Goal: Information Seeking & Learning: Learn about a topic

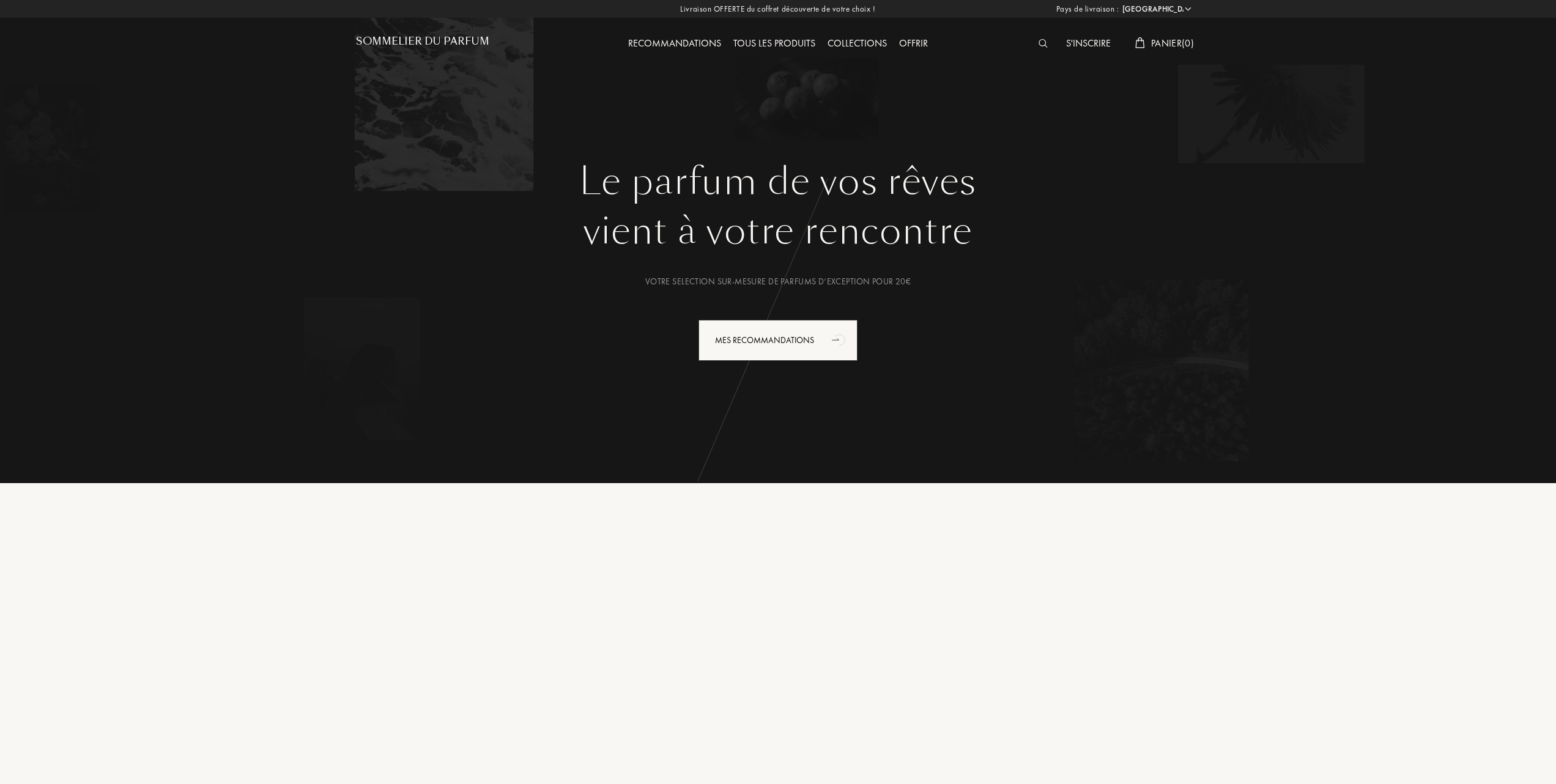
select select "FR"
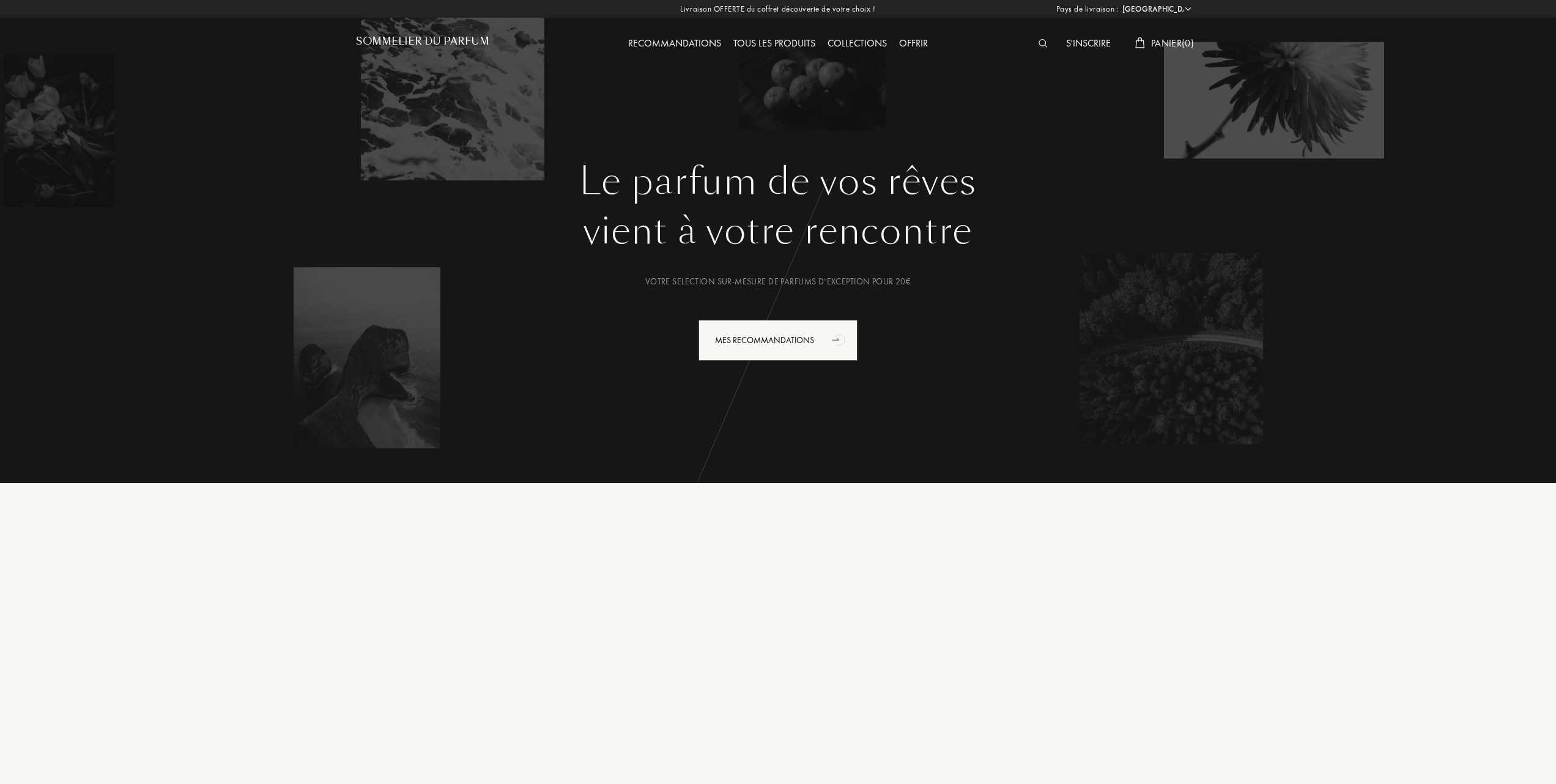
click at [779, 39] on div "Tous les produits" at bounding box center [774, 44] width 95 height 16
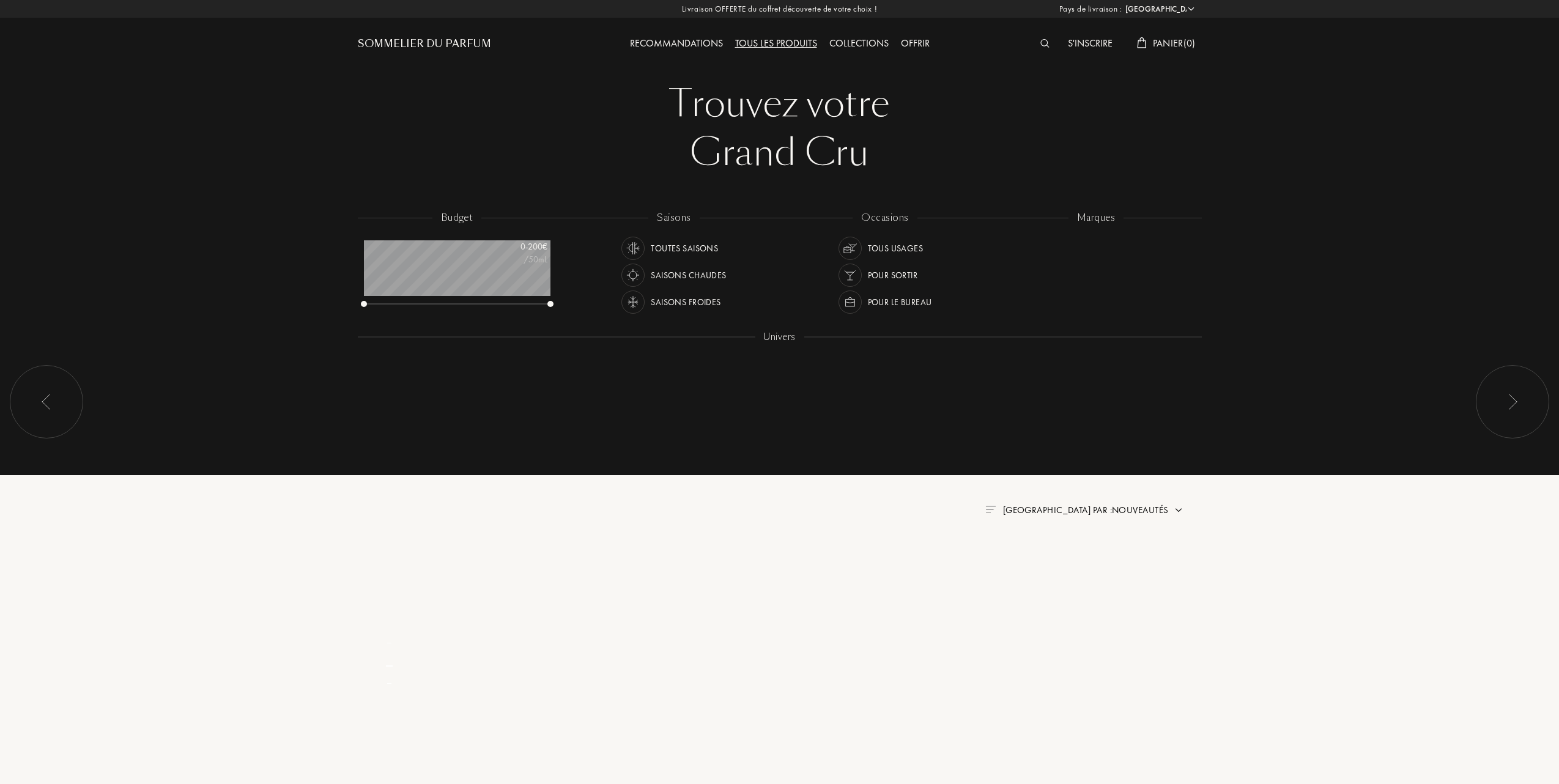
select select "FR"
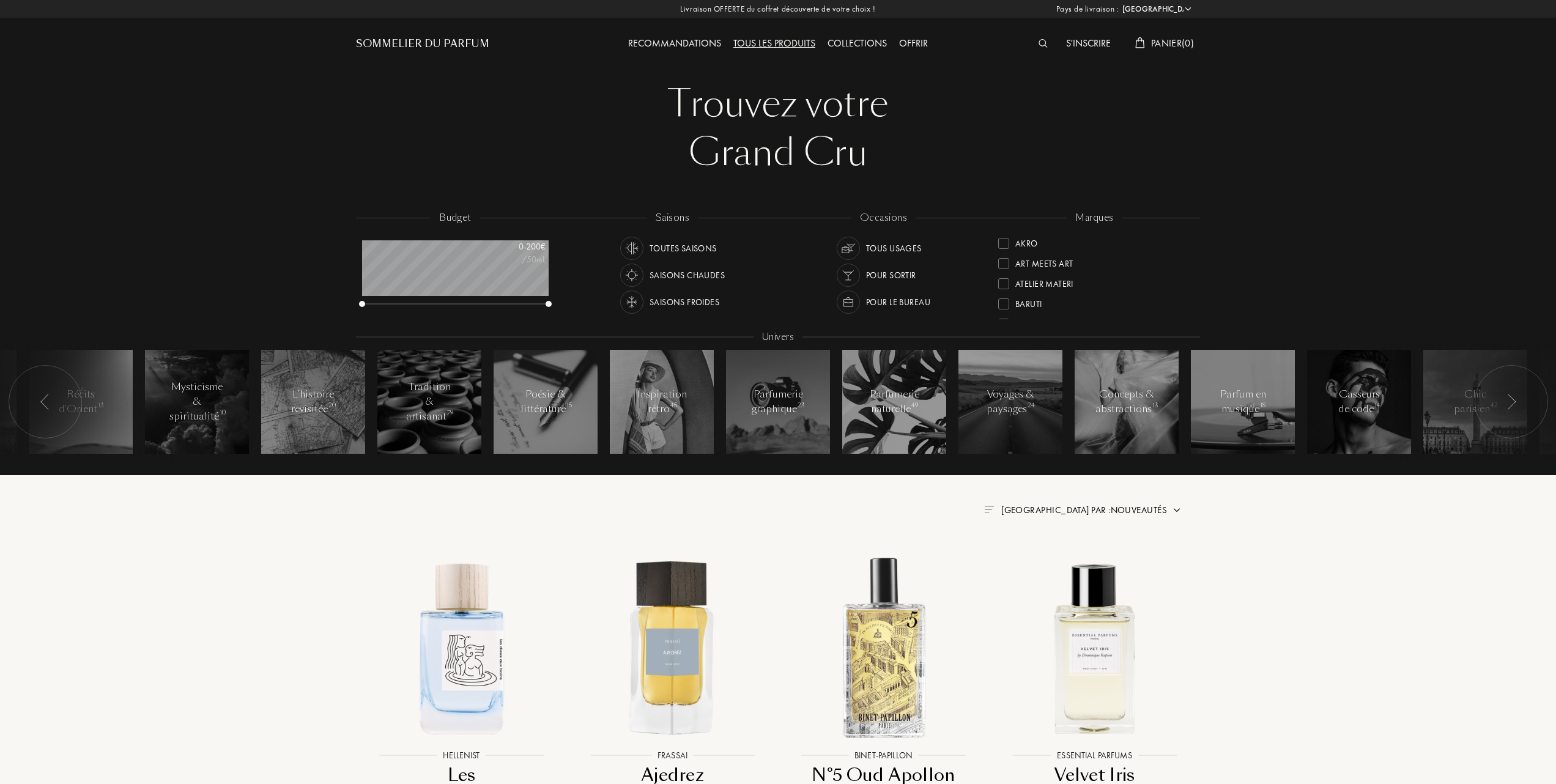
scroll to position [81, 0]
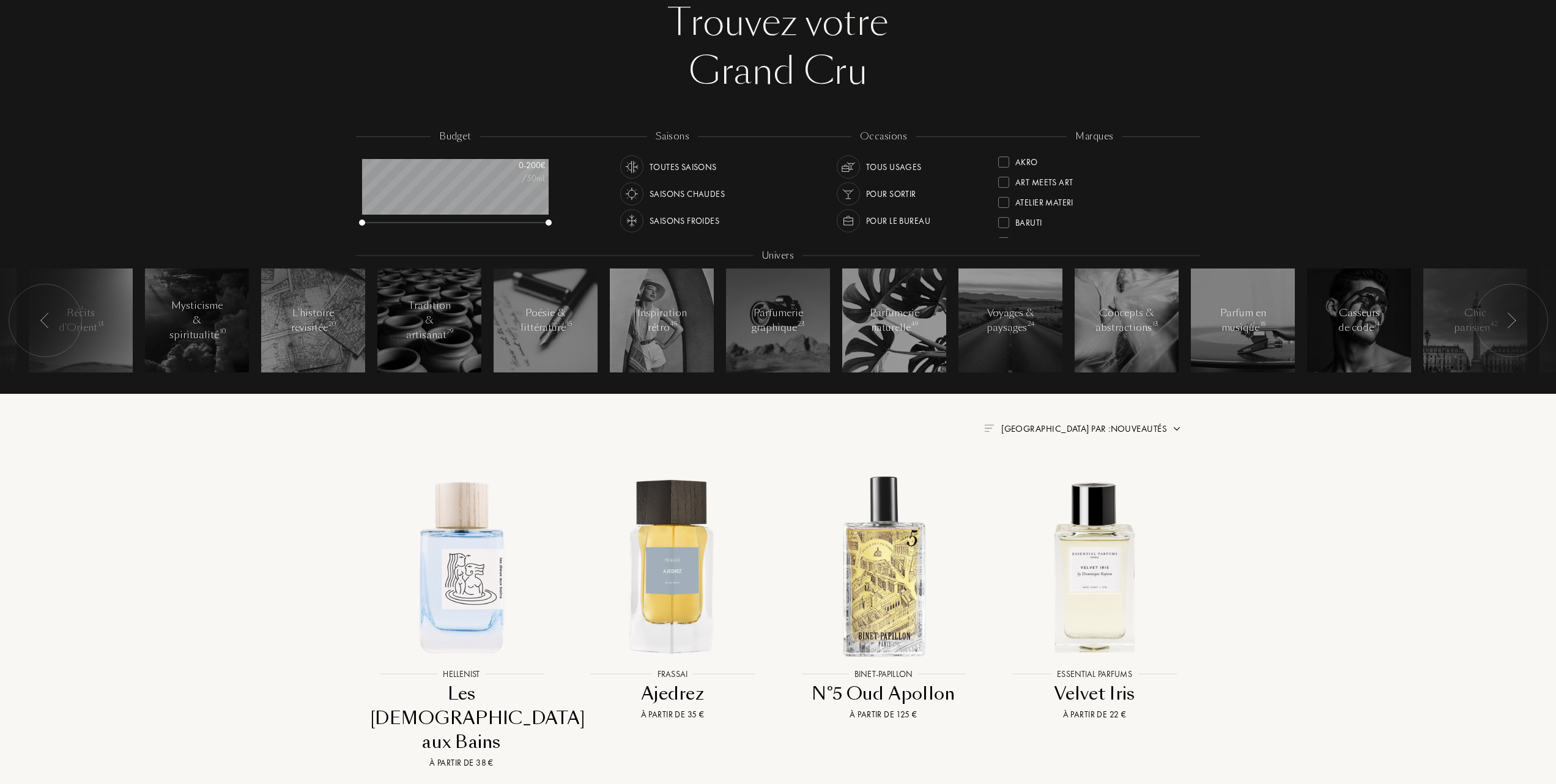
click at [1175, 429] on img at bounding box center [1176, 428] width 10 height 10
click at [1057, 480] on div at bounding box center [1054, 481] width 8 height 8
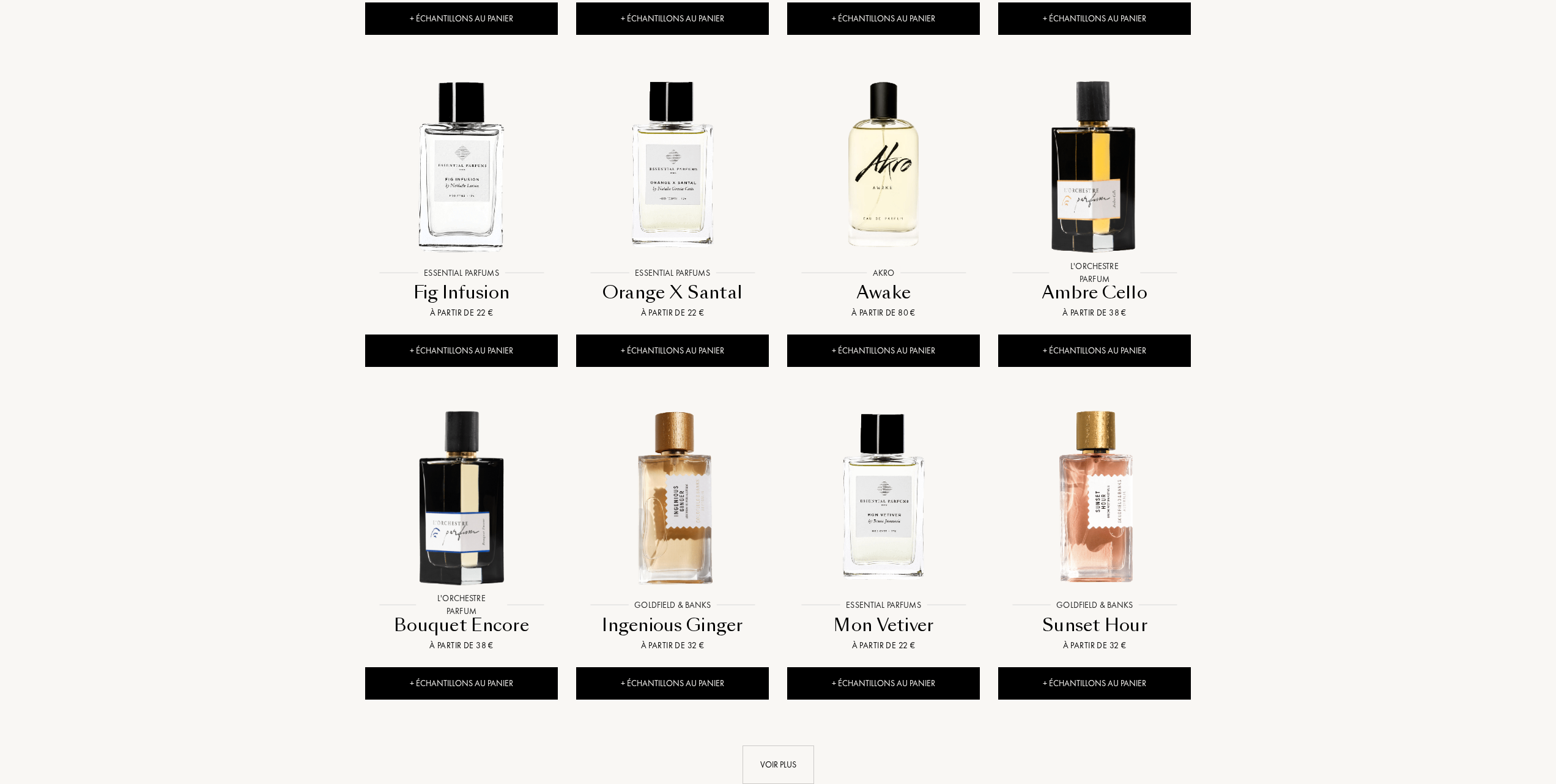
scroll to position [896, 0]
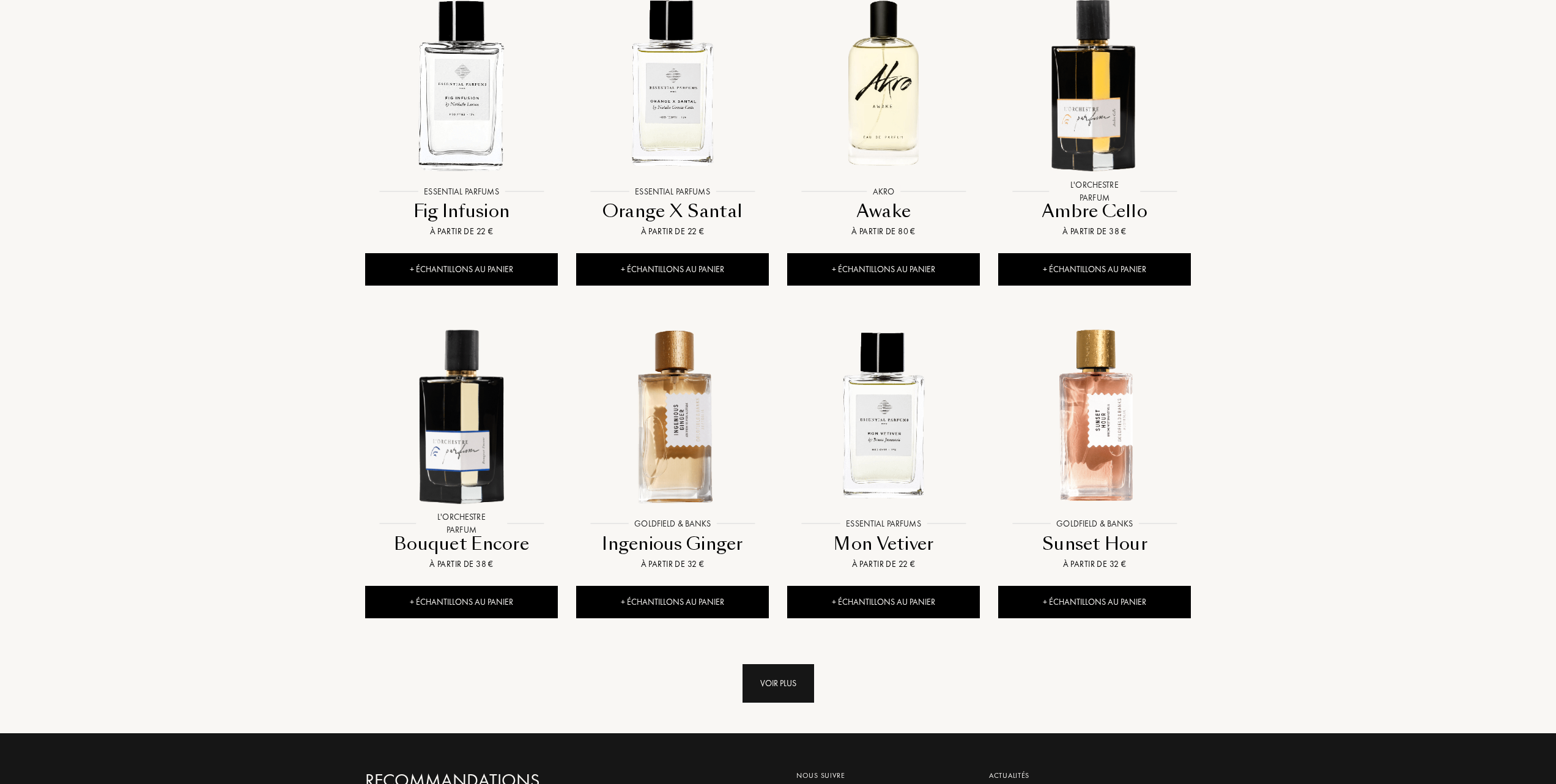
click at [806, 685] on div "Voir plus" at bounding box center [778, 683] width 71 height 38
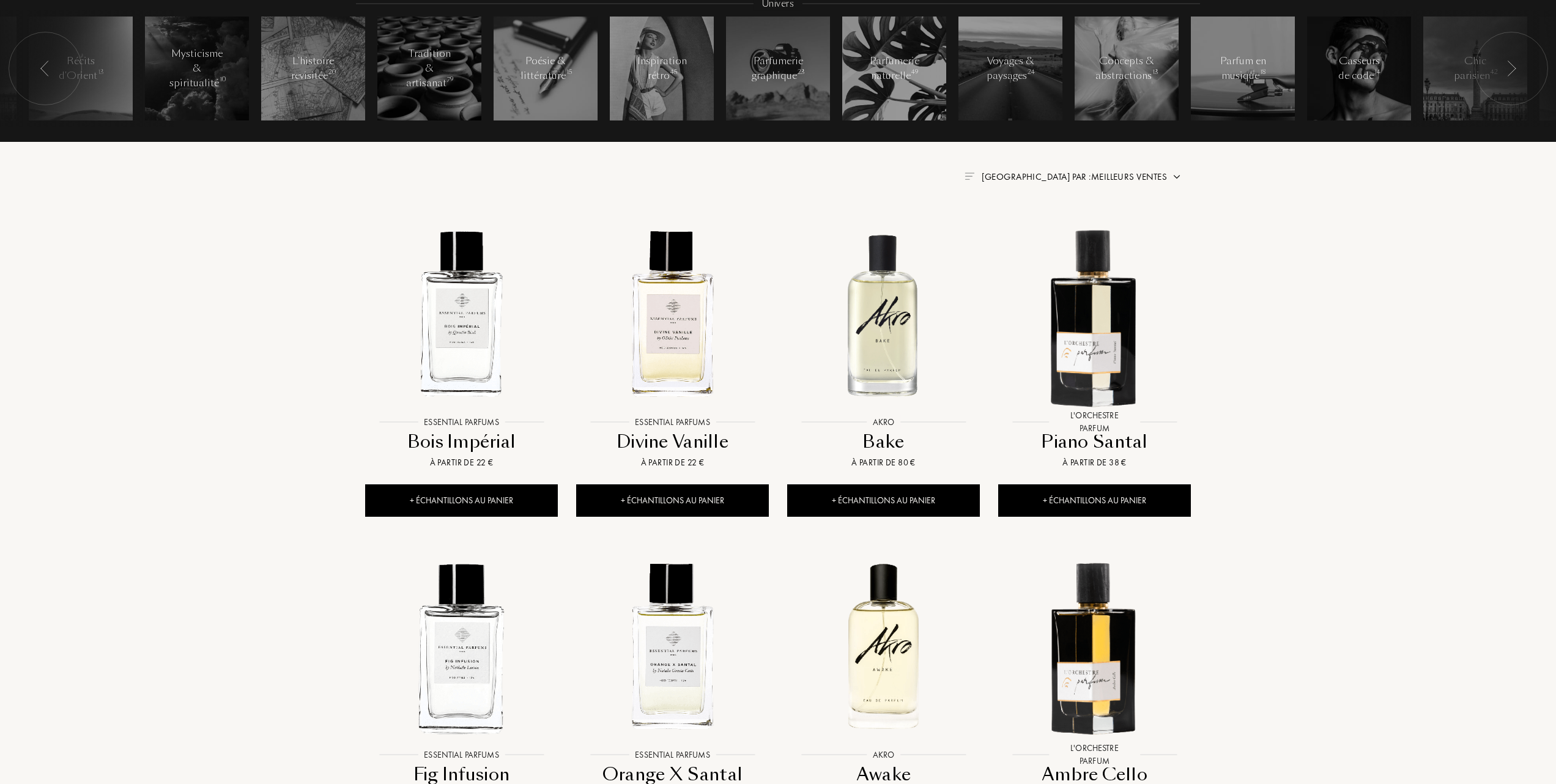
scroll to position [326, 0]
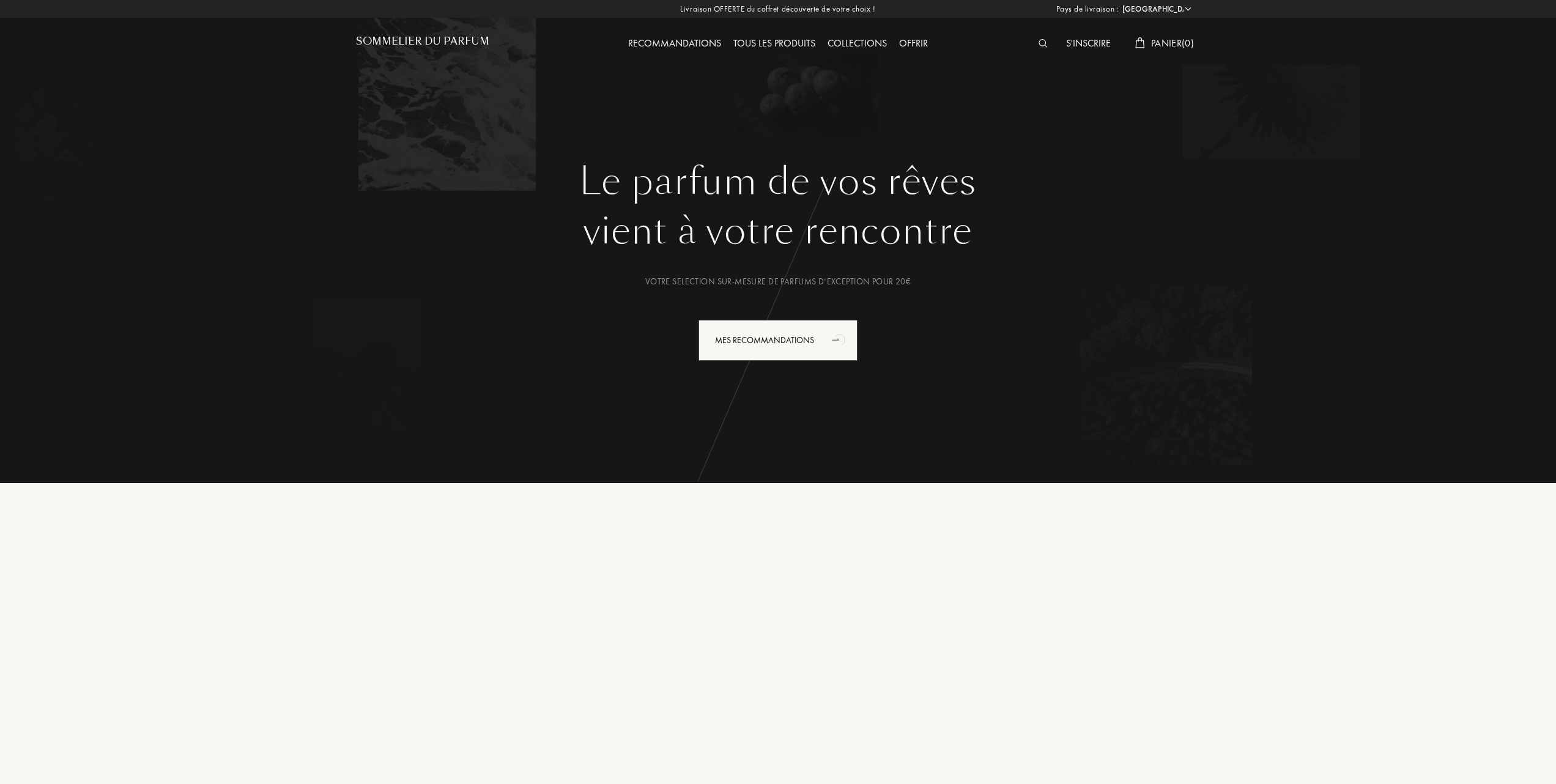
select select "FR"
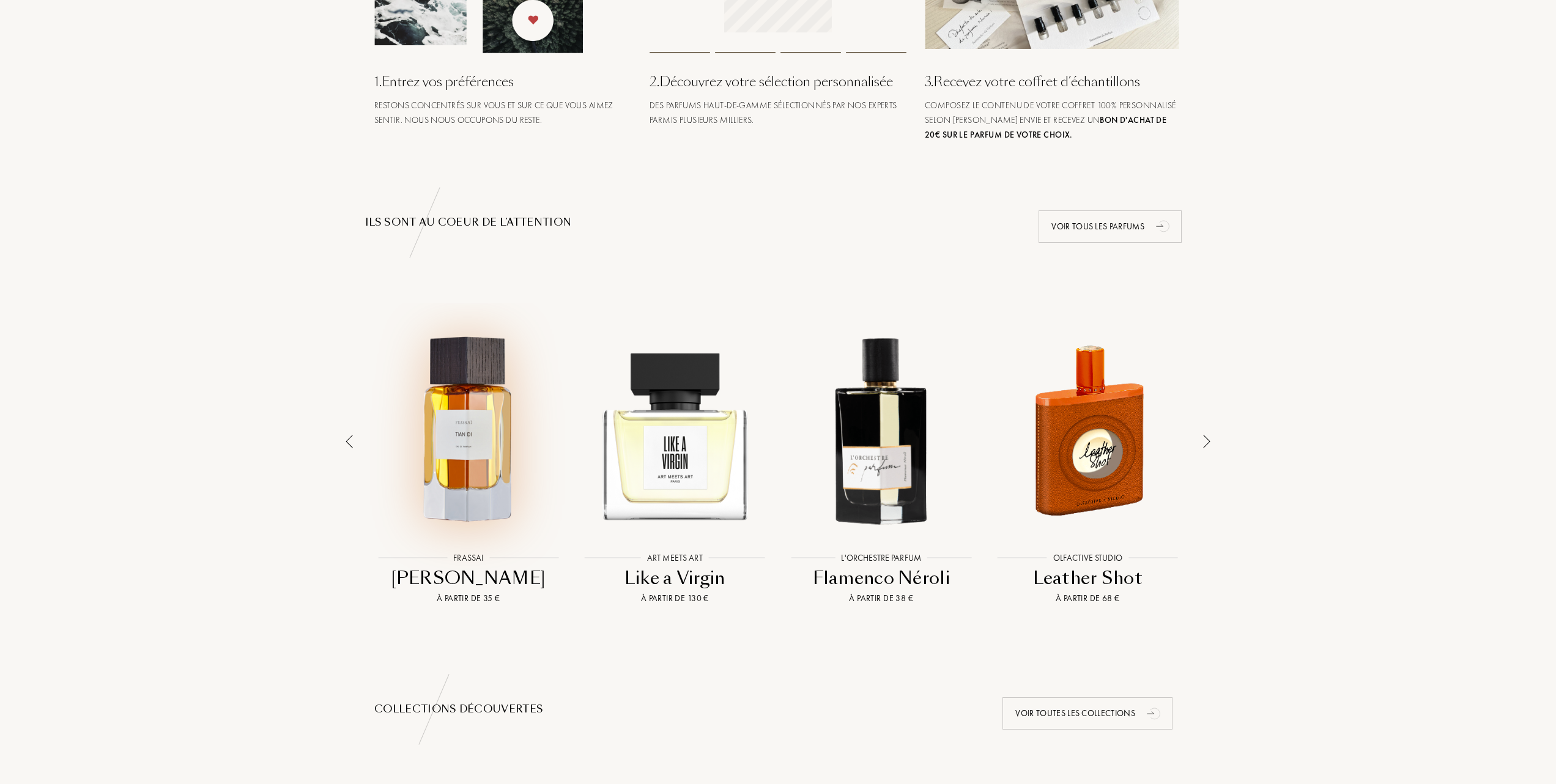
scroll to position [652, 0]
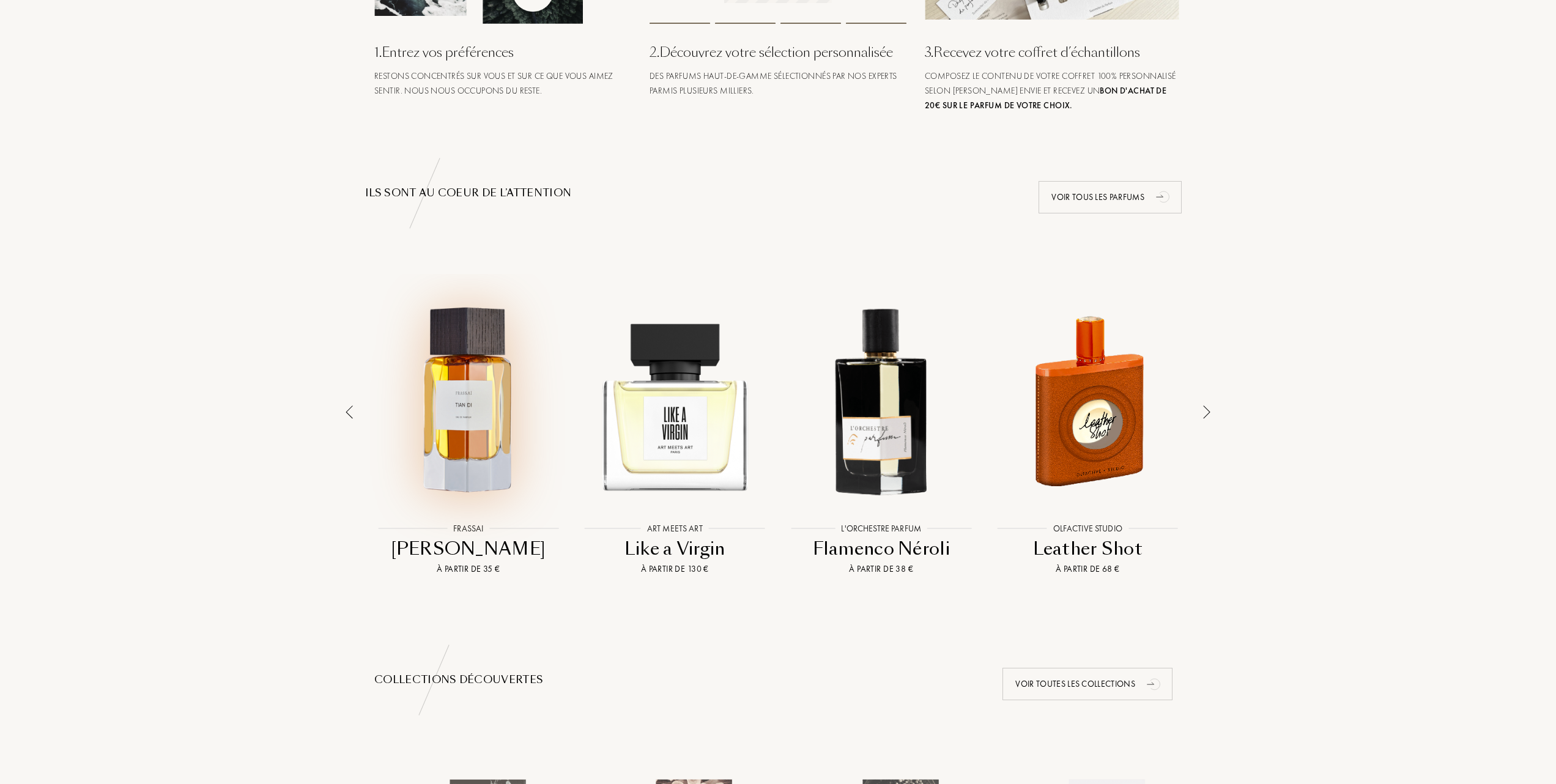
click at [458, 424] on div at bounding box center [468, 400] width 201 height 228
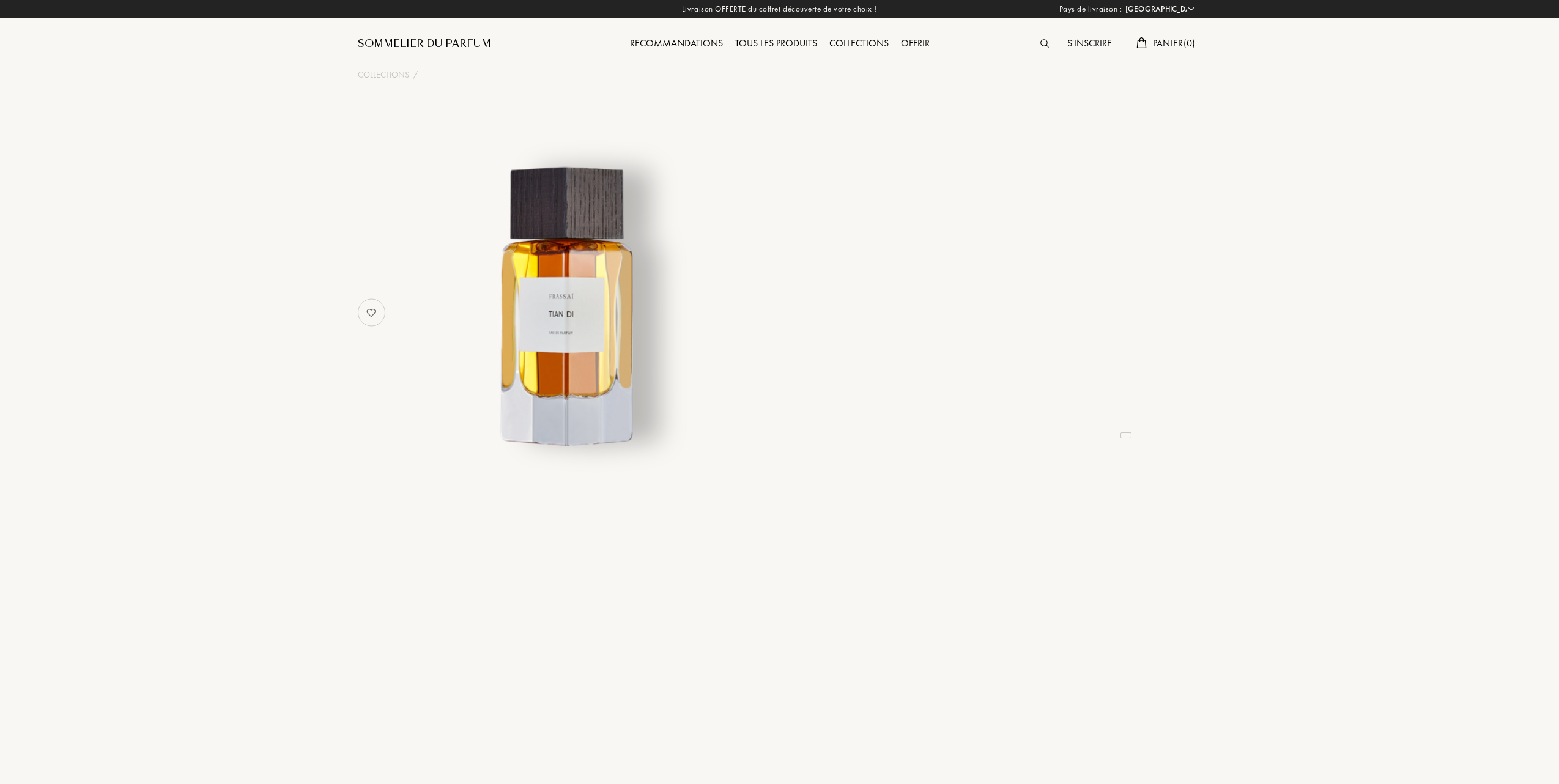
select select "FR"
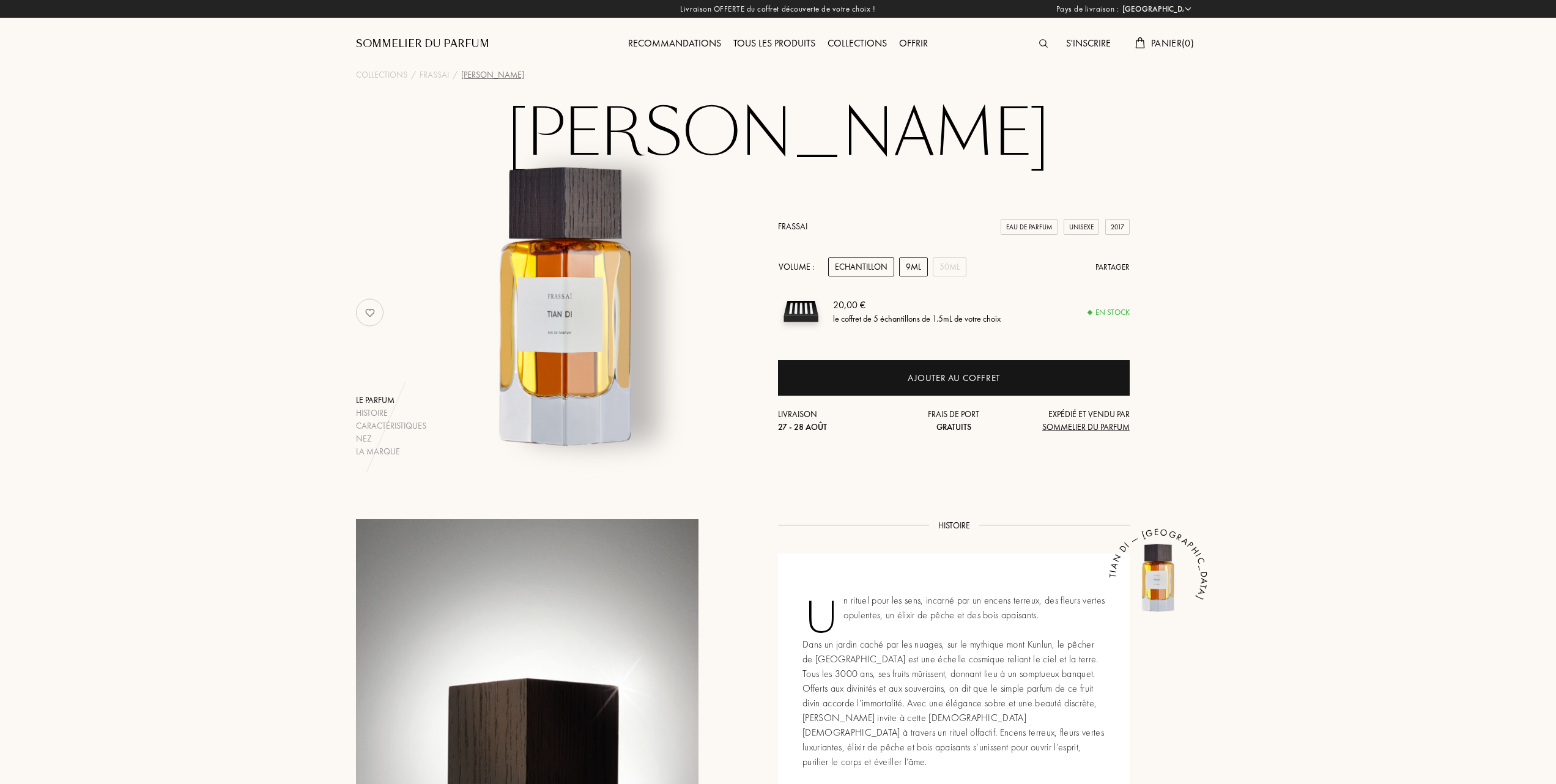
click at [923, 264] on div "9mL" at bounding box center [913, 267] width 28 height 19
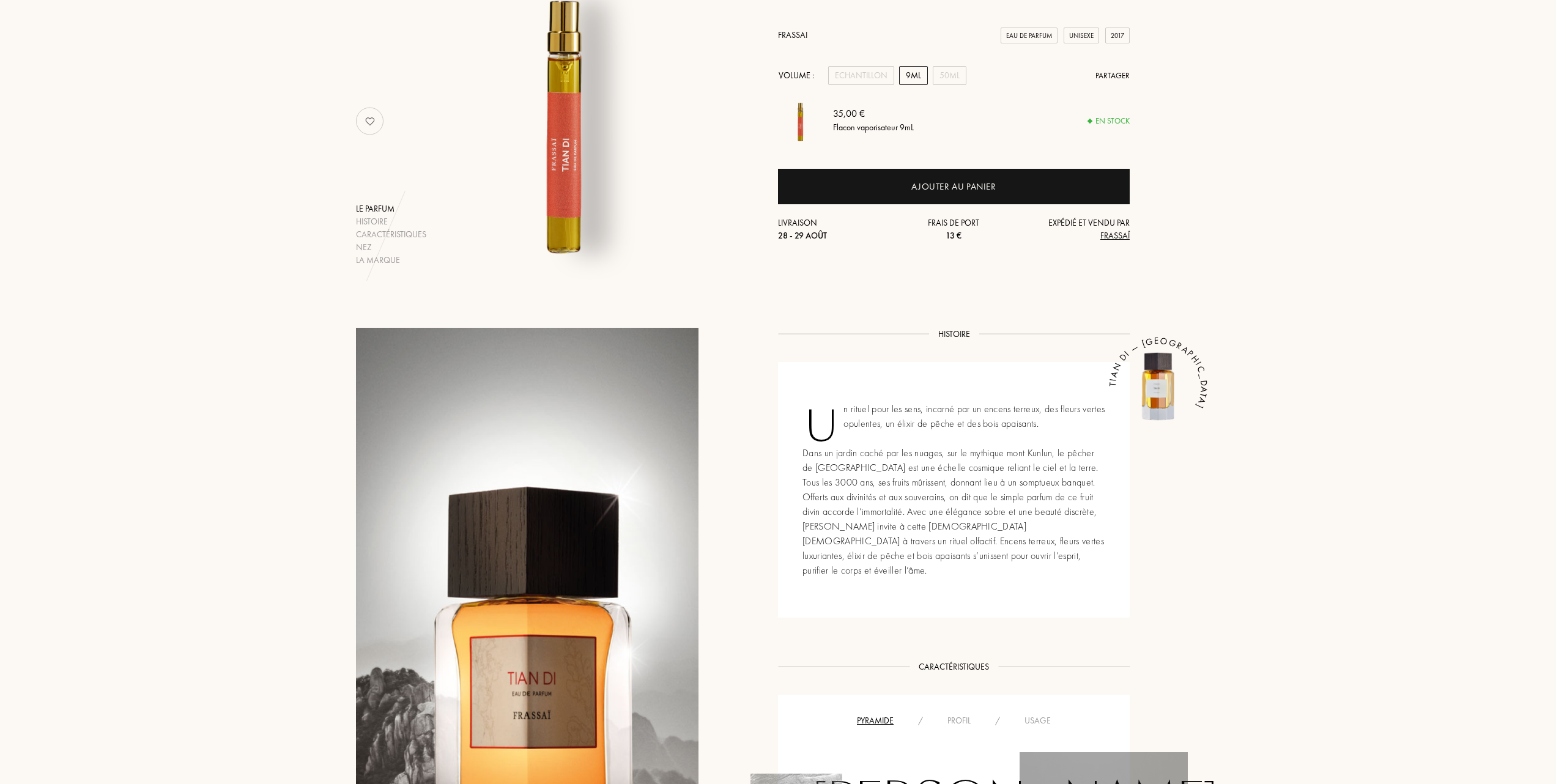
scroll to position [163, 0]
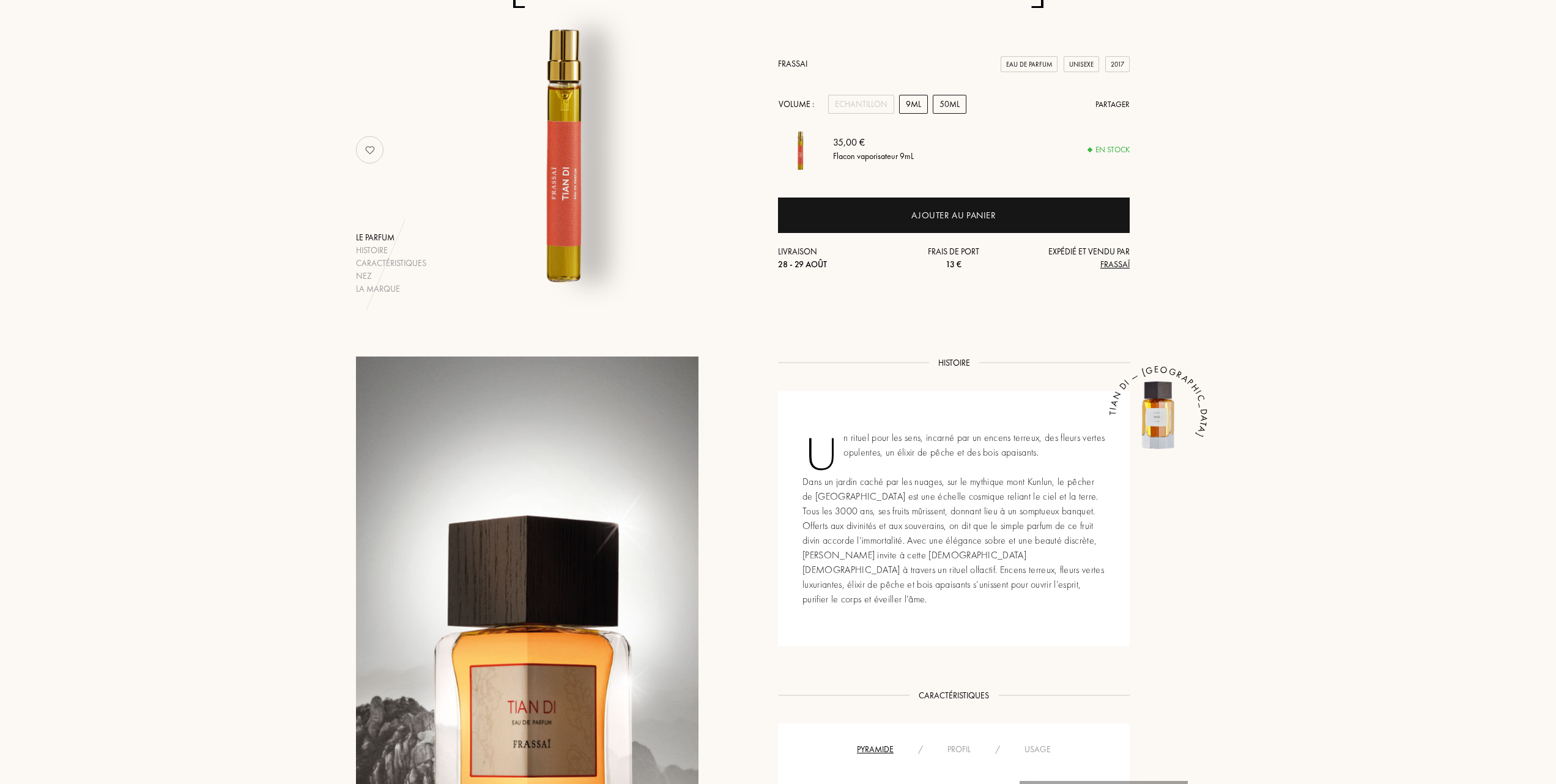
click at [950, 95] on div "50mL" at bounding box center [949, 104] width 34 height 19
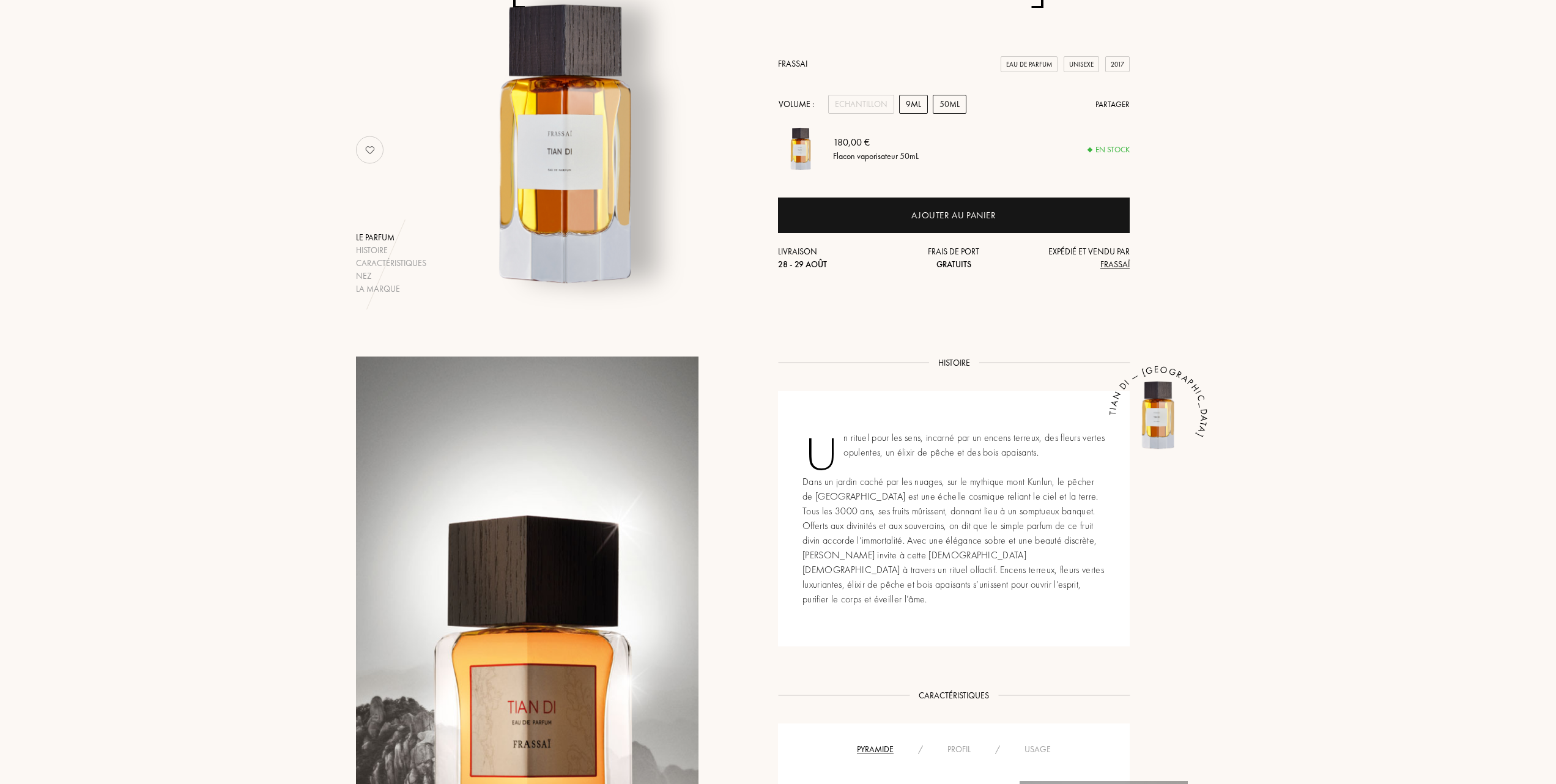
click at [919, 105] on div "9mL" at bounding box center [913, 104] width 28 height 19
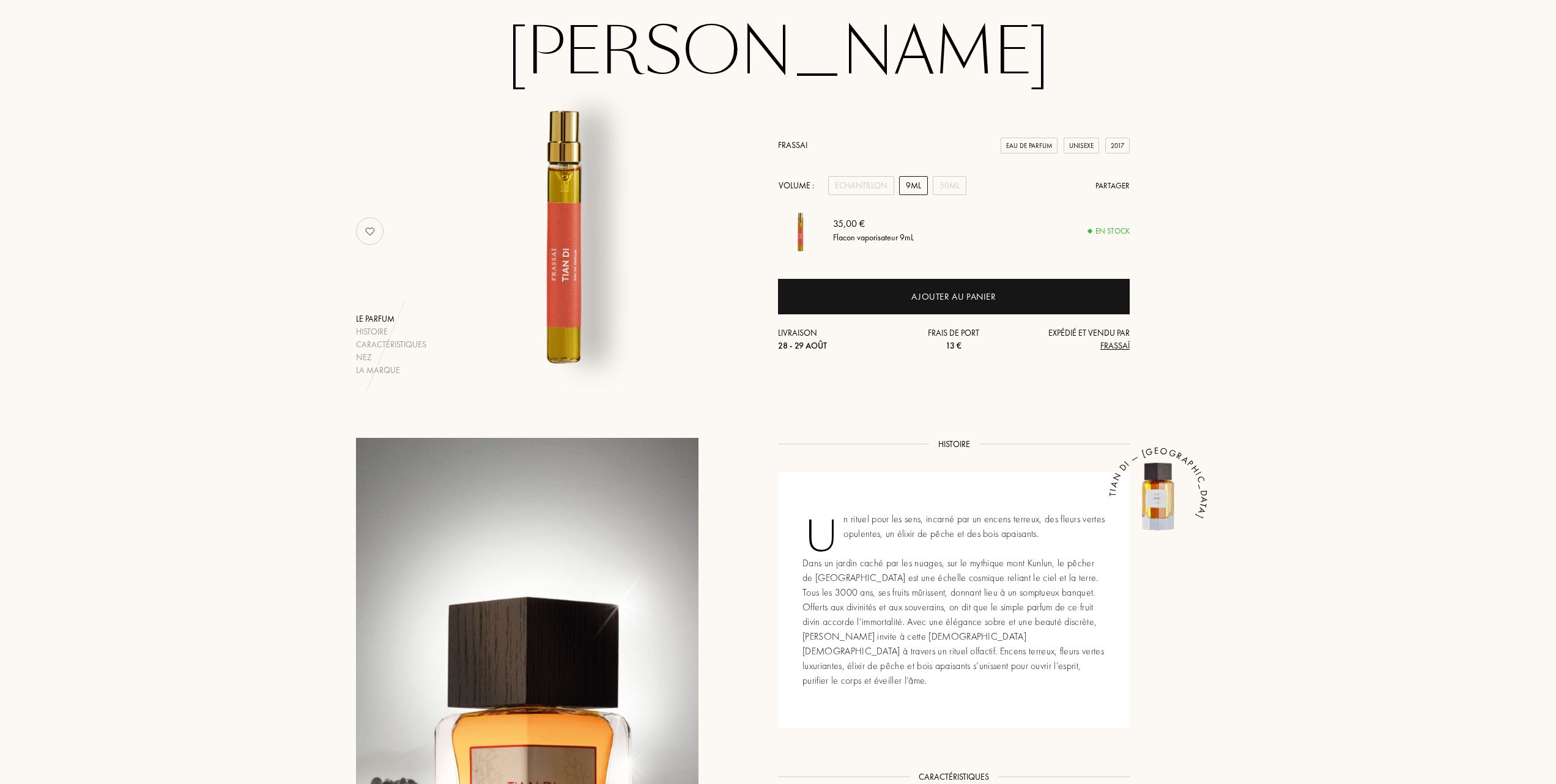
scroll to position [0, 0]
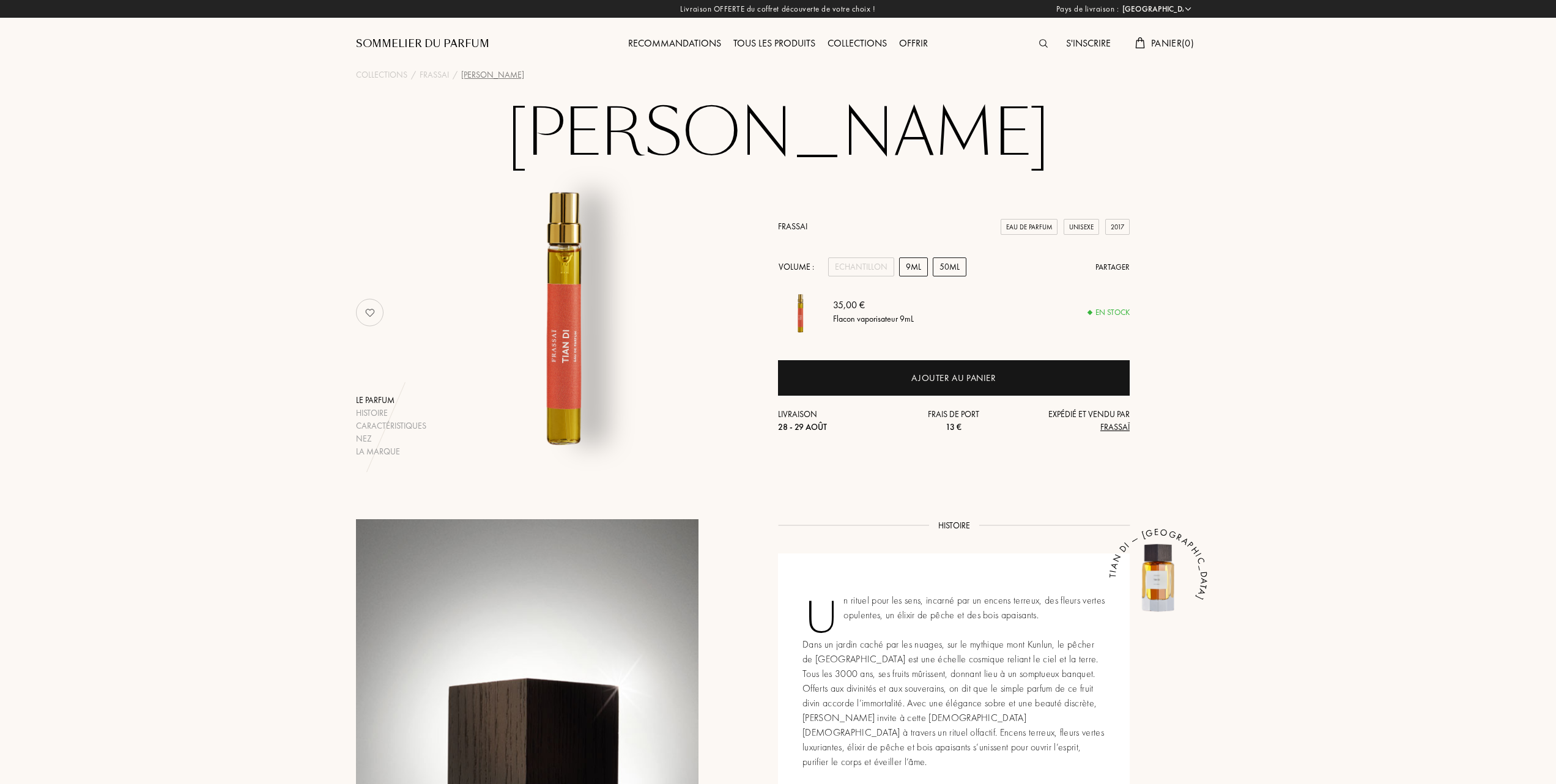
click at [958, 264] on div "50mL" at bounding box center [949, 267] width 34 height 19
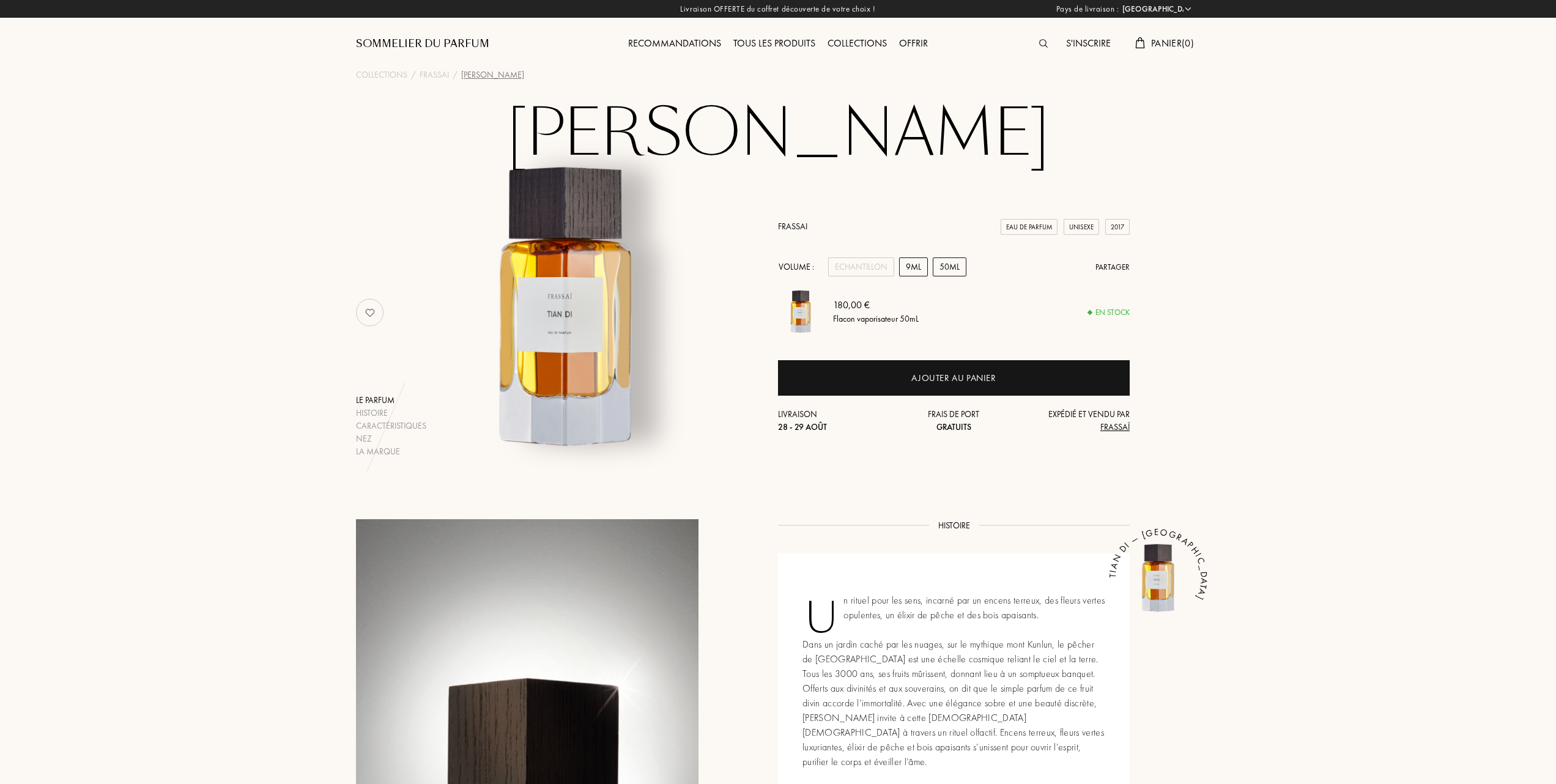
click at [917, 265] on div "9mL" at bounding box center [913, 267] width 28 height 19
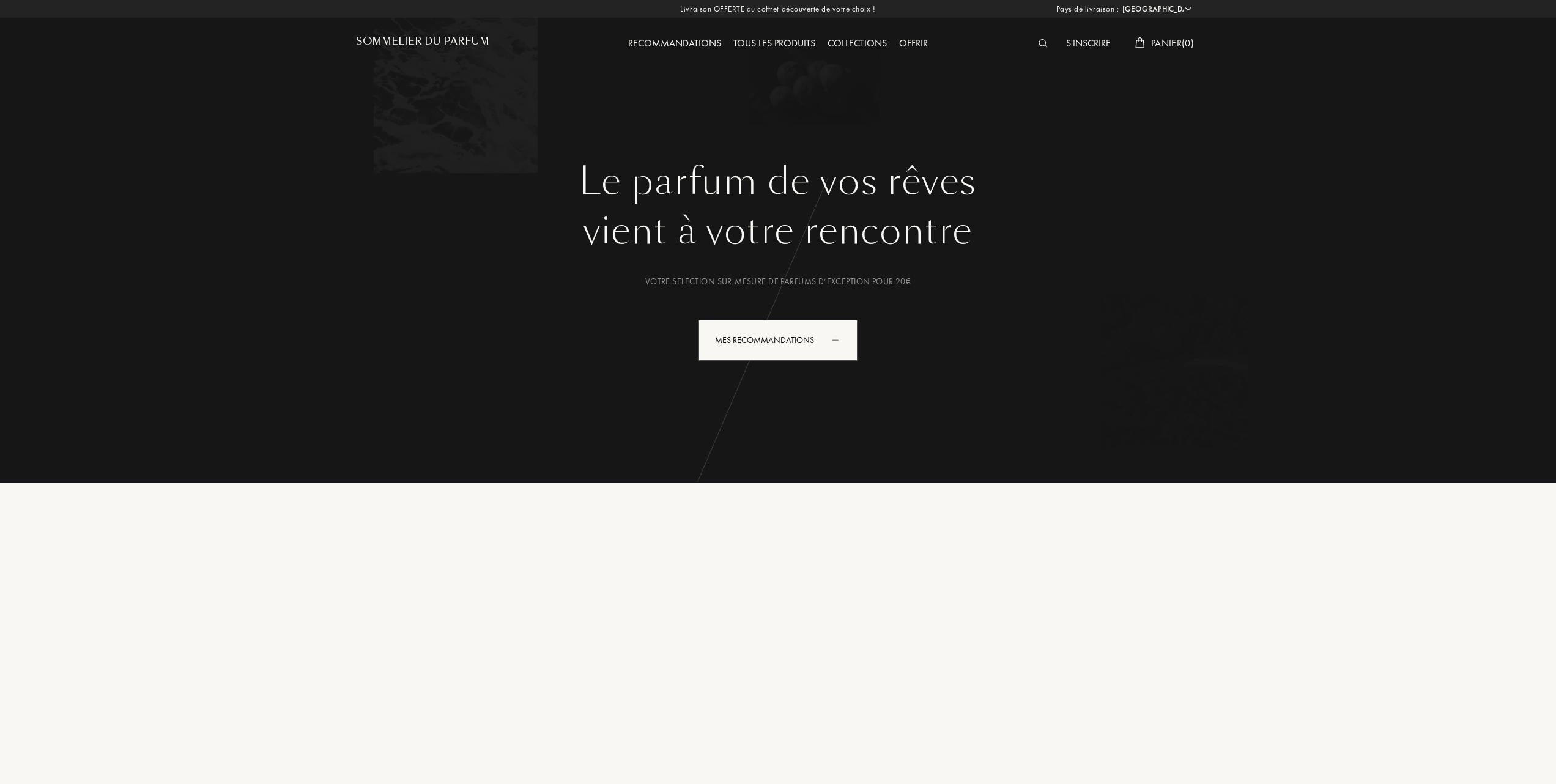
select select "FR"
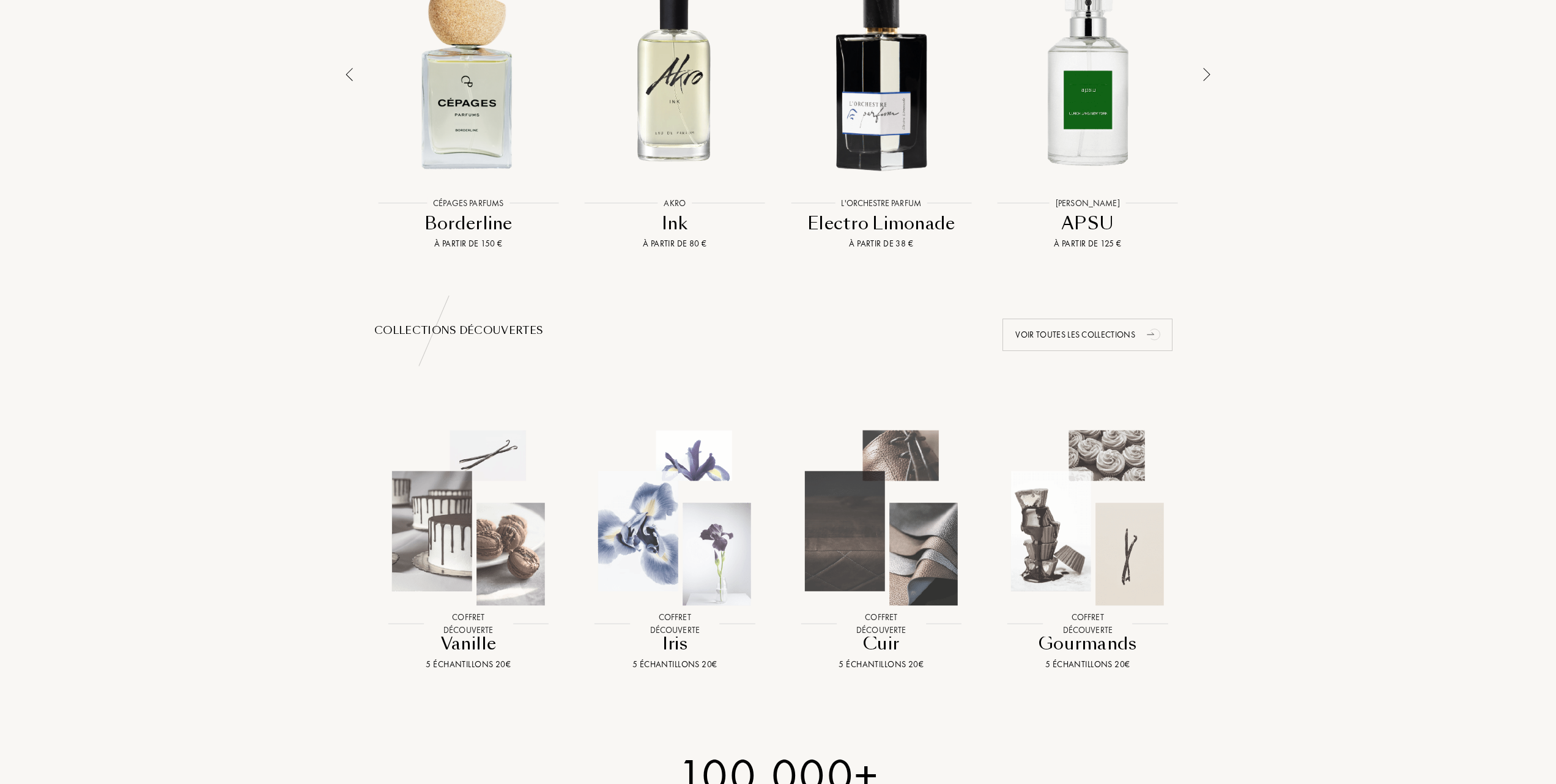
scroll to position [978, 0]
click at [482, 516] on img at bounding box center [468, 517] width 186 height 186
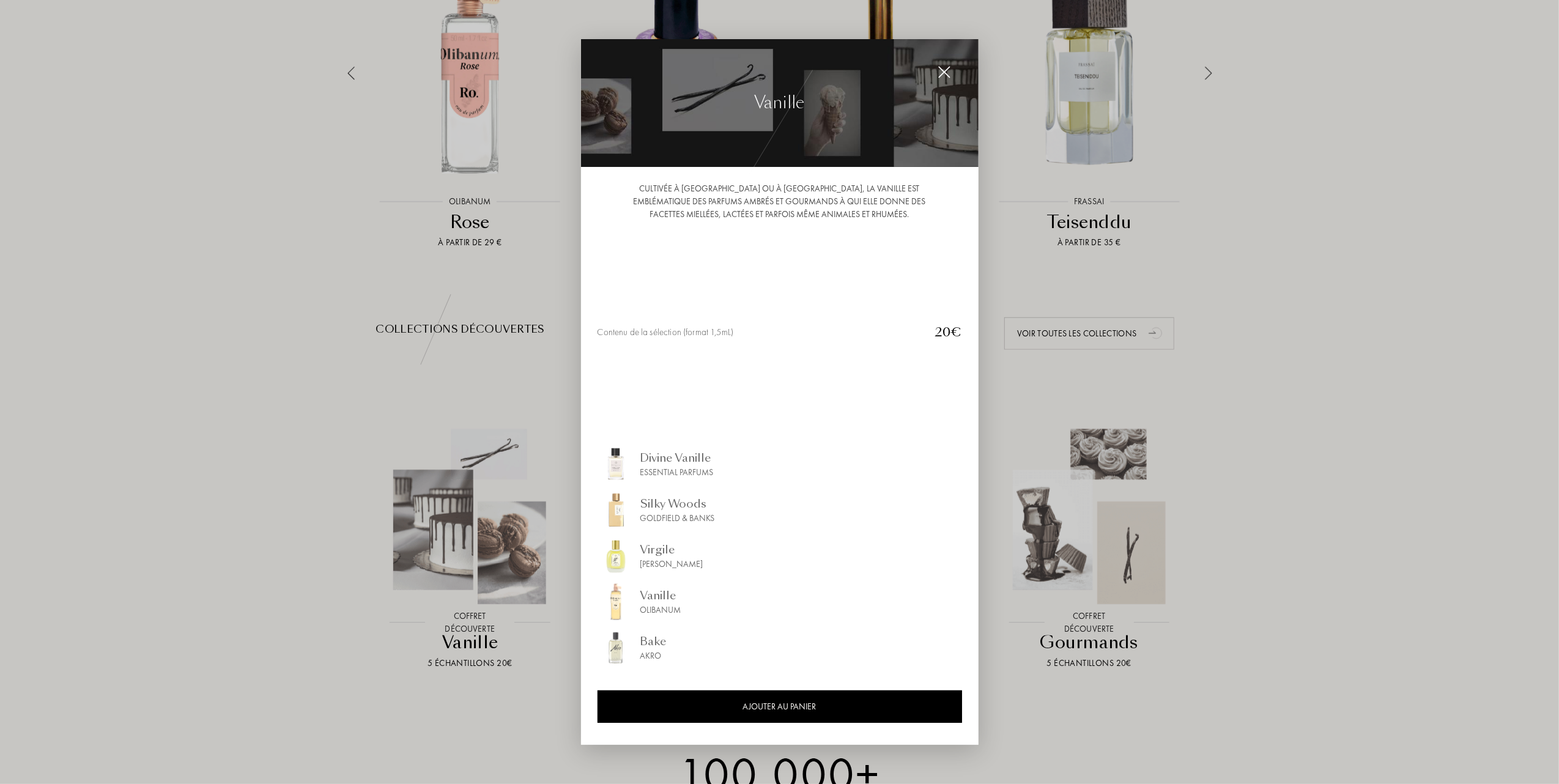
click at [942, 73] on img at bounding box center [945, 72] width 14 height 14
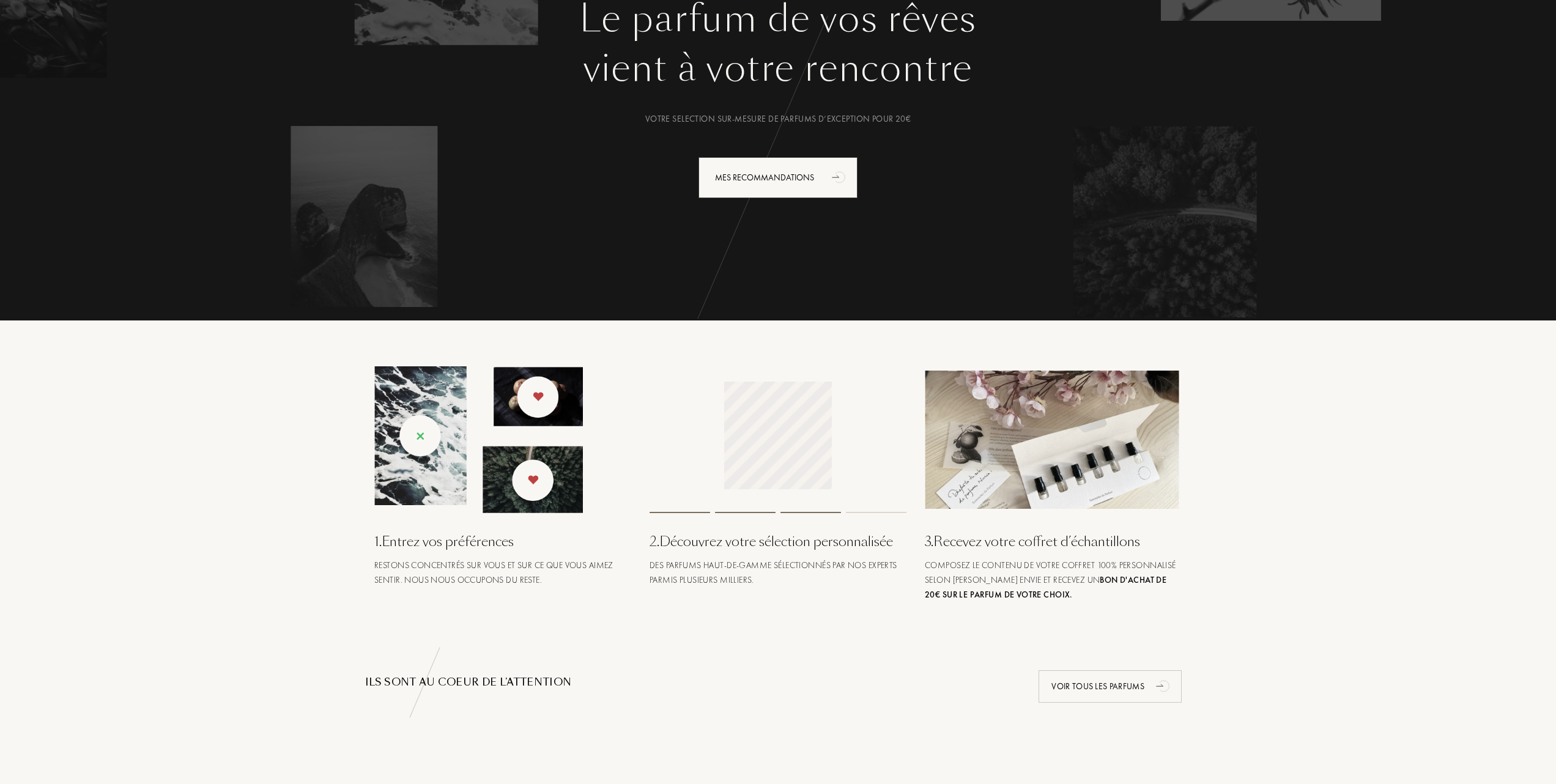
scroll to position [0, 0]
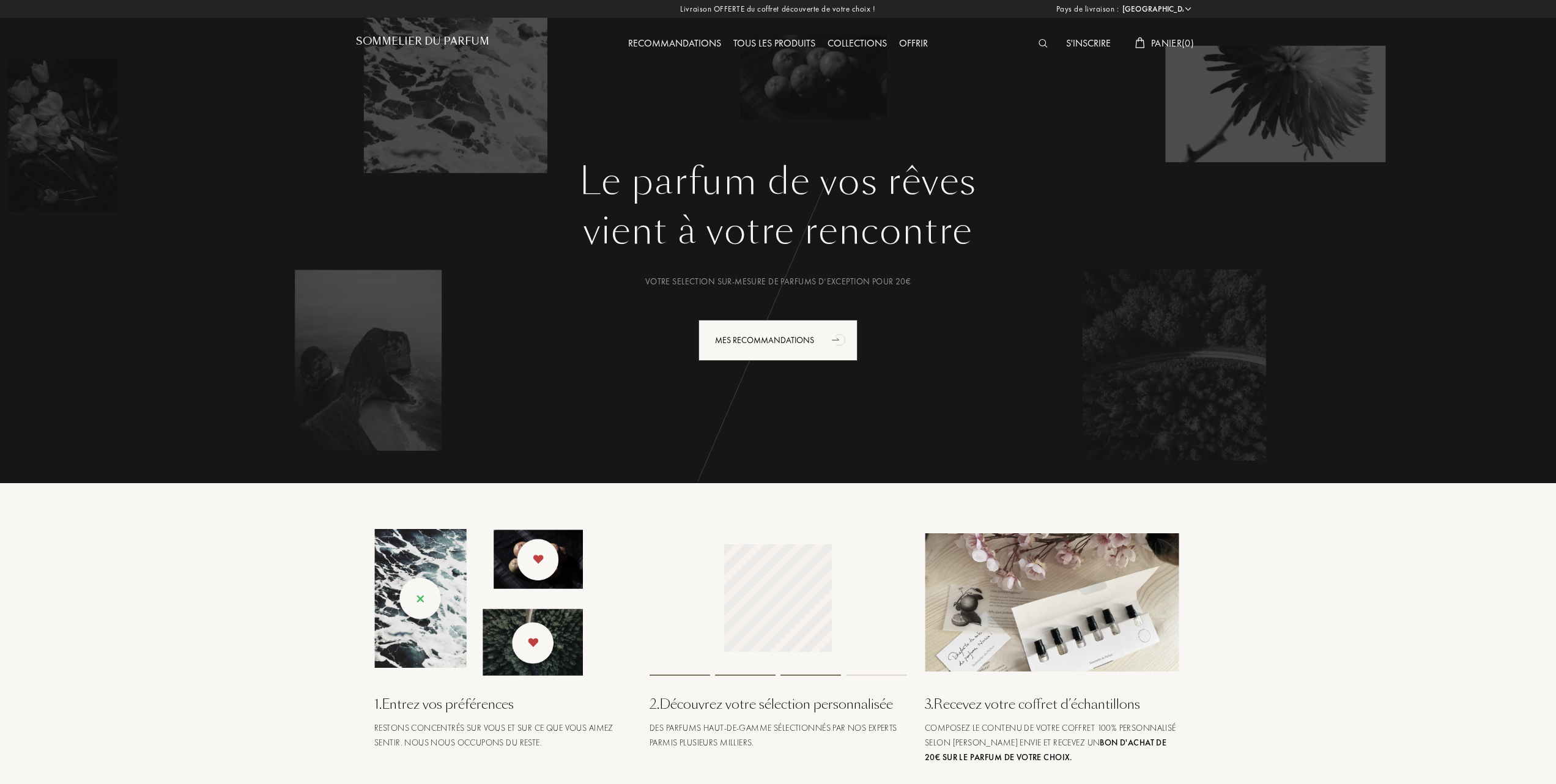
click at [864, 41] on div "Collections" at bounding box center [856, 44] width 71 height 16
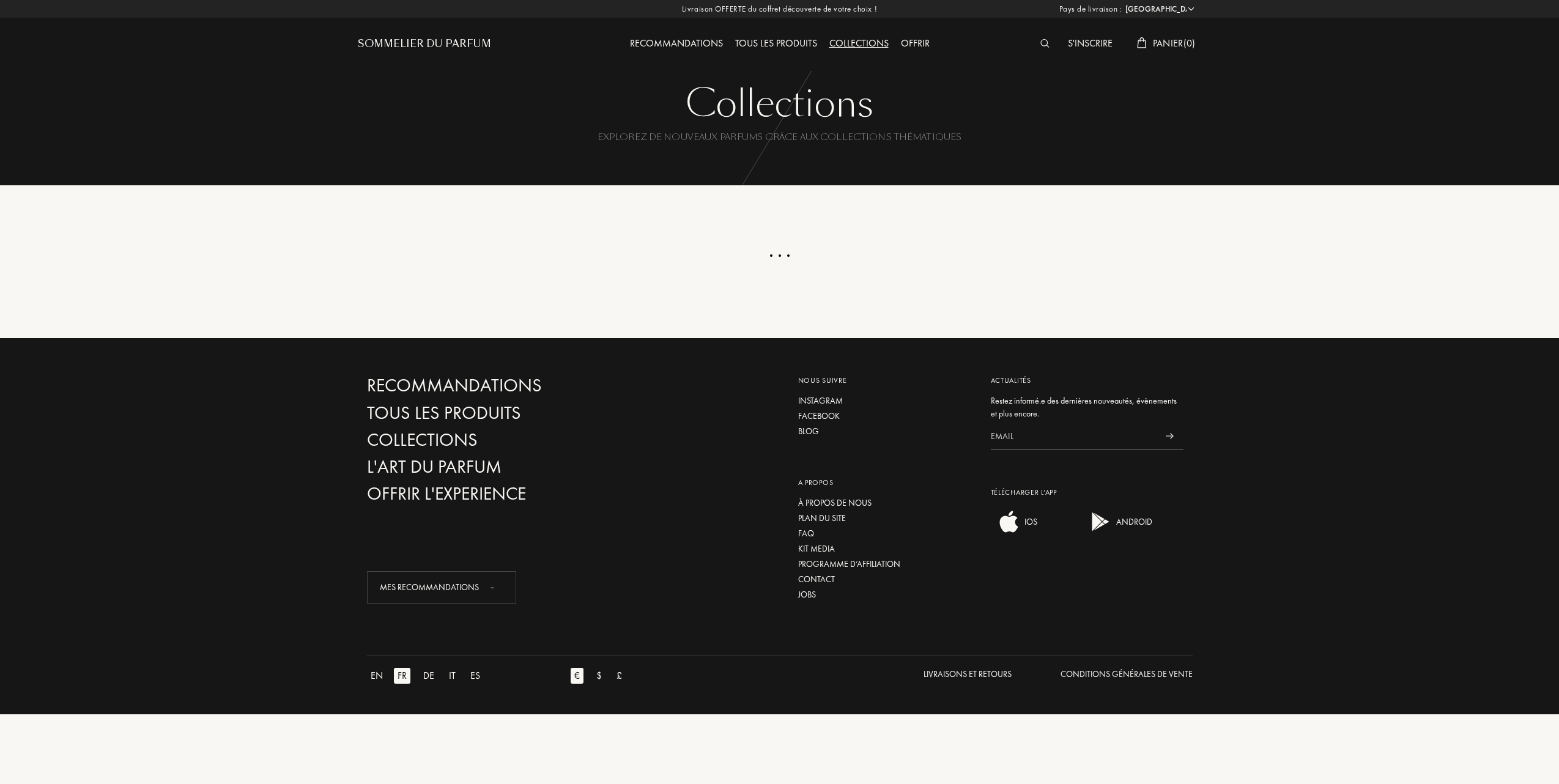
select select "FR"
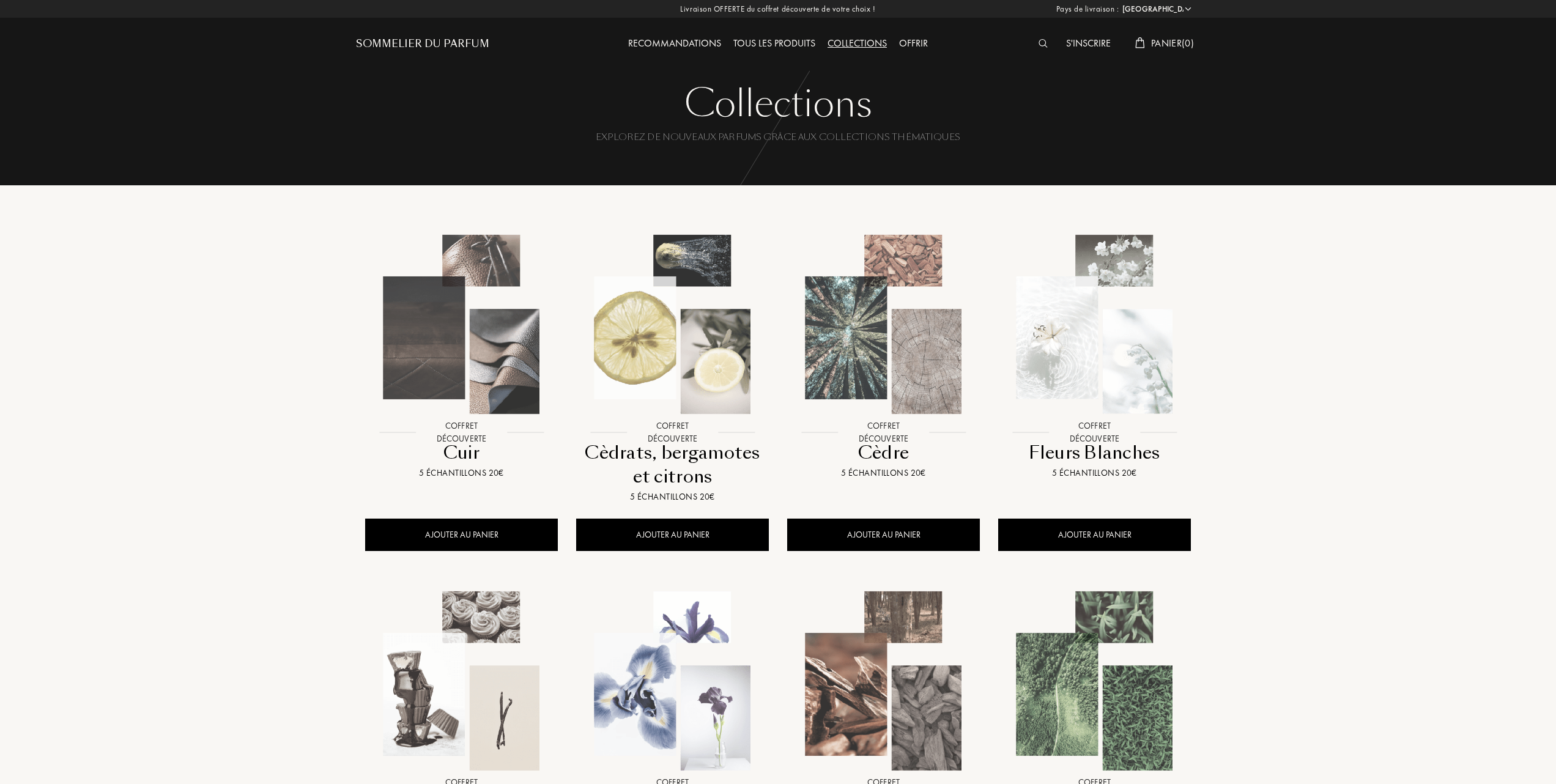
click at [451, 362] on img at bounding box center [461, 324] width 190 height 190
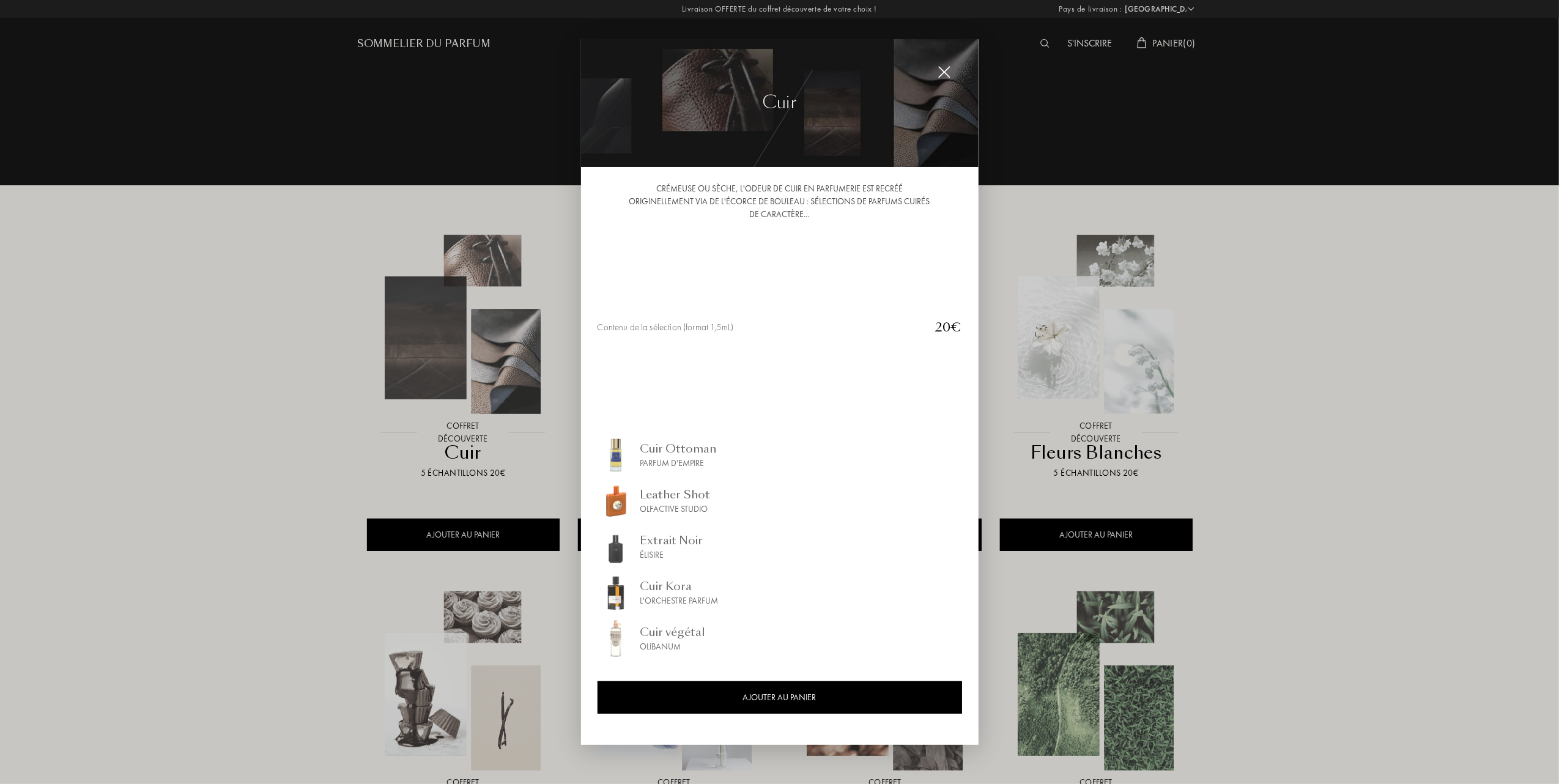
click at [650, 543] on div "Extrait Noir" at bounding box center [672, 540] width 63 height 16
click at [242, 419] on div at bounding box center [780, 392] width 1559 height 784
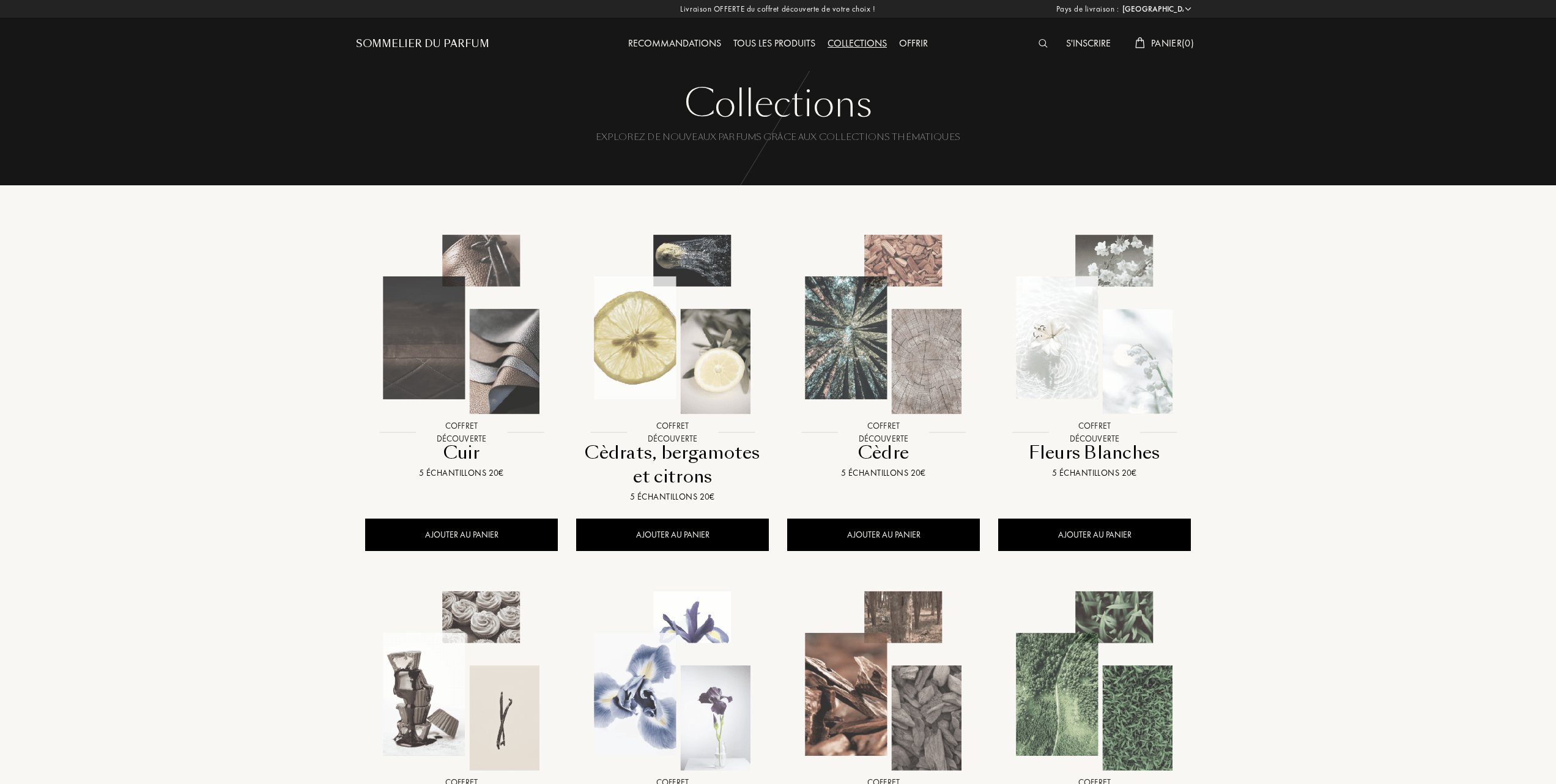
click at [1112, 331] on img at bounding box center [1094, 324] width 190 height 190
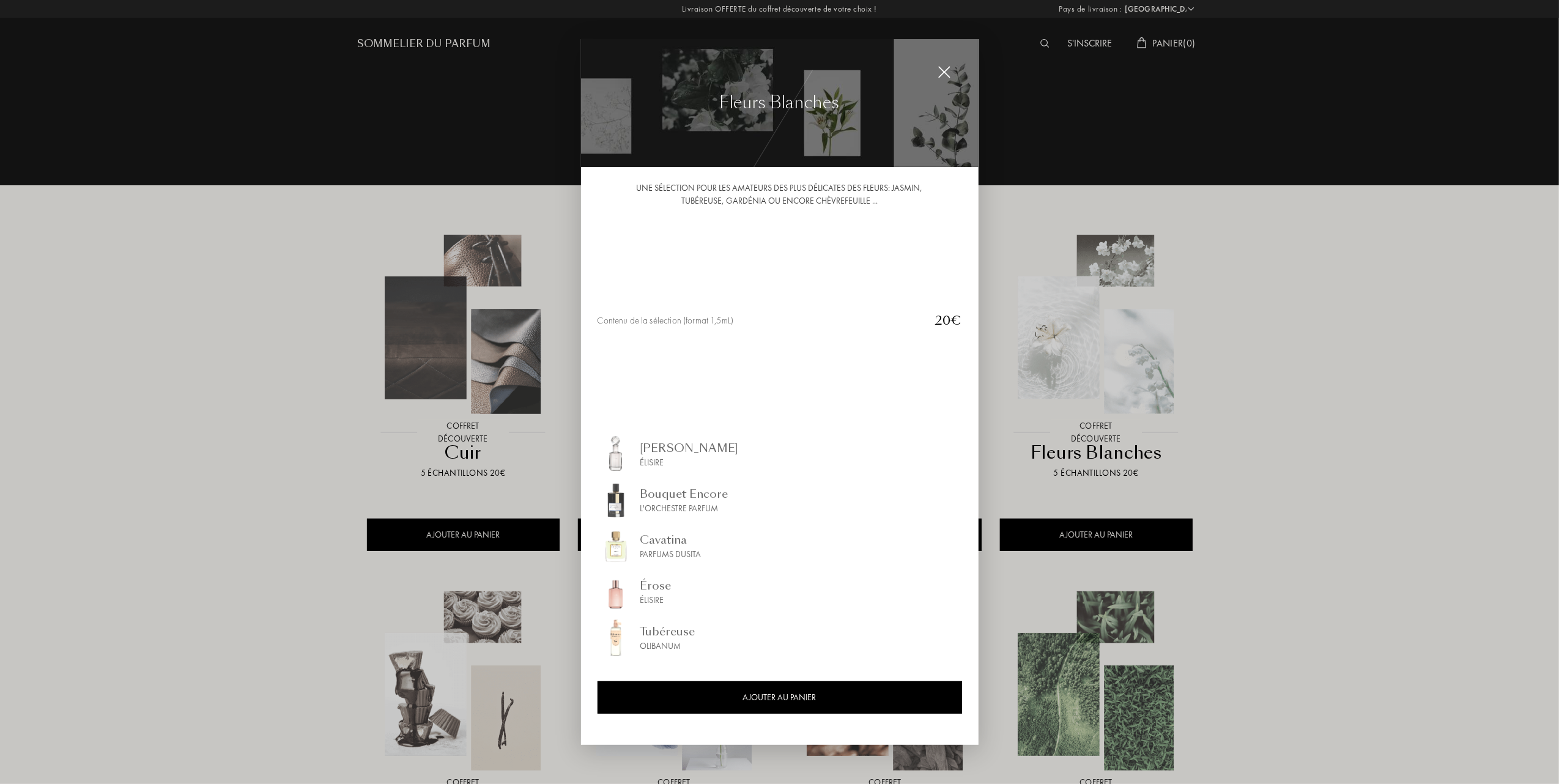
click at [1268, 438] on div at bounding box center [780, 392] width 1559 height 784
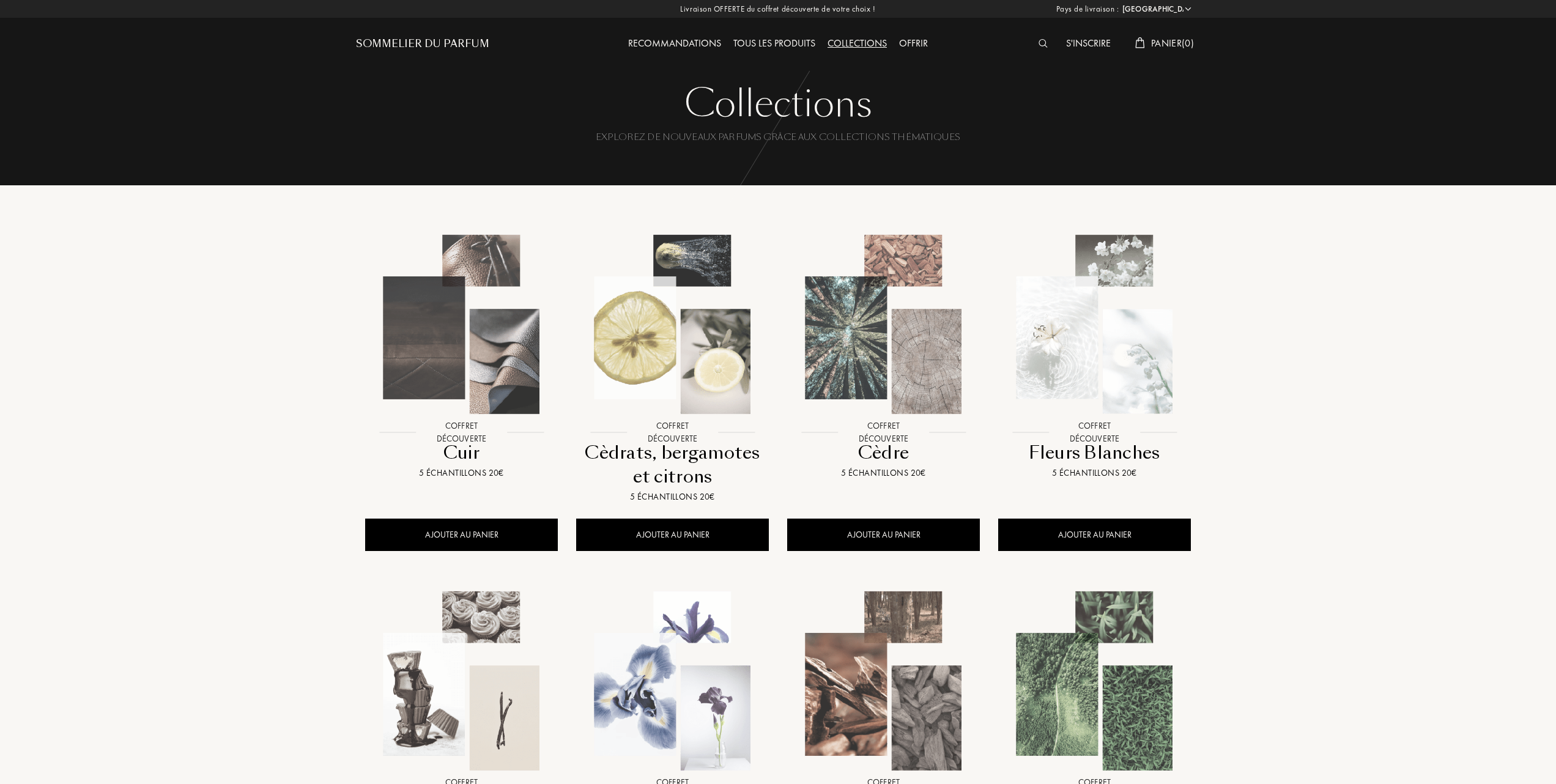
click at [881, 343] on img at bounding box center [883, 324] width 190 height 190
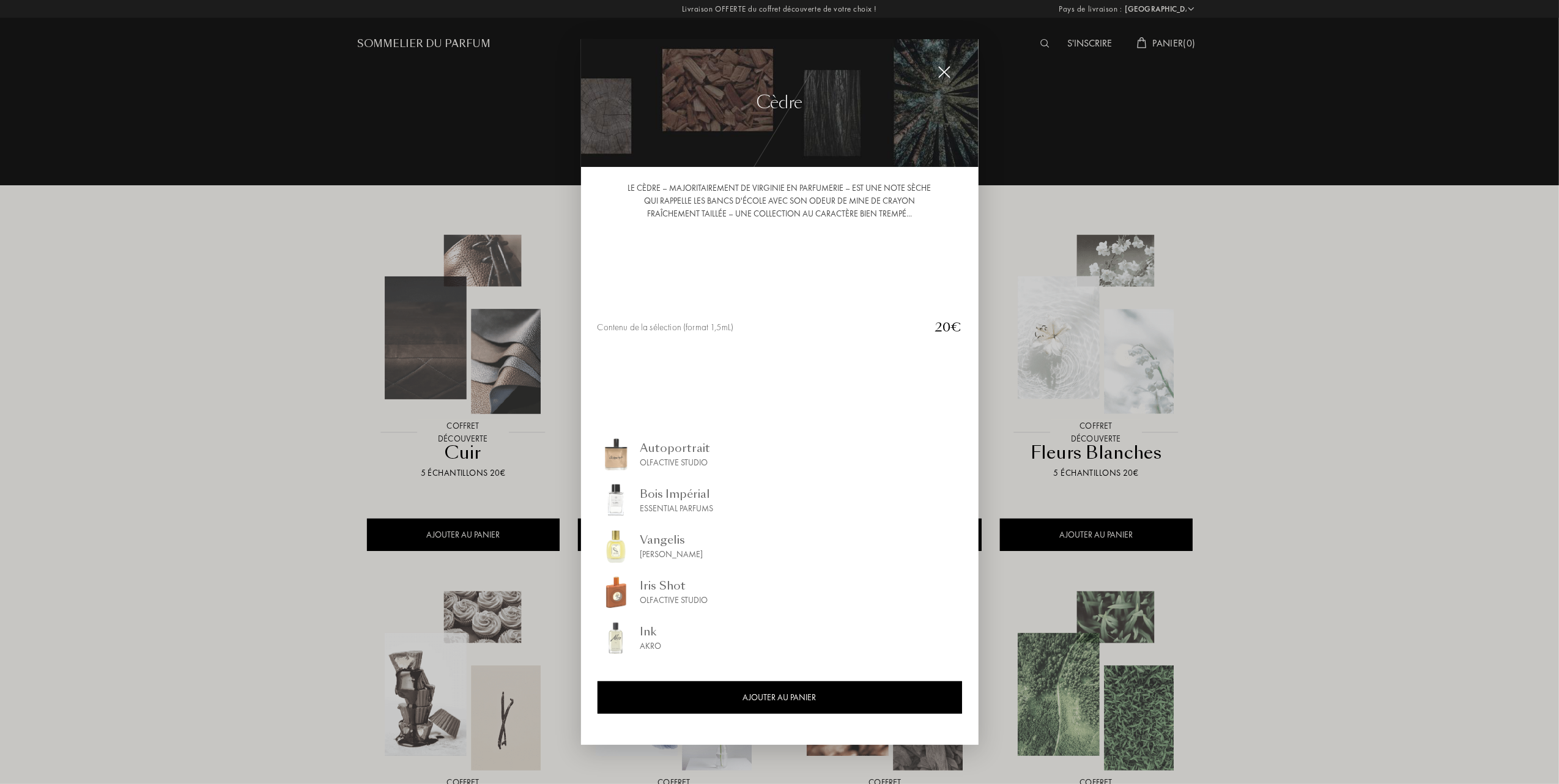
click at [1381, 497] on div at bounding box center [780, 392] width 1559 height 784
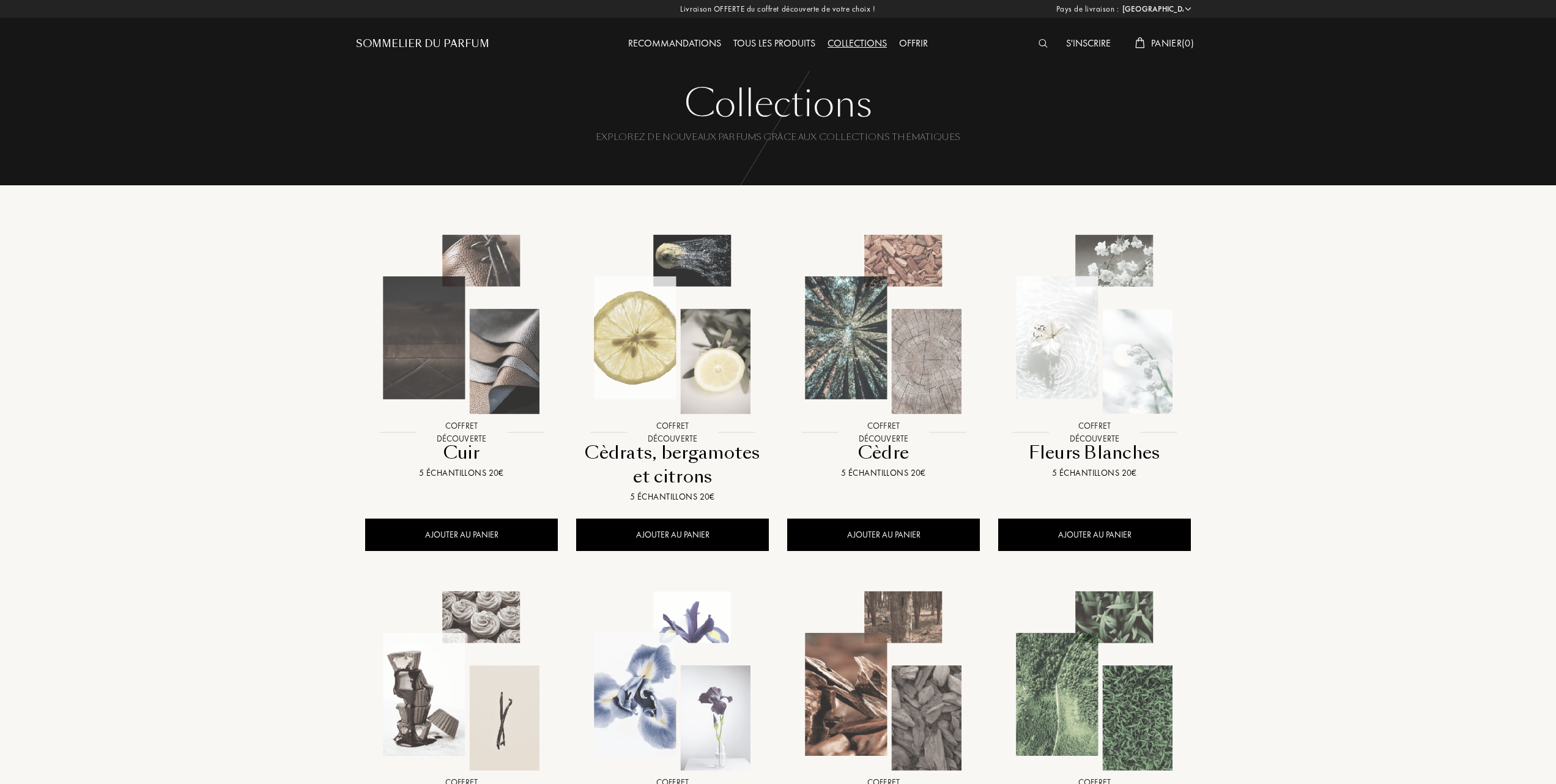
click at [697, 346] on img at bounding box center [672, 324] width 190 height 190
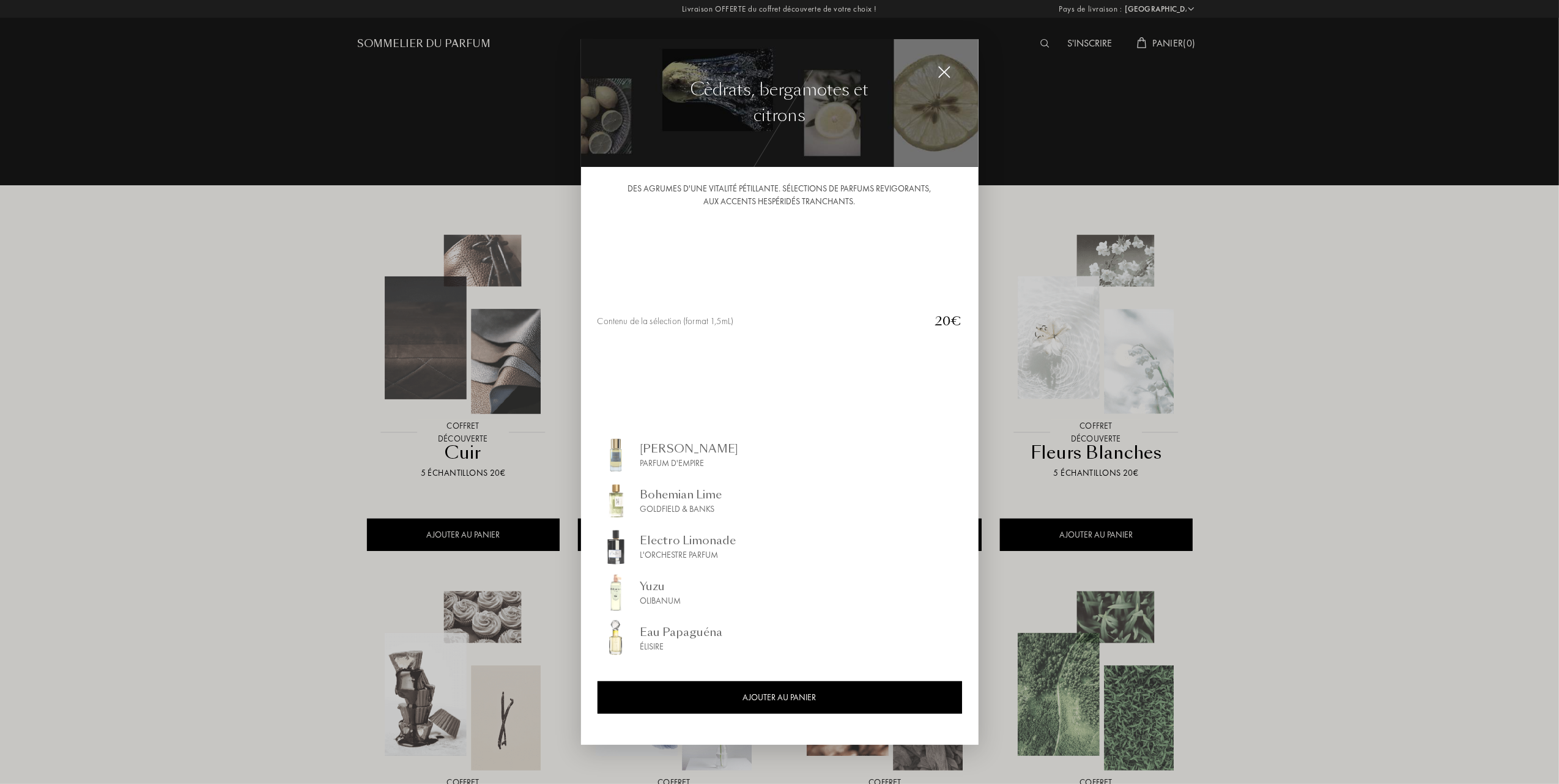
click at [301, 439] on div at bounding box center [780, 392] width 1559 height 784
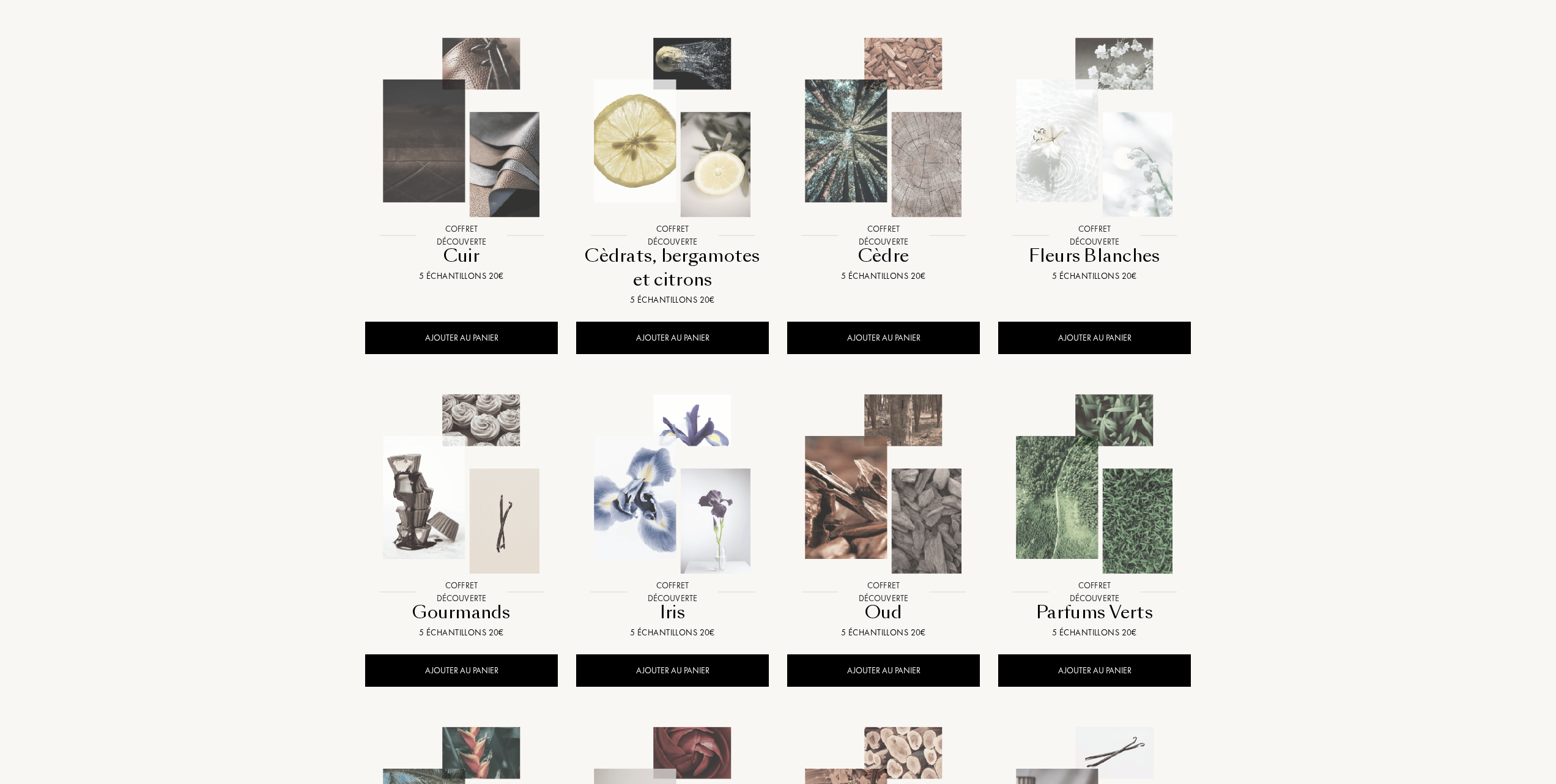
scroll to position [244, 0]
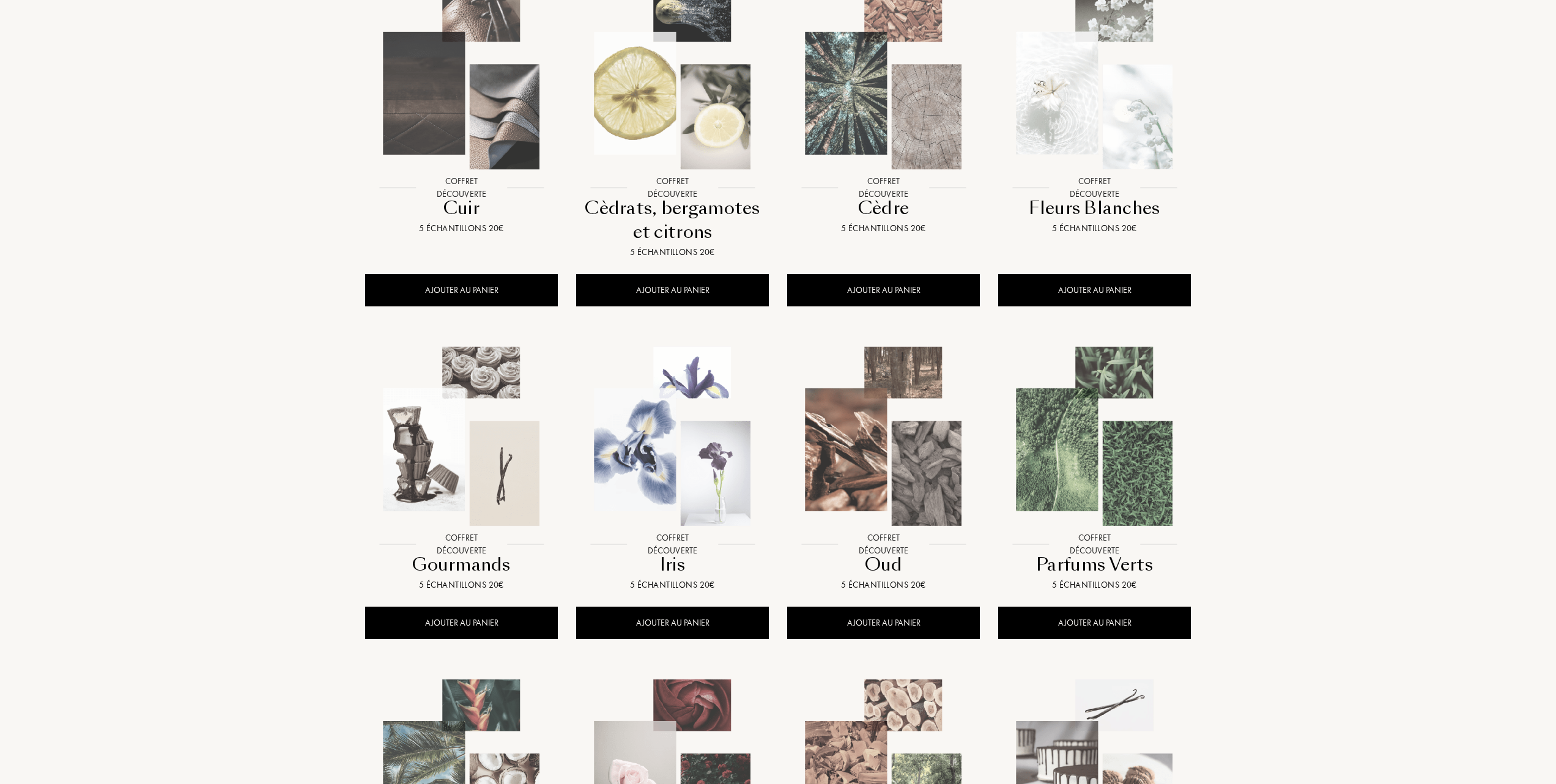
click at [461, 448] on img at bounding box center [461, 436] width 190 height 190
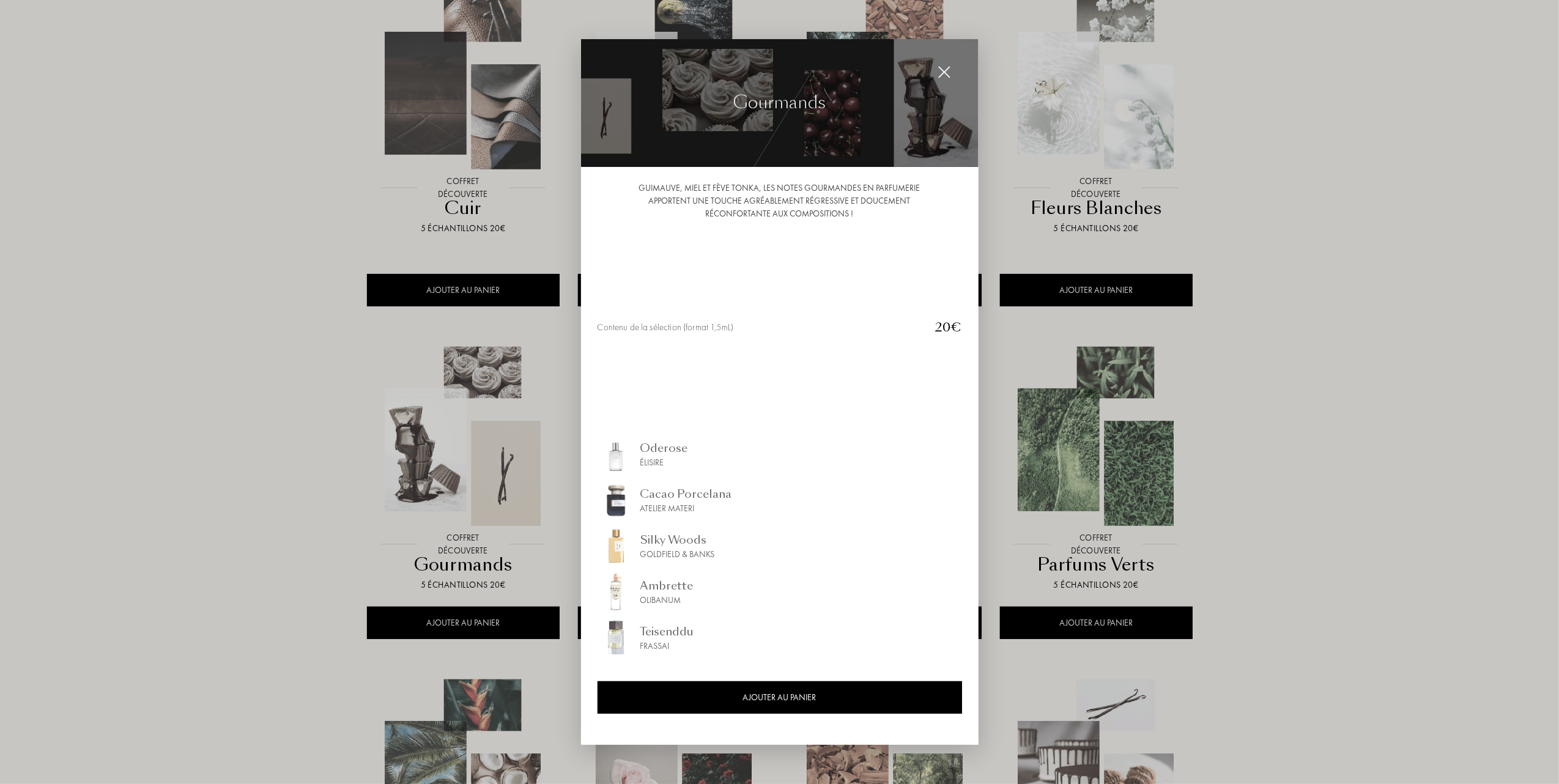
click at [245, 453] on div at bounding box center [780, 392] width 1559 height 784
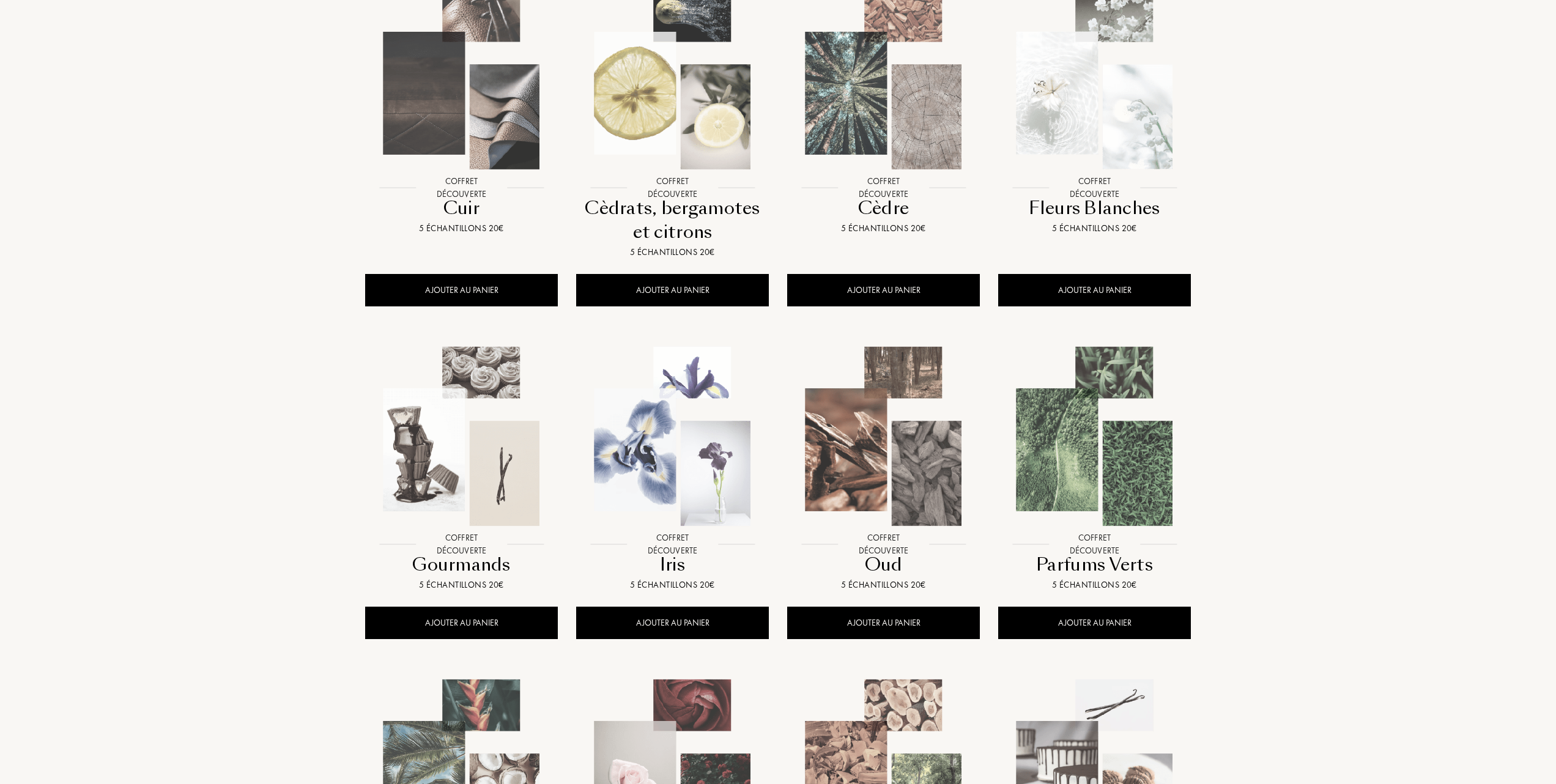
click at [902, 460] on img at bounding box center [883, 436] width 190 height 190
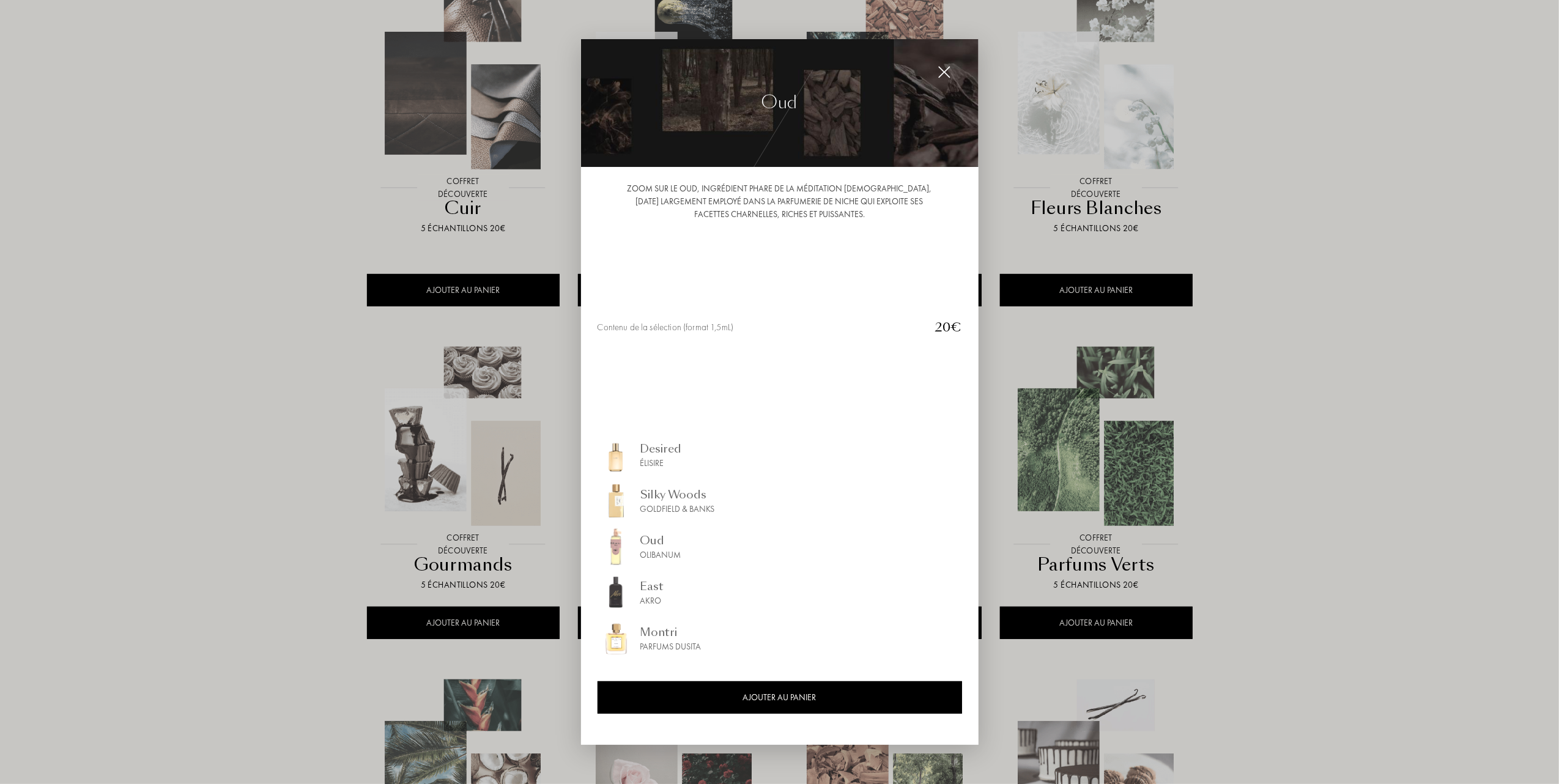
click at [633, 586] on img at bounding box center [616, 593] width 37 height 37
click at [947, 71] on img at bounding box center [945, 72] width 14 height 14
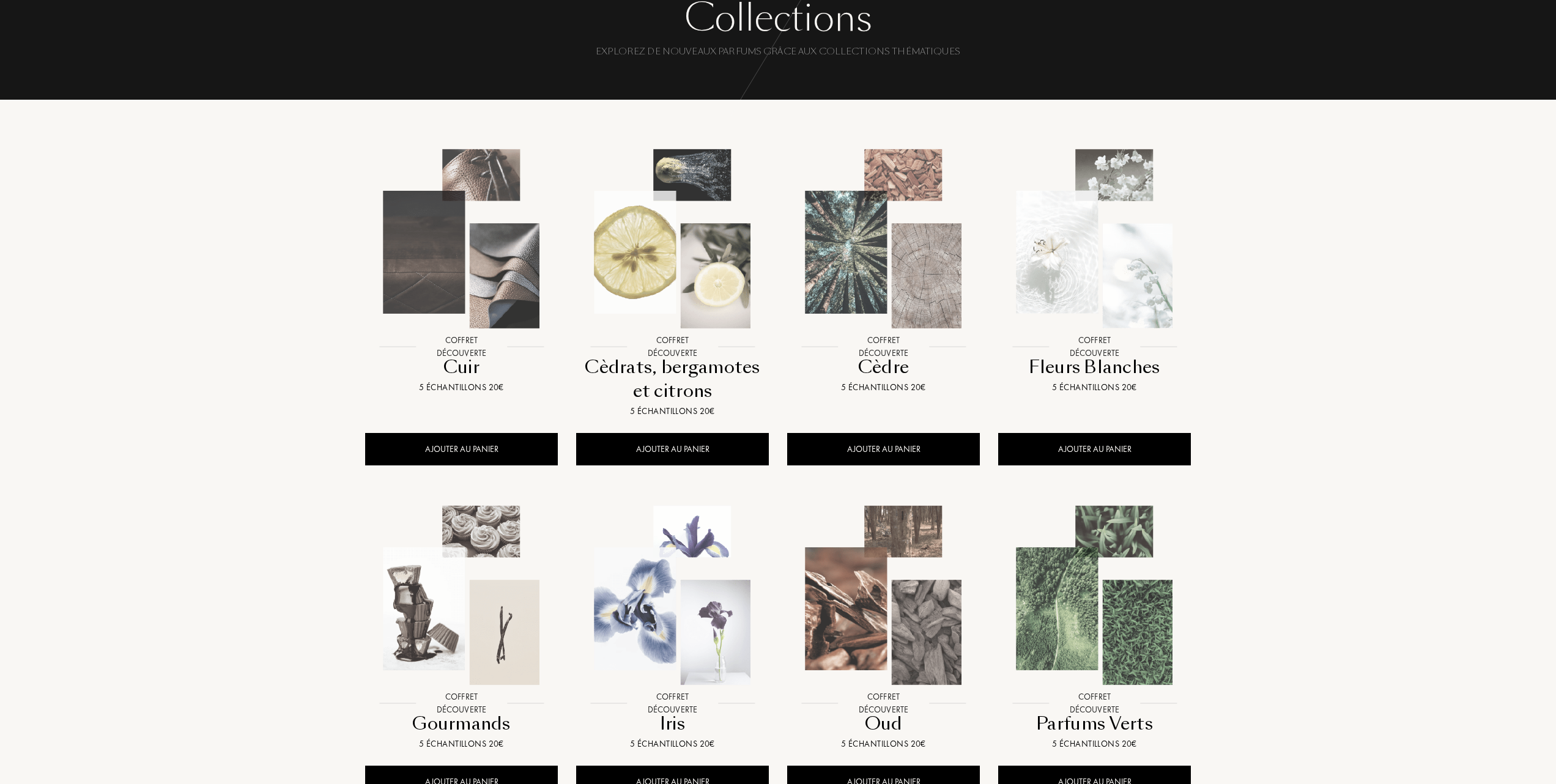
scroll to position [81, 0]
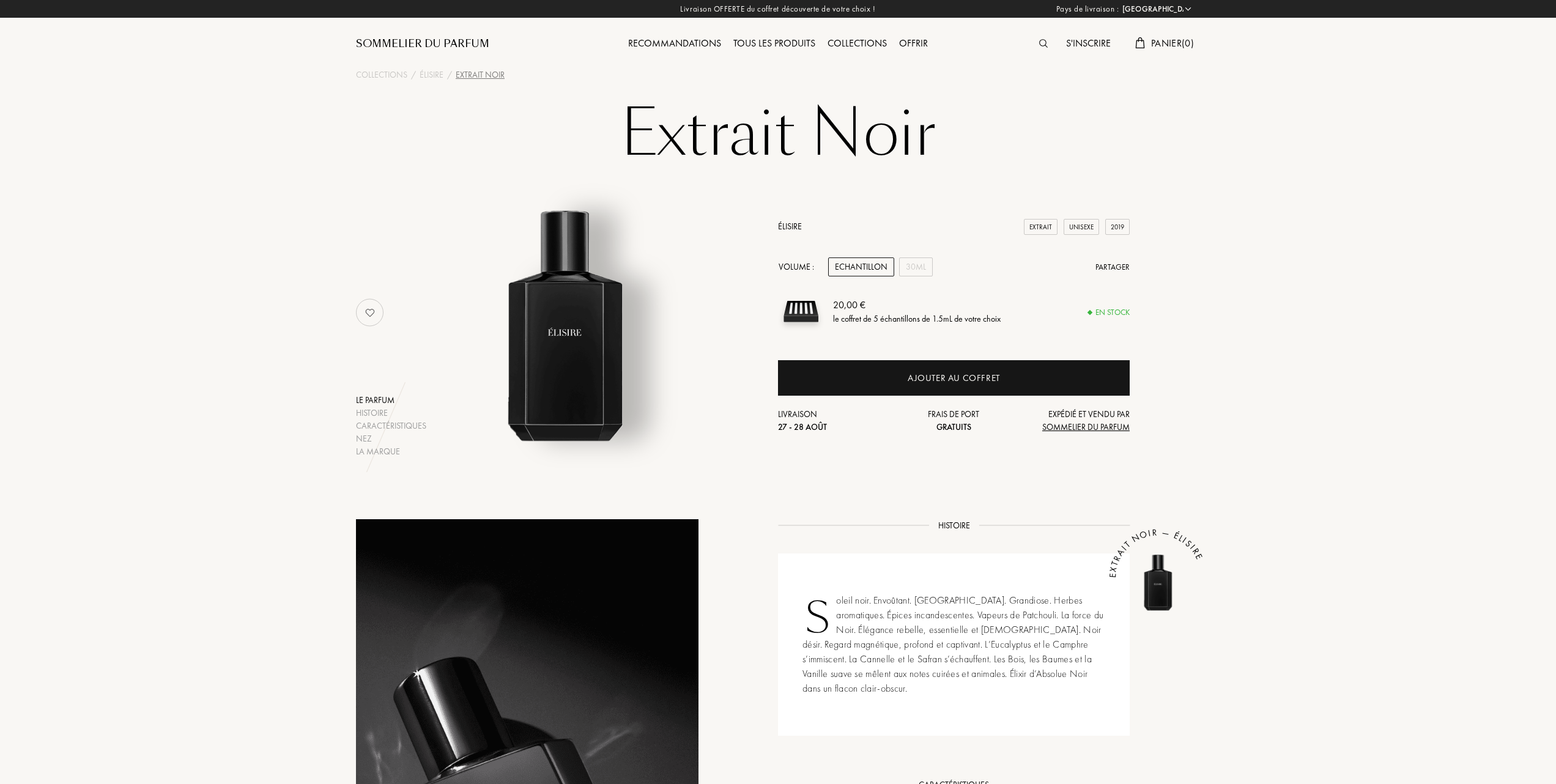
select select "FR"
click at [914, 267] on div "30mL" at bounding box center [916, 267] width 34 height 19
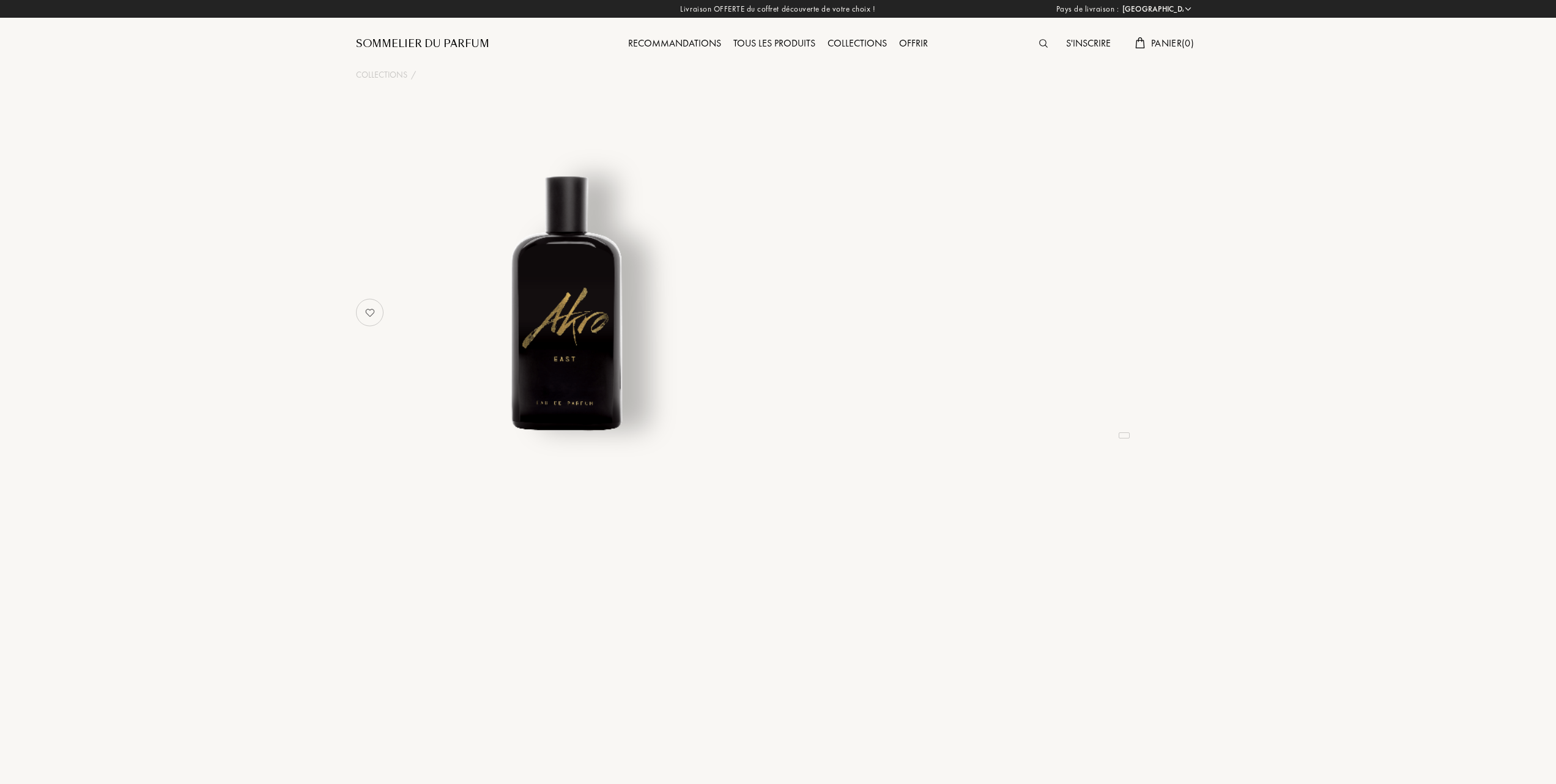
select select "FR"
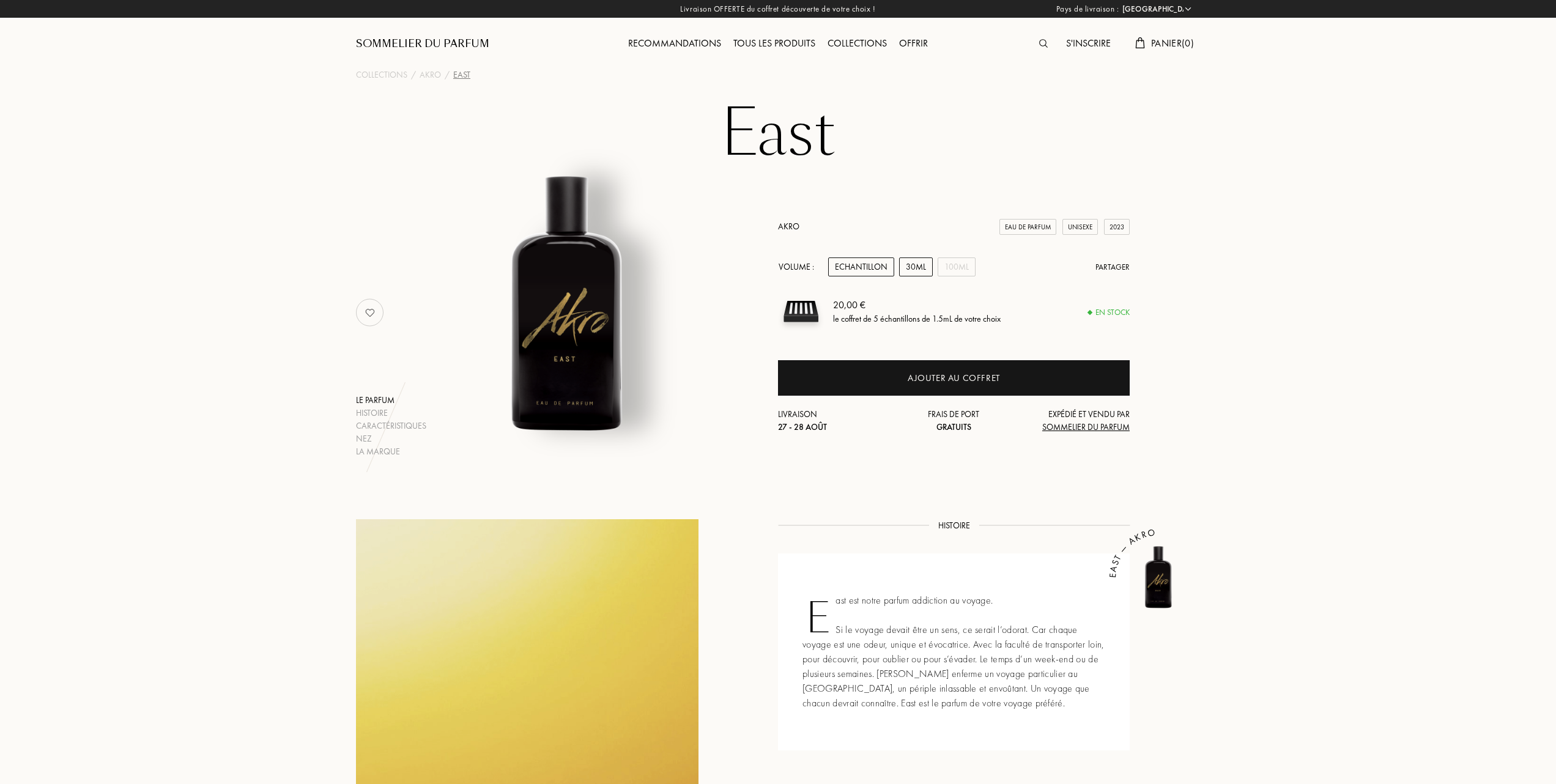
click at [911, 263] on div "30mL" at bounding box center [916, 267] width 34 height 19
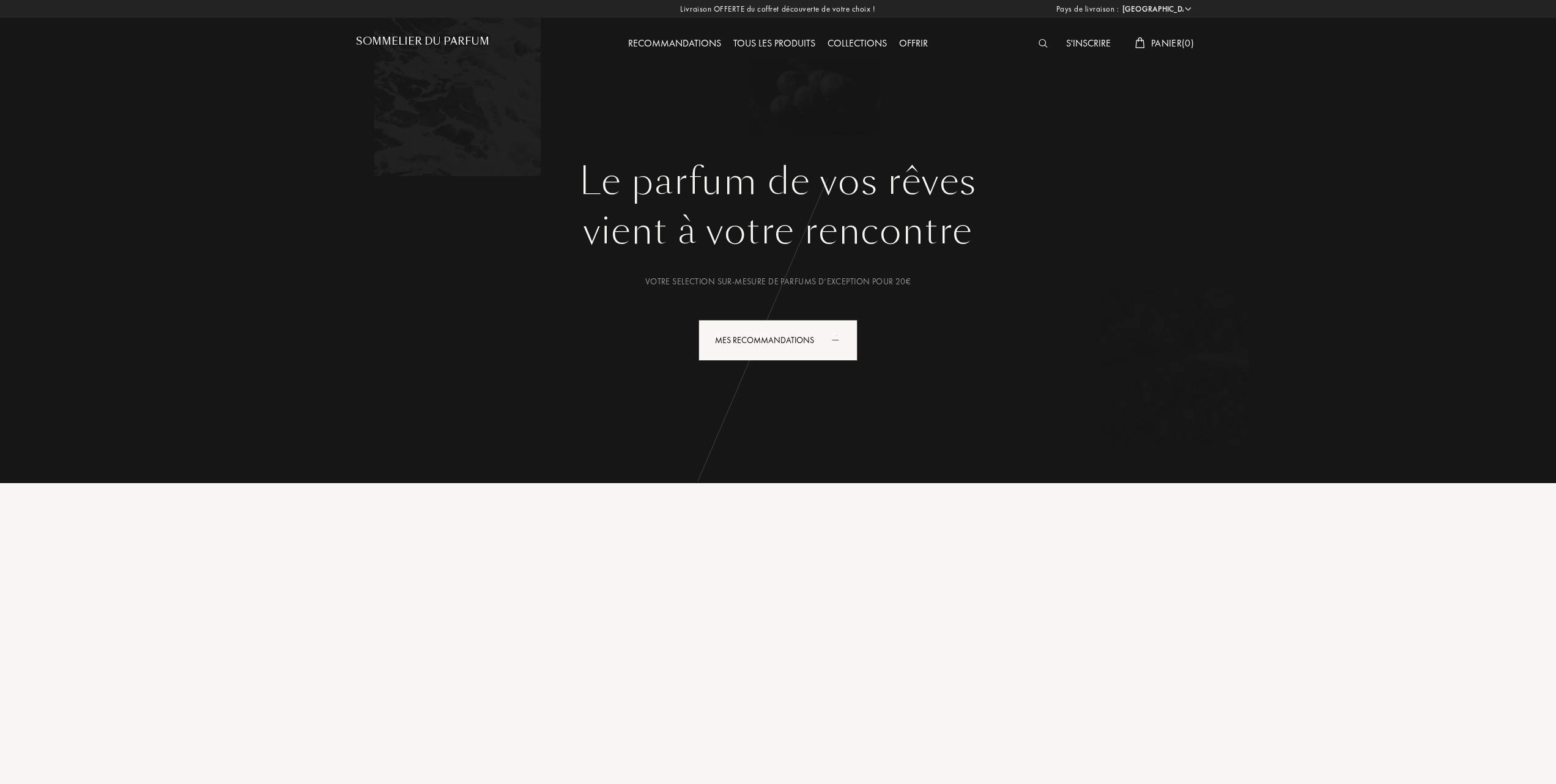
select select "FR"
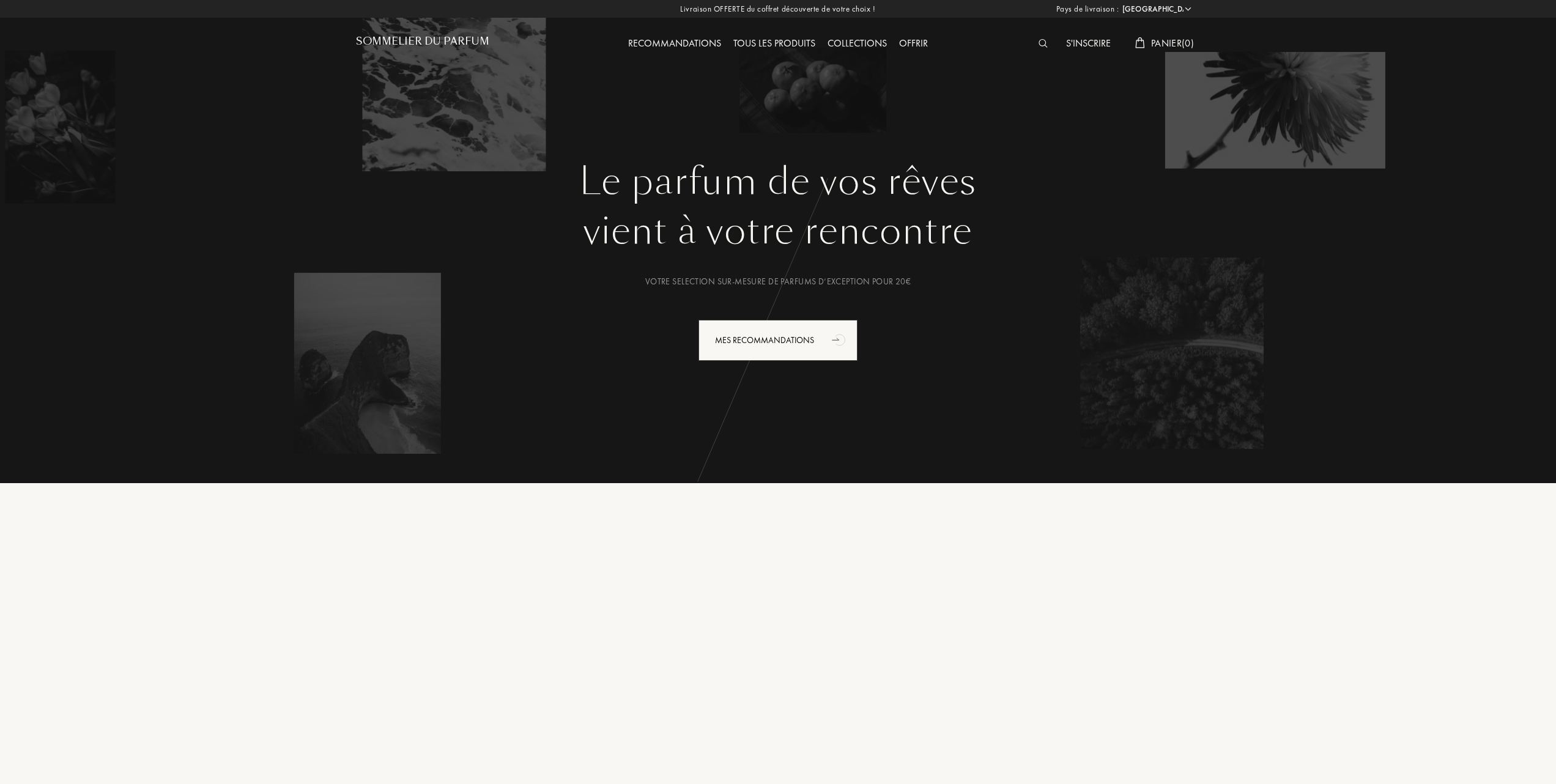
click at [796, 41] on div "Tous les produits" at bounding box center [774, 44] width 95 height 16
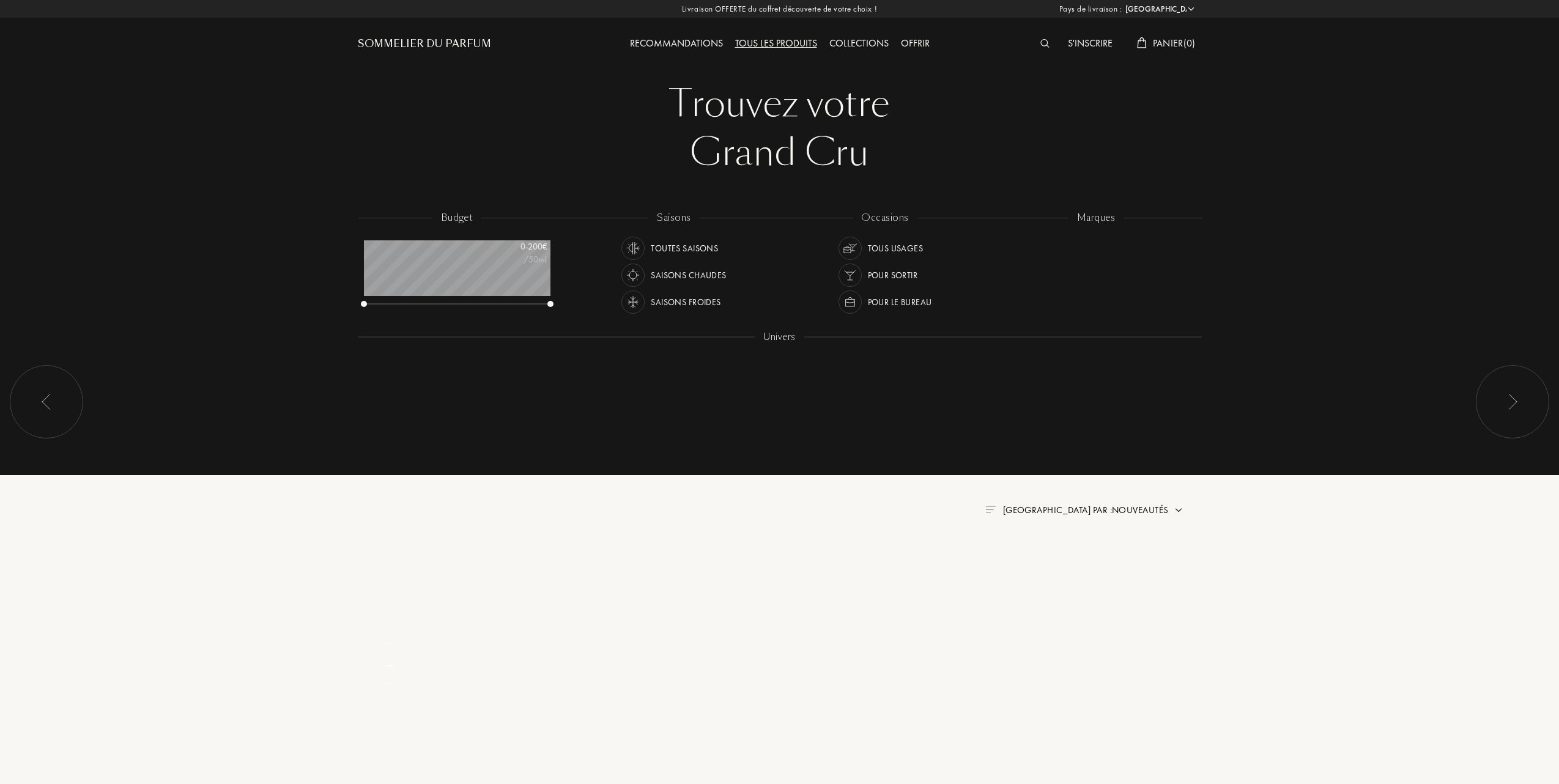
select select "FR"
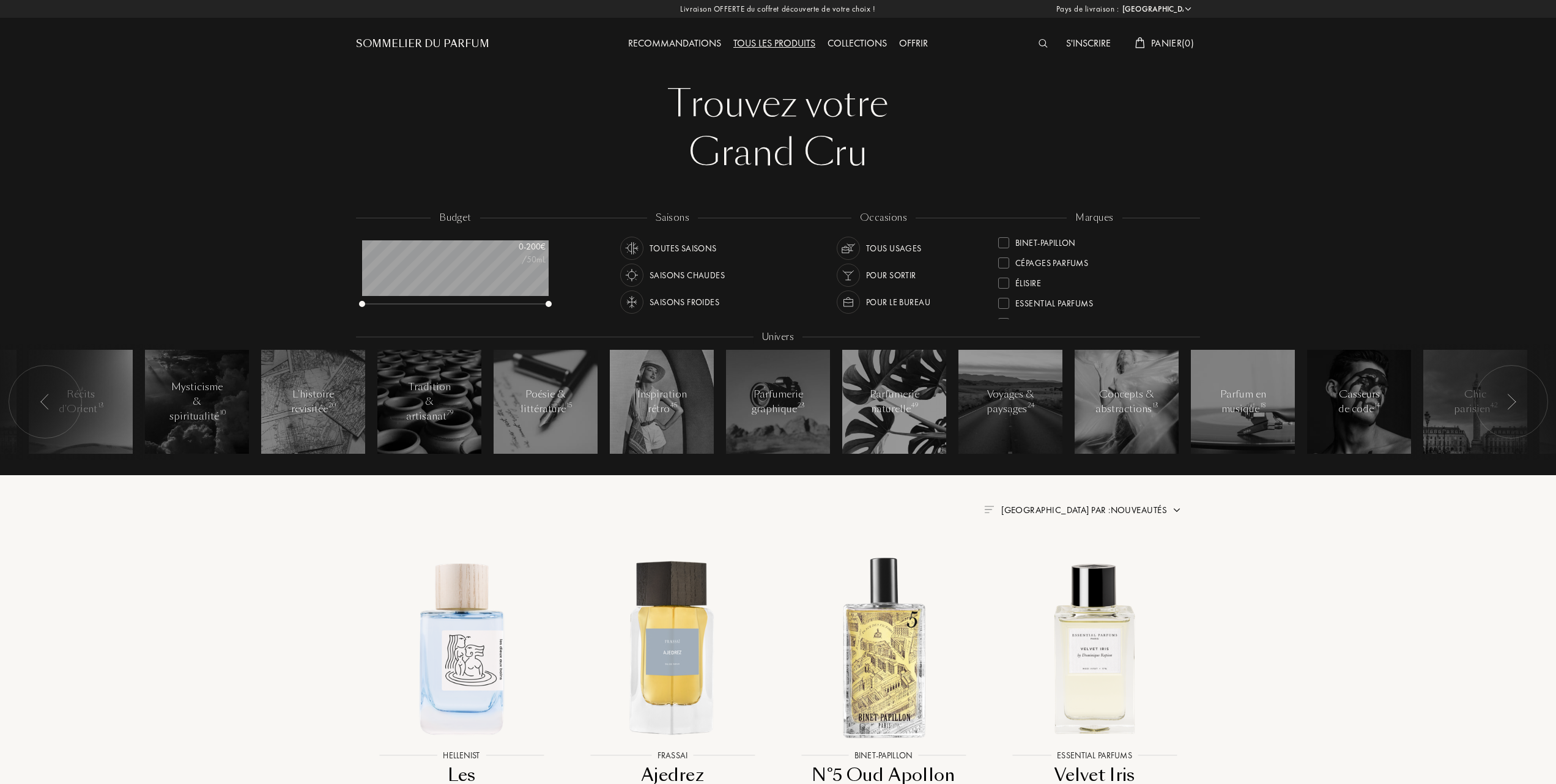
scroll to position [163, 0]
click at [1004, 297] on div at bounding box center [1003, 303] width 11 height 11
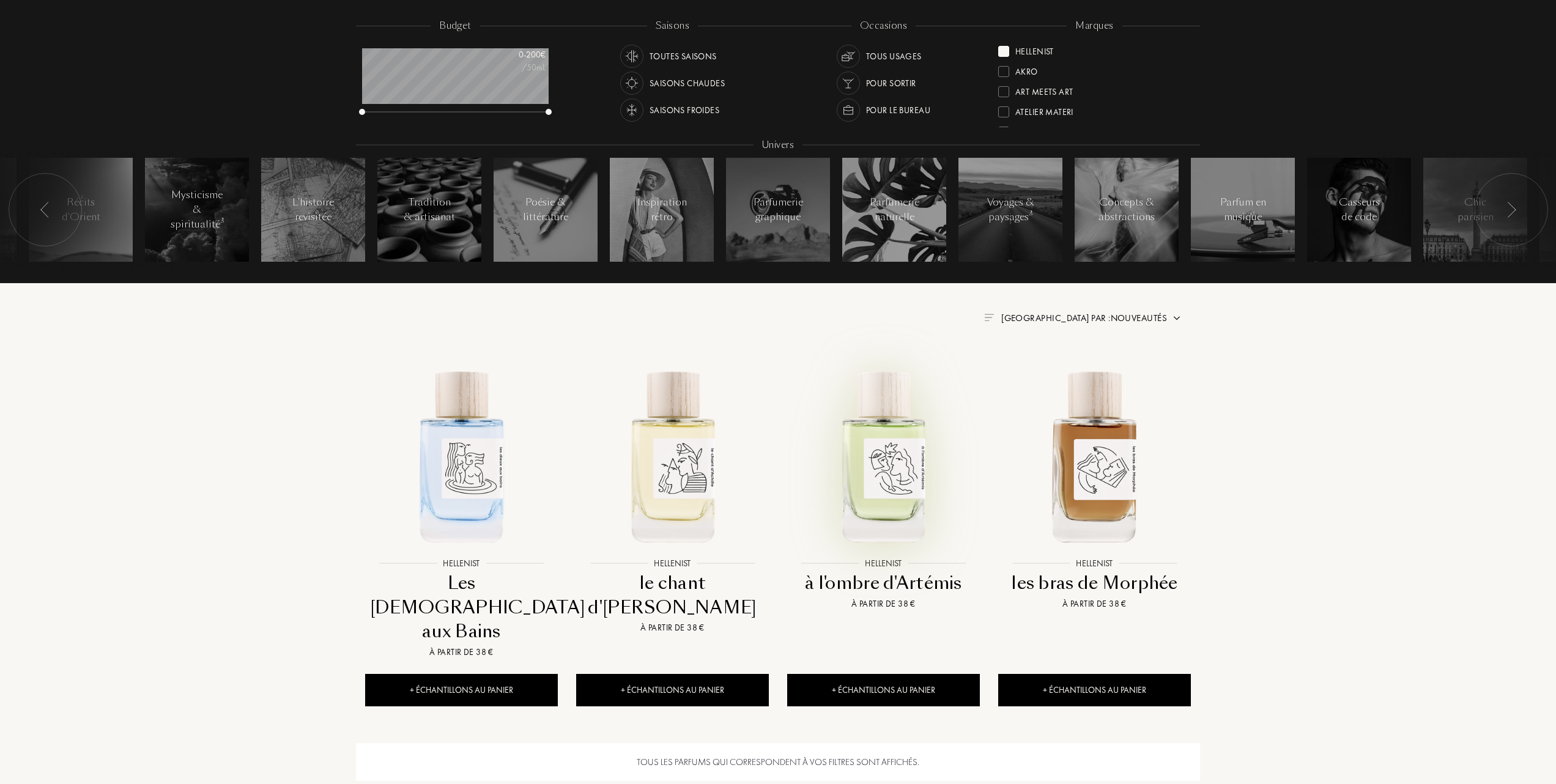
scroll to position [244, 0]
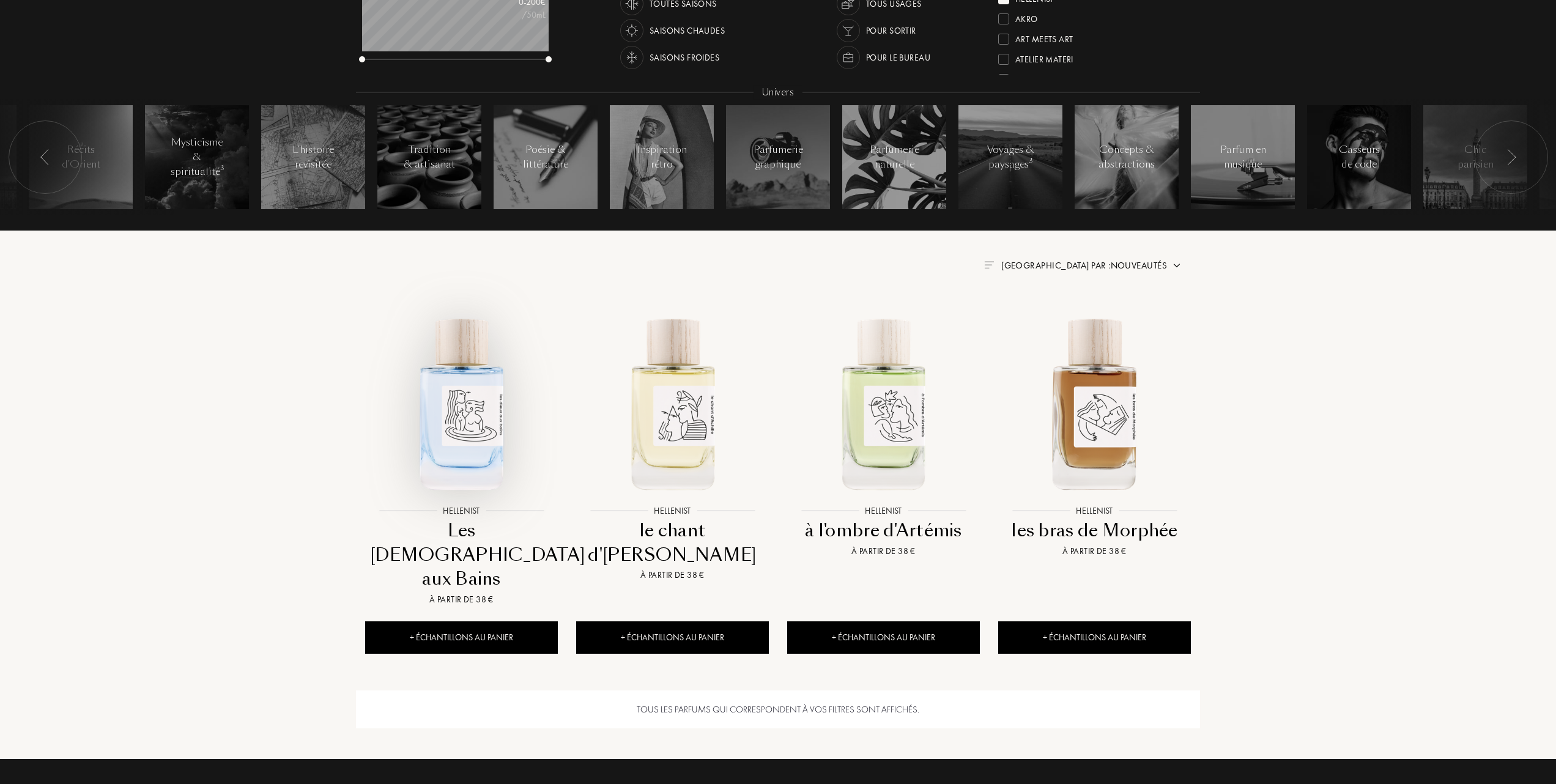
click at [487, 449] on img at bounding box center [461, 402] width 190 height 190
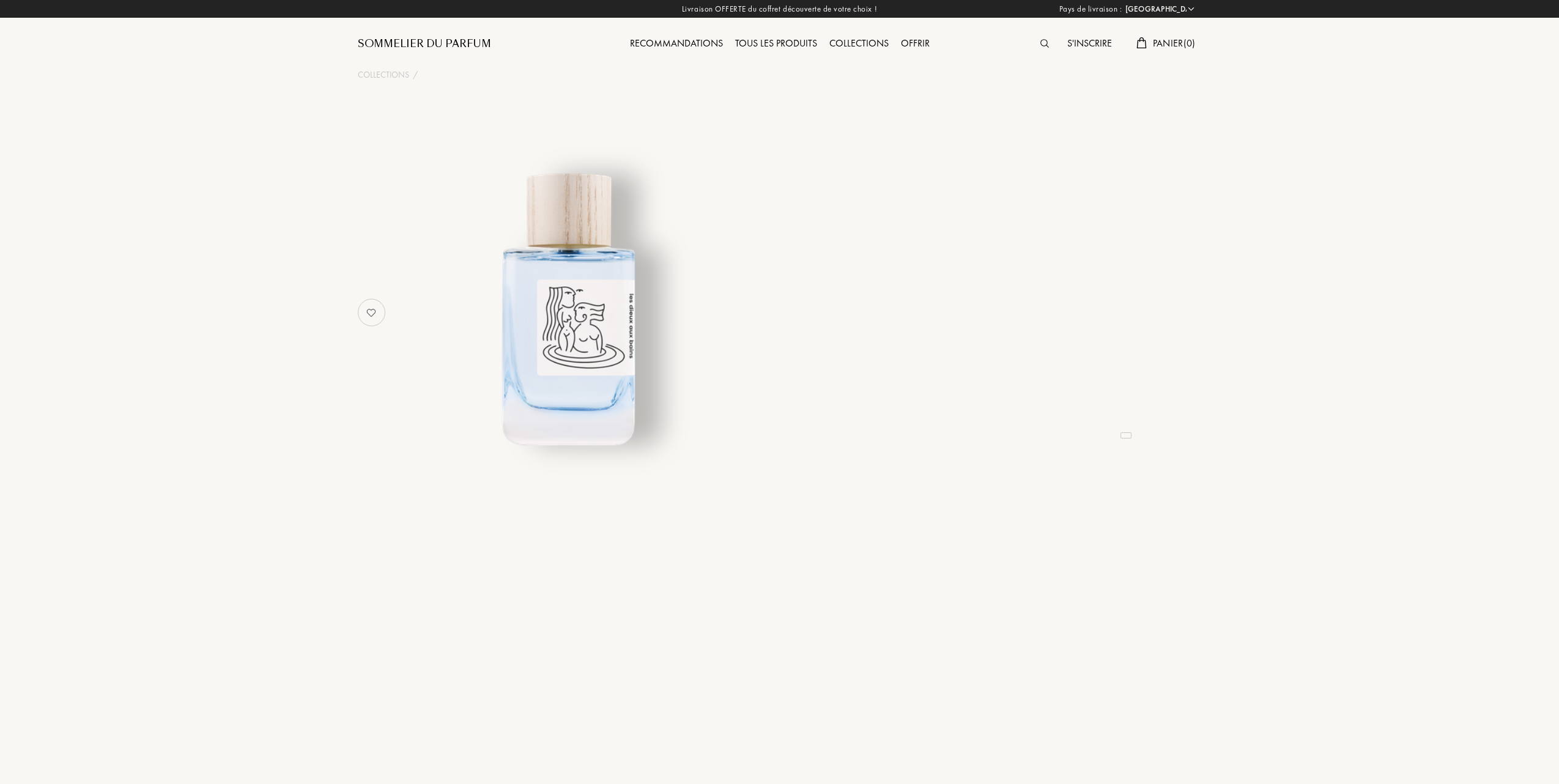
select select "FR"
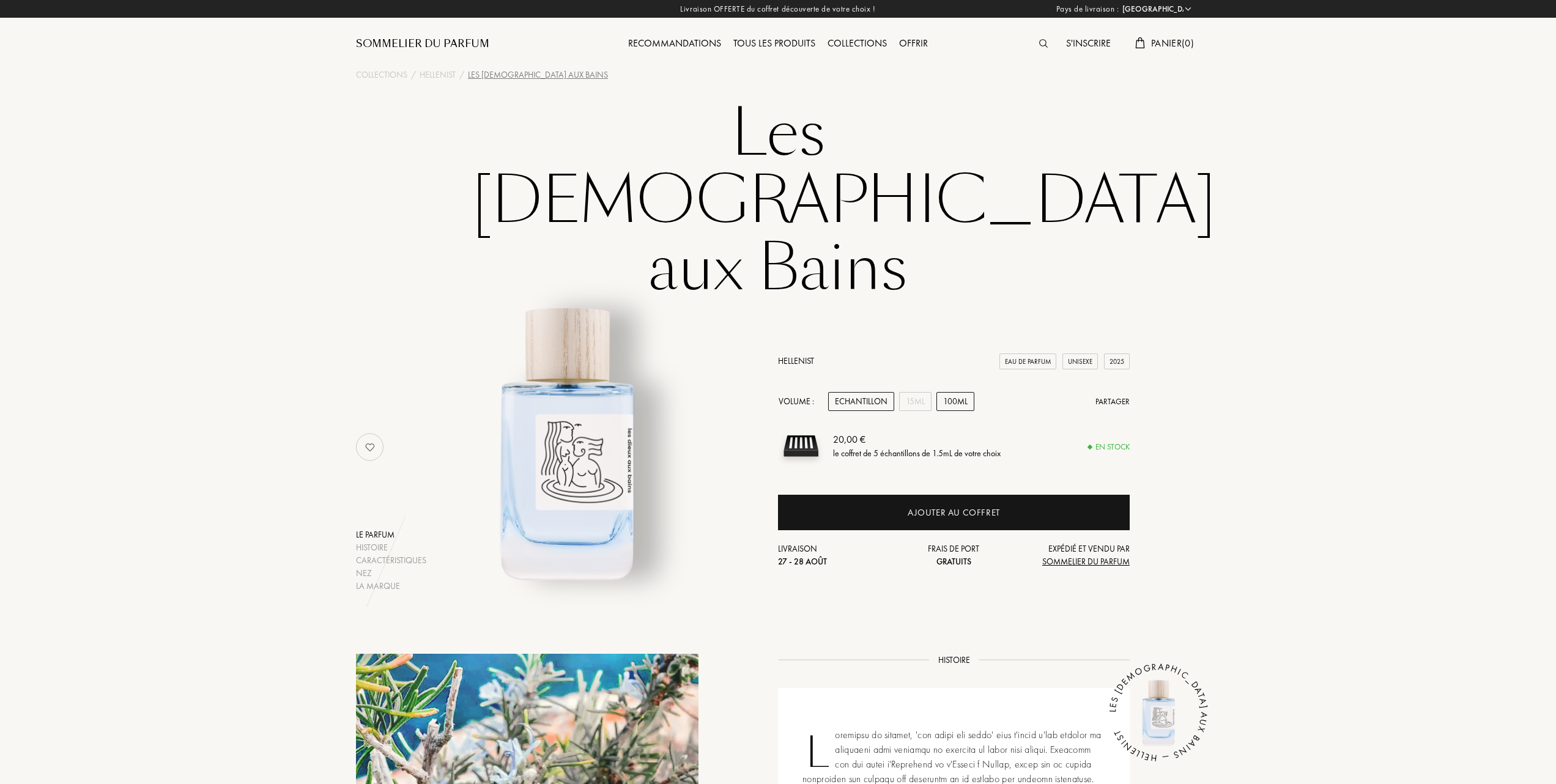
click at [957, 392] on div "100mL" at bounding box center [955, 401] width 38 height 19
click at [916, 392] on div "15mL" at bounding box center [916, 401] width 32 height 19
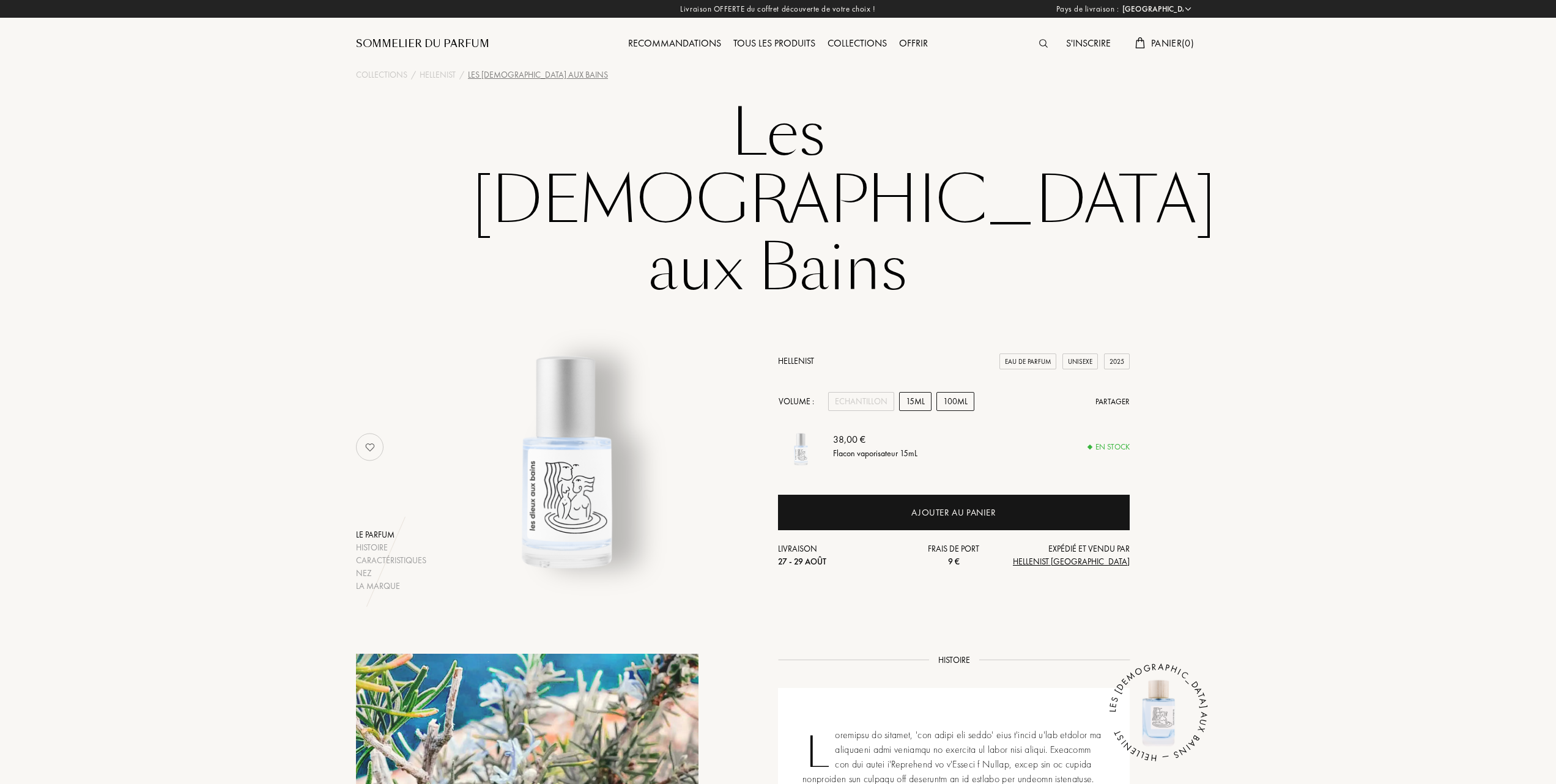
click at [950, 392] on div "100mL" at bounding box center [955, 401] width 38 height 19
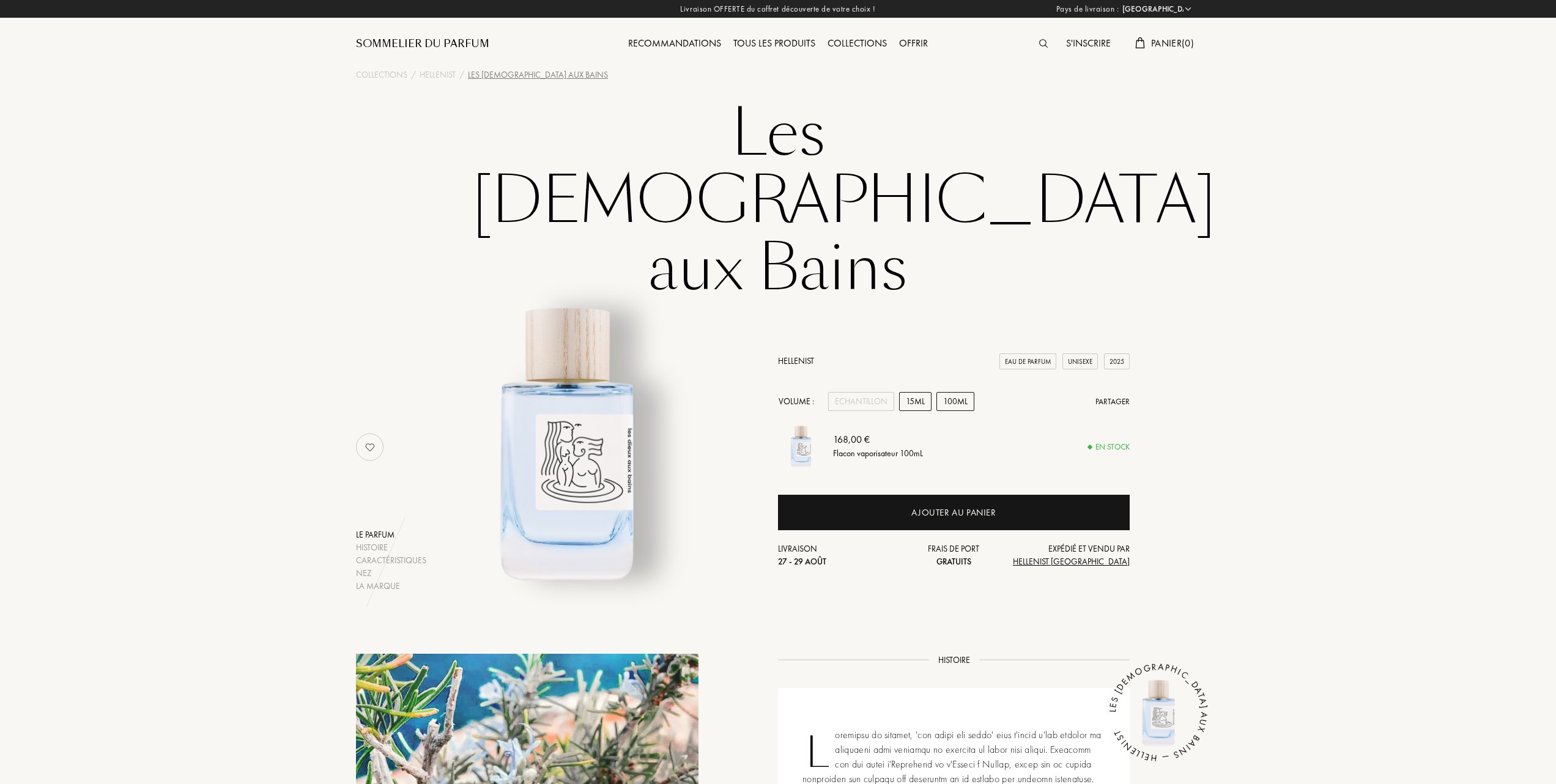
click at [921, 392] on div "15mL" at bounding box center [916, 401] width 32 height 19
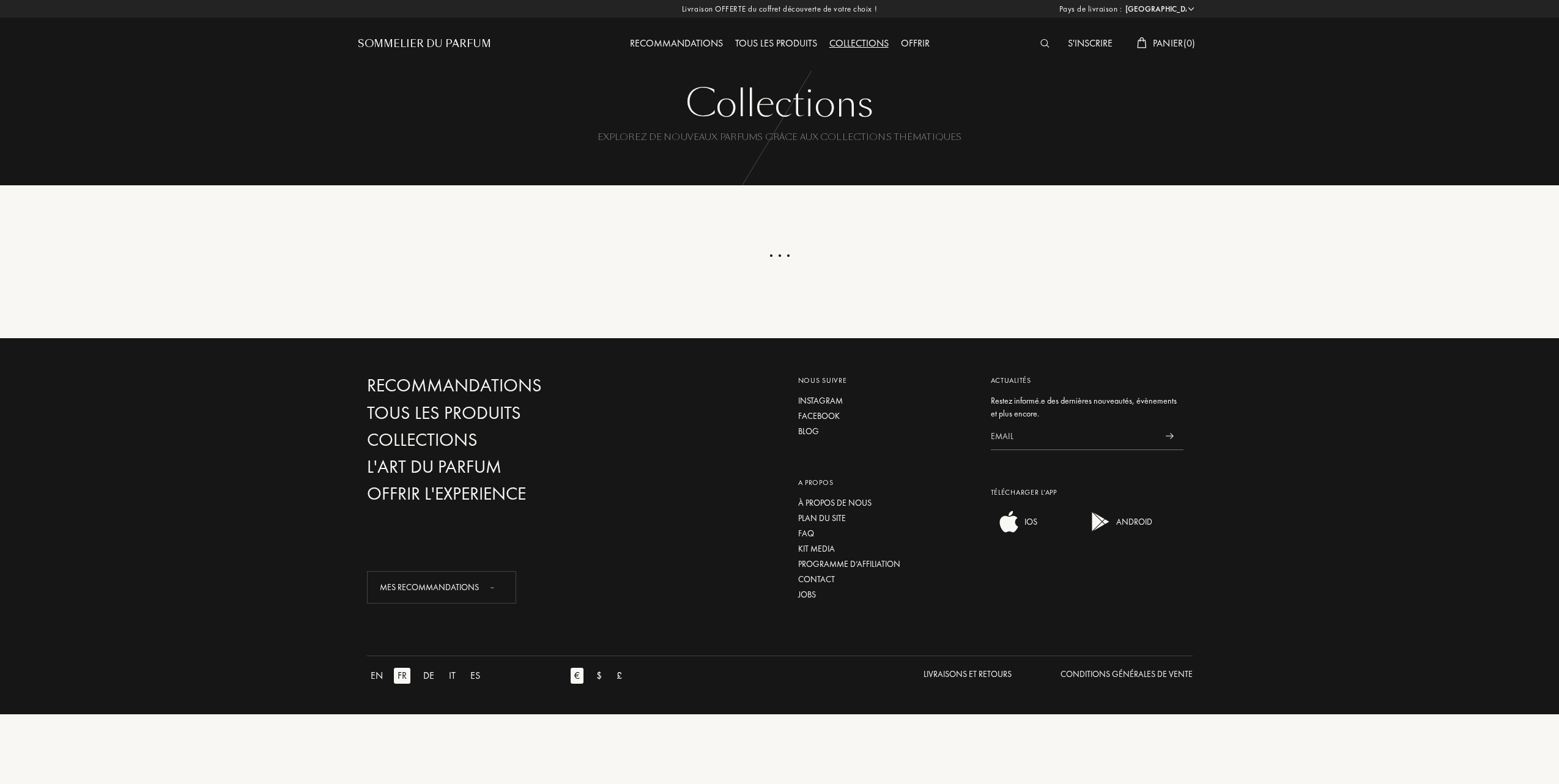
select select "FR"
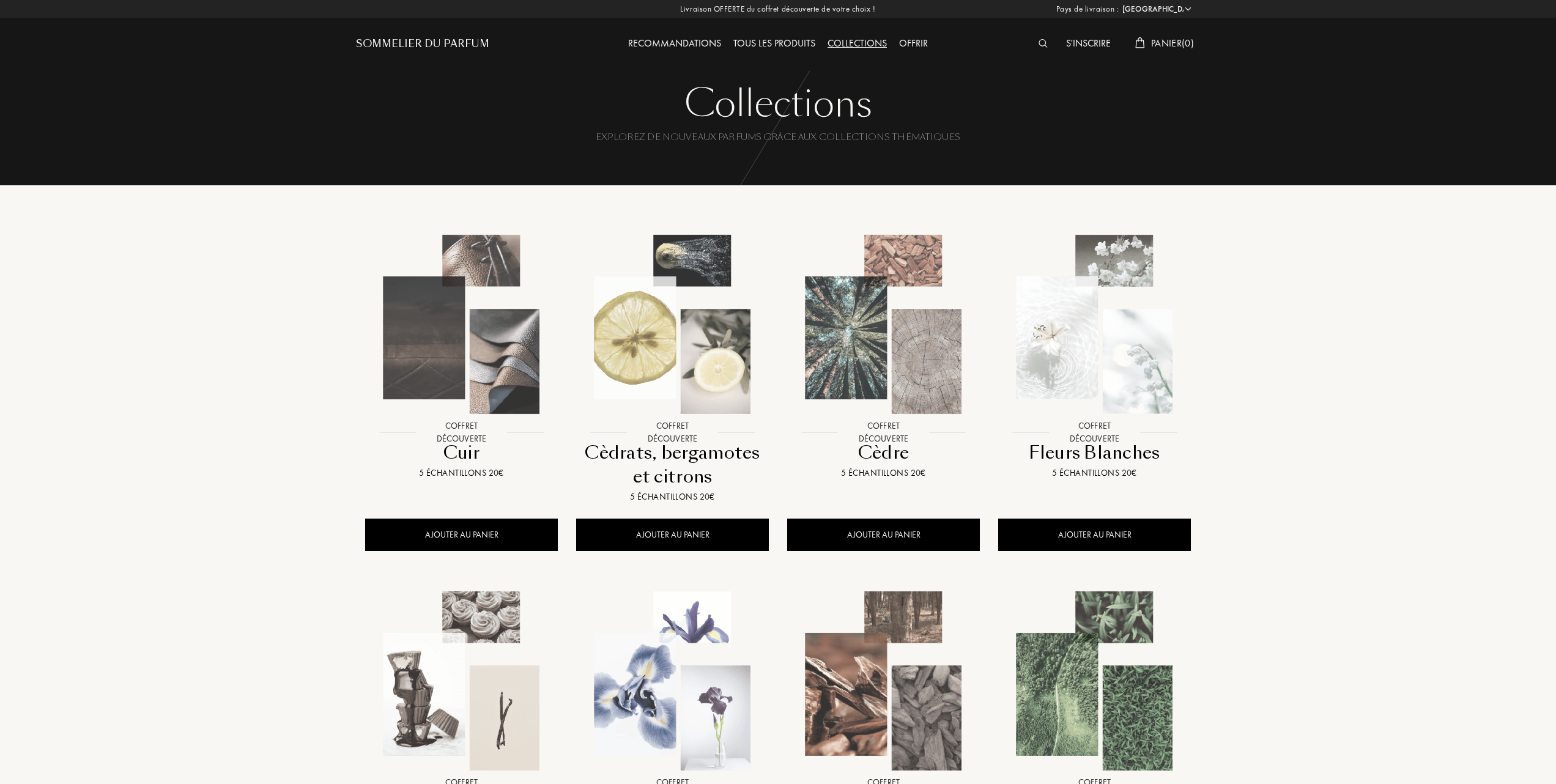
click at [778, 44] on div "Tous les produits" at bounding box center [774, 44] width 95 height 16
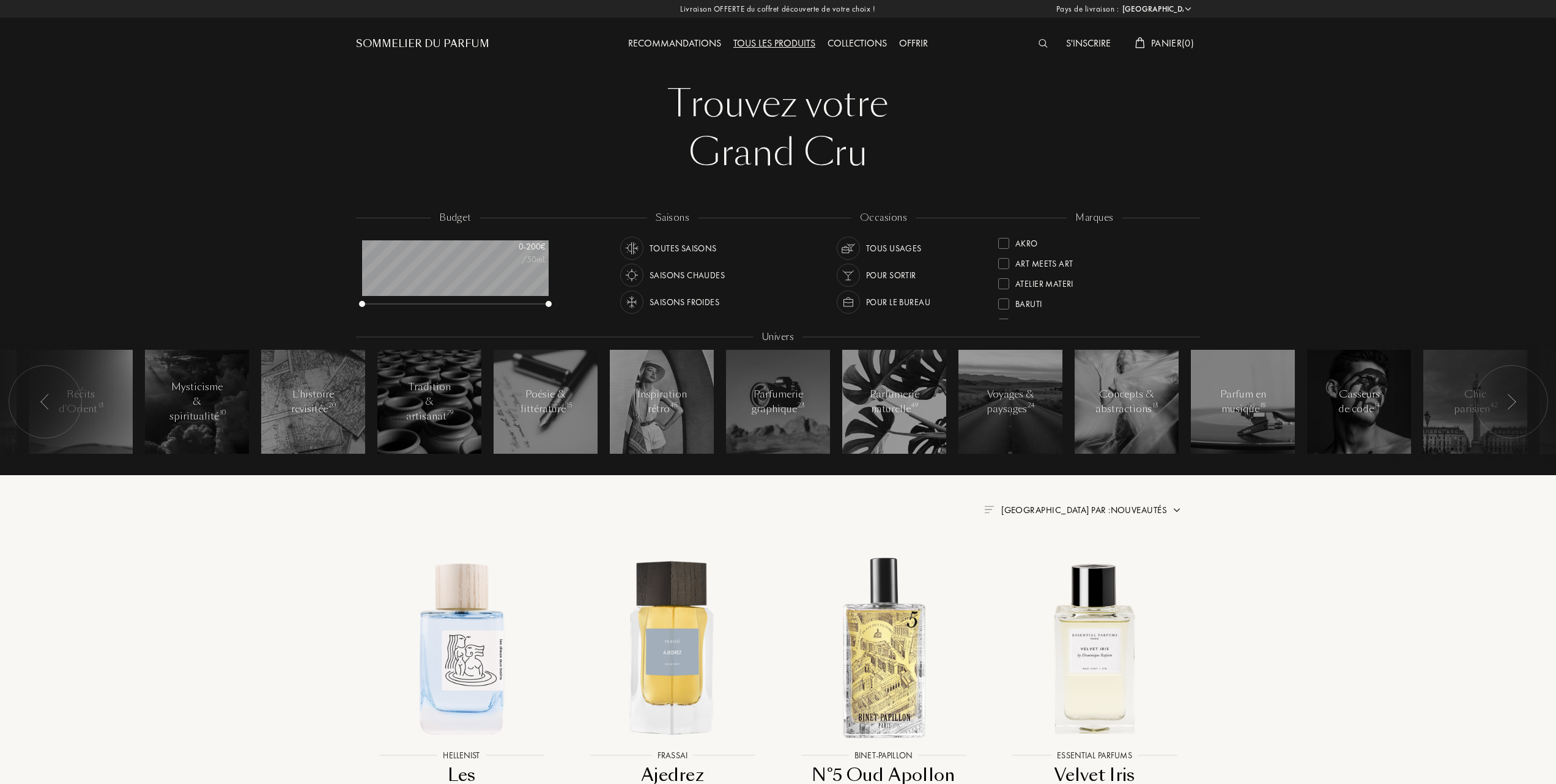
select select "FR"
click at [1004, 257] on div at bounding box center [1003, 262] width 11 height 11
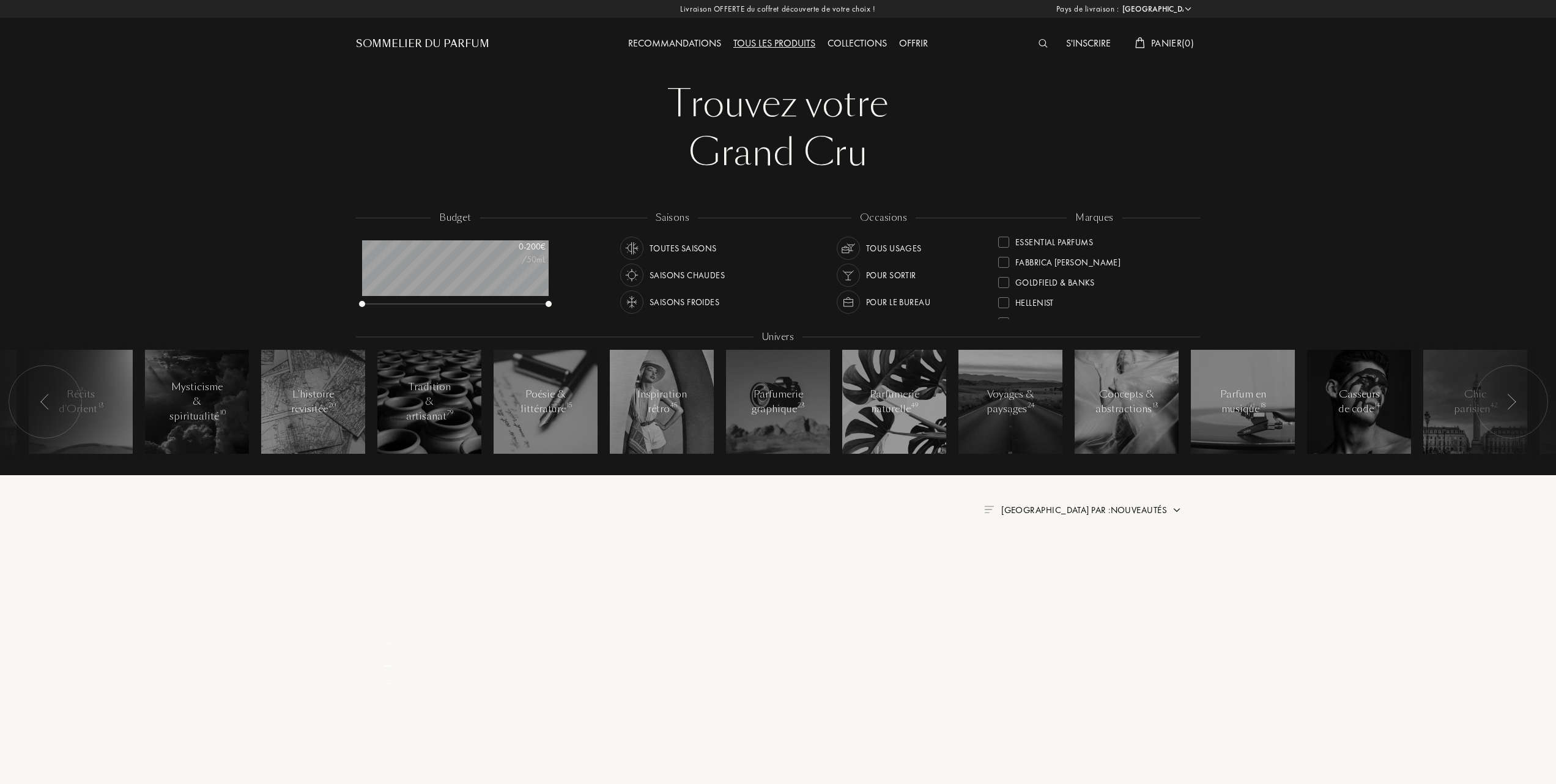
scroll to position [0, 0]
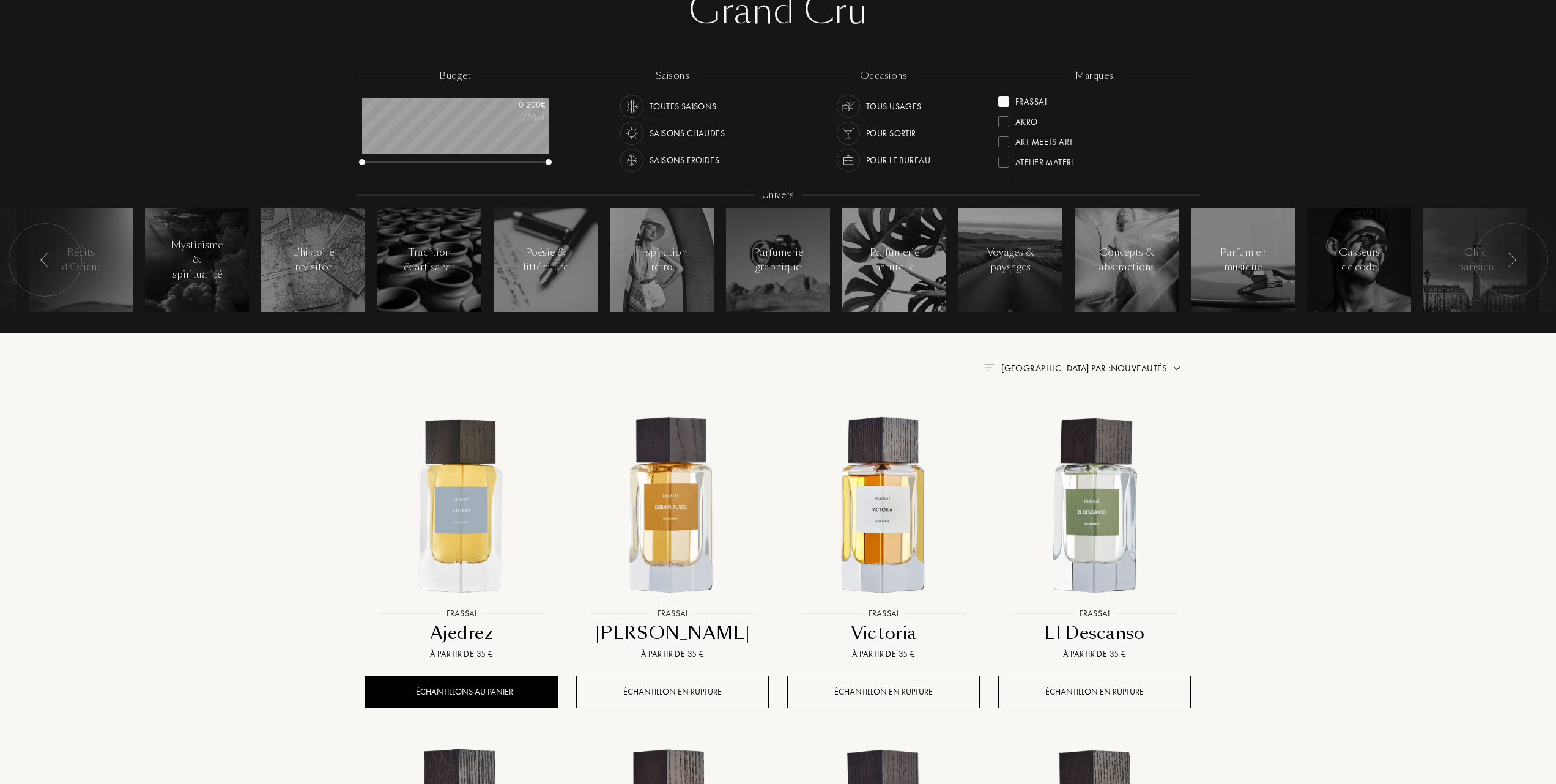
scroll to position [163, 0]
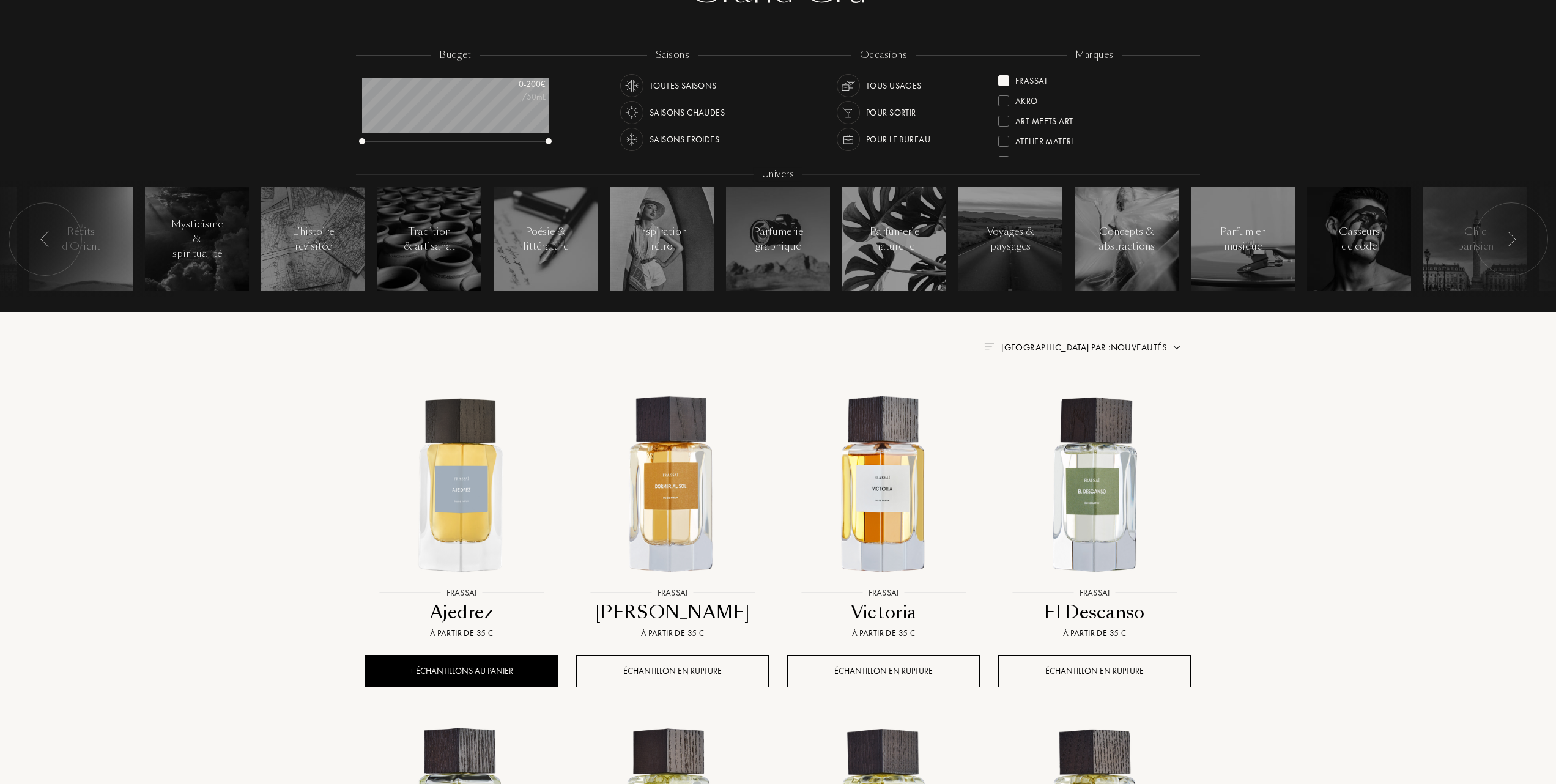
click at [1157, 347] on span "Trier par : Nouveautés" at bounding box center [1084, 347] width 166 height 12
click at [1057, 399] on div at bounding box center [1054, 400] width 8 height 8
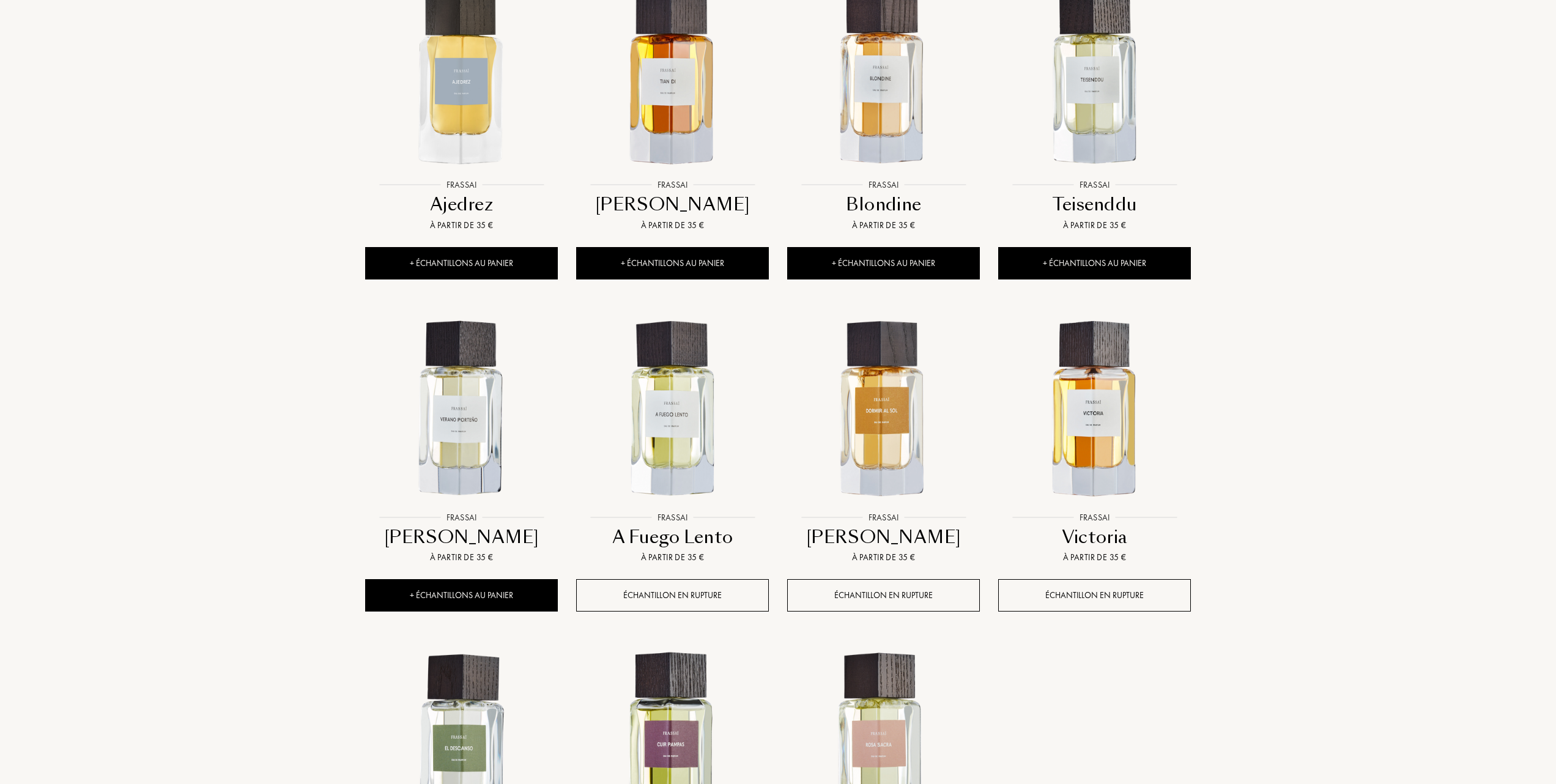
scroll to position [326, 0]
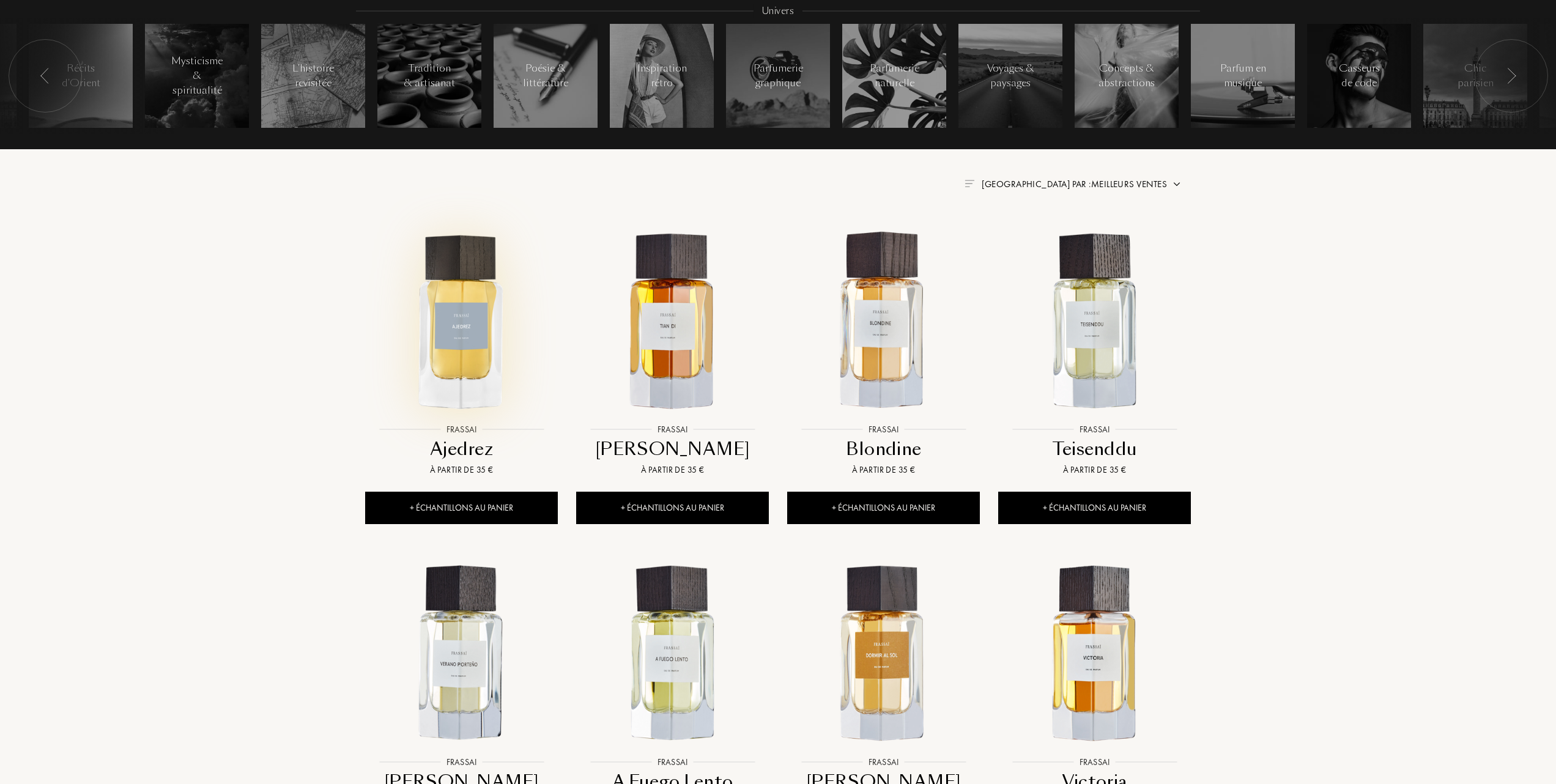
click at [465, 366] on img at bounding box center [461, 321] width 190 height 190
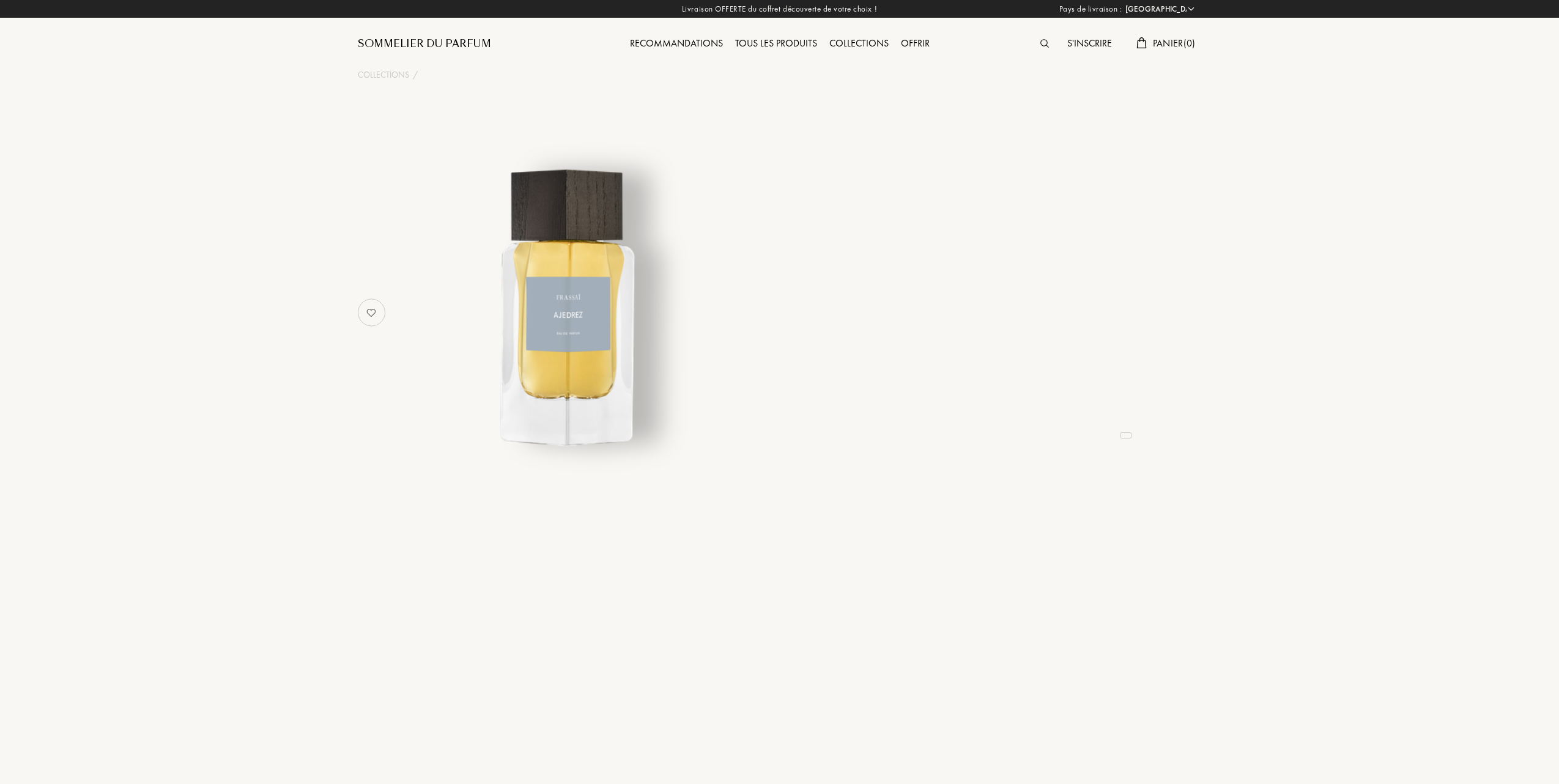
select select "FR"
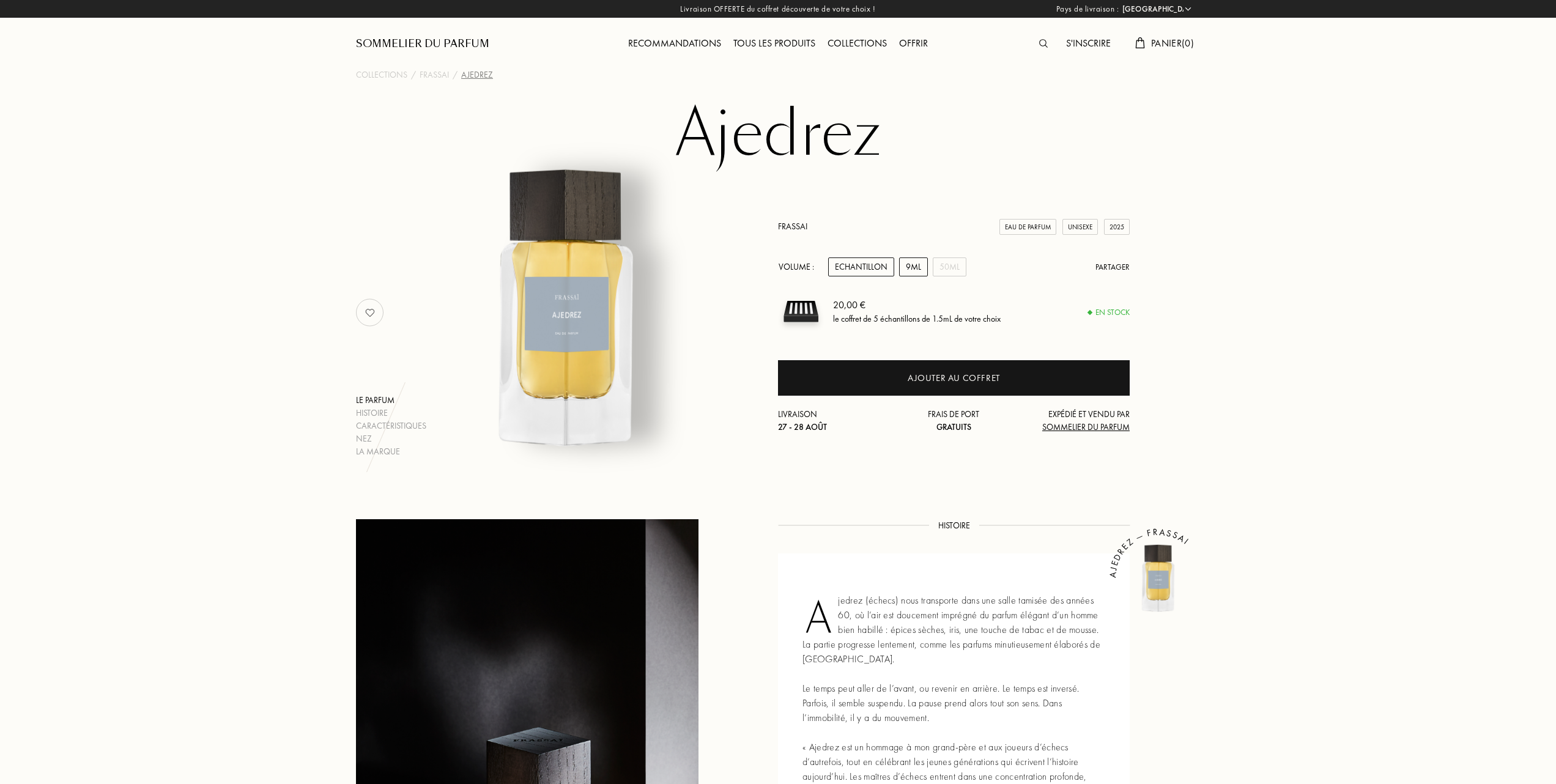
click at [919, 265] on div "9mL" at bounding box center [913, 267] width 28 height 19
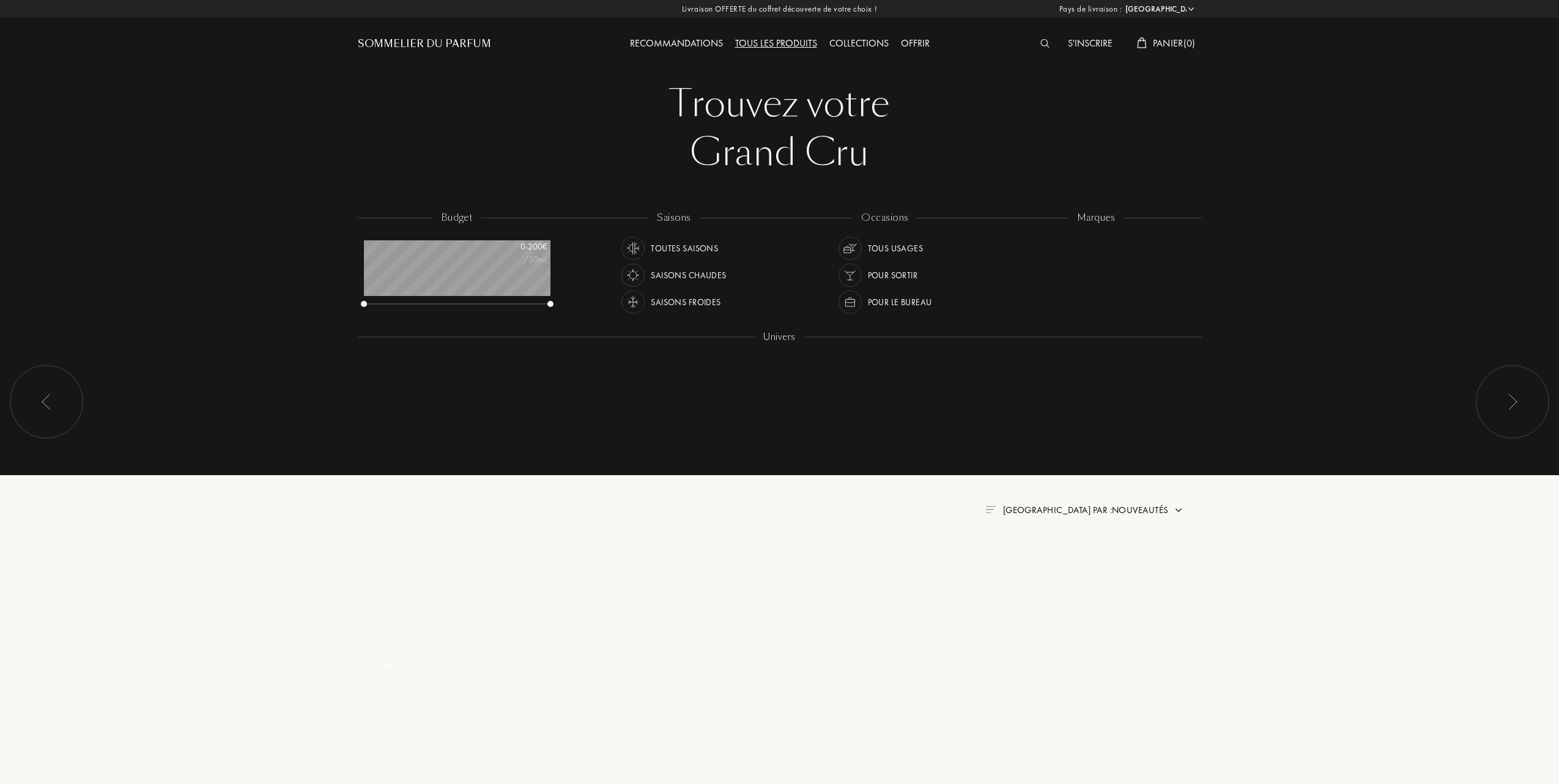
select select "FR"
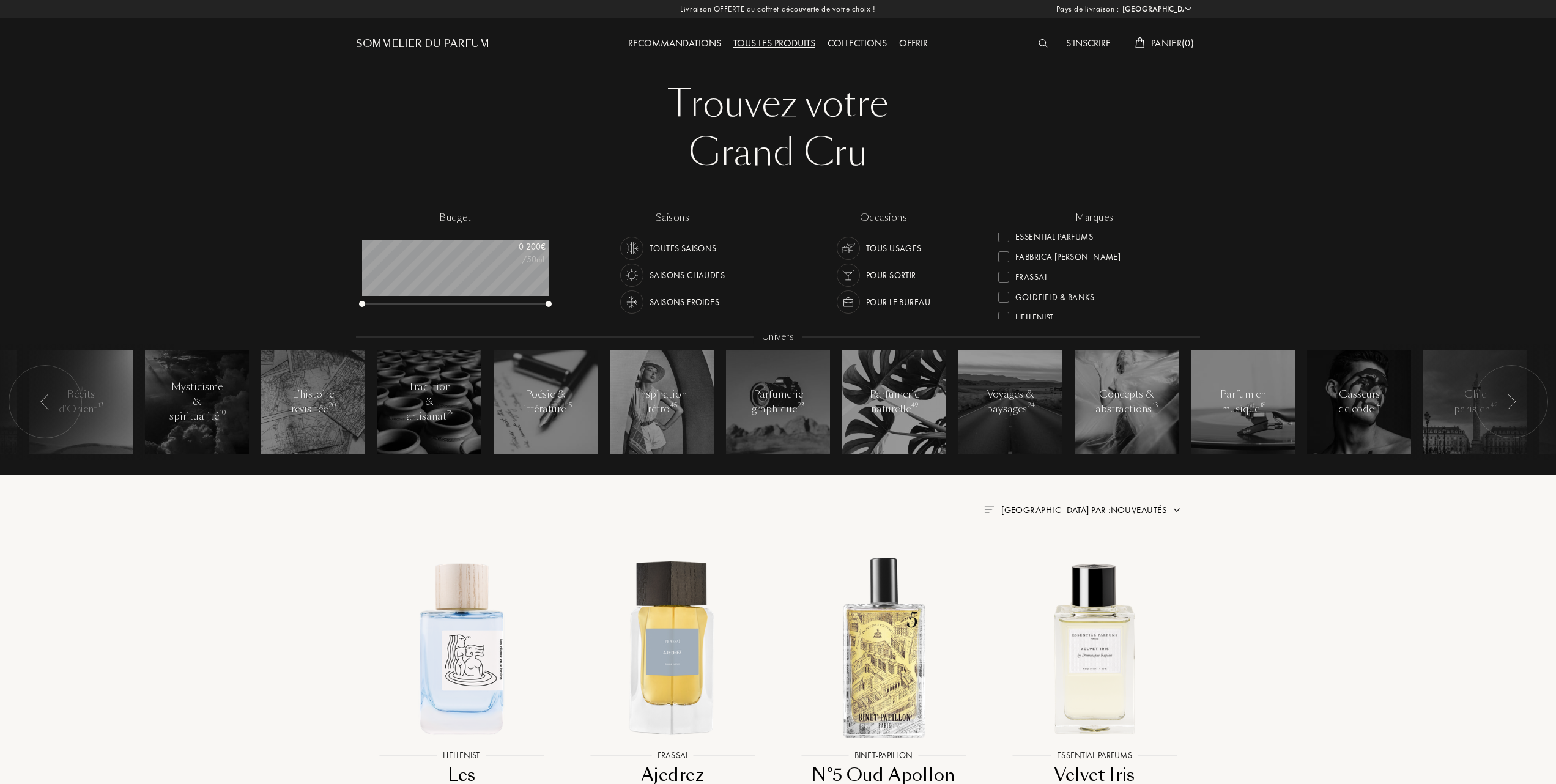
scroll to position [163, 0]
click at [1004, 262] on div at bounding box center [1003, 262] width 11 height 11
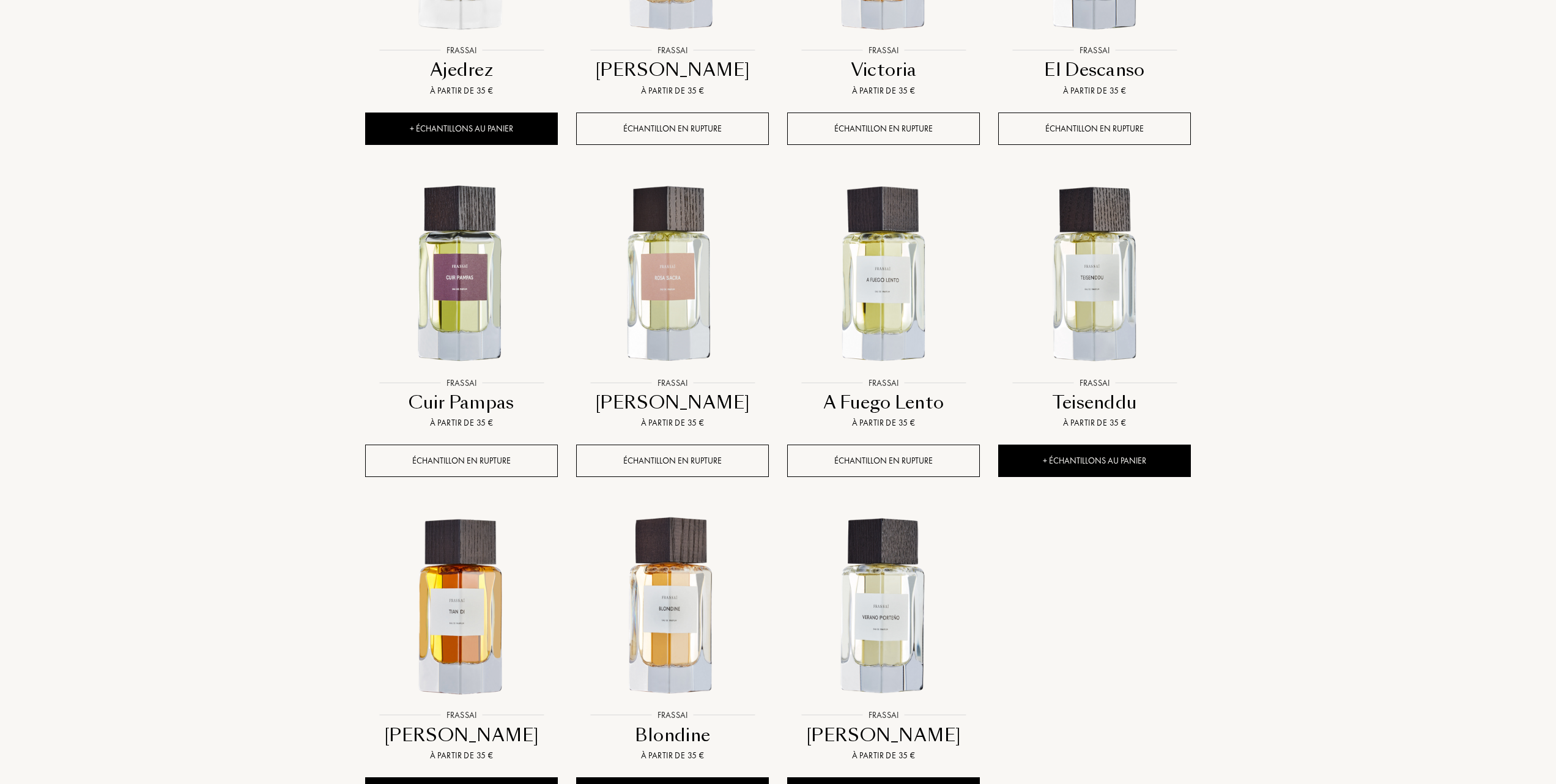
scroll to position [734, 0]
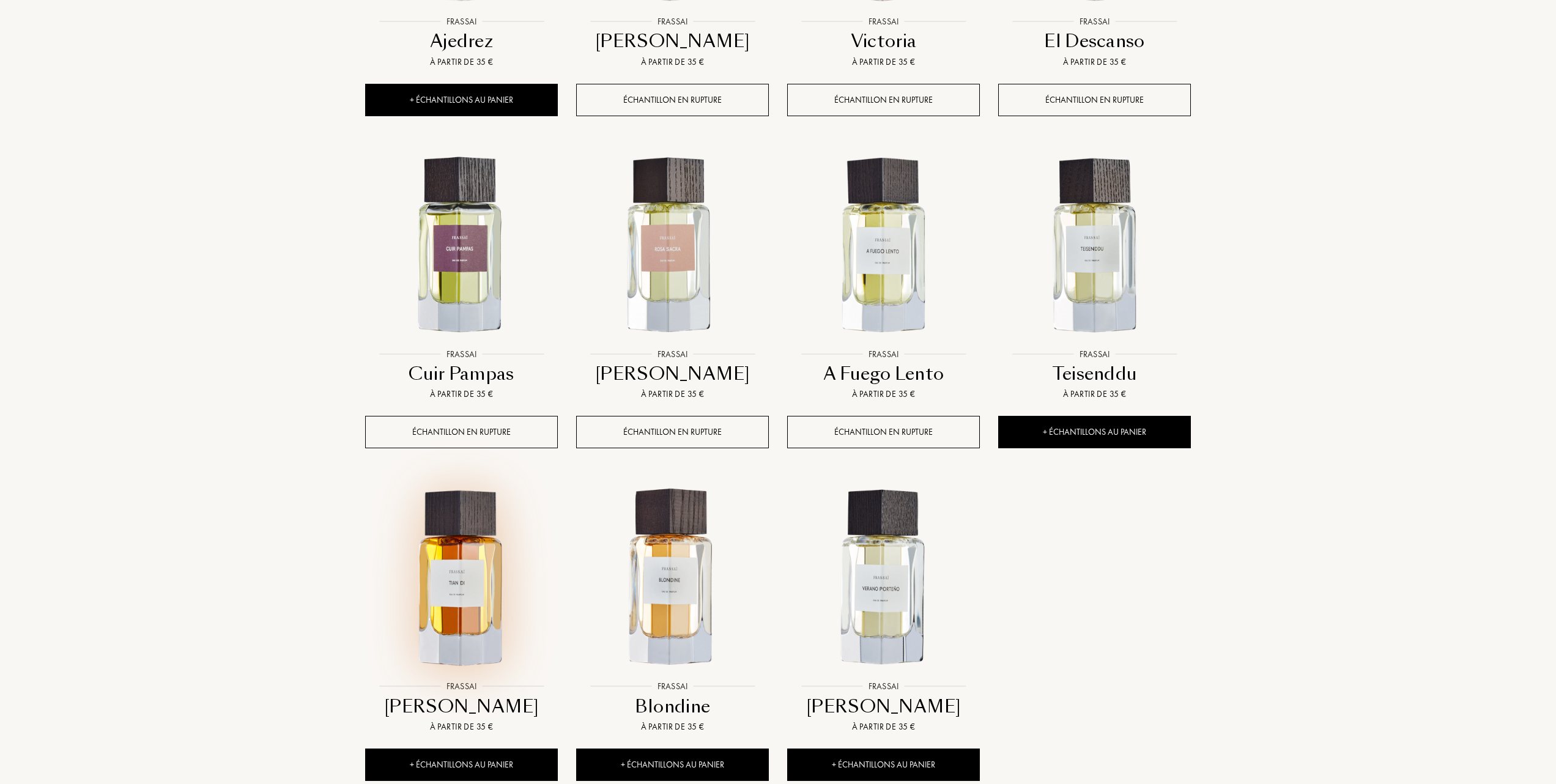
click at [461, 596] on img at bounding box center [461, 578] width 190 height 190
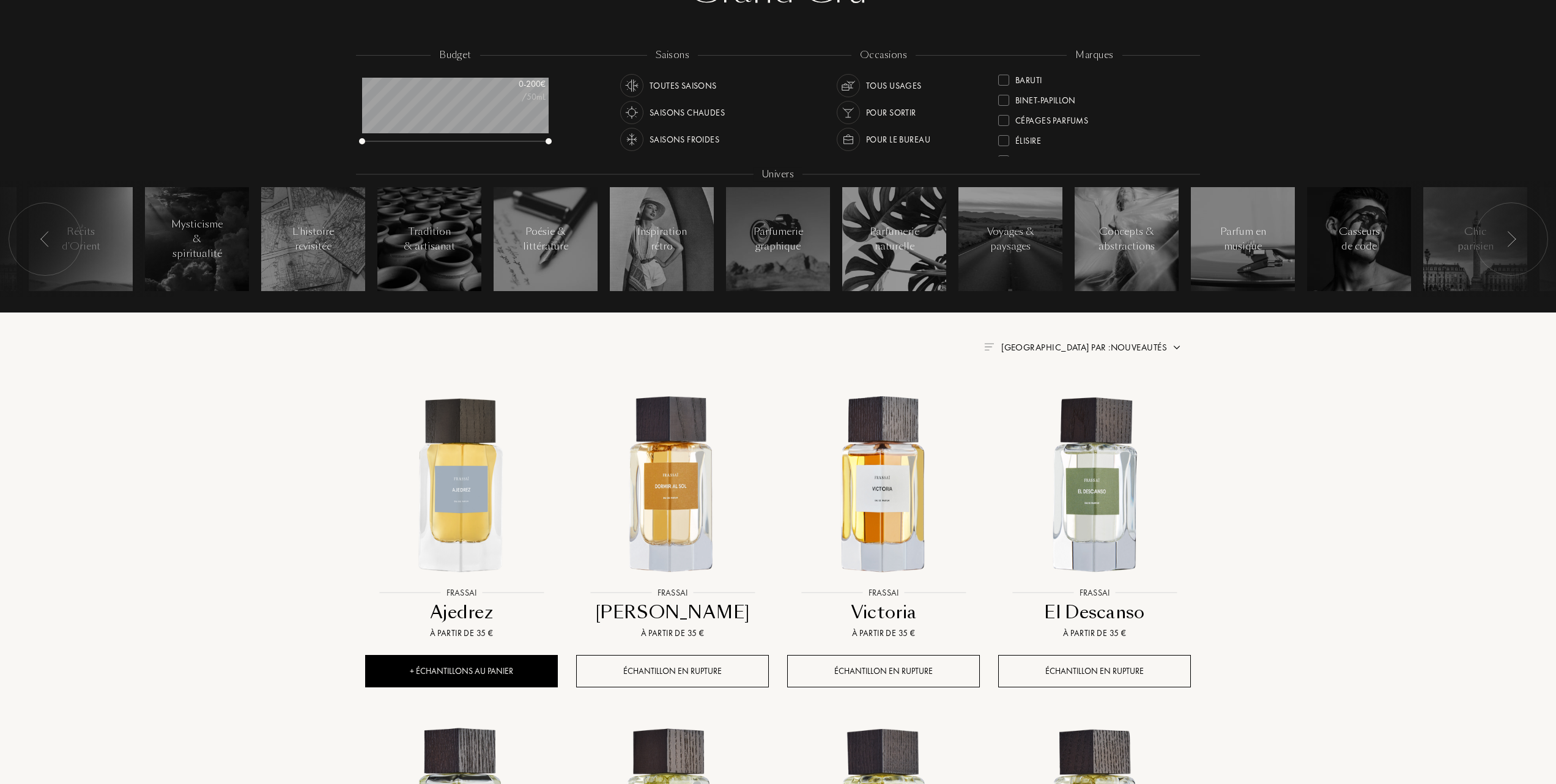
scroll to position [163, 0]
click at [1002, 137] on div at bounding box center [1003, 140] width 11 height 11
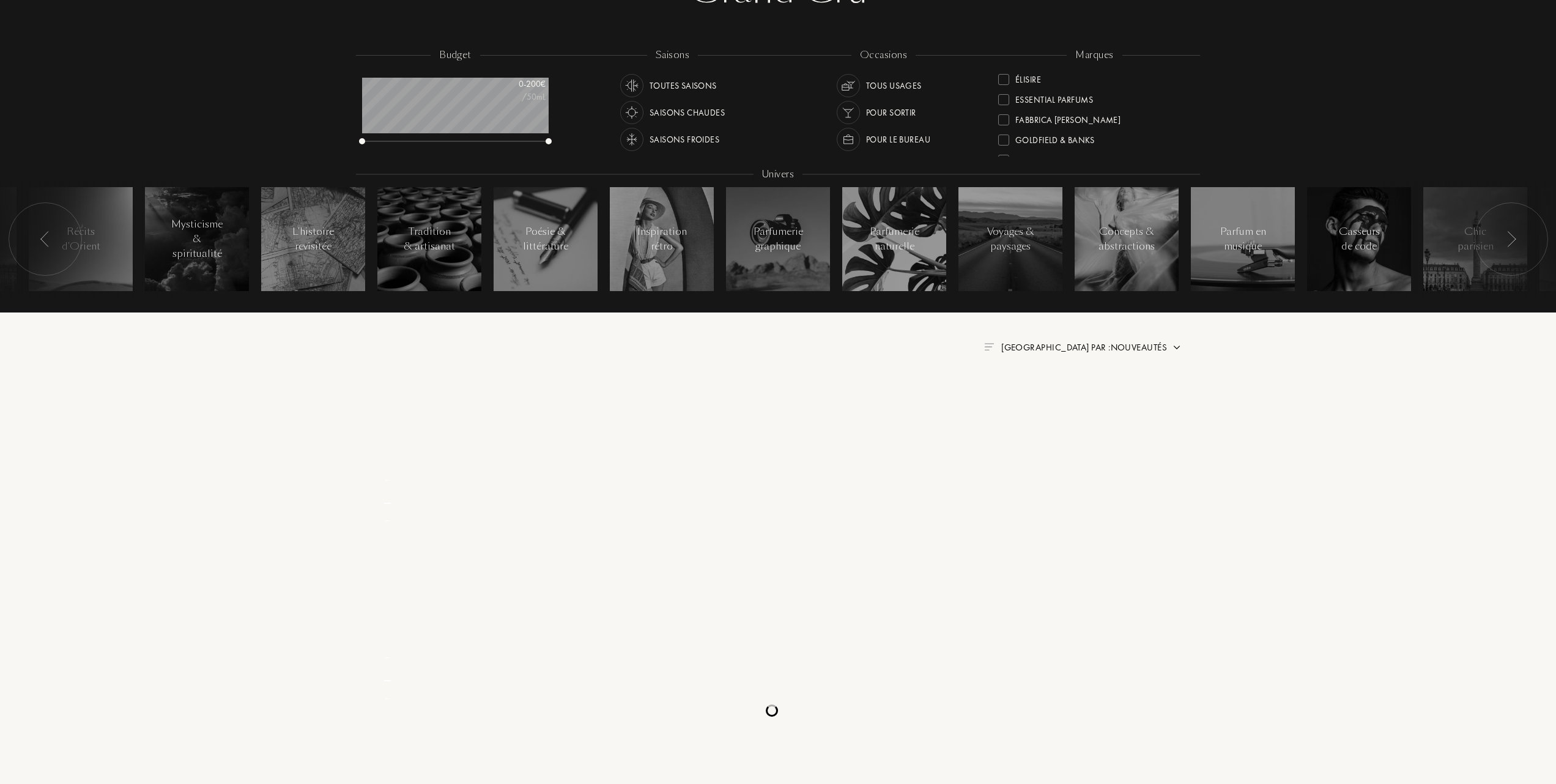
scroll to position [0, 0]
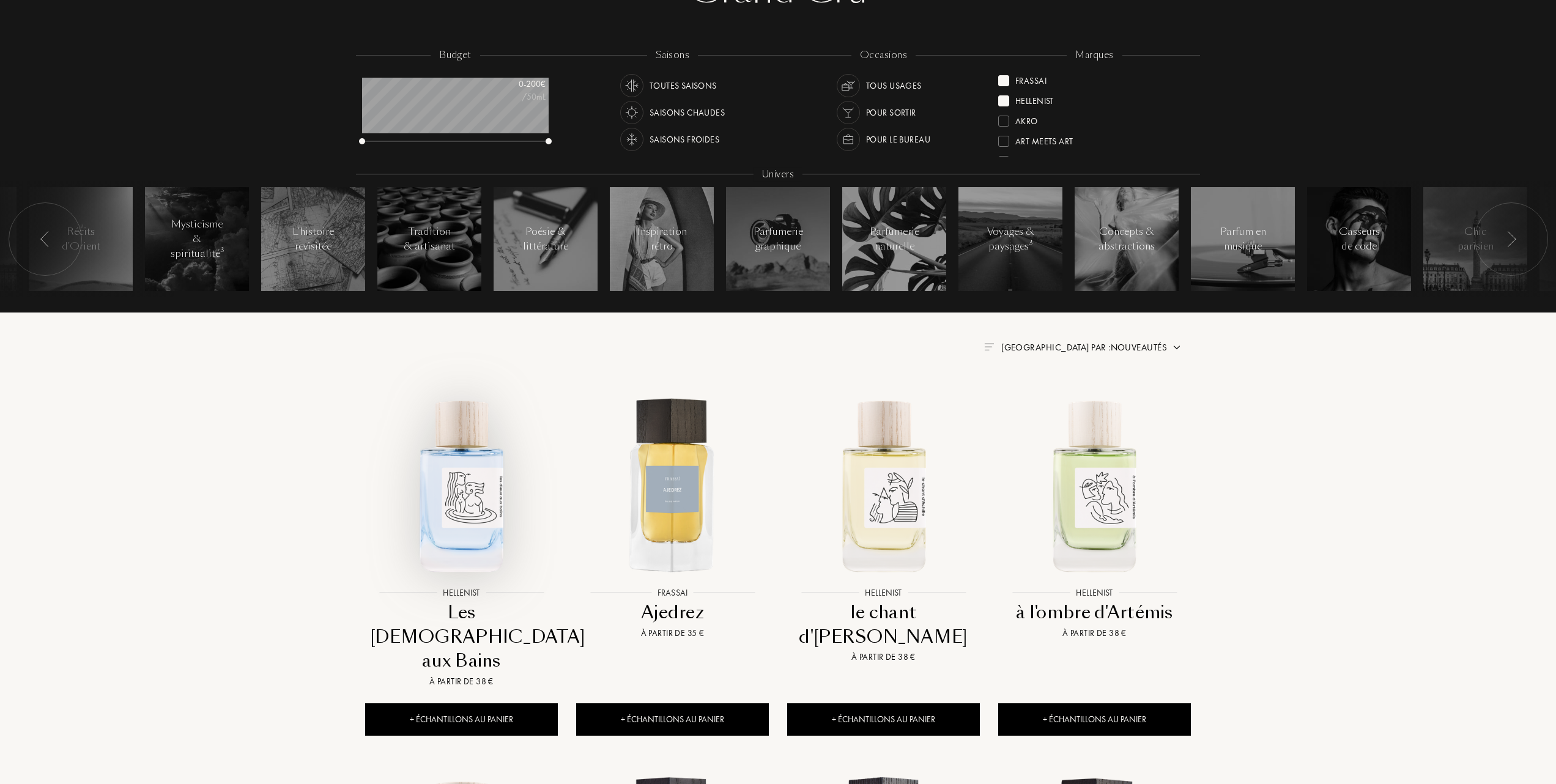
click at [429, 494] on img at bounding box center [461, 484] width 190 height 190
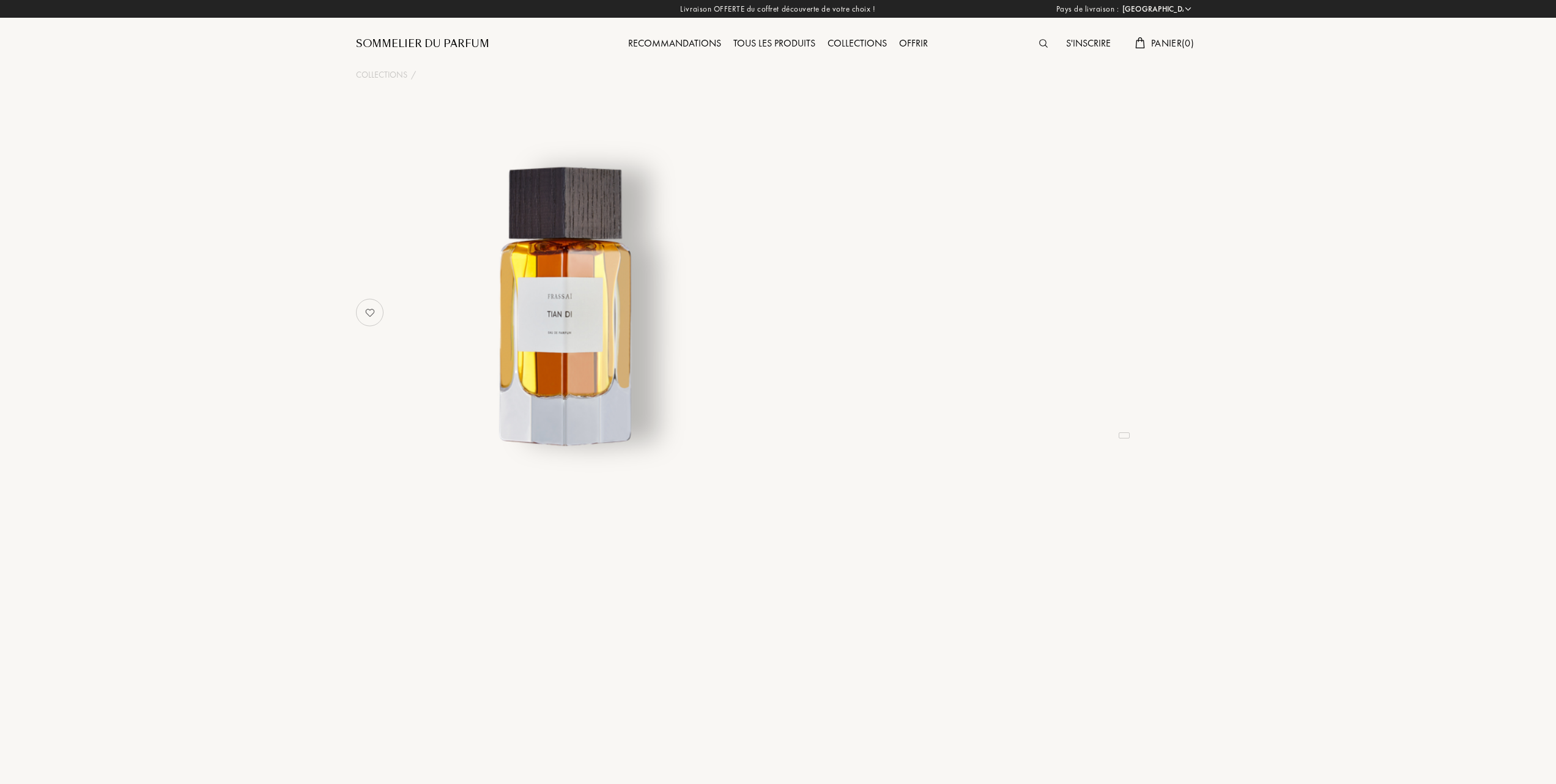
select select "FR"
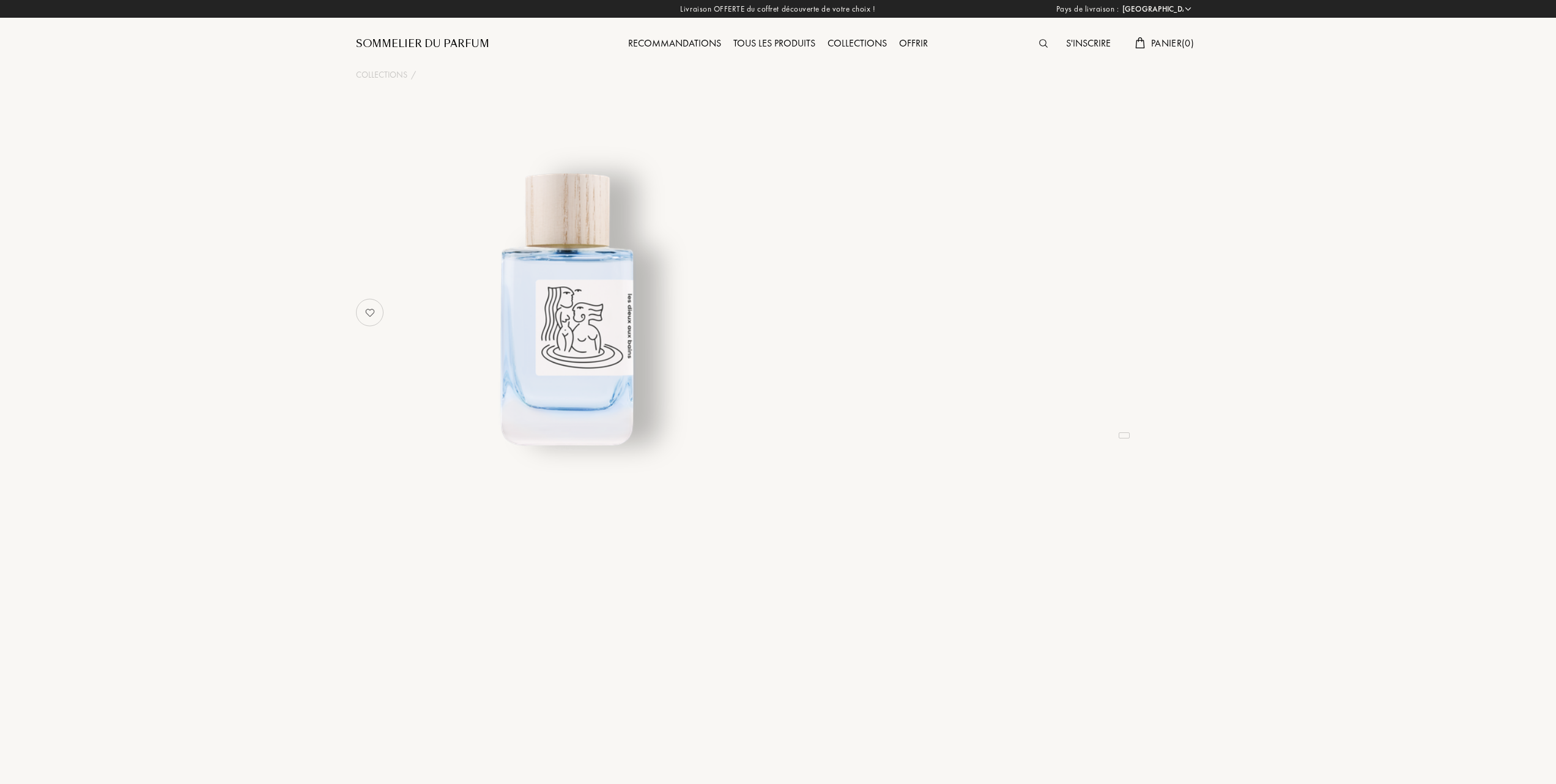
select select "FR"
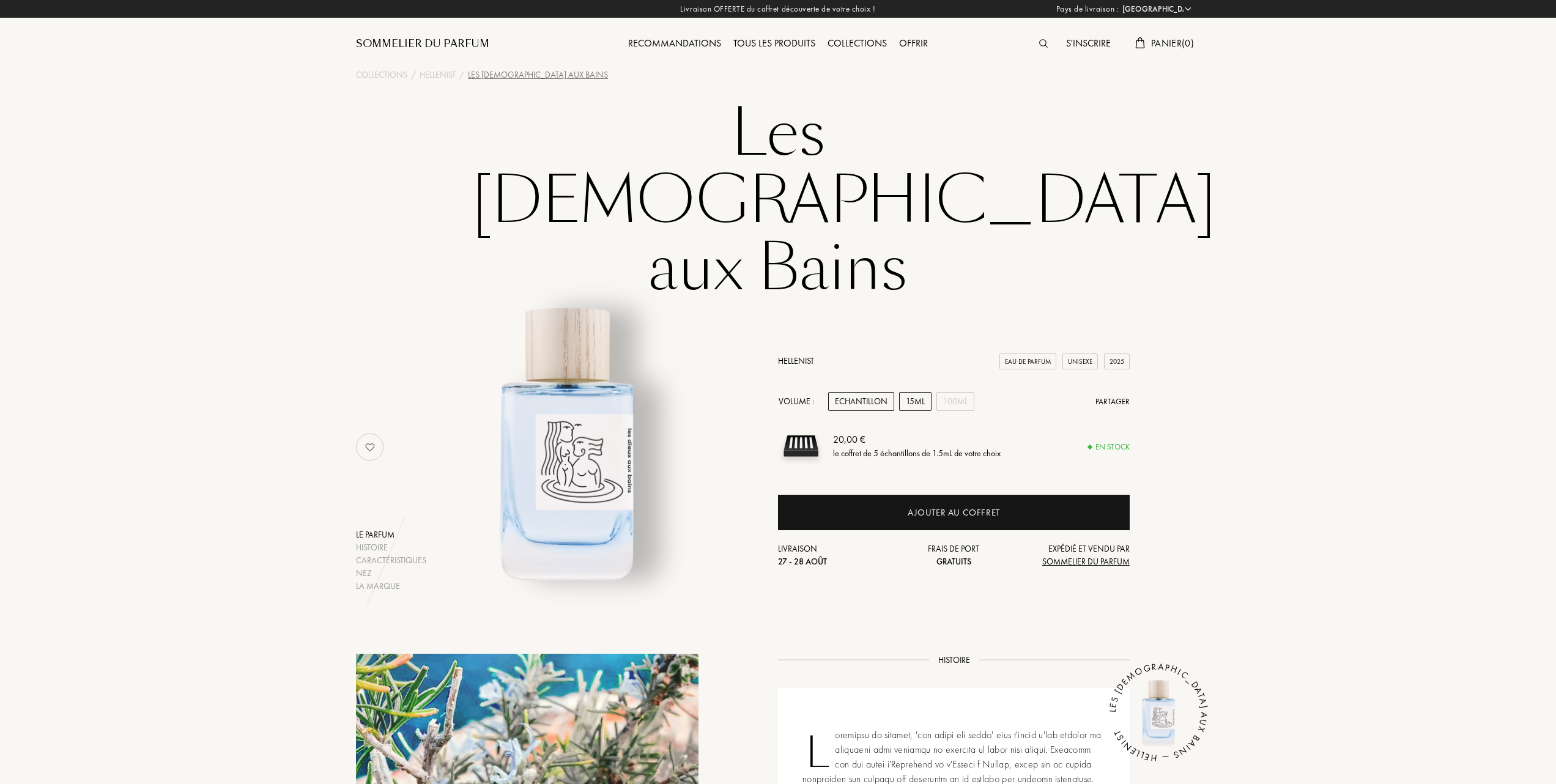
click at [909, 392] on div "15mL" at bounding box center [916, 401] width 32 height 19
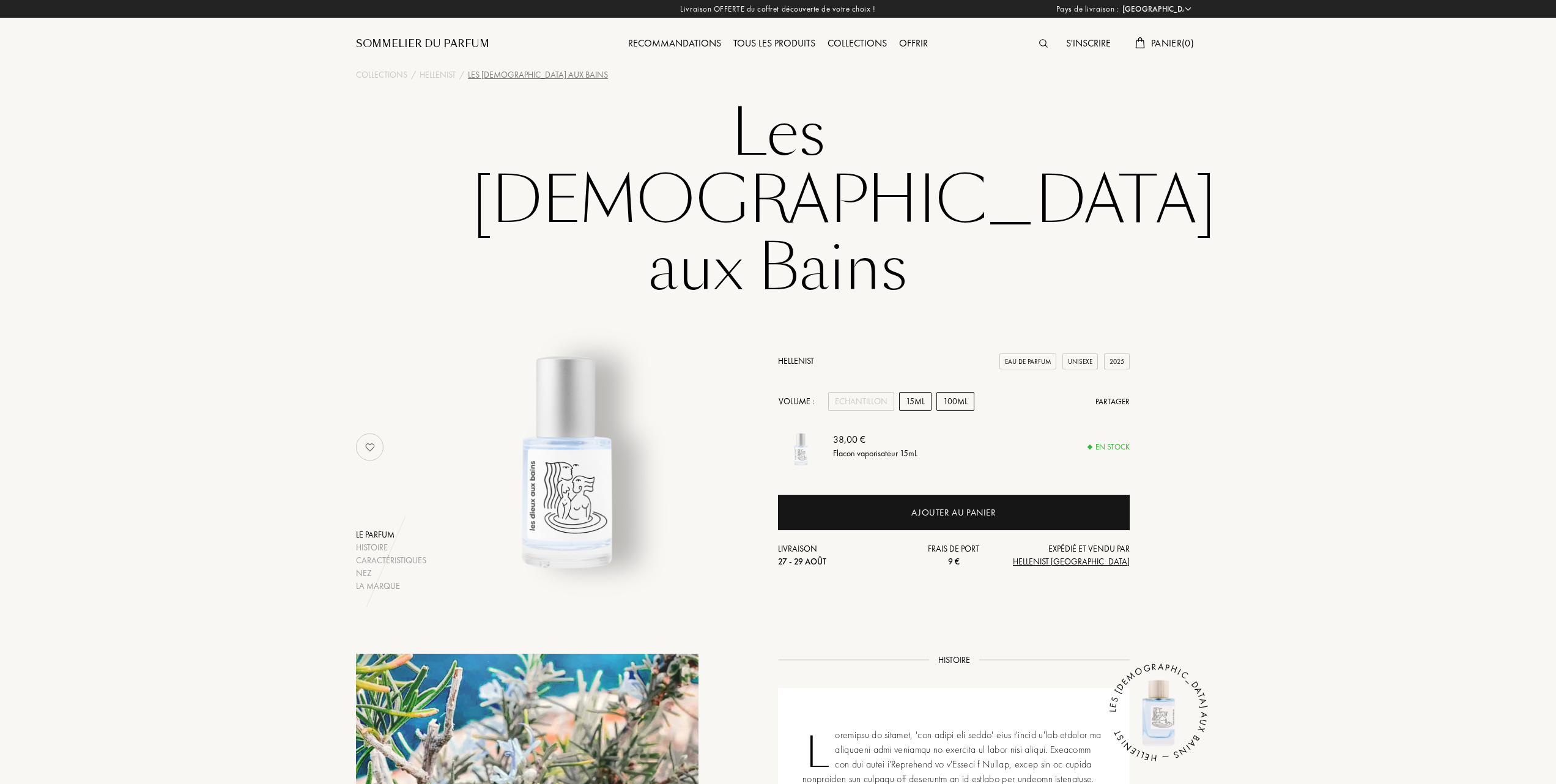
click at [962, 392] on div "100mL" at bounding box center [955, 401] width 38 height 19
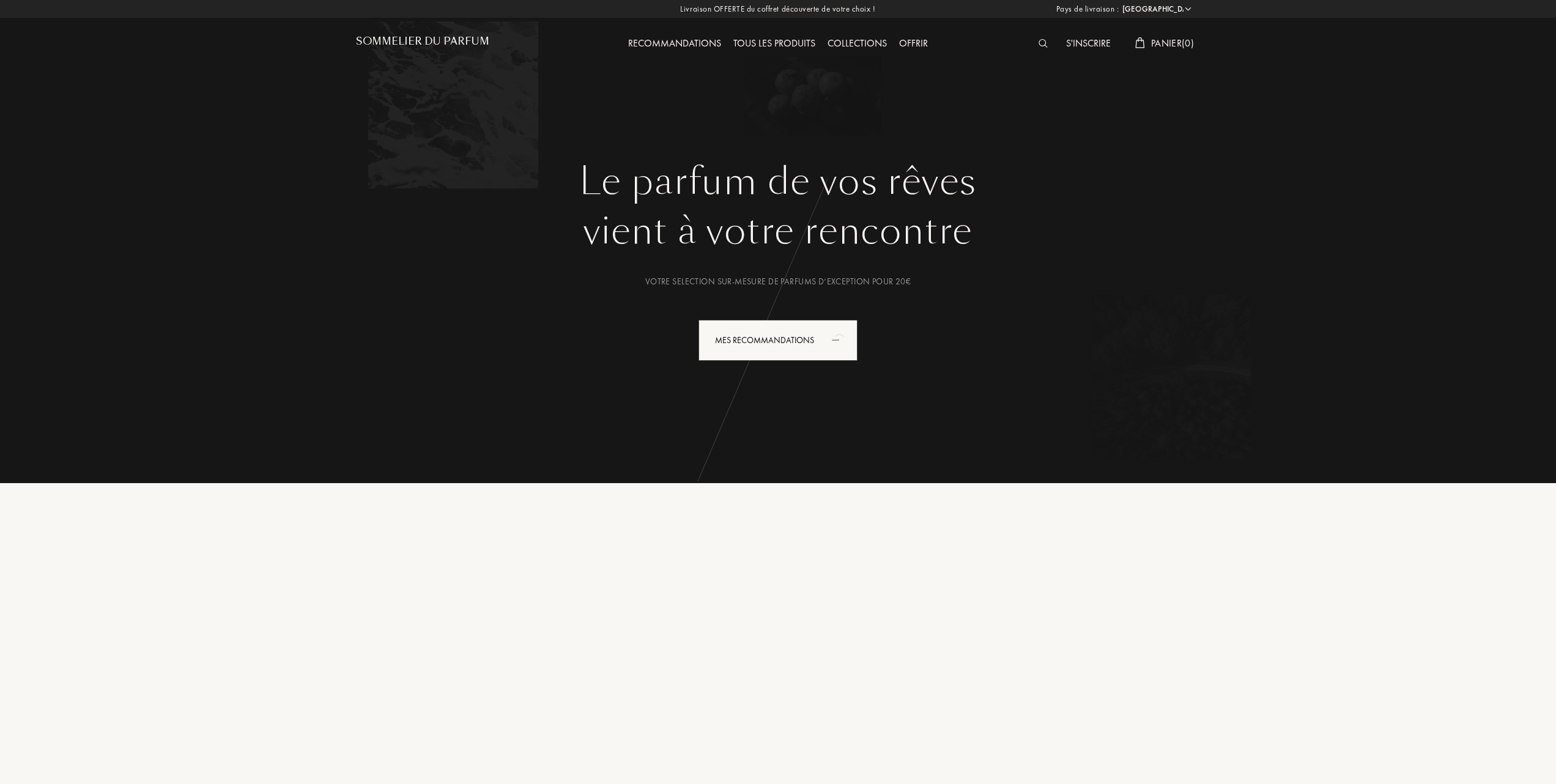
select select "FR"
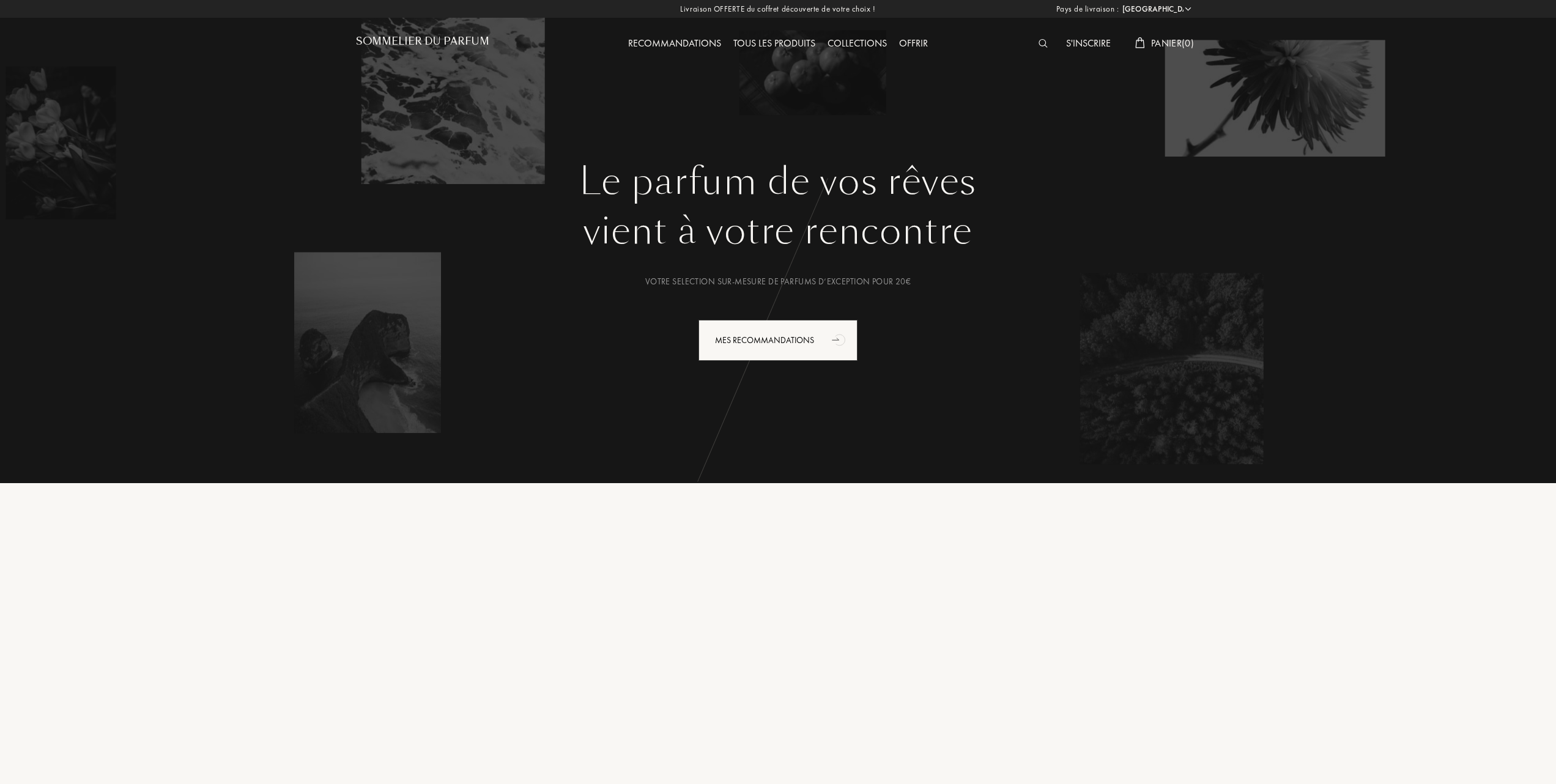
click at [797, 40] on div "Tous les produits" at bounding box center [774, 44] width 95 height 16
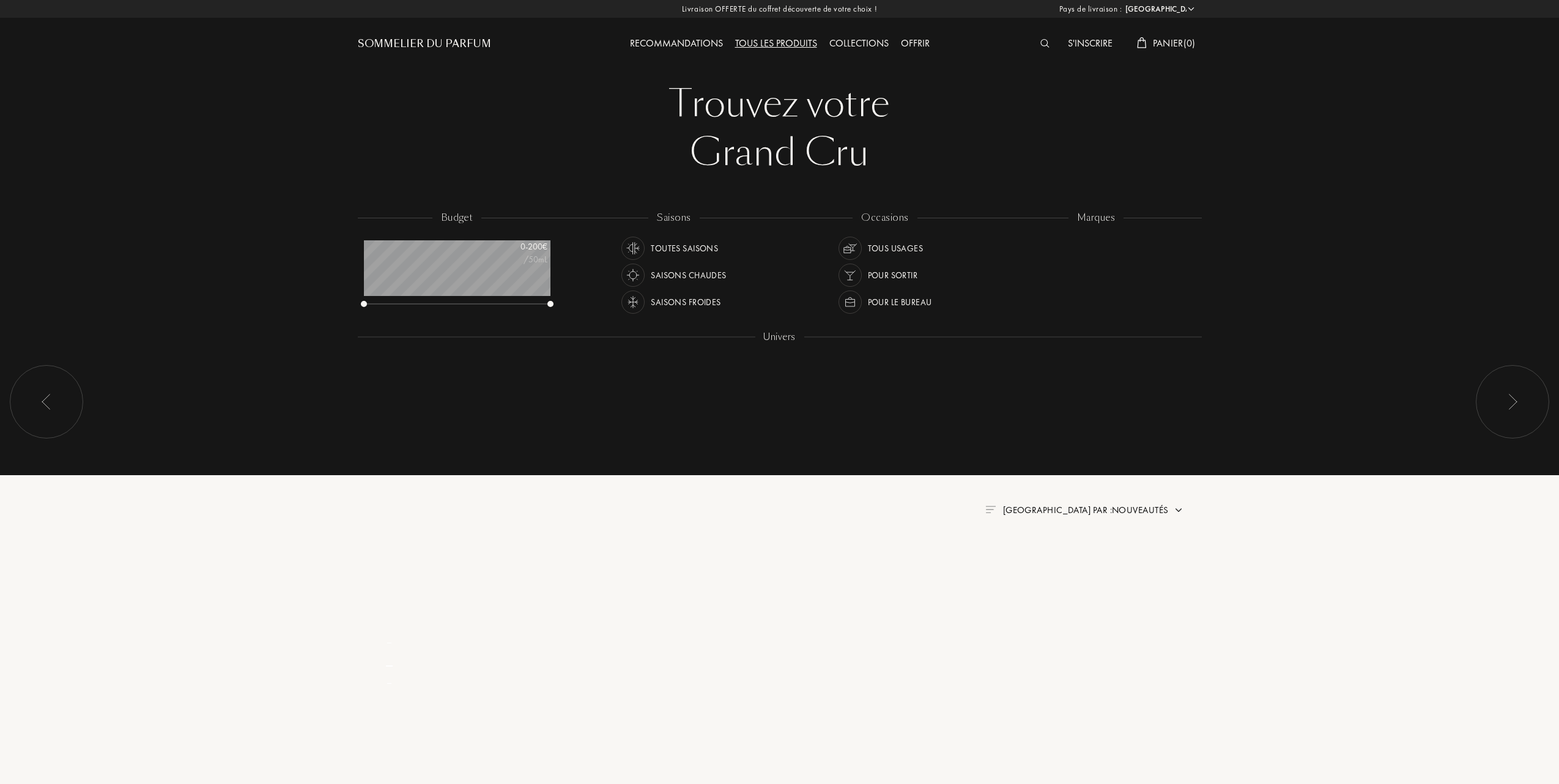
select select "FR"
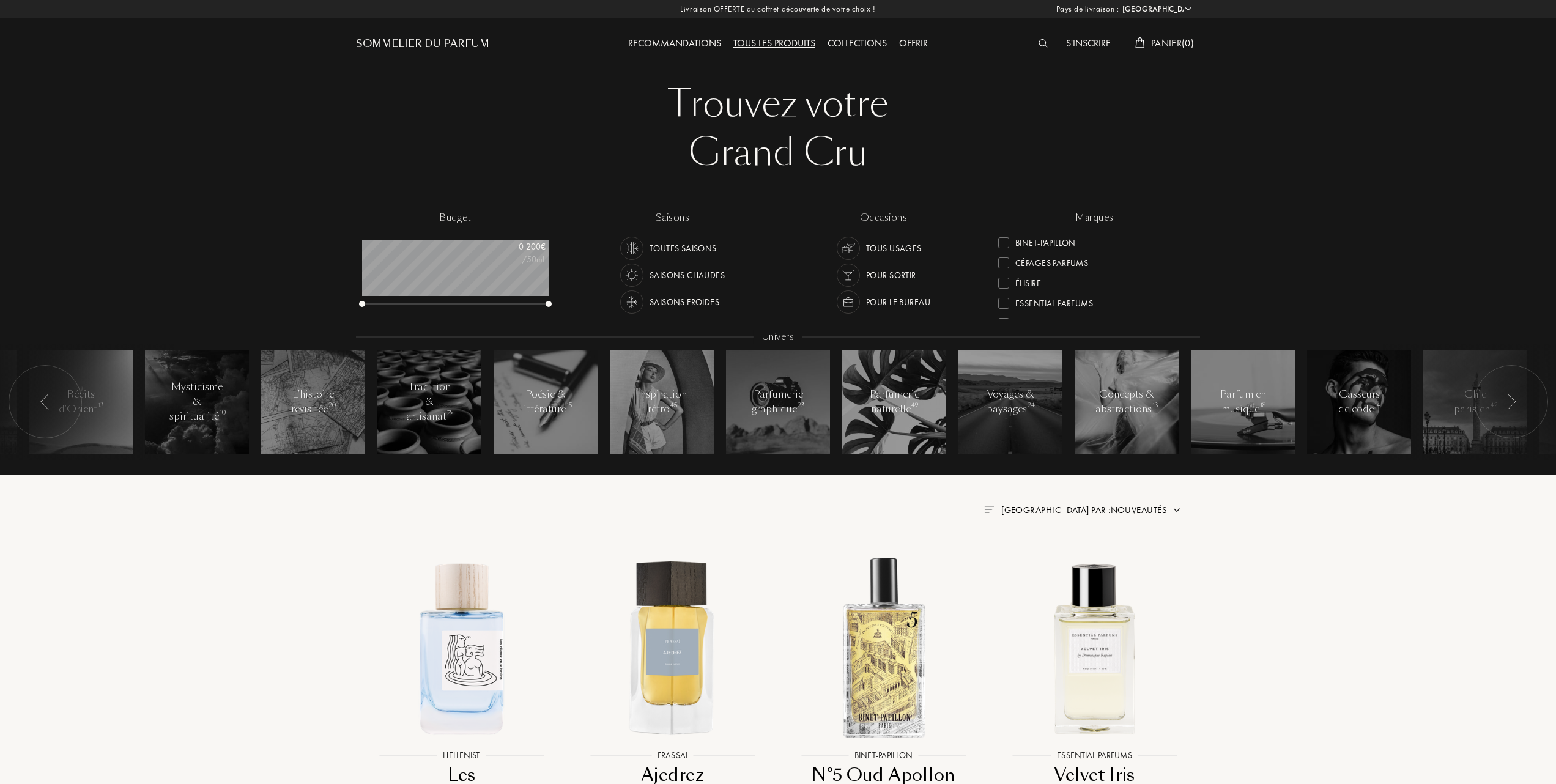
scroll to position [163, 0]
click at [1004, 281] on div at bounding box center [1003, 282] width 11 height 11
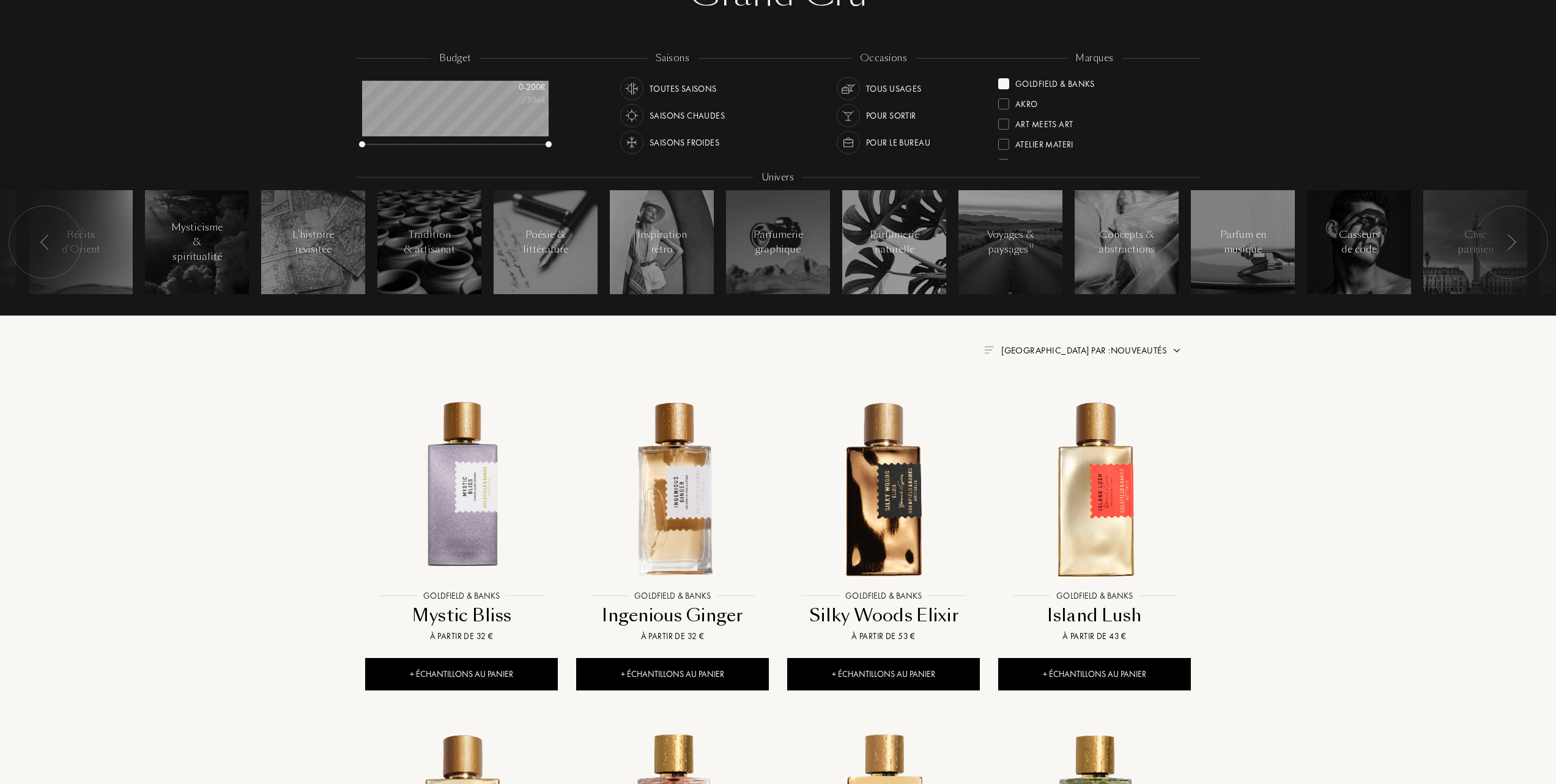
scroll to position [163, 0]
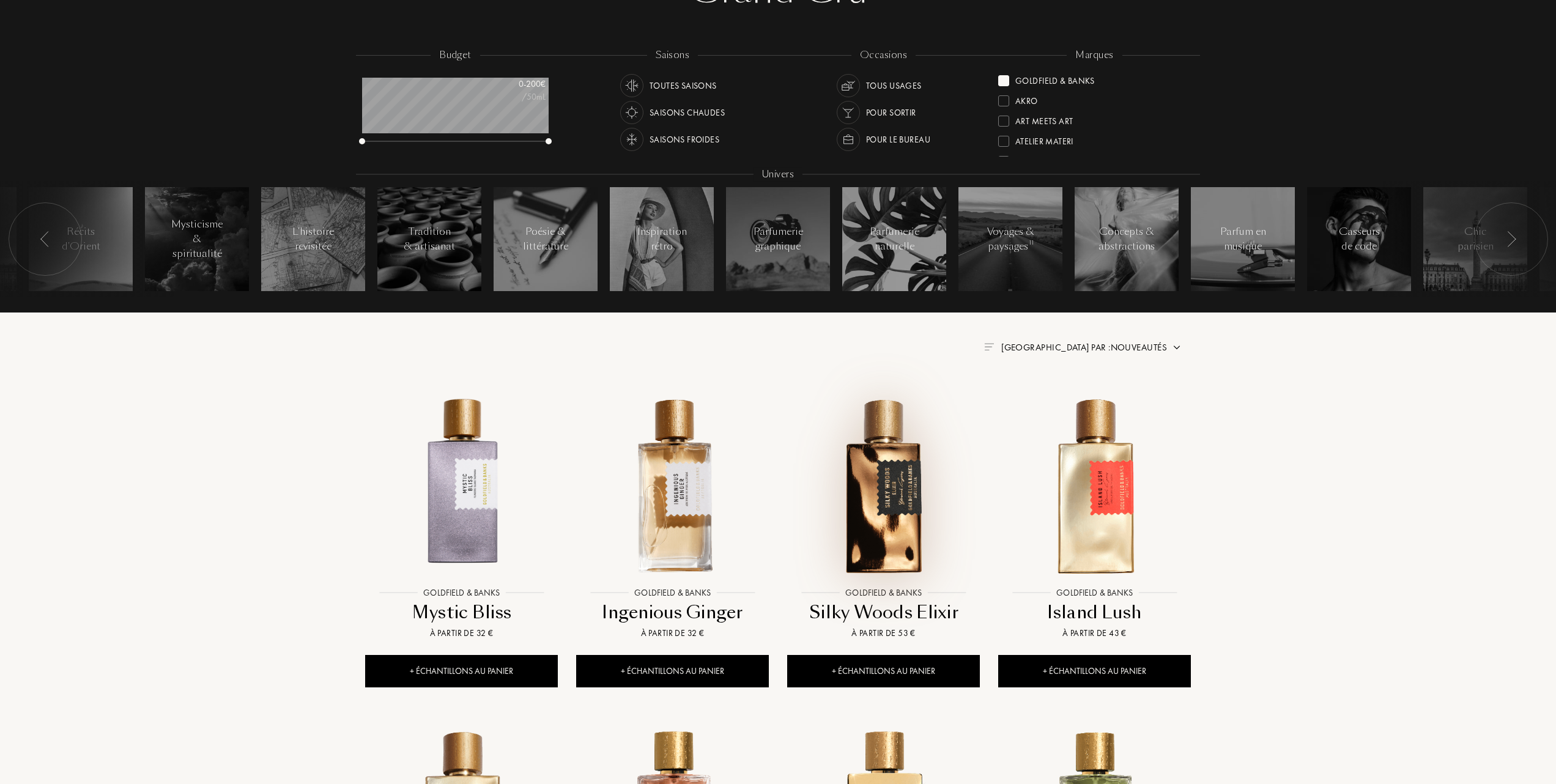
click at [879, 513] on img at bounding box center [883, 484] width 190 height 190
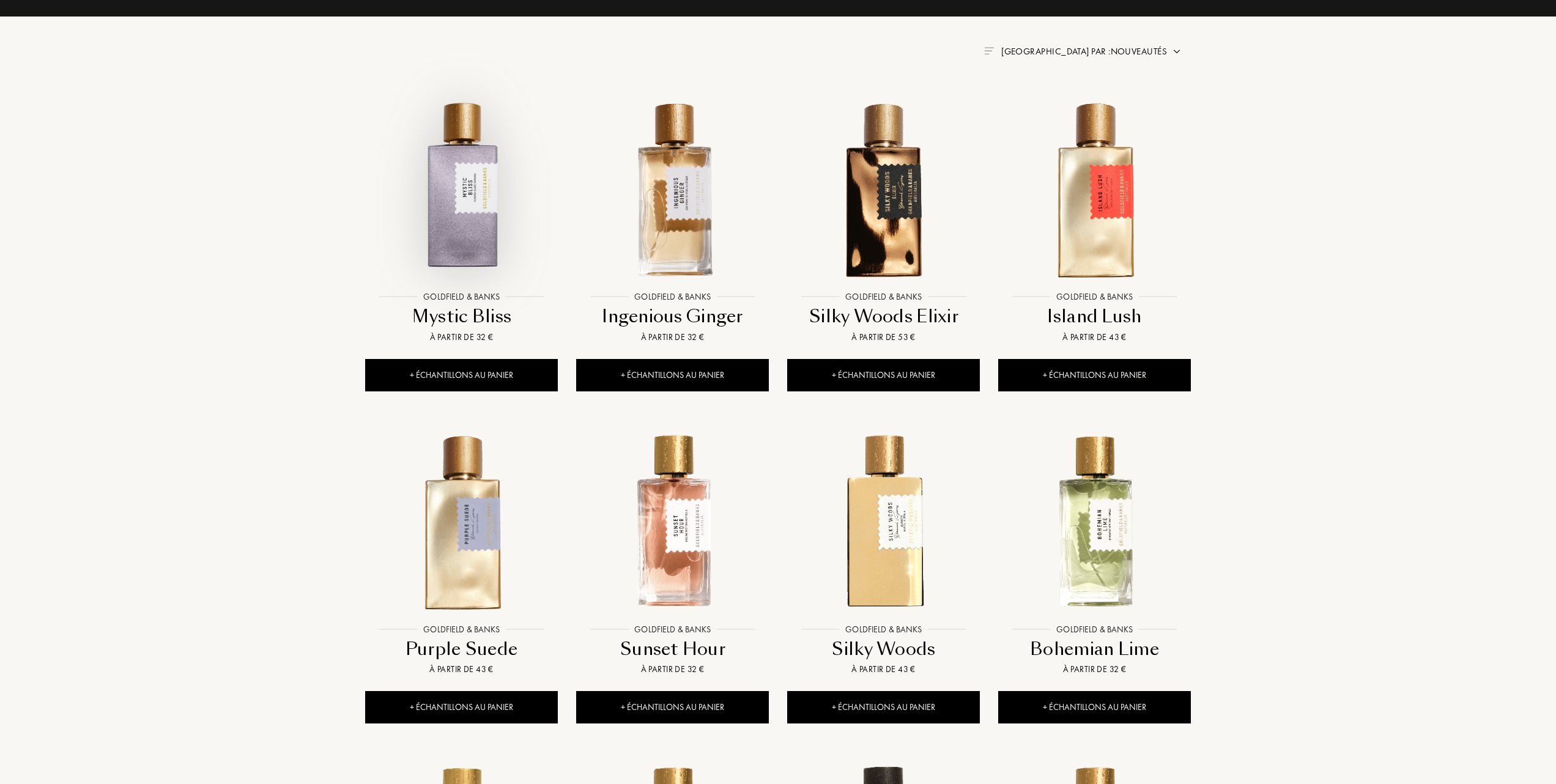
scroll to position [489, 0]
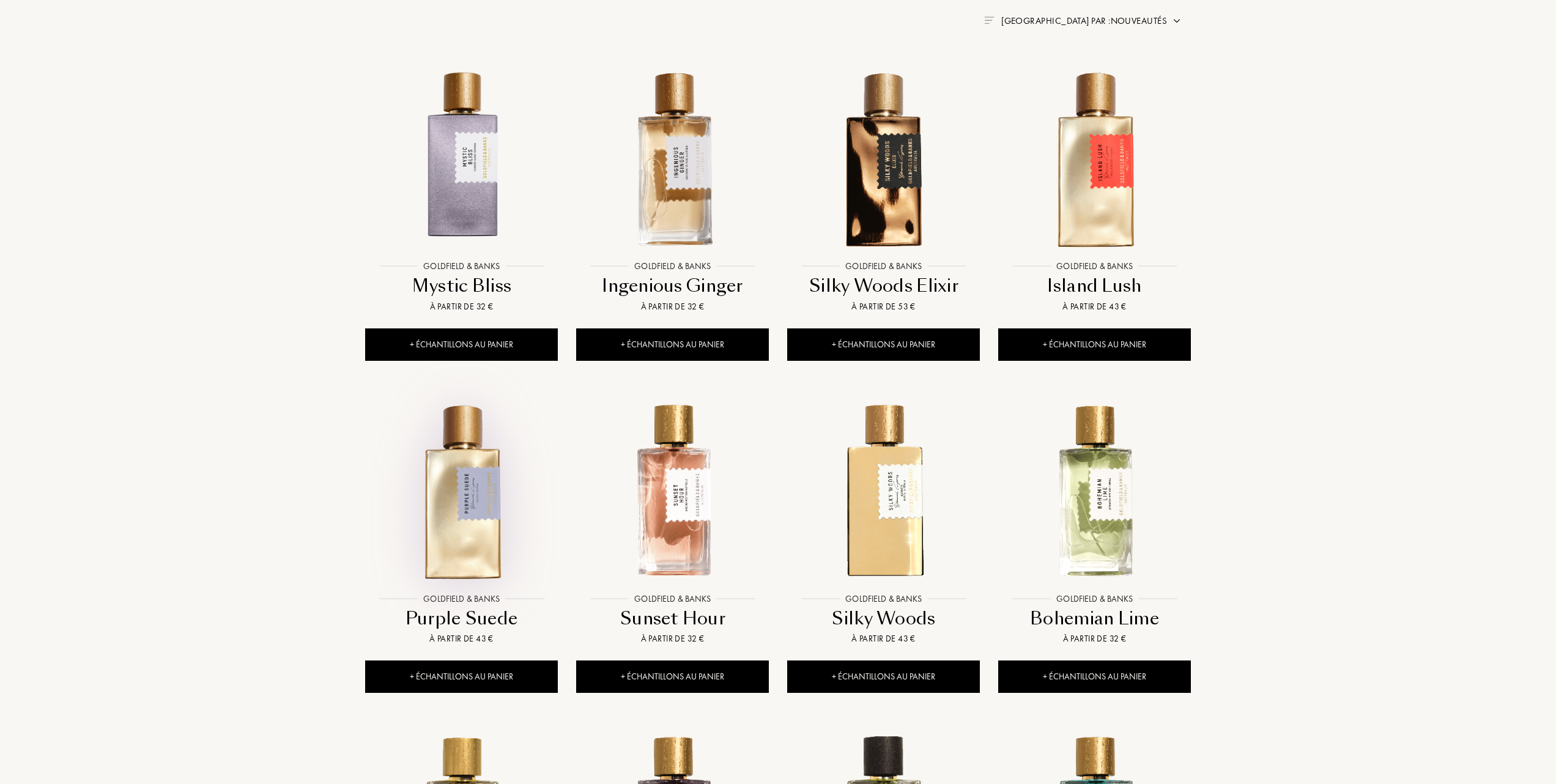
click at [458, 495] on img at bounding box center [461, 490] width 190 height 190
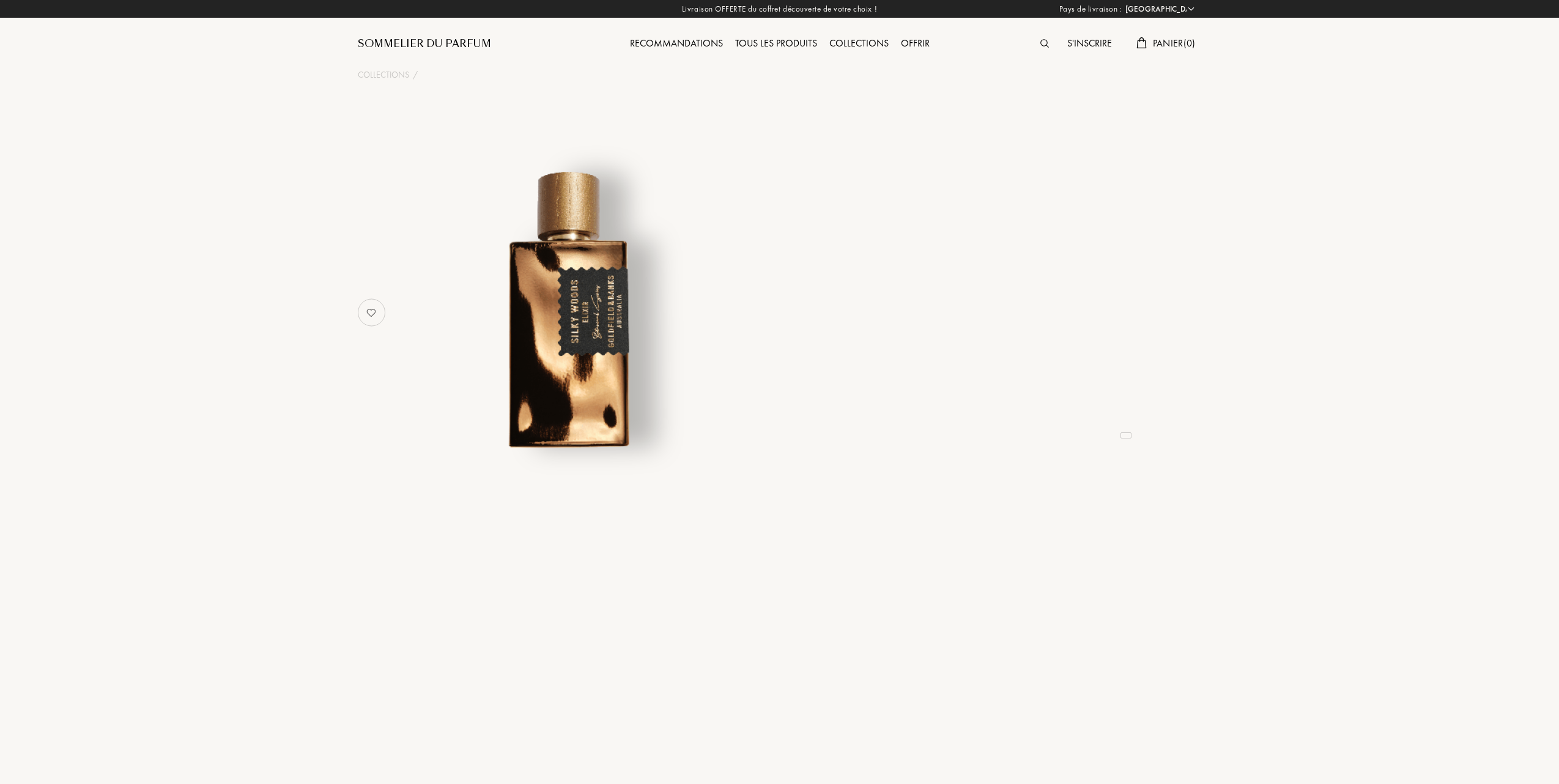
select select "FR"
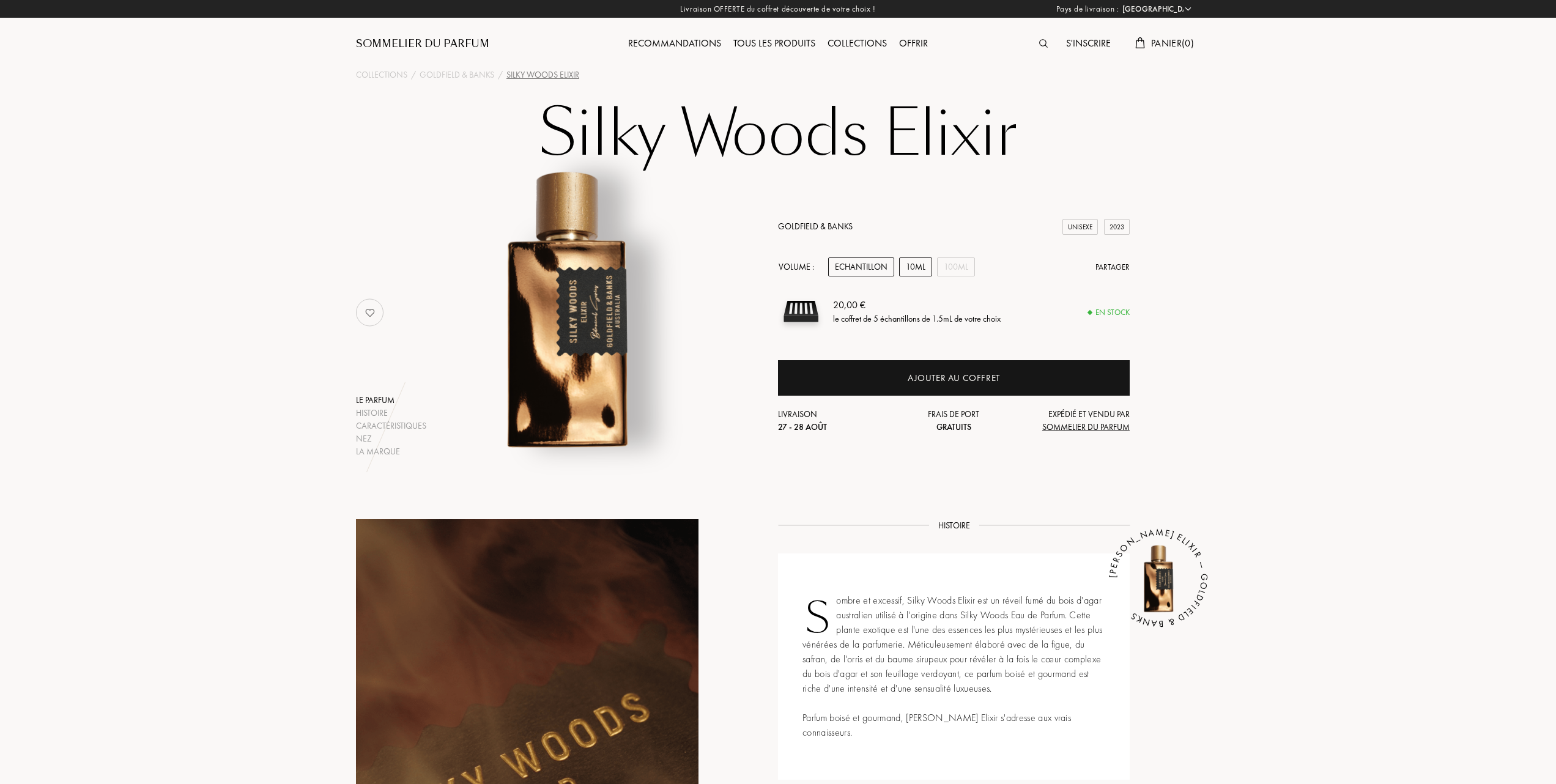
click at [918, 267] on div "10mL" at bounding box center [916, 267] width 33 height 19
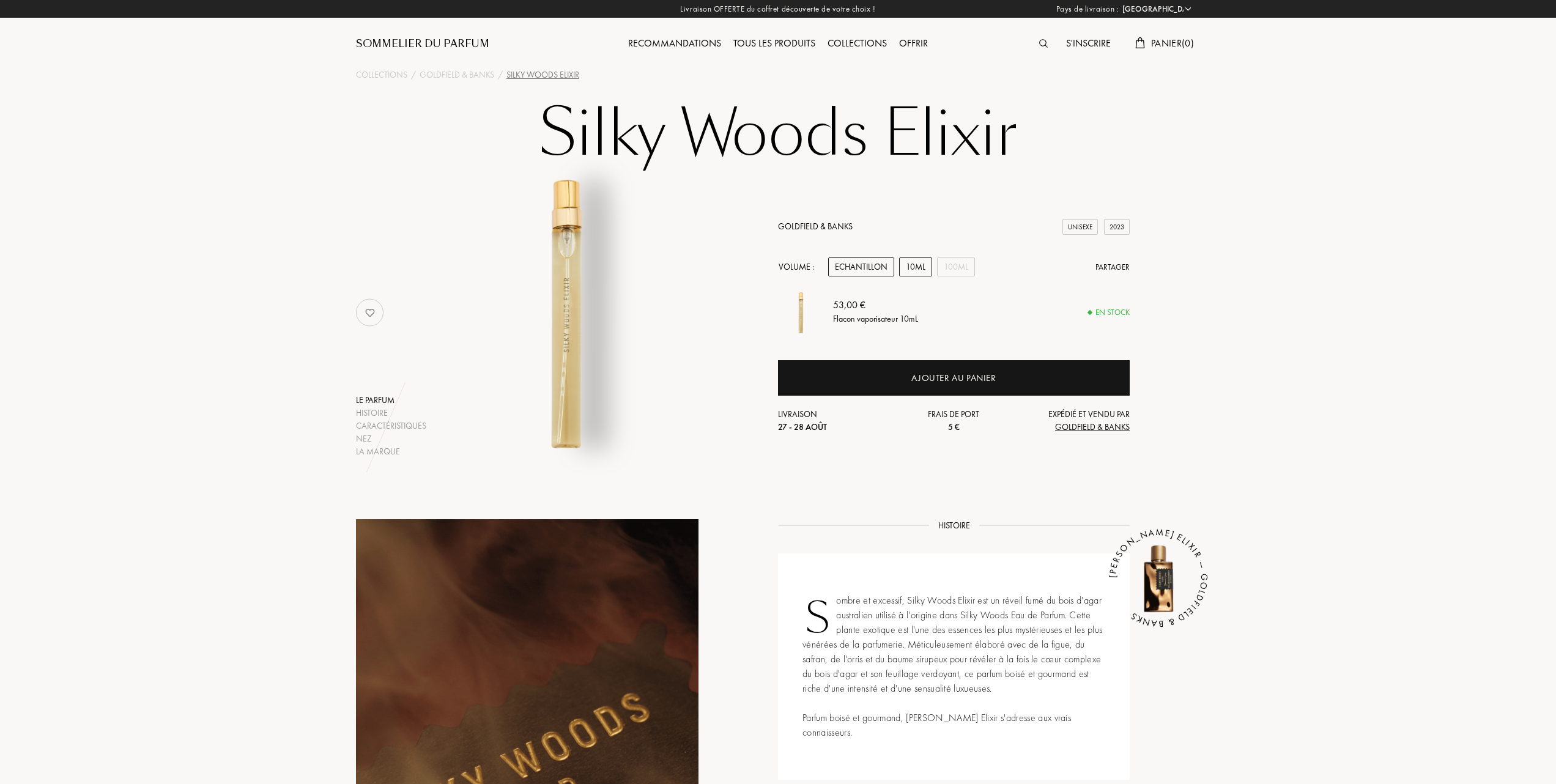
click at [863, 262] on div "Echantillon" at bounding box center [861, 267] width 66 height 19
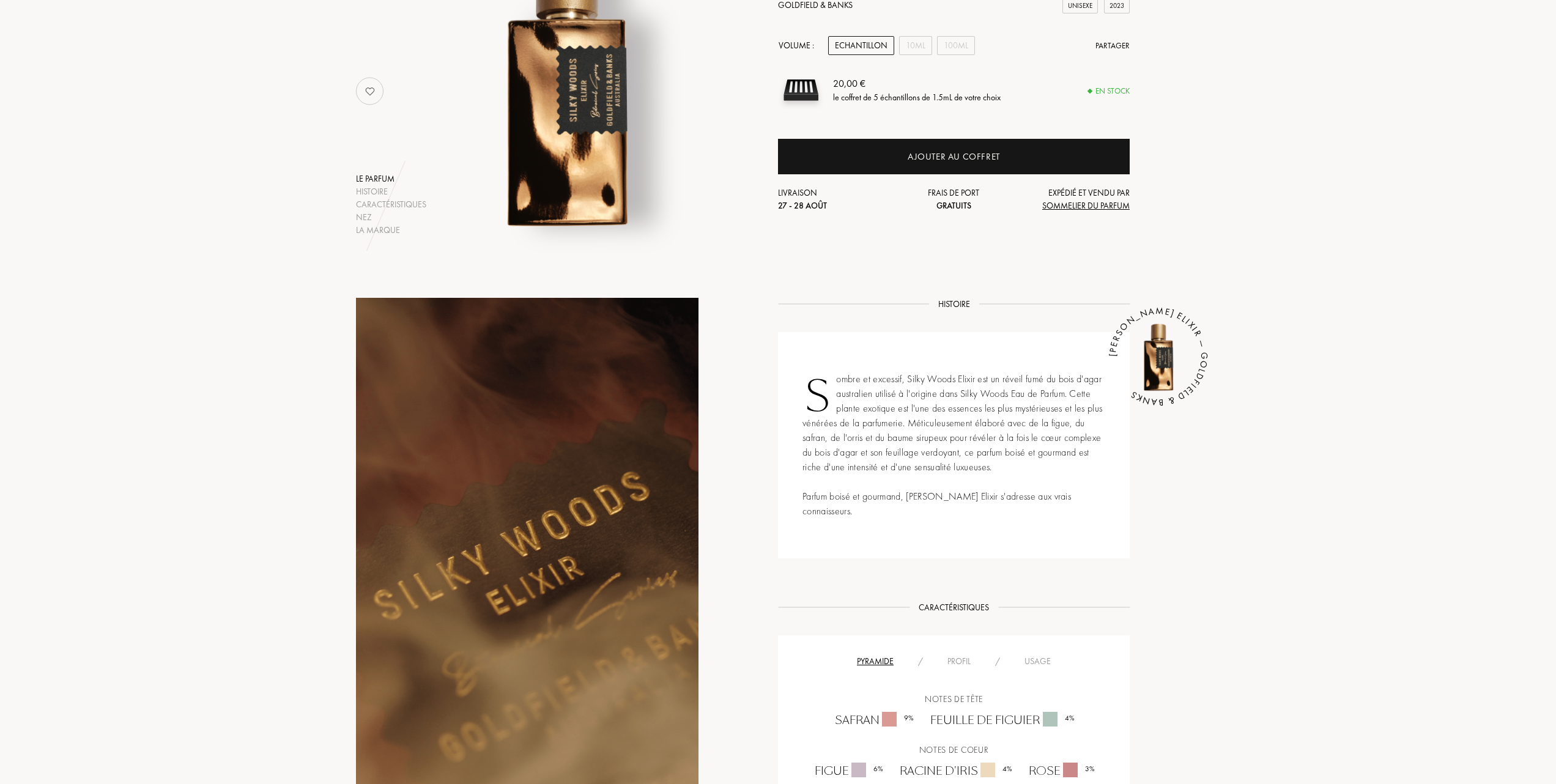
scroll to position [81, 0]
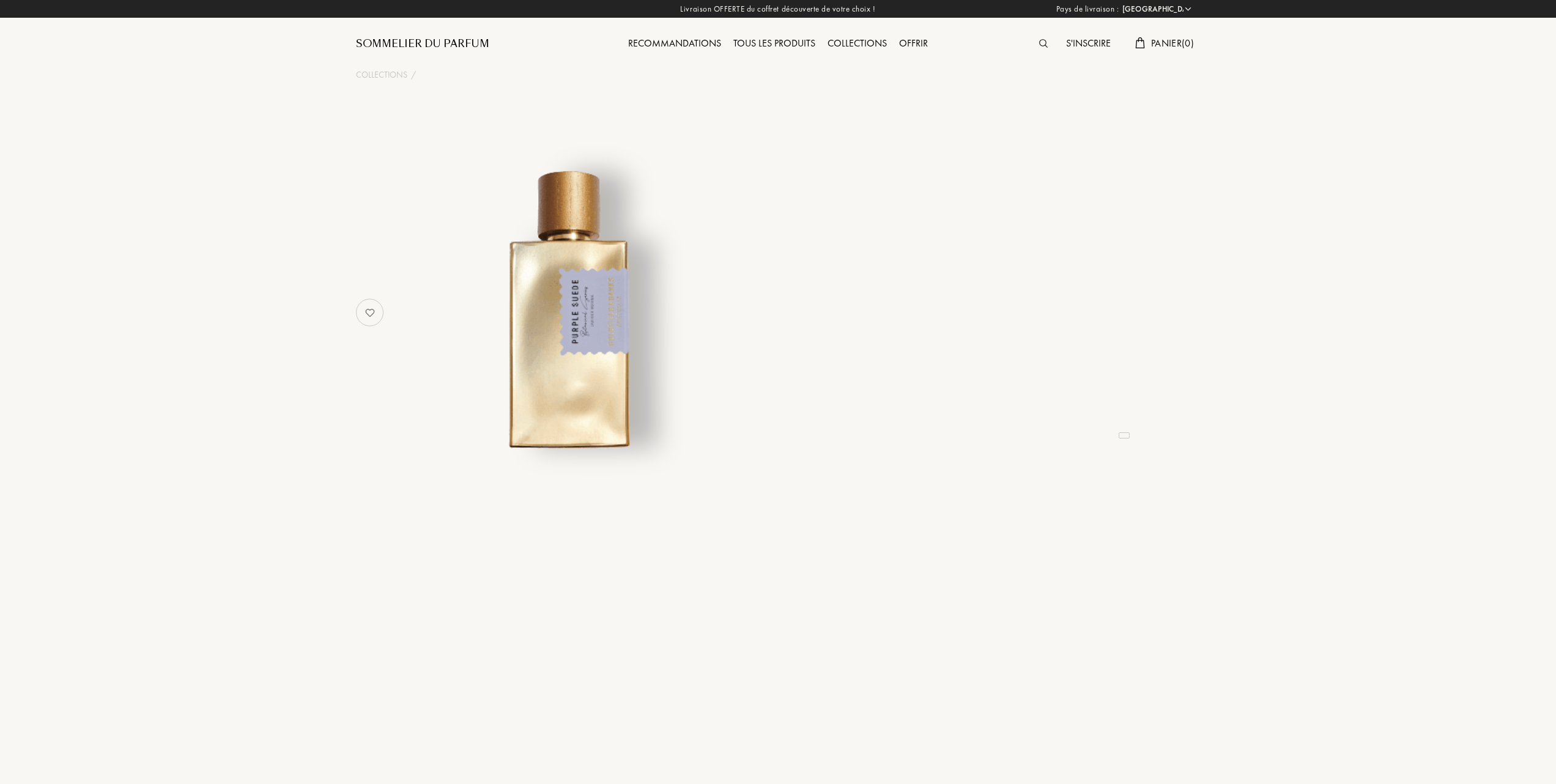
select select "FR"
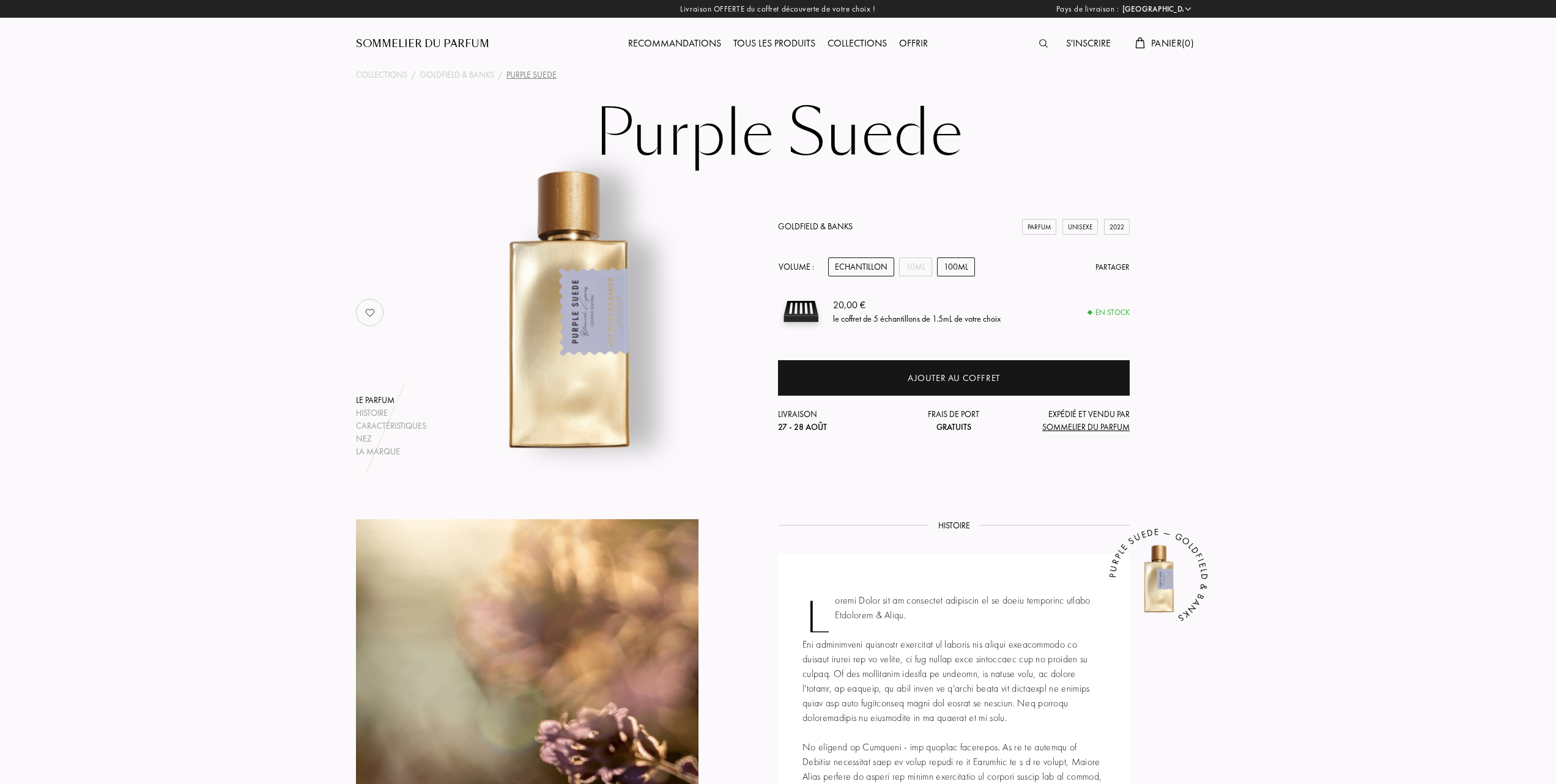
click at [956, 269] on div "100mL" at bounding box center [956, 267] width 38 height 19
click at [918, 267] on div "10mL" at bounding box center [916, 267] width 33 height 19
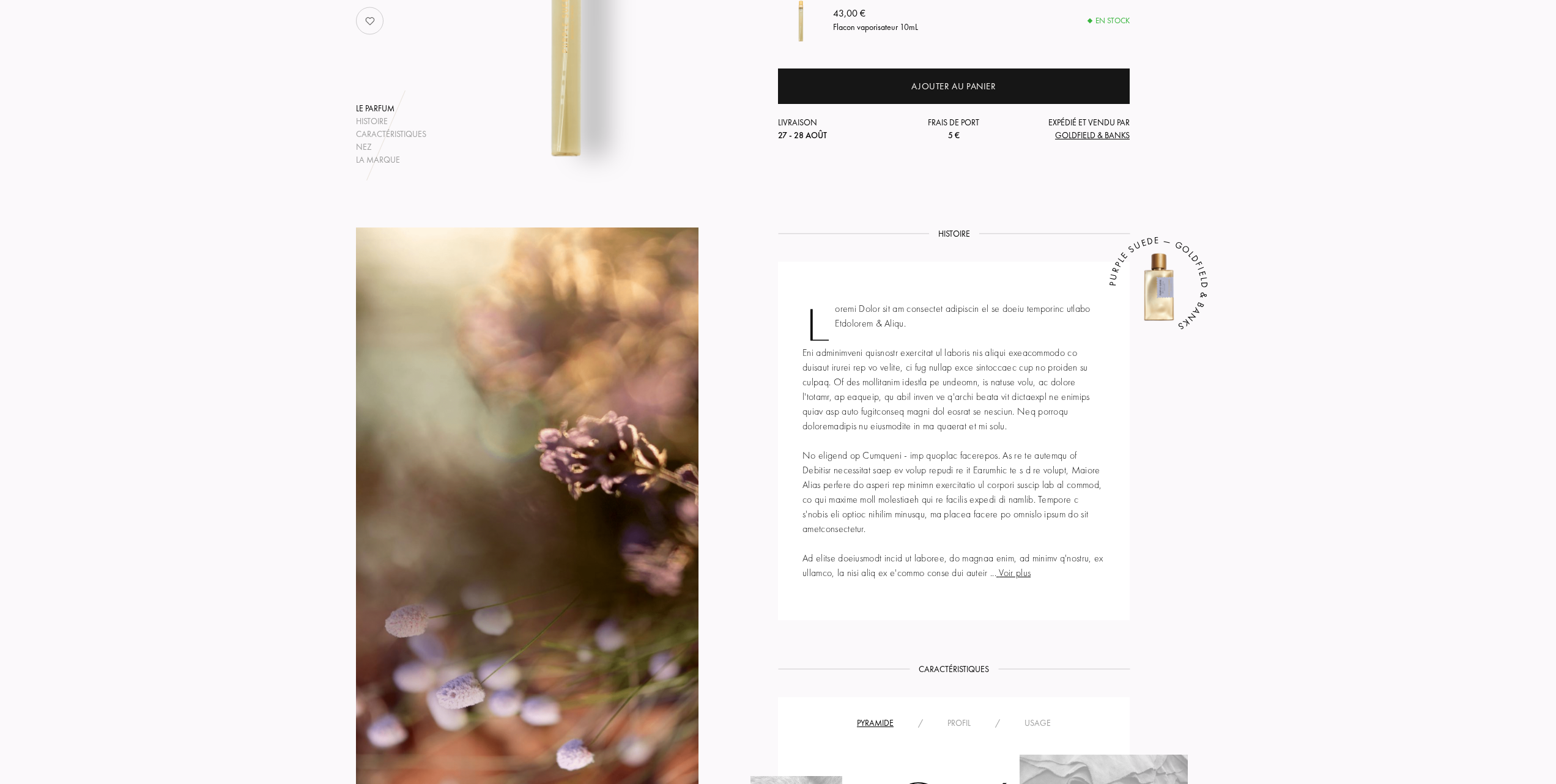
scroll to position [163, 0]
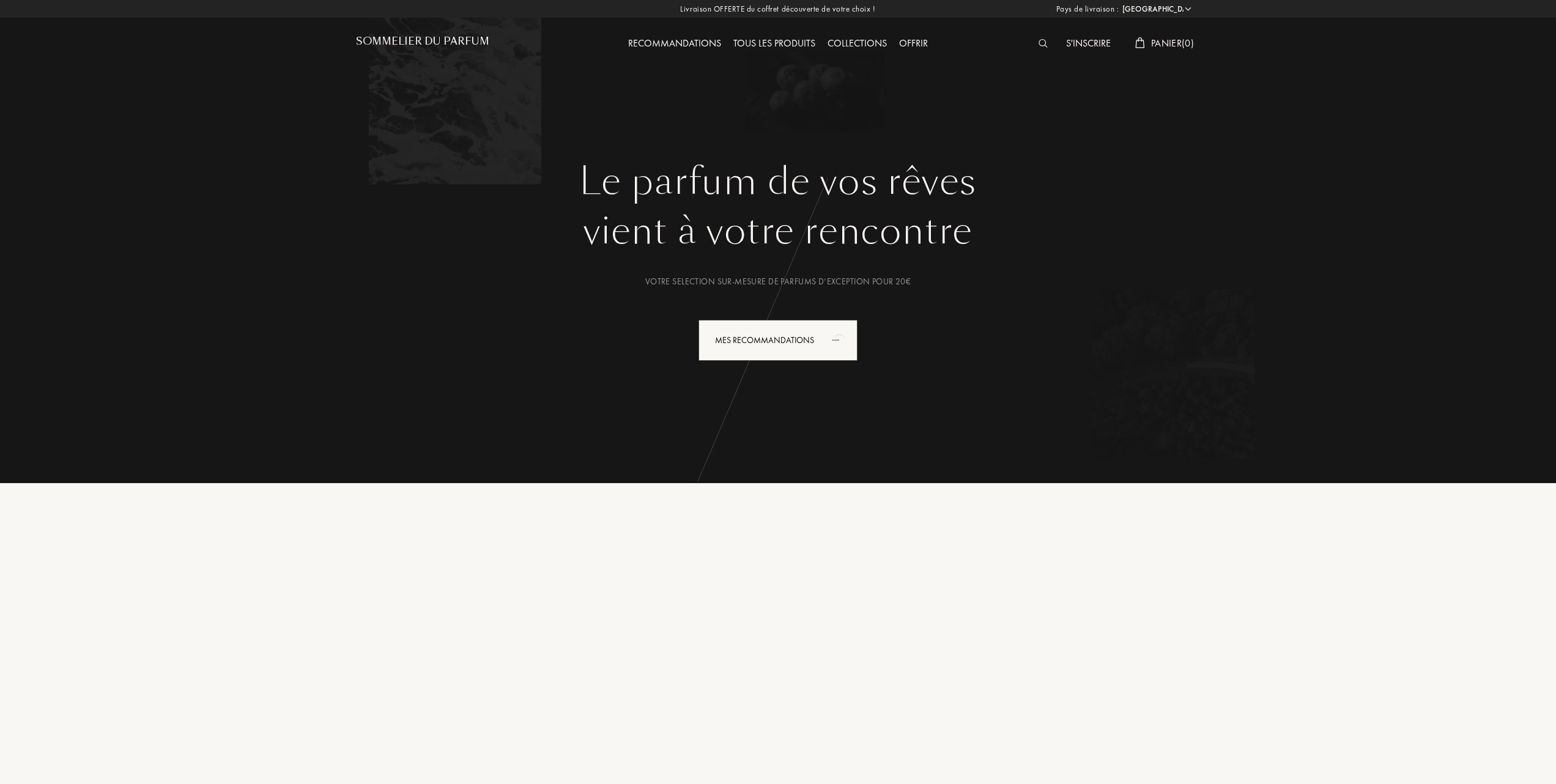
select select "FR"
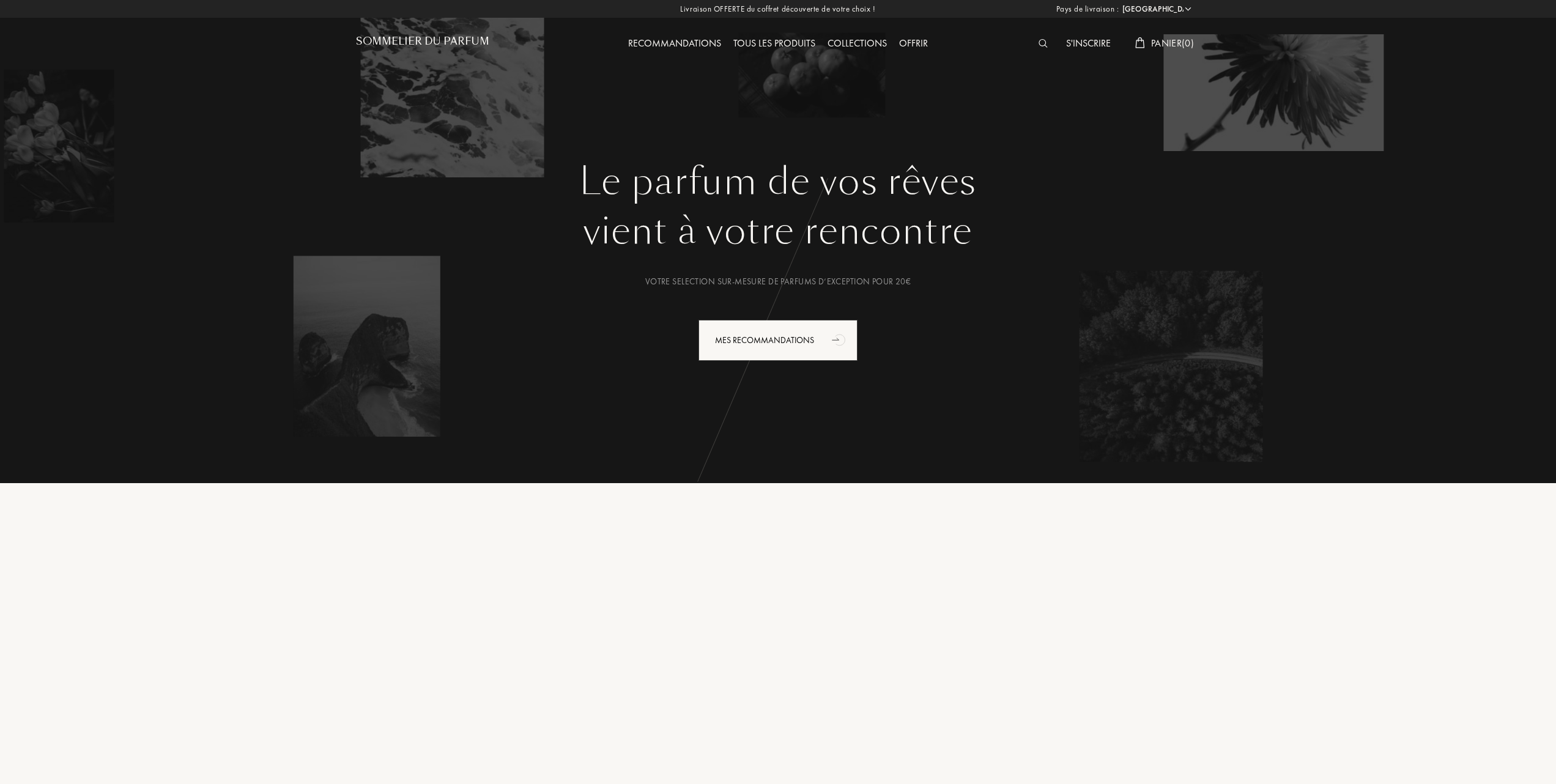
click at [772, 41] on div "Tous les produits" at bounding box center [774, 44] width 95 height 16
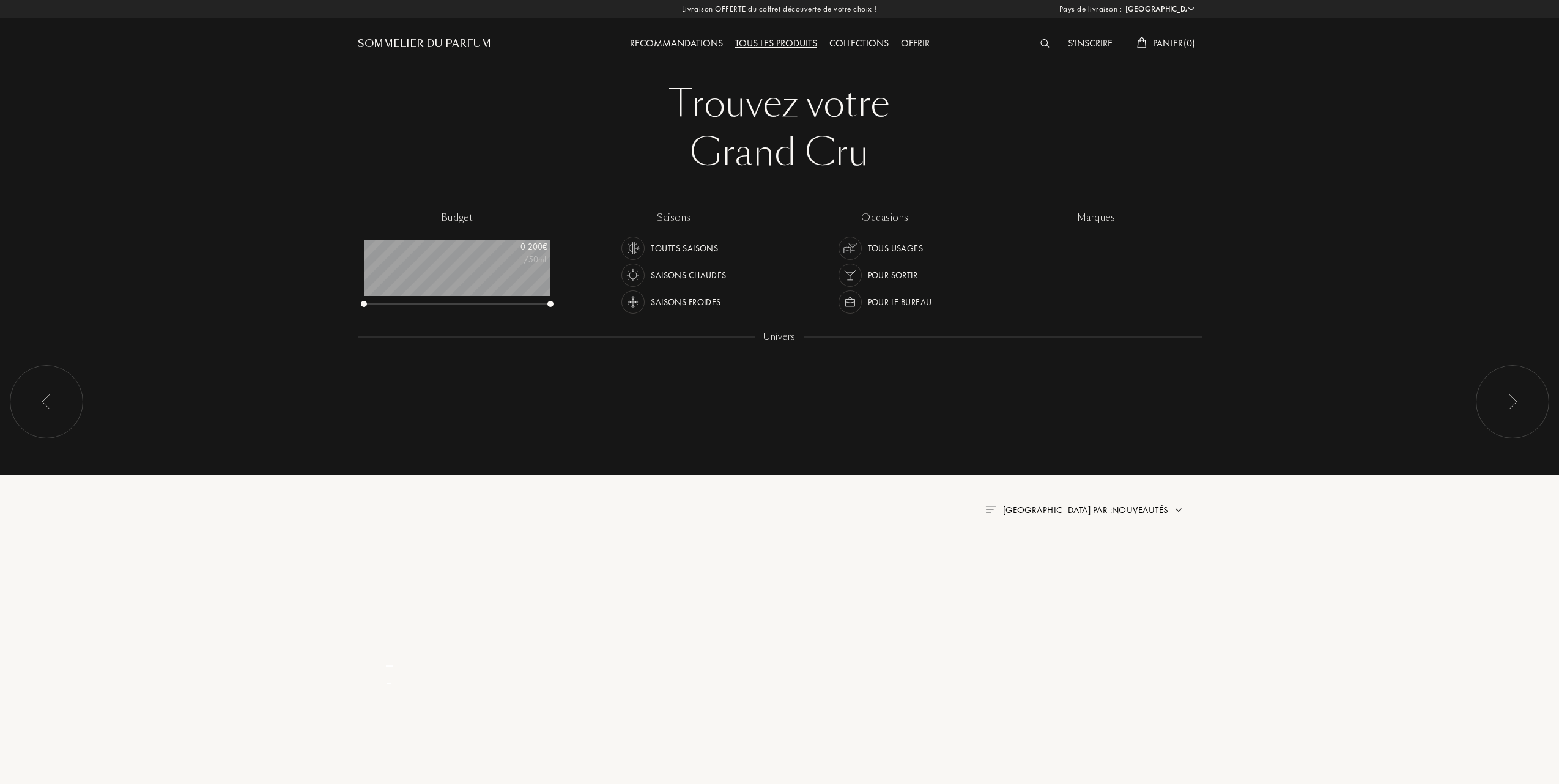
select select "FR"
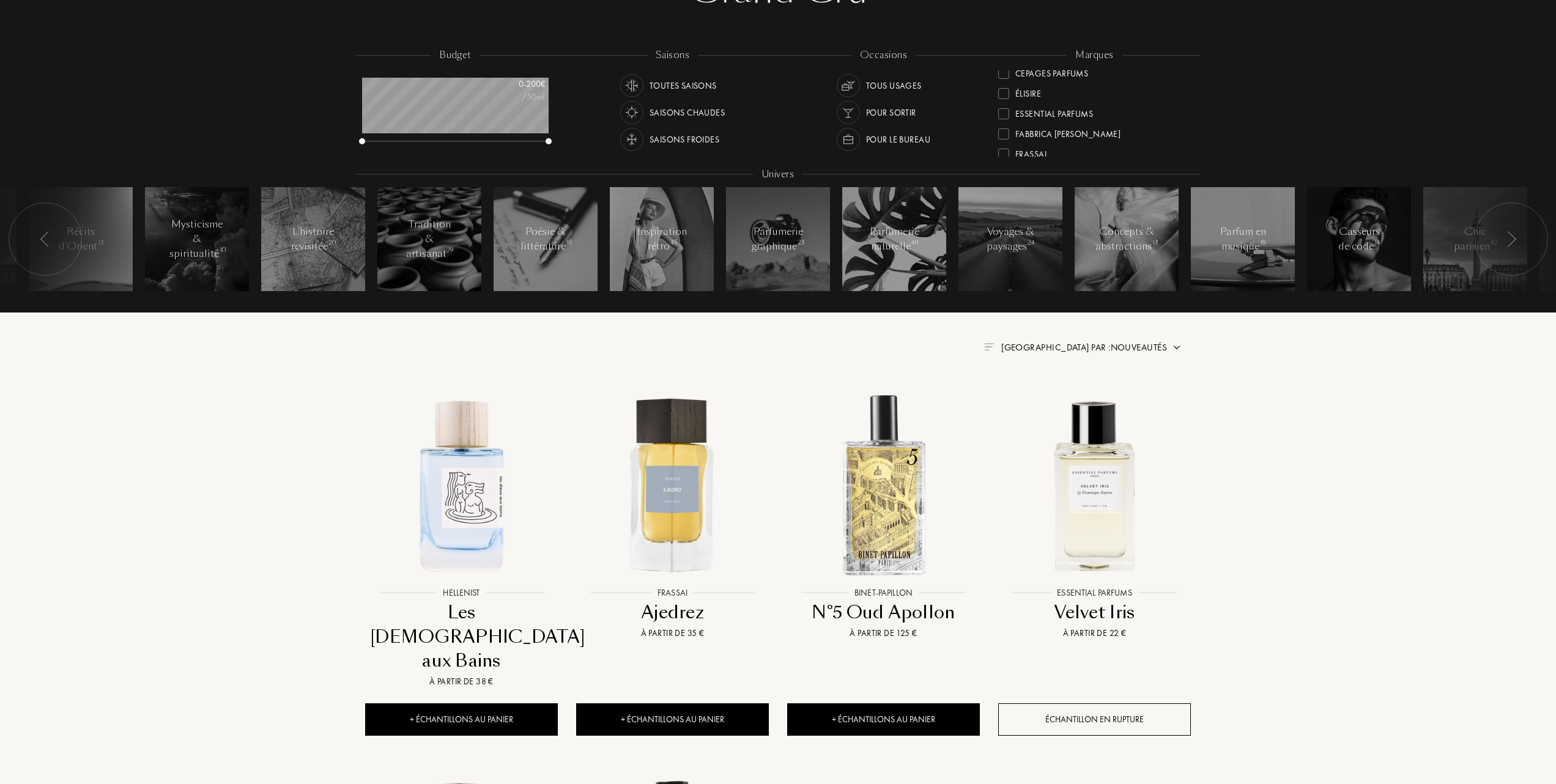
scroll to position [81, 0]
click at [1001, 136] on div at bounding box center [1003, 141] width 11 height 11
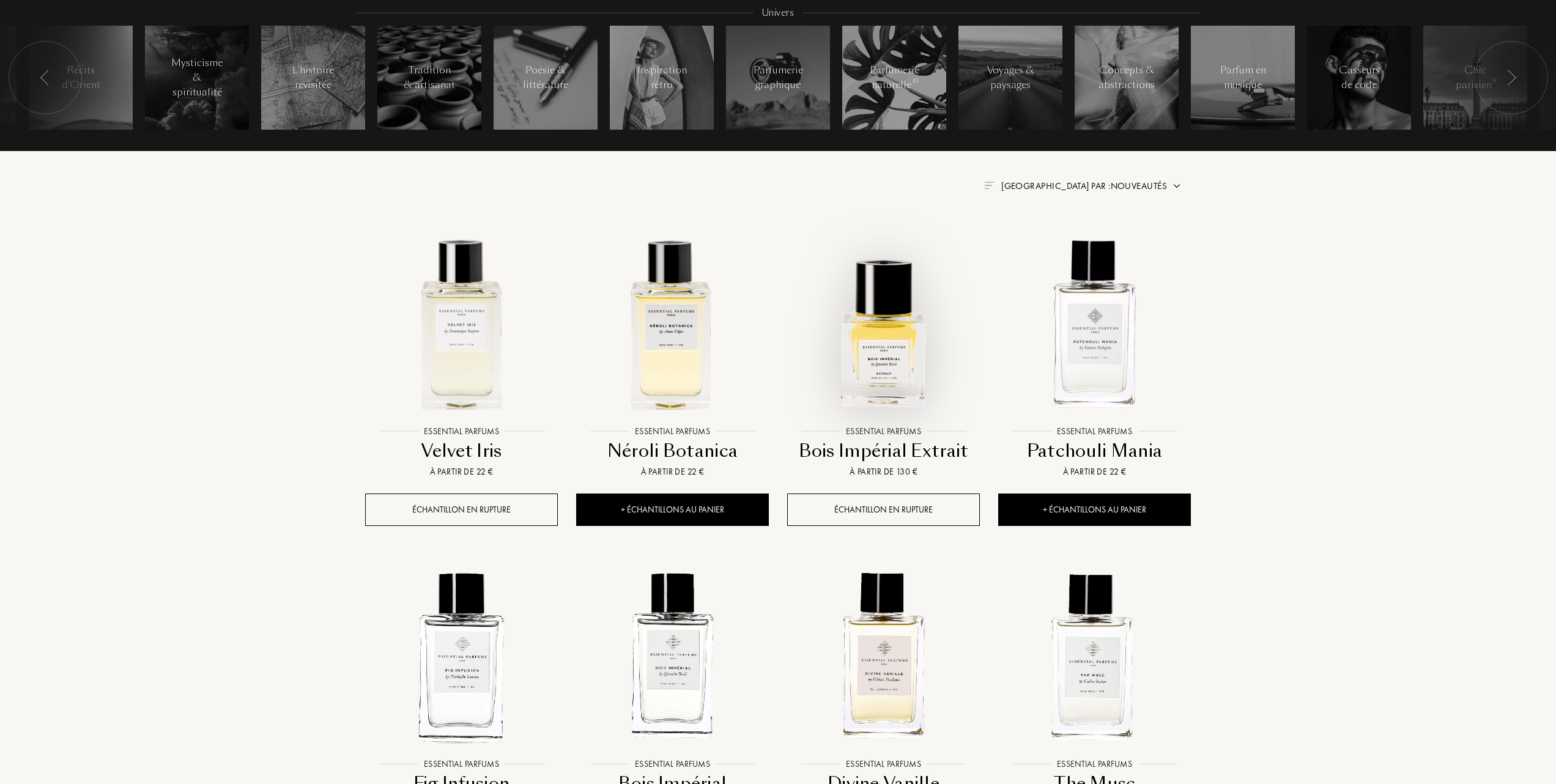
scroll to position [326, 0]
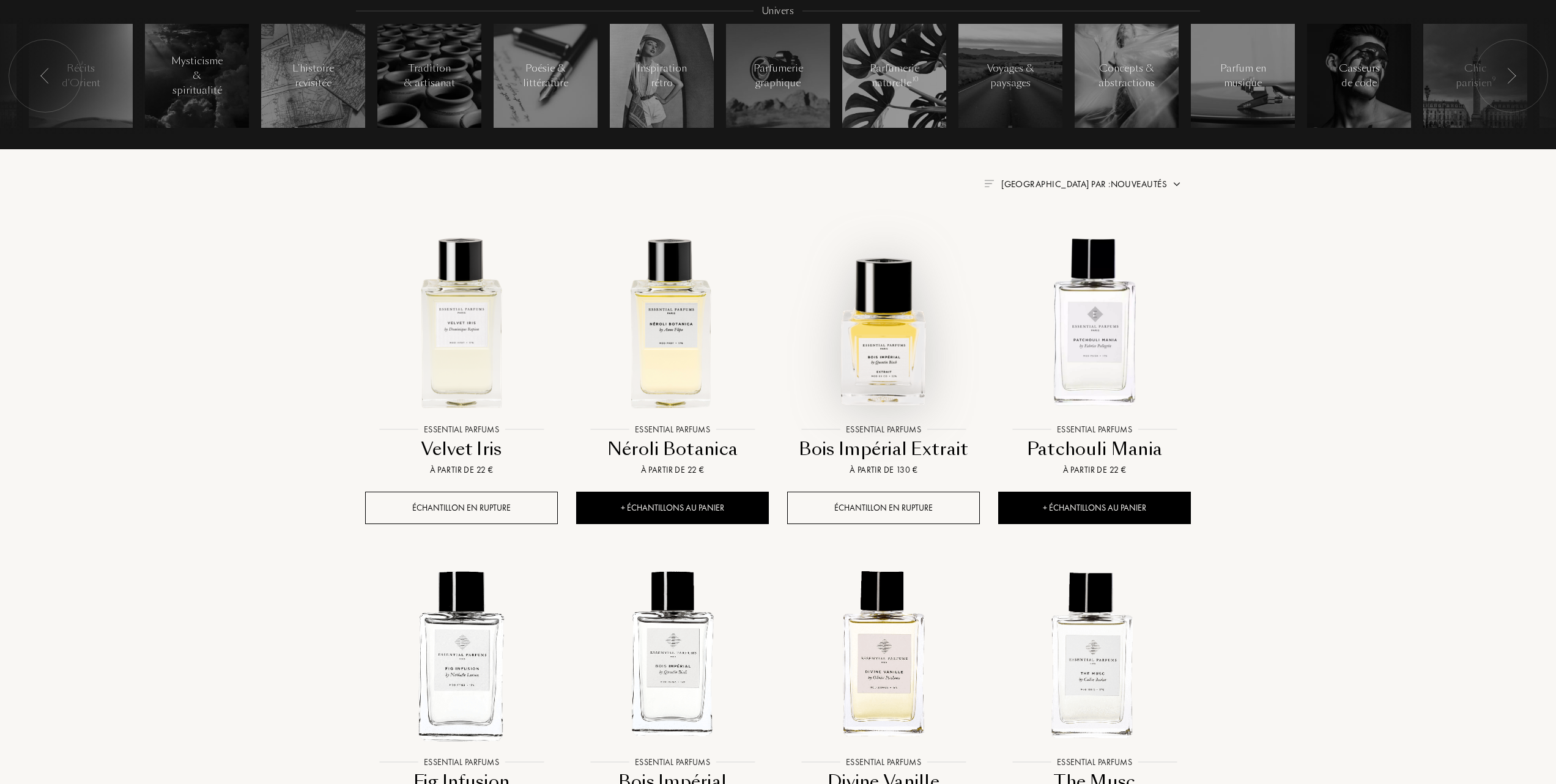
click at [876, 360] on img at bounding box center [883, 321] width 190 height 190
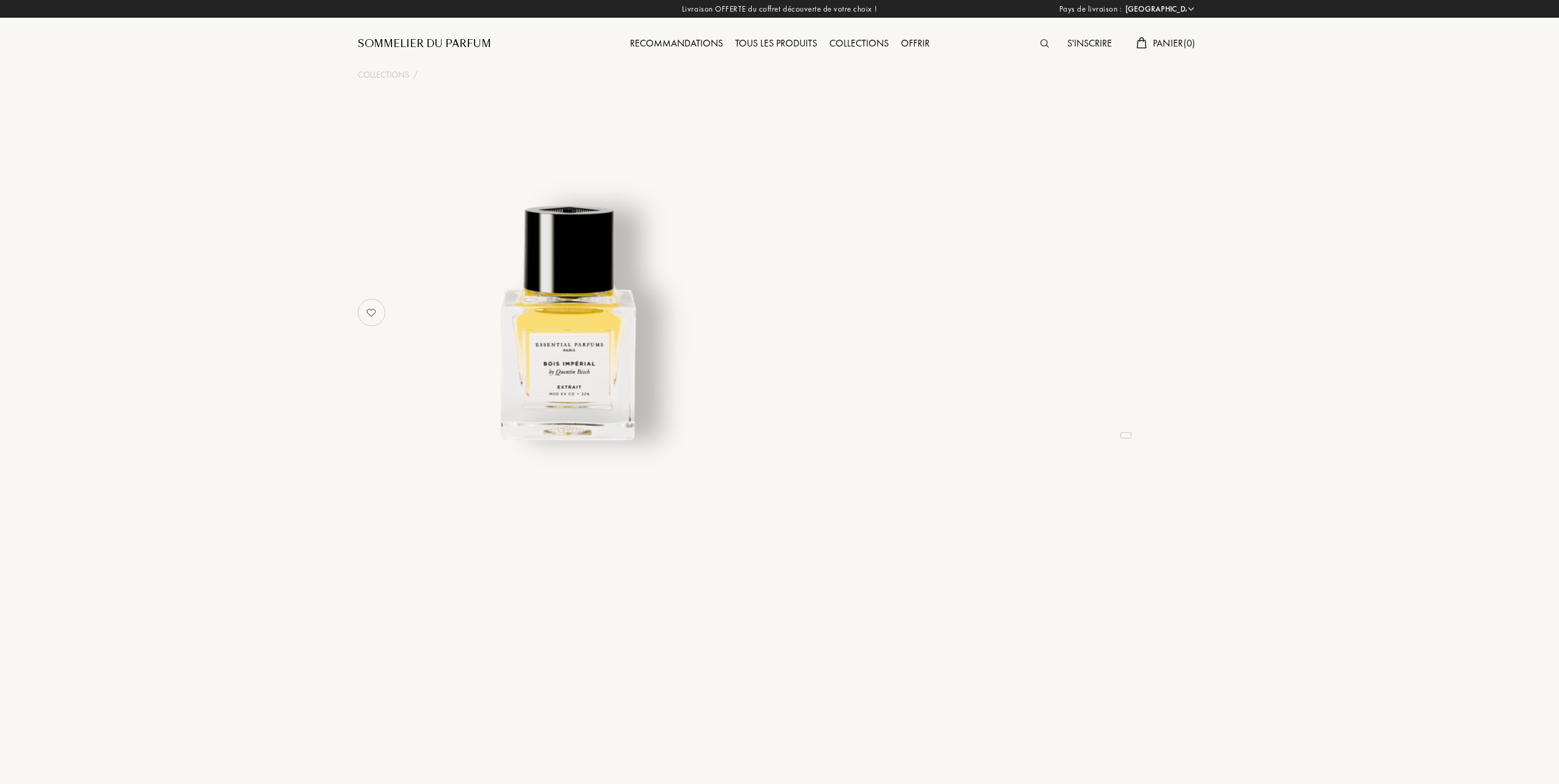
select select "FR"
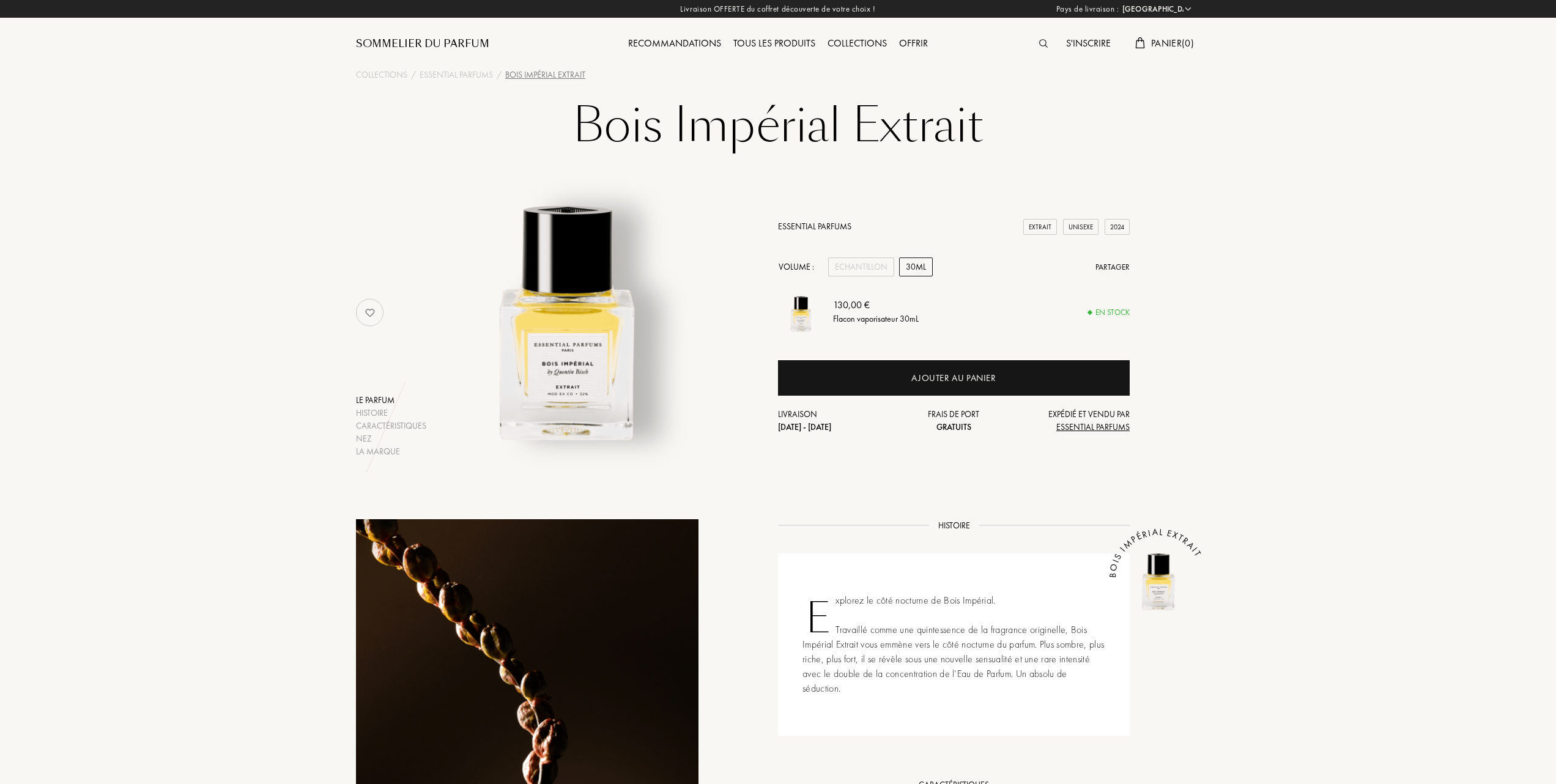
click at [926, 264] on div "30mL" at bounding box center [916, 267] width 34 height 19
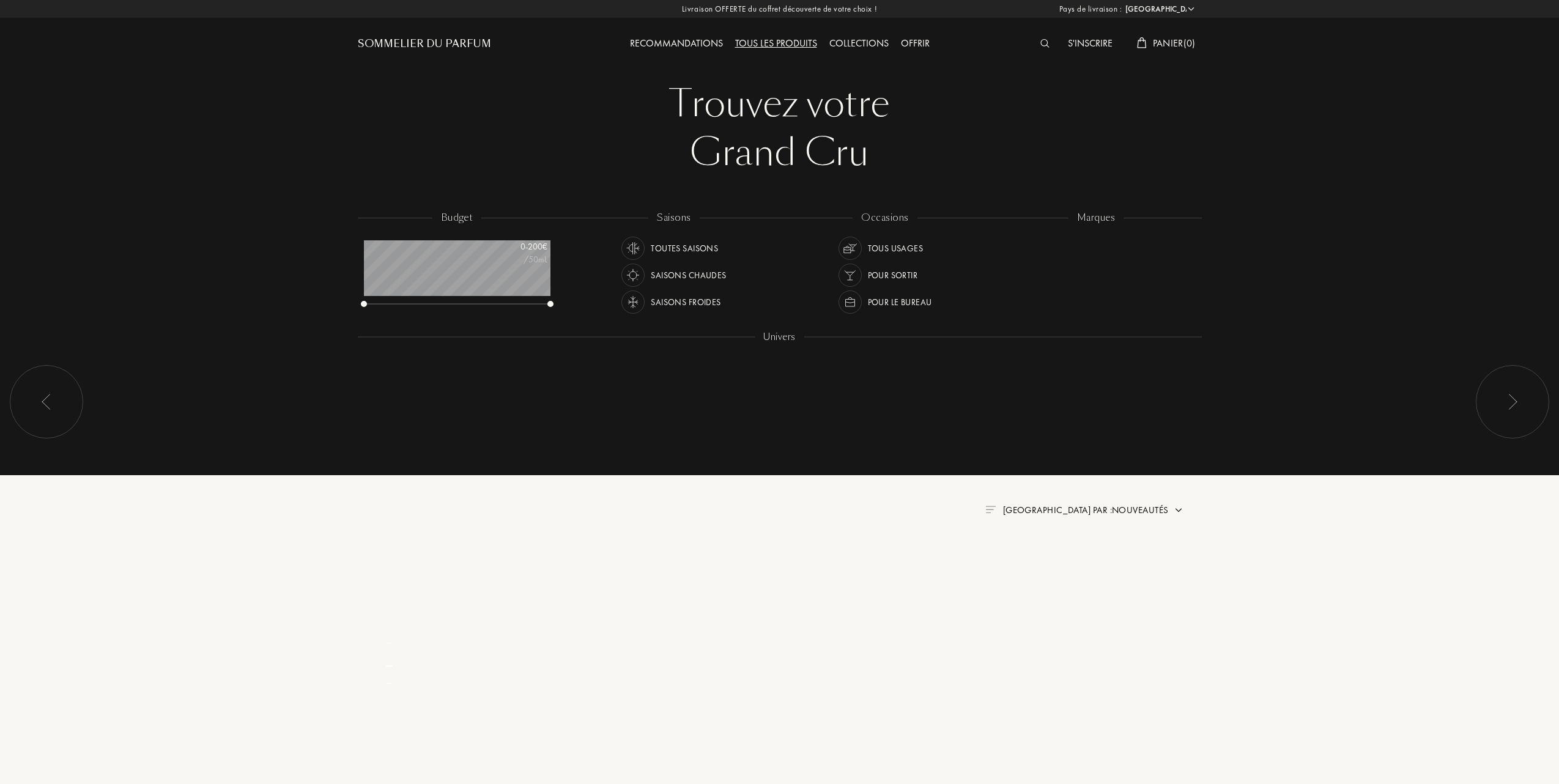
select select "FR"
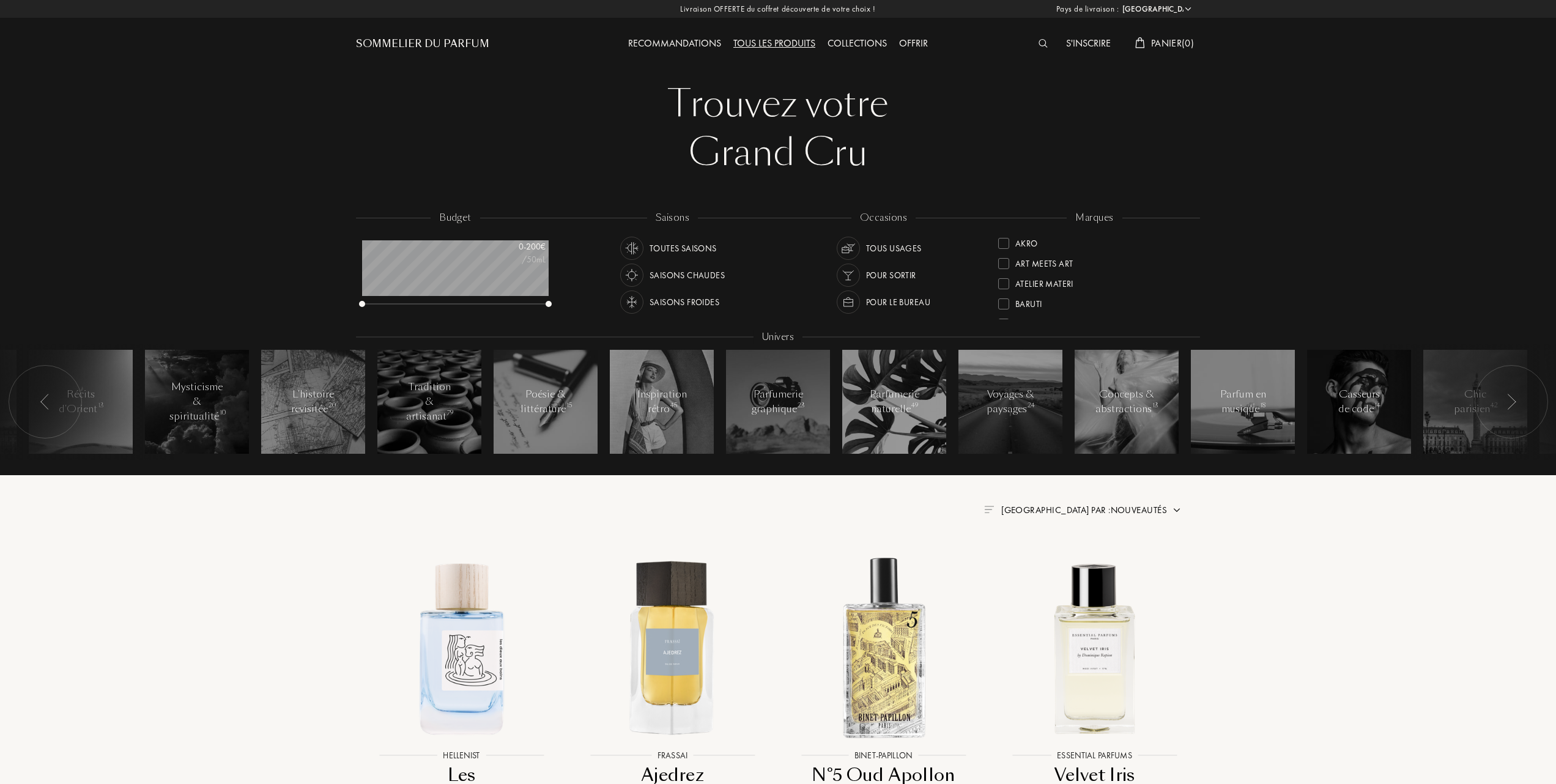
scroll to position [81, 0]
click at [1004, 294] on div "Essential Parfums" at bounding box center [1045, 301] width 95 height 16
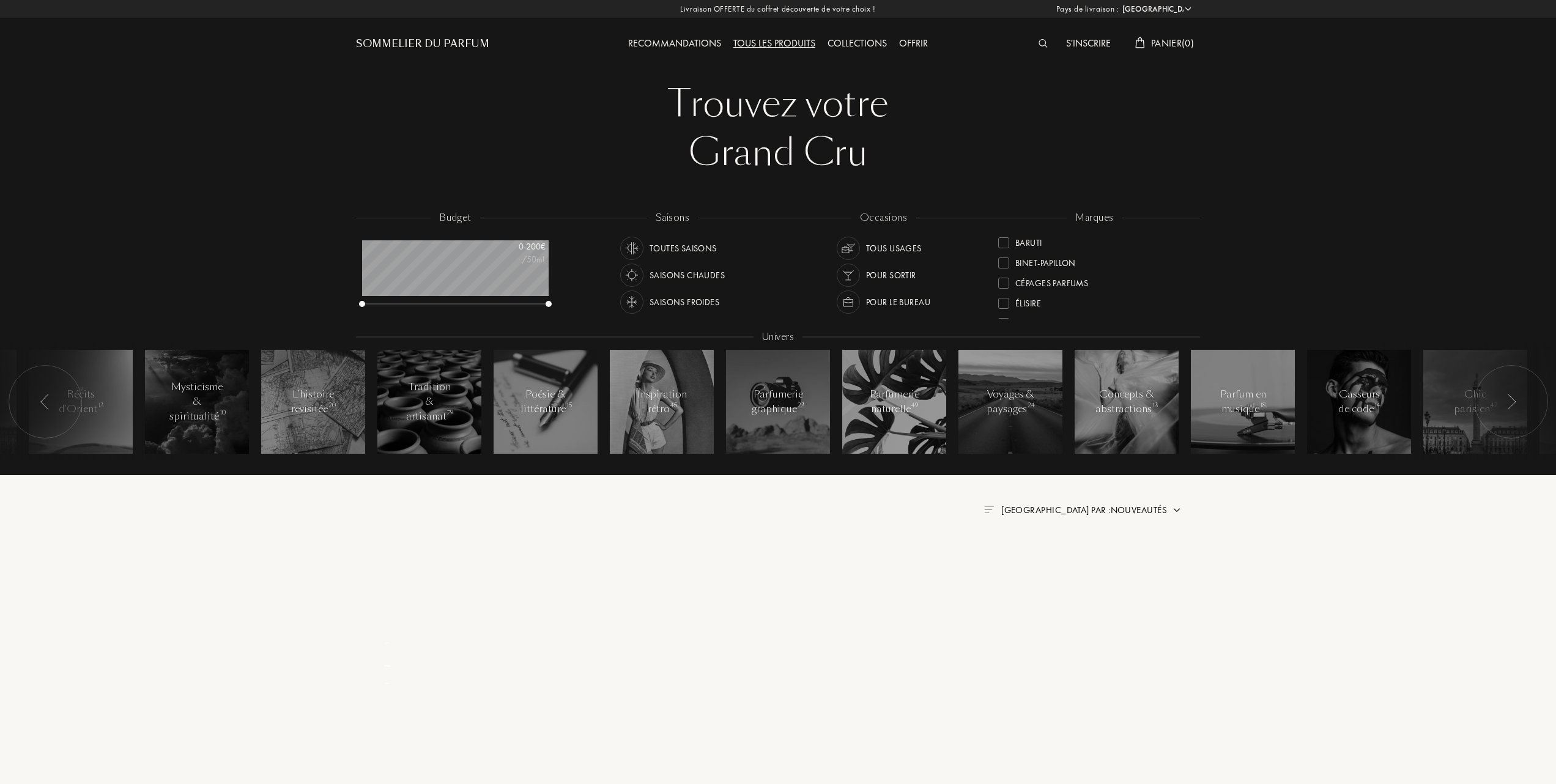
scroll to position [0, 0]
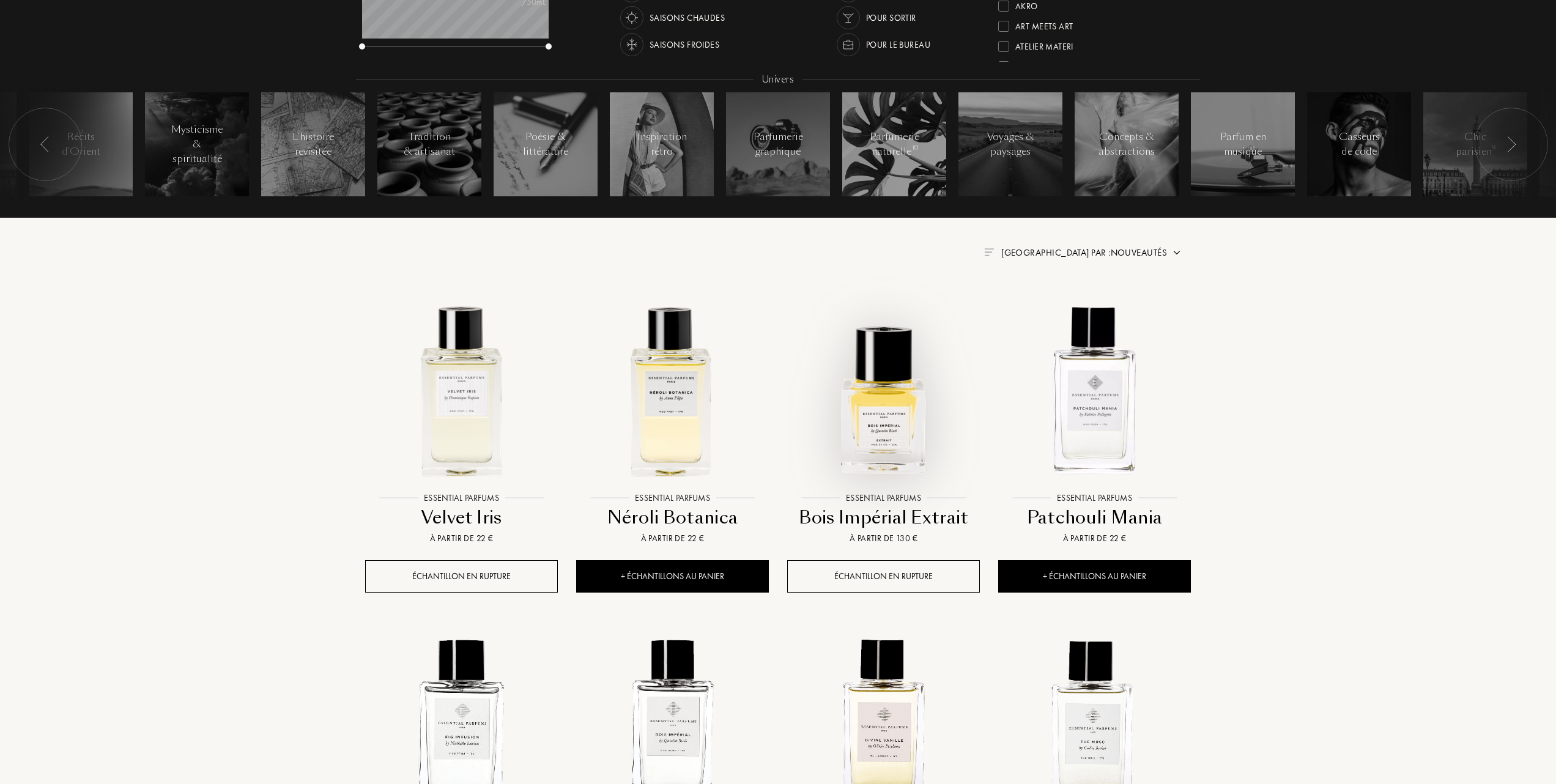
scroll to position [244, 0]
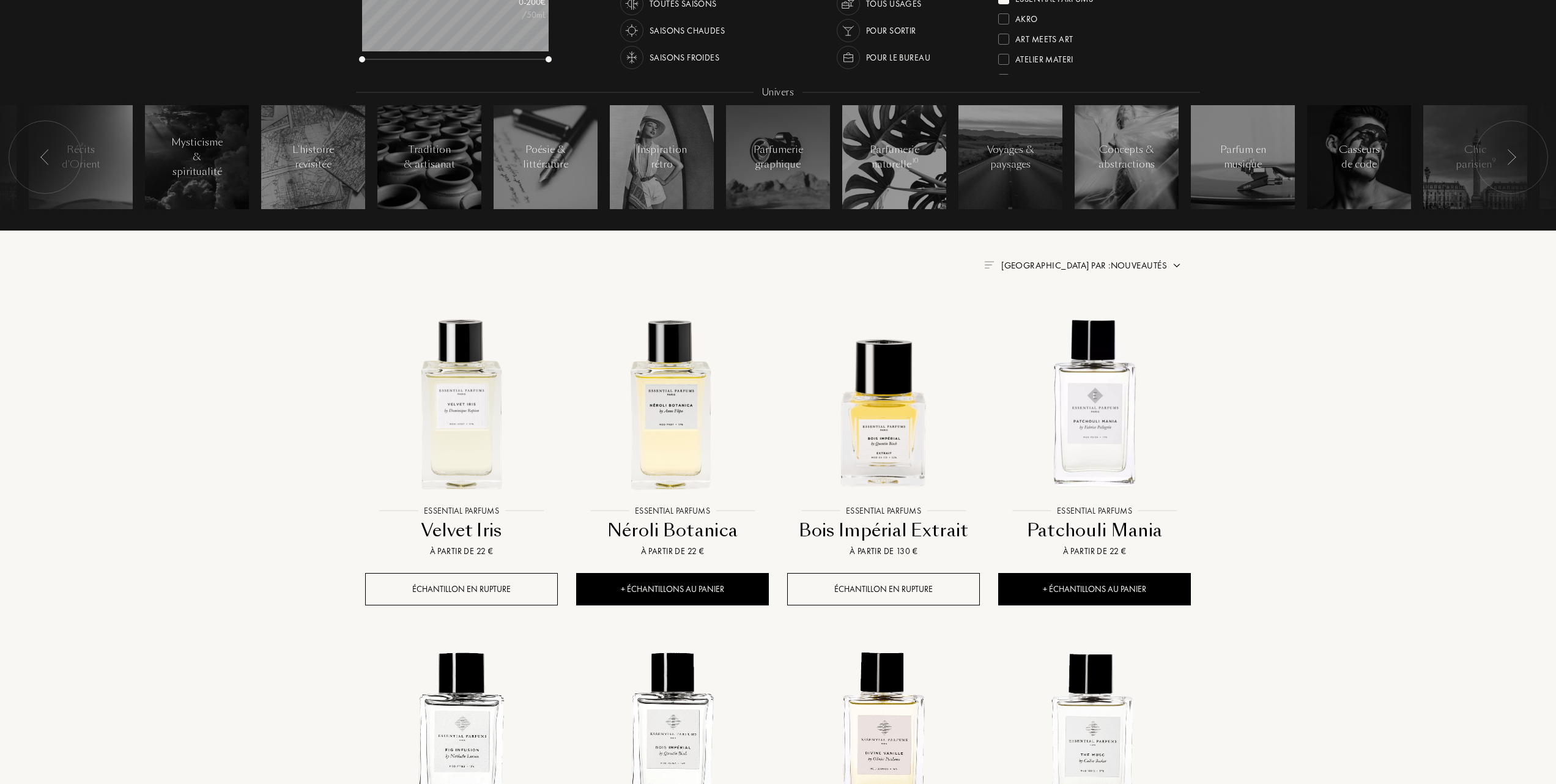
click at [1175, 262] on img at bounding box center [1176, 265] width 10 height 10
click at [1056, 318] on div at bounding box center [1054, 318] width 8 height 8
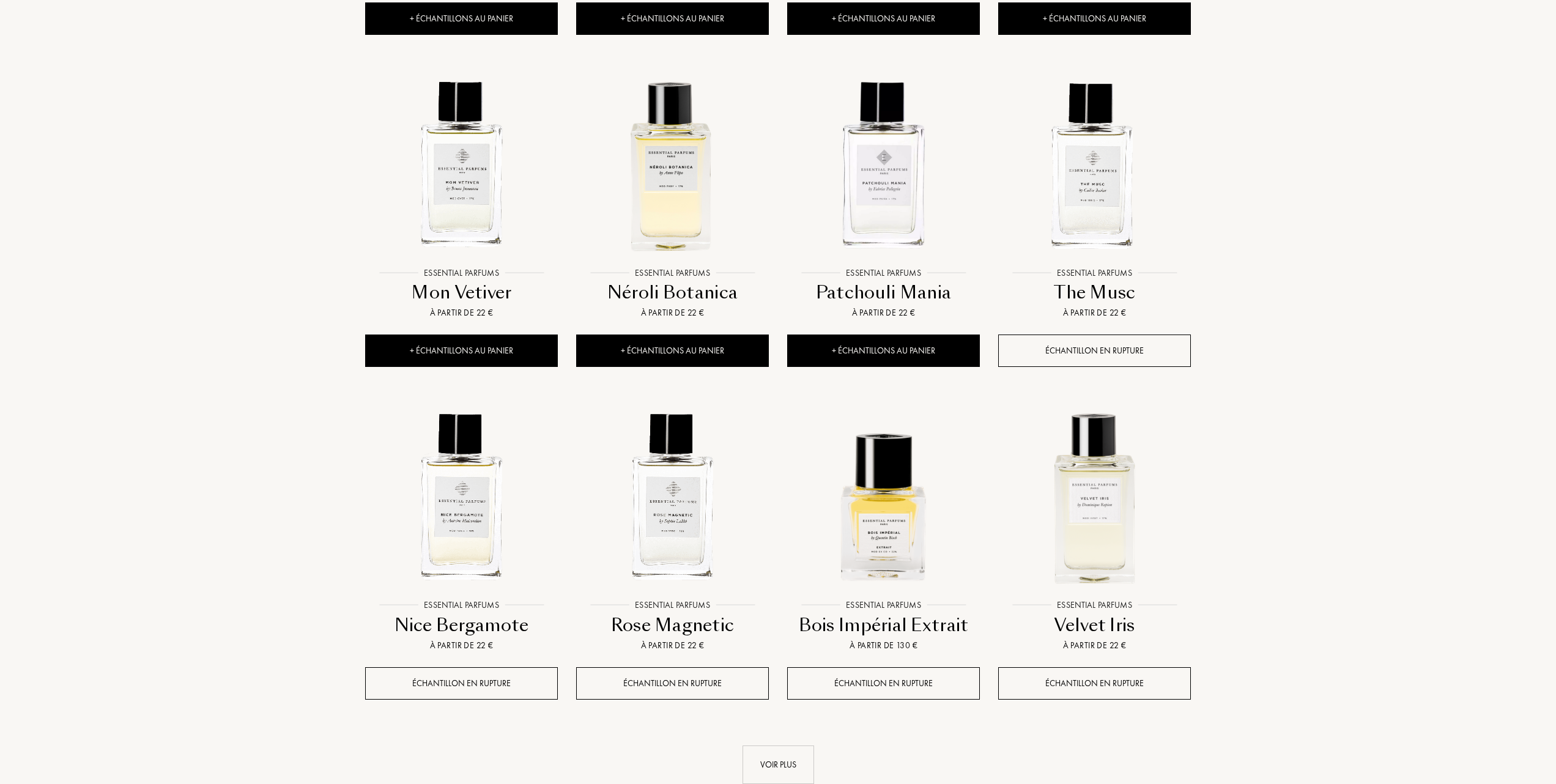
scroll to position [896, 0]
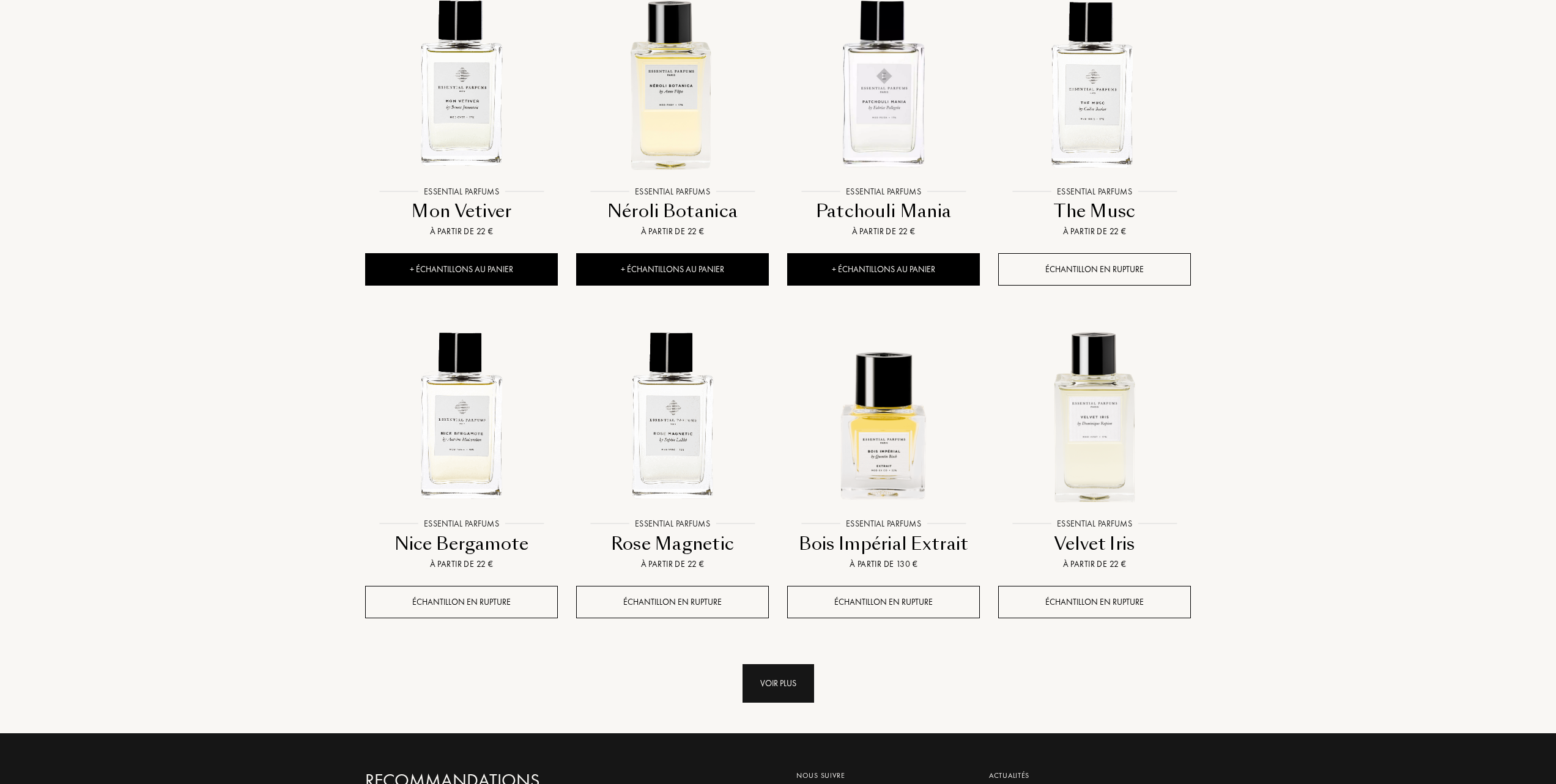
click at [767, 683] on div "Voir plus" at bounding box center [778, 683] width 71 height 38
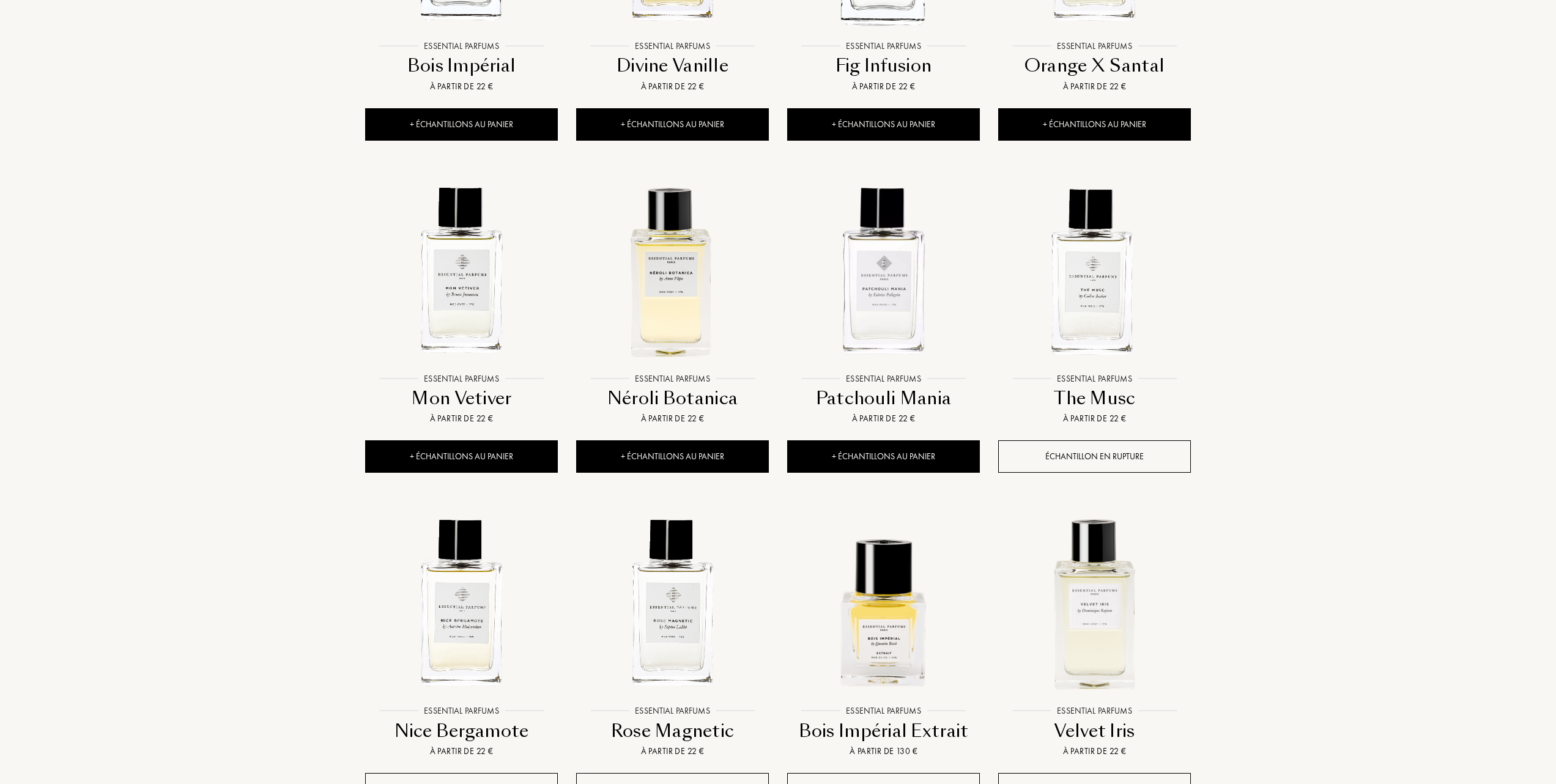
scroll to position [734, 0]
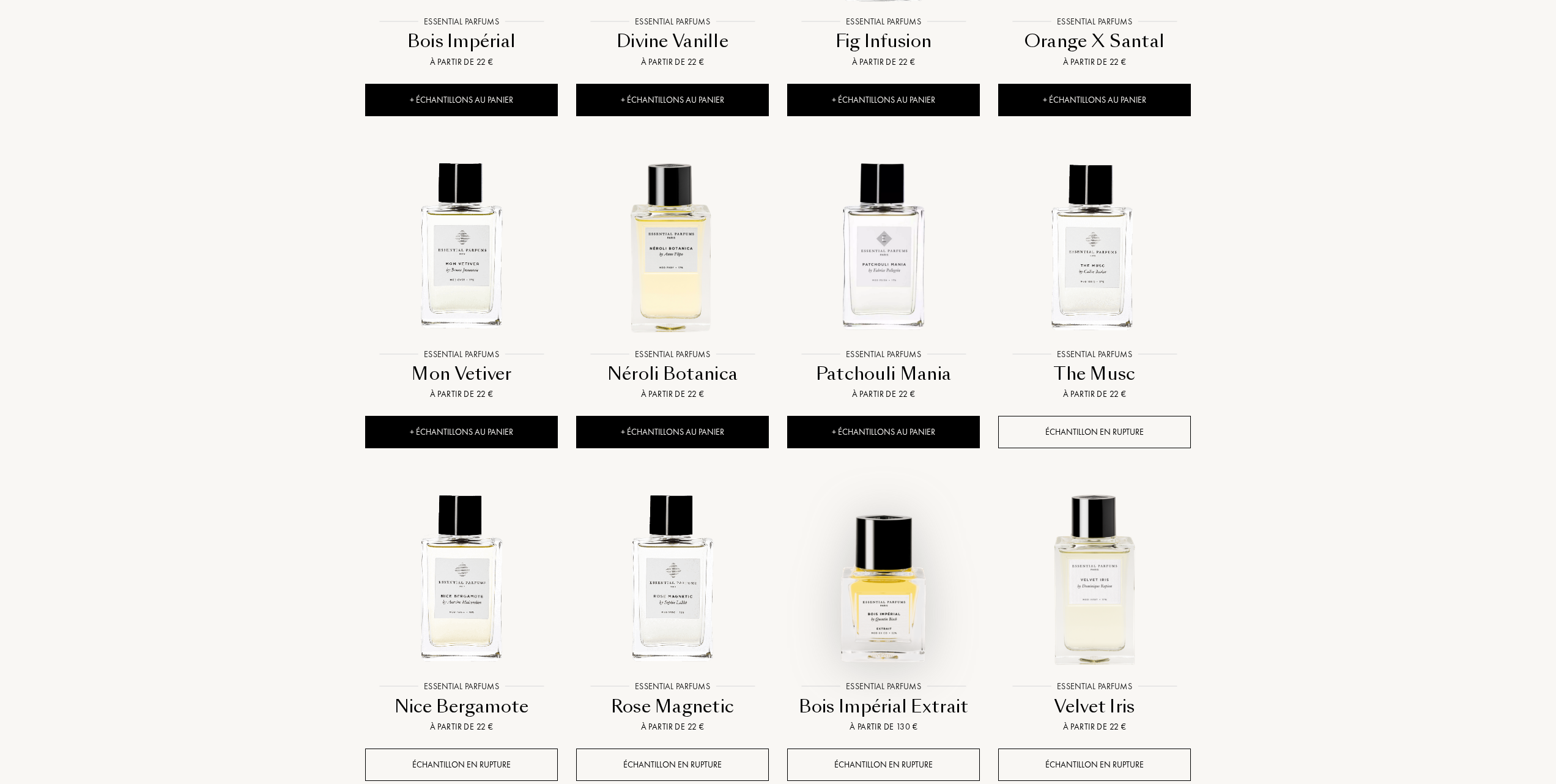
click at [884, 597] on img at bounding box center [883, 578] width 190 height 190
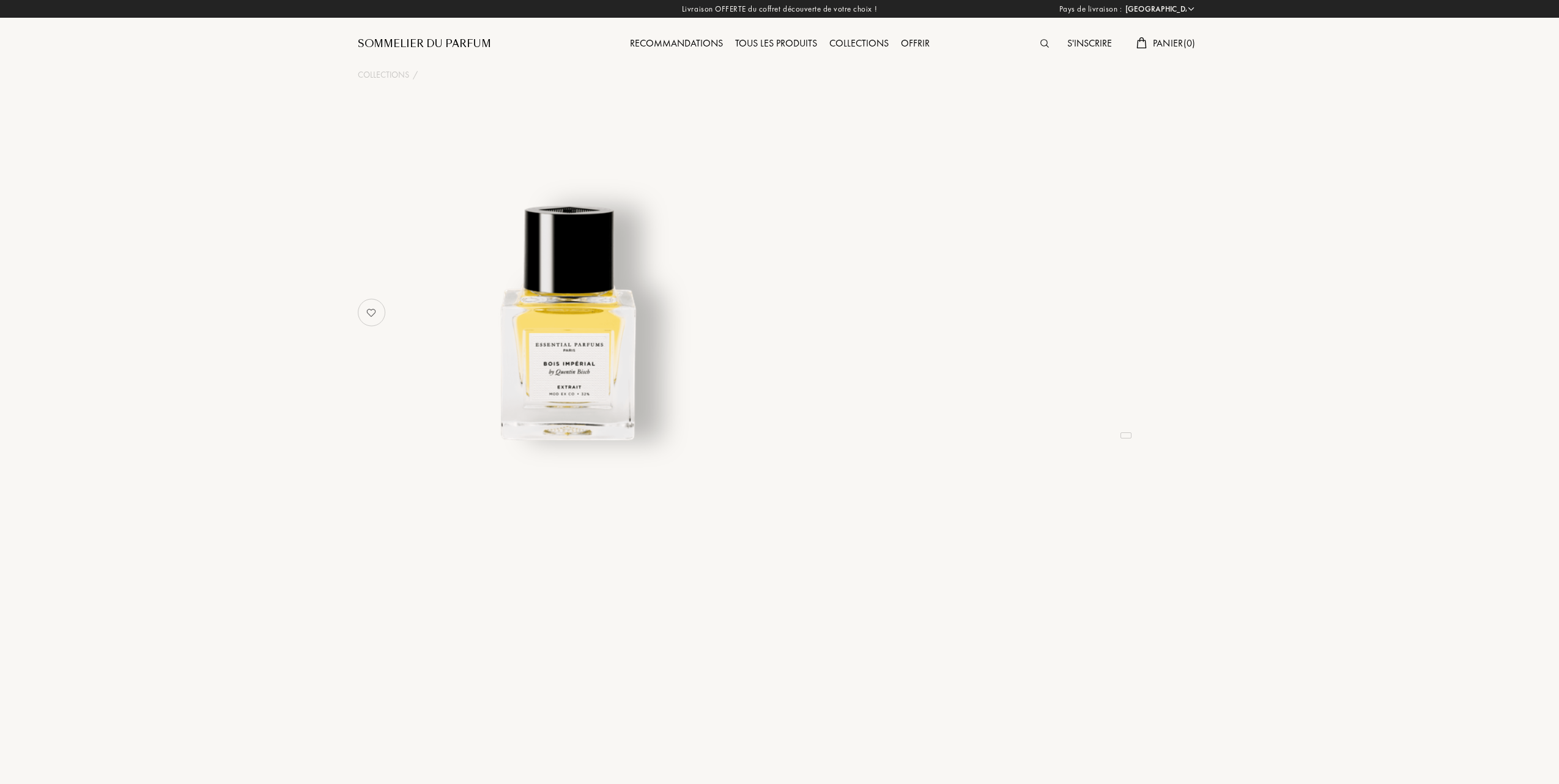
select select "FR"
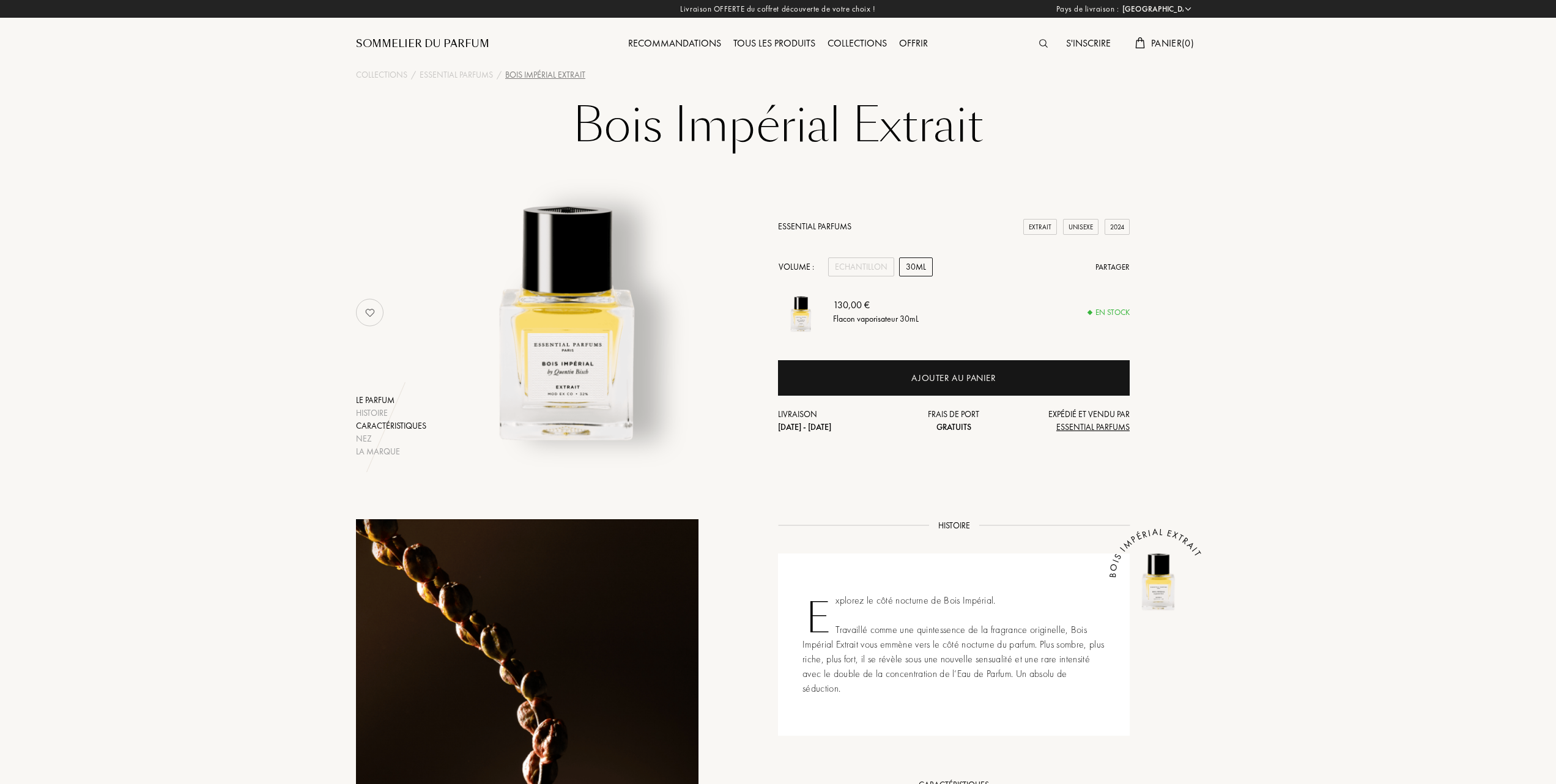
click at [400, 421] on div "Caractéristiques" at bounding box center [391, 426] width 70 height 13
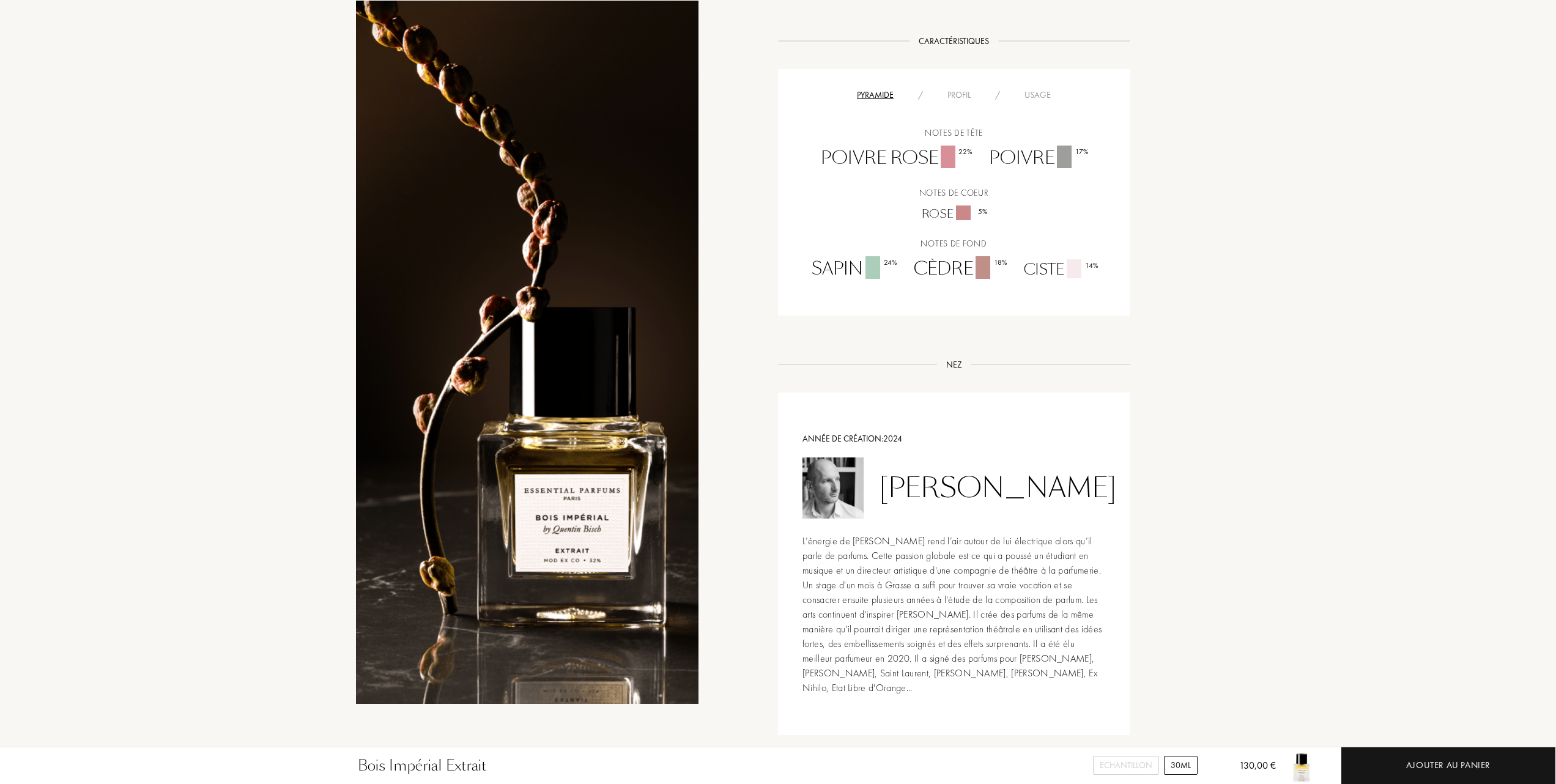
scroll to position [753, 0]
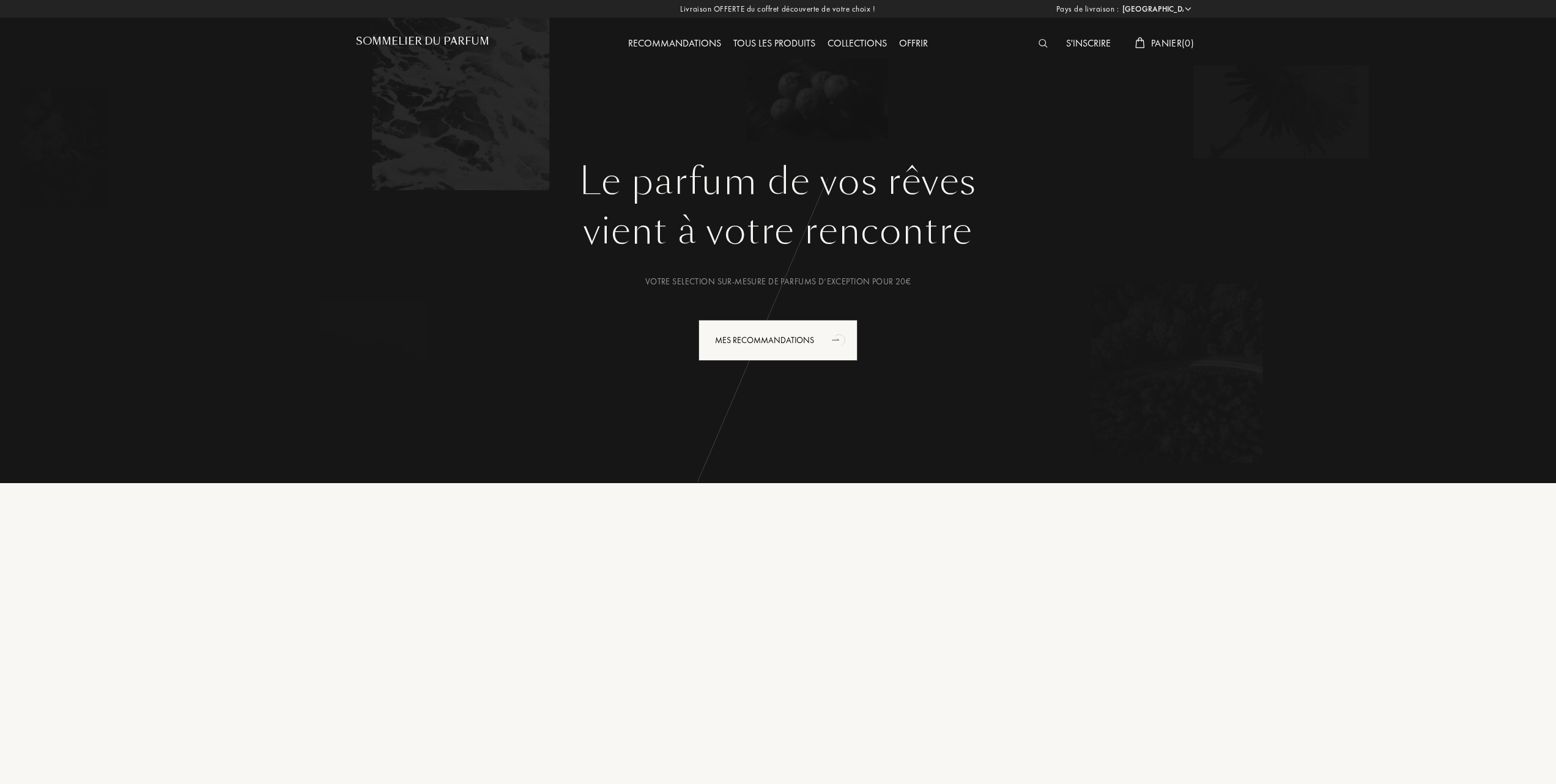
select select "FR"
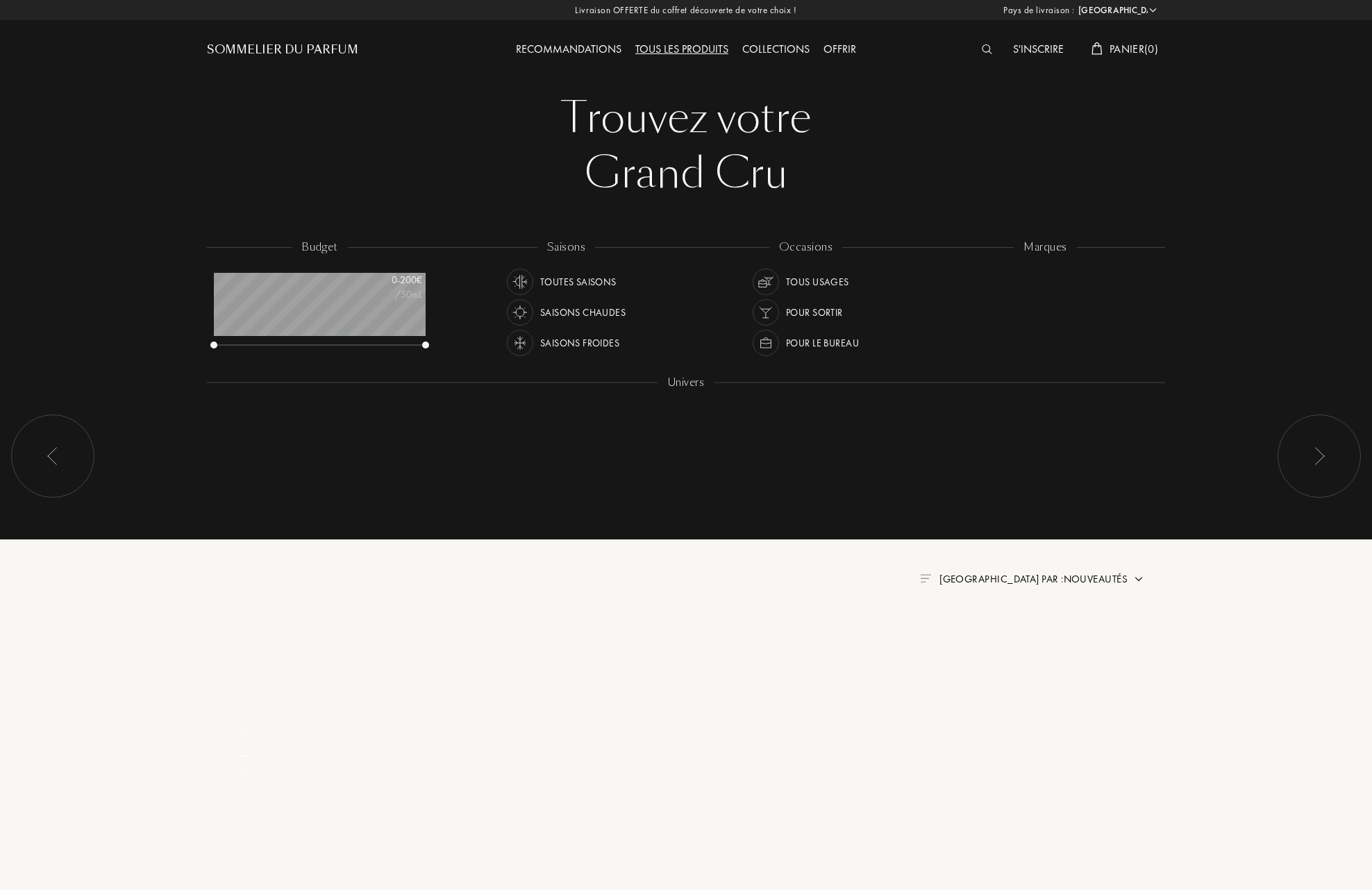
select select "FR"
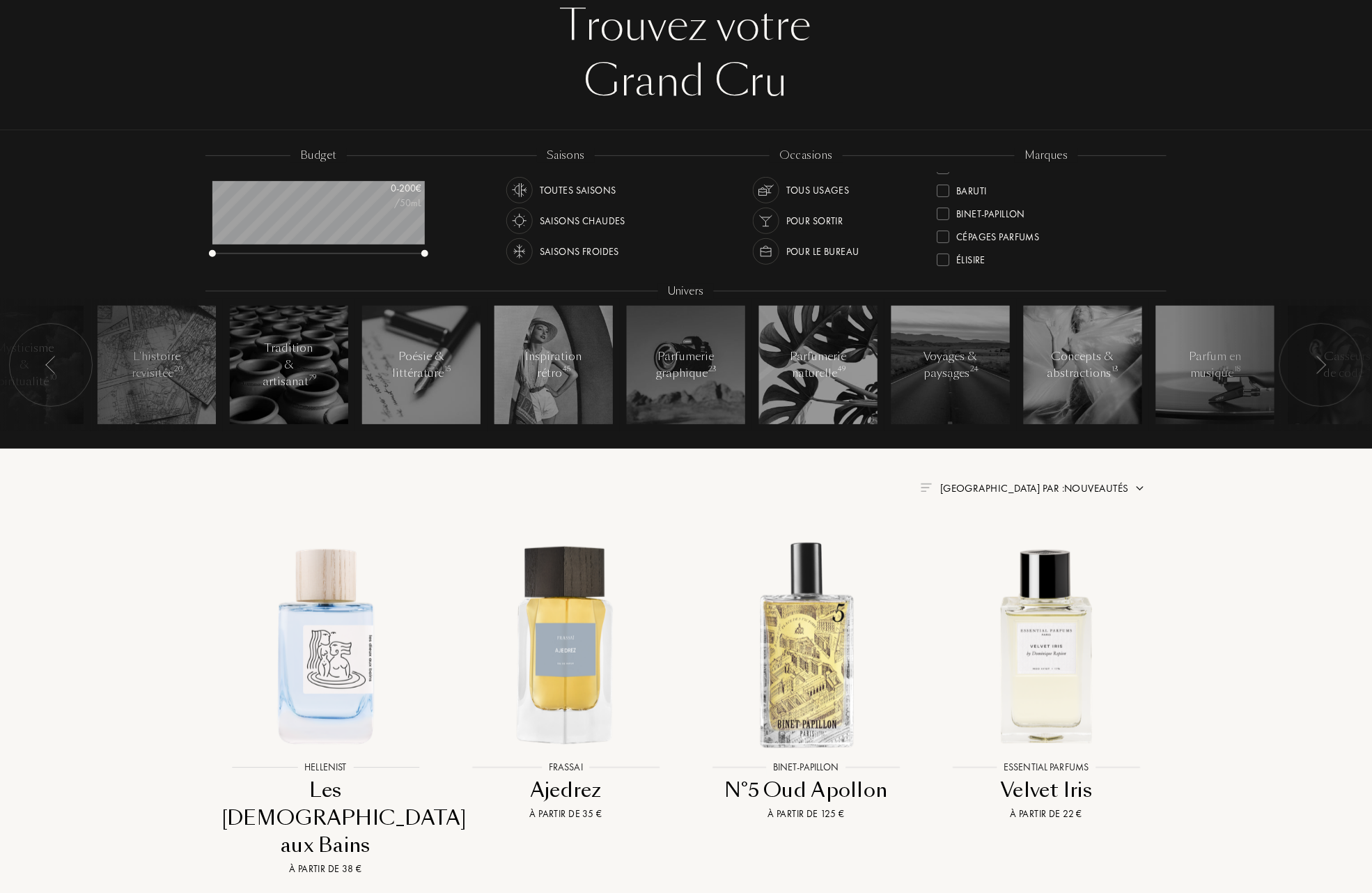
scroll to position [93, 0]
click at [943, 251] on div at bounding box center [943, 253] width 12 height 12
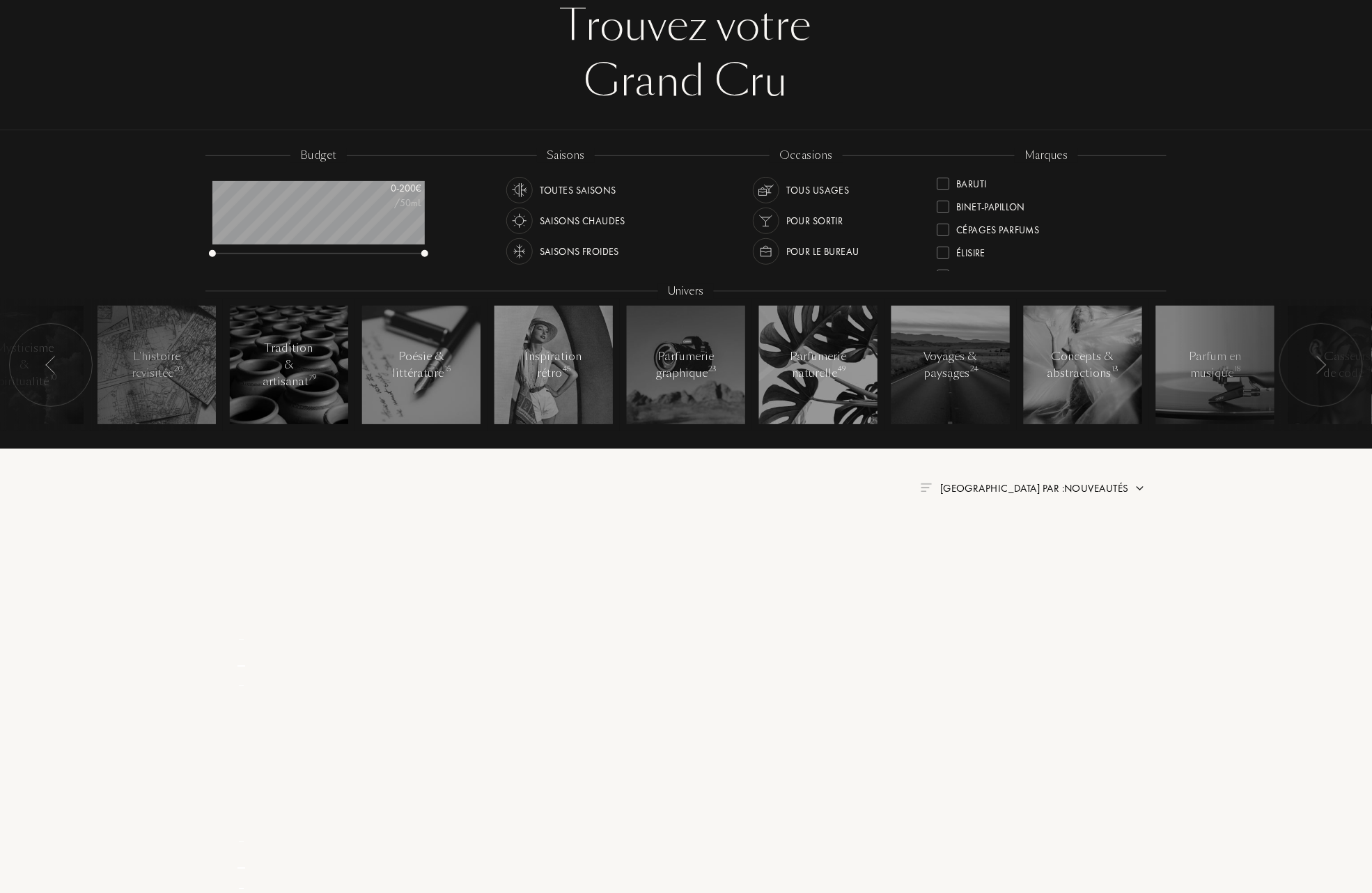
scroll to position [0, 0]
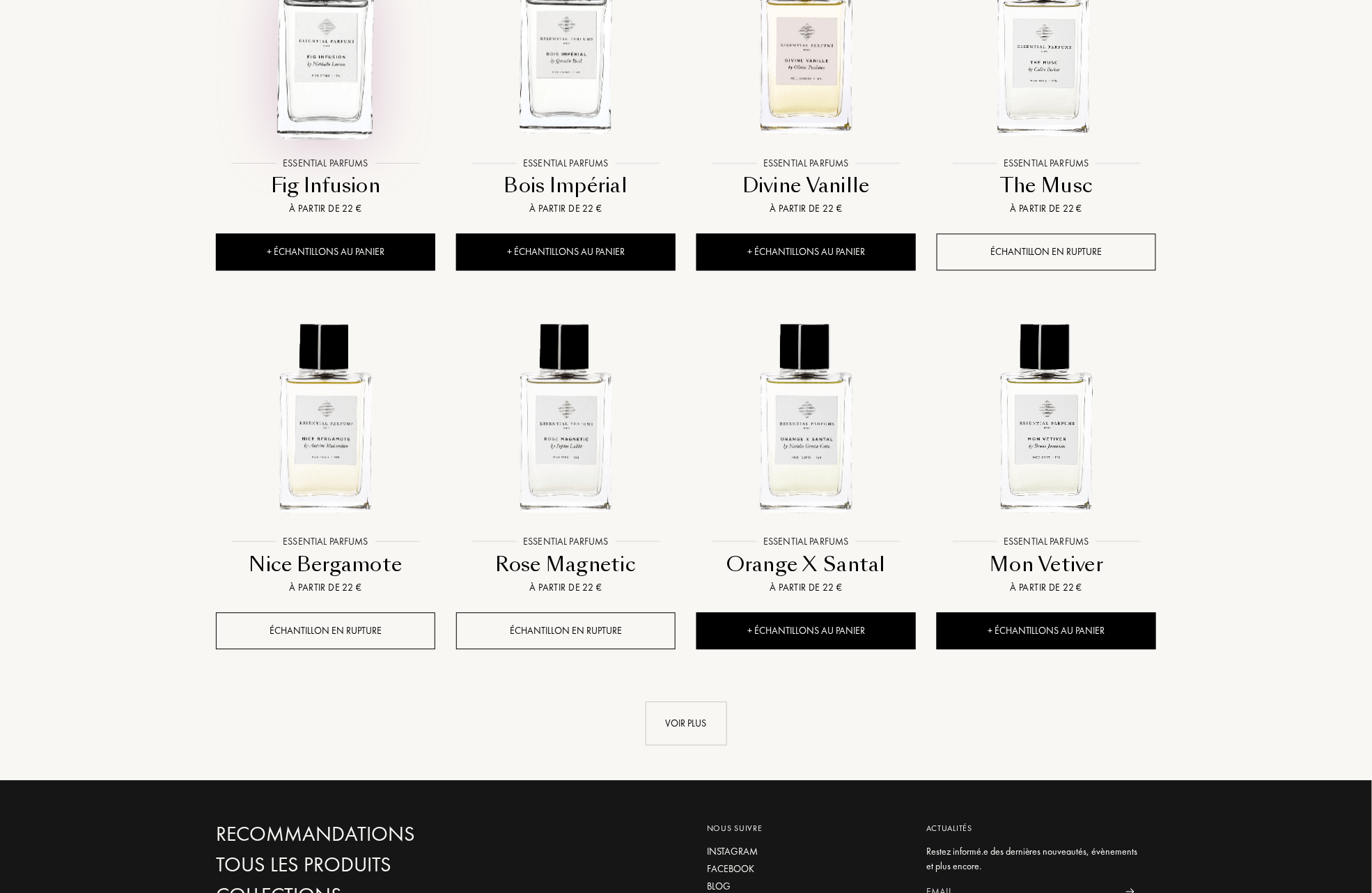
scroll to position [1114, 0]
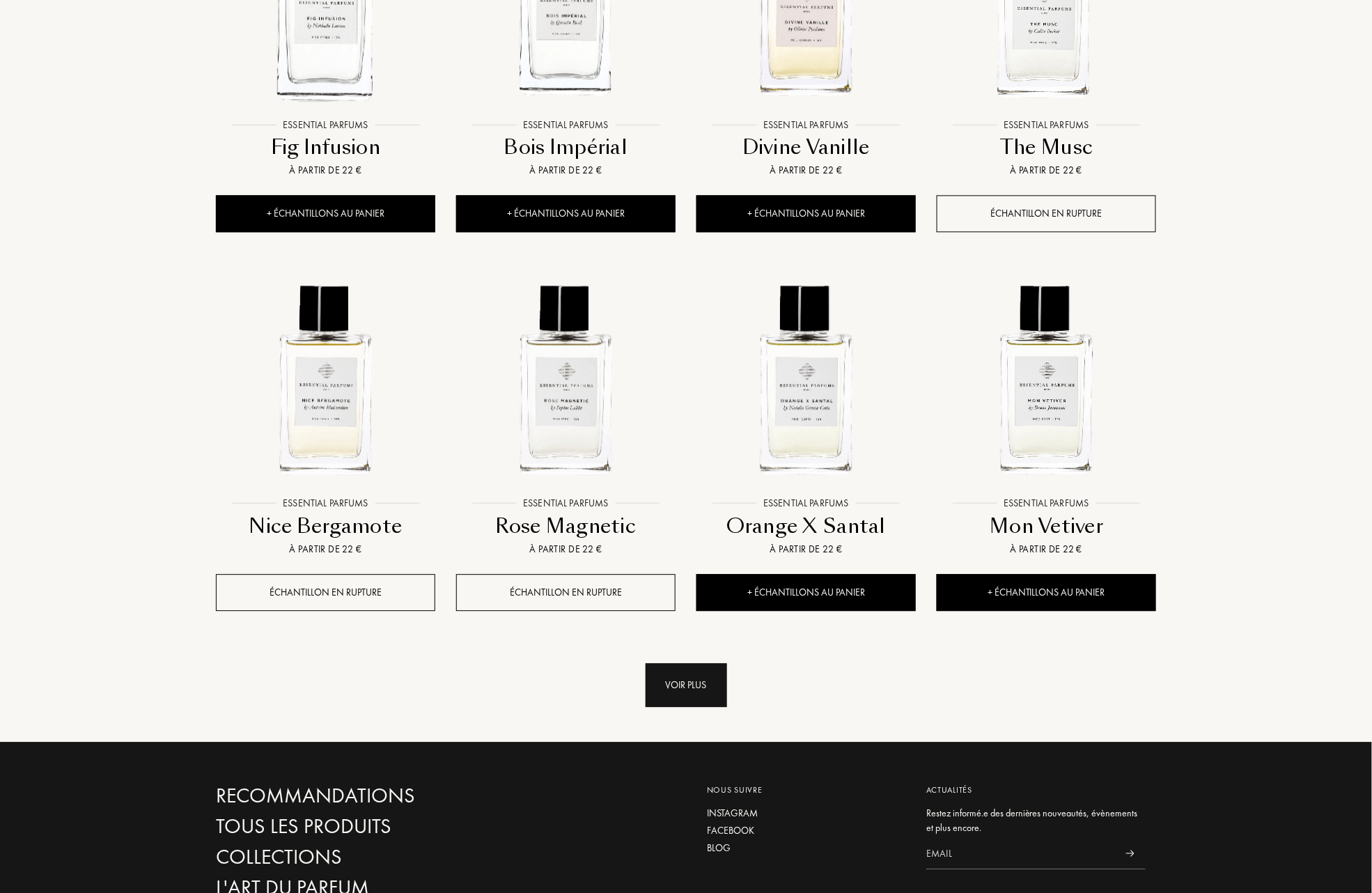
click at [666, 683] on div "Voir plus" at bounding box center [686, 685] width 81 height 44
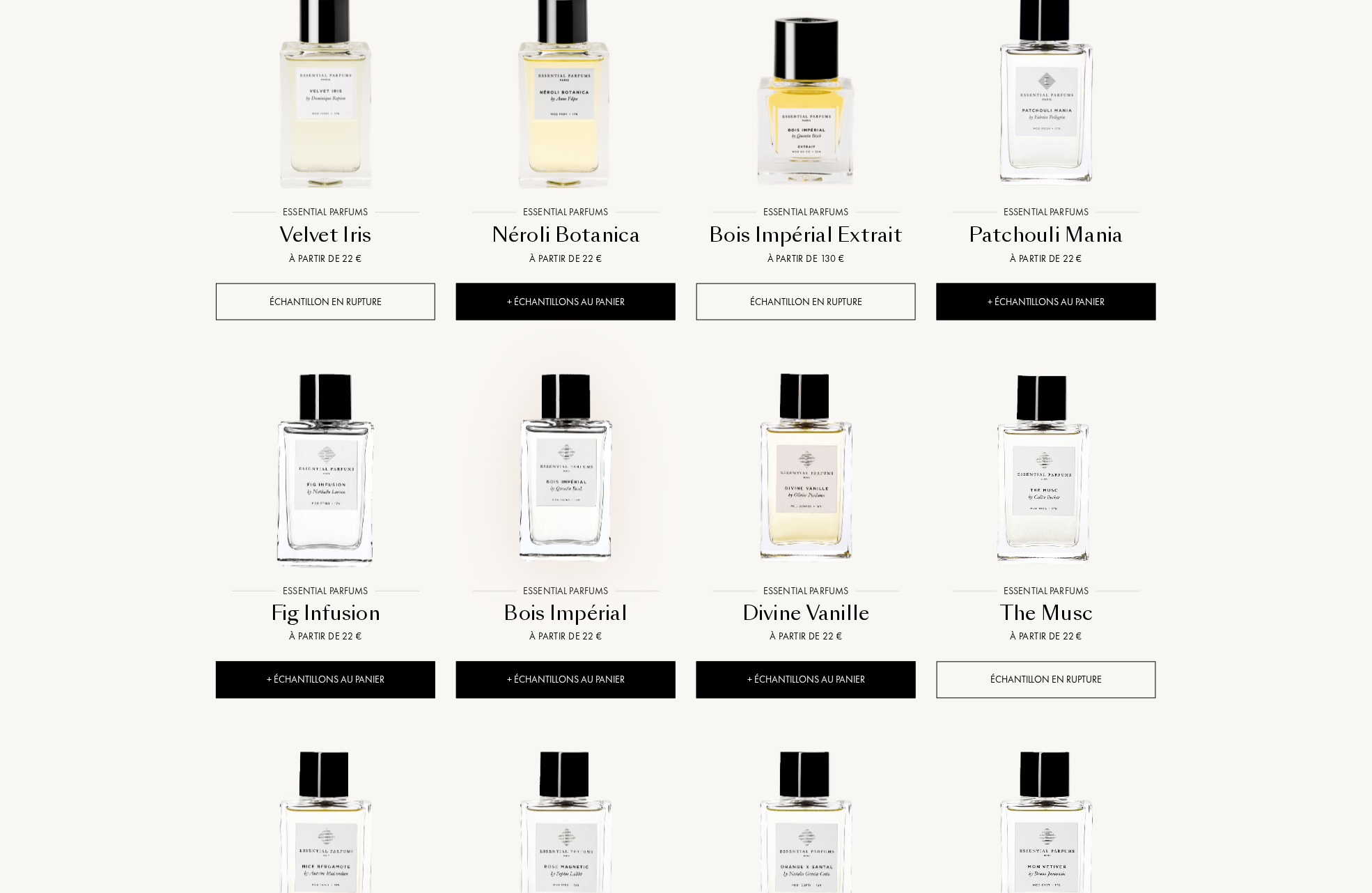
scroll to position [650, 0]
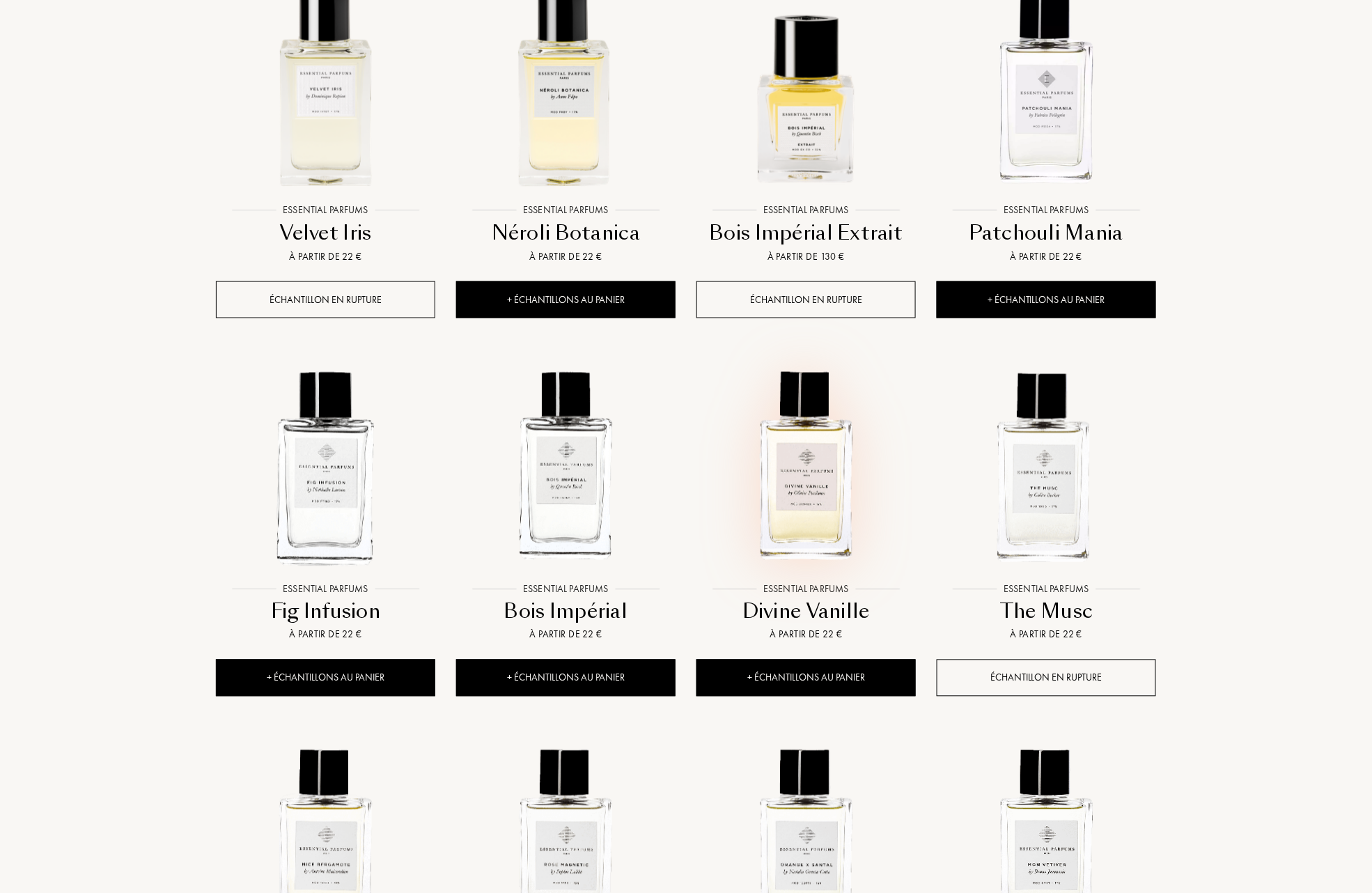
click at [812, 490] on img at bounding box center [806, 466] width 216 height 216
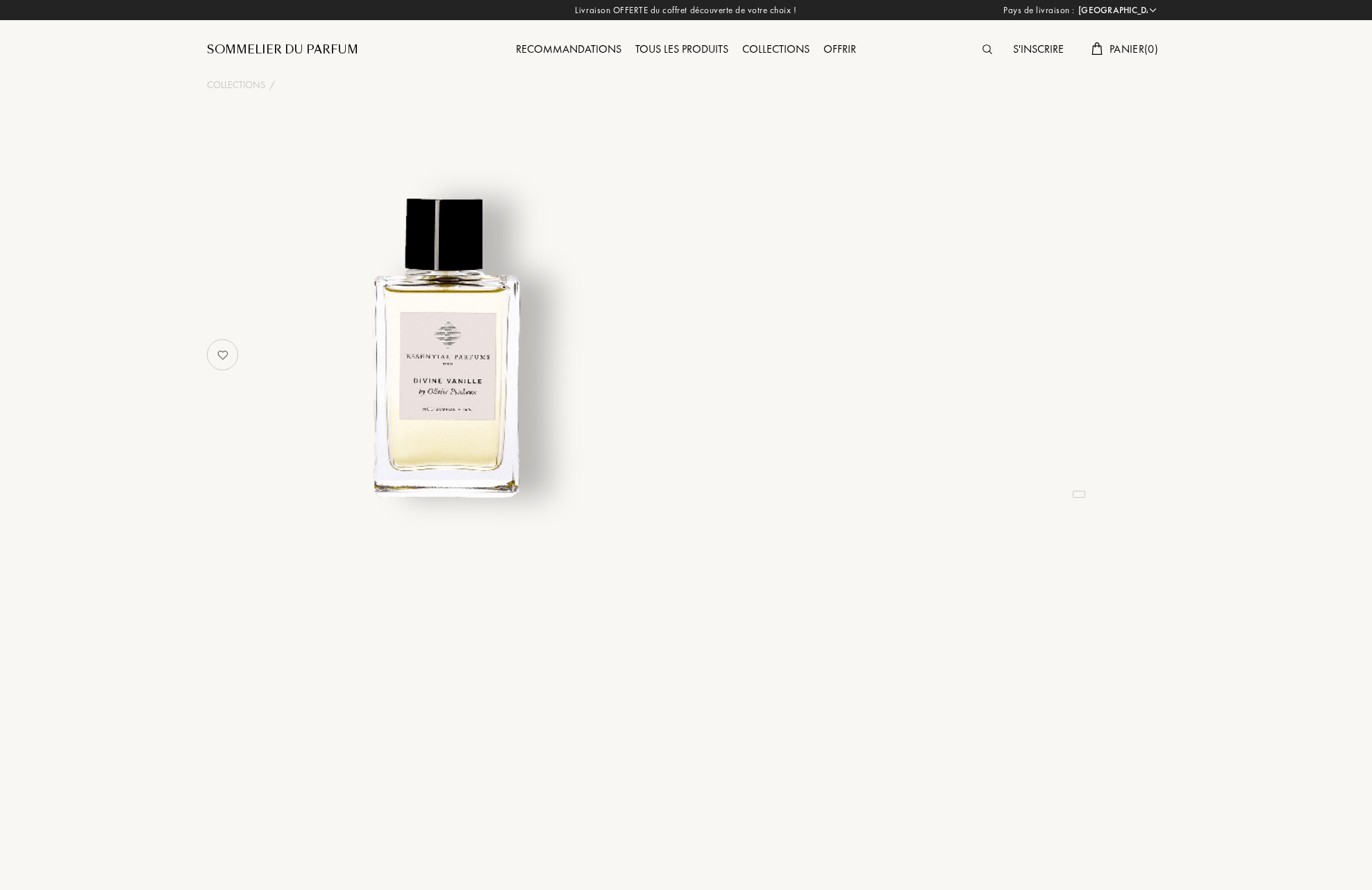
select select "FR"
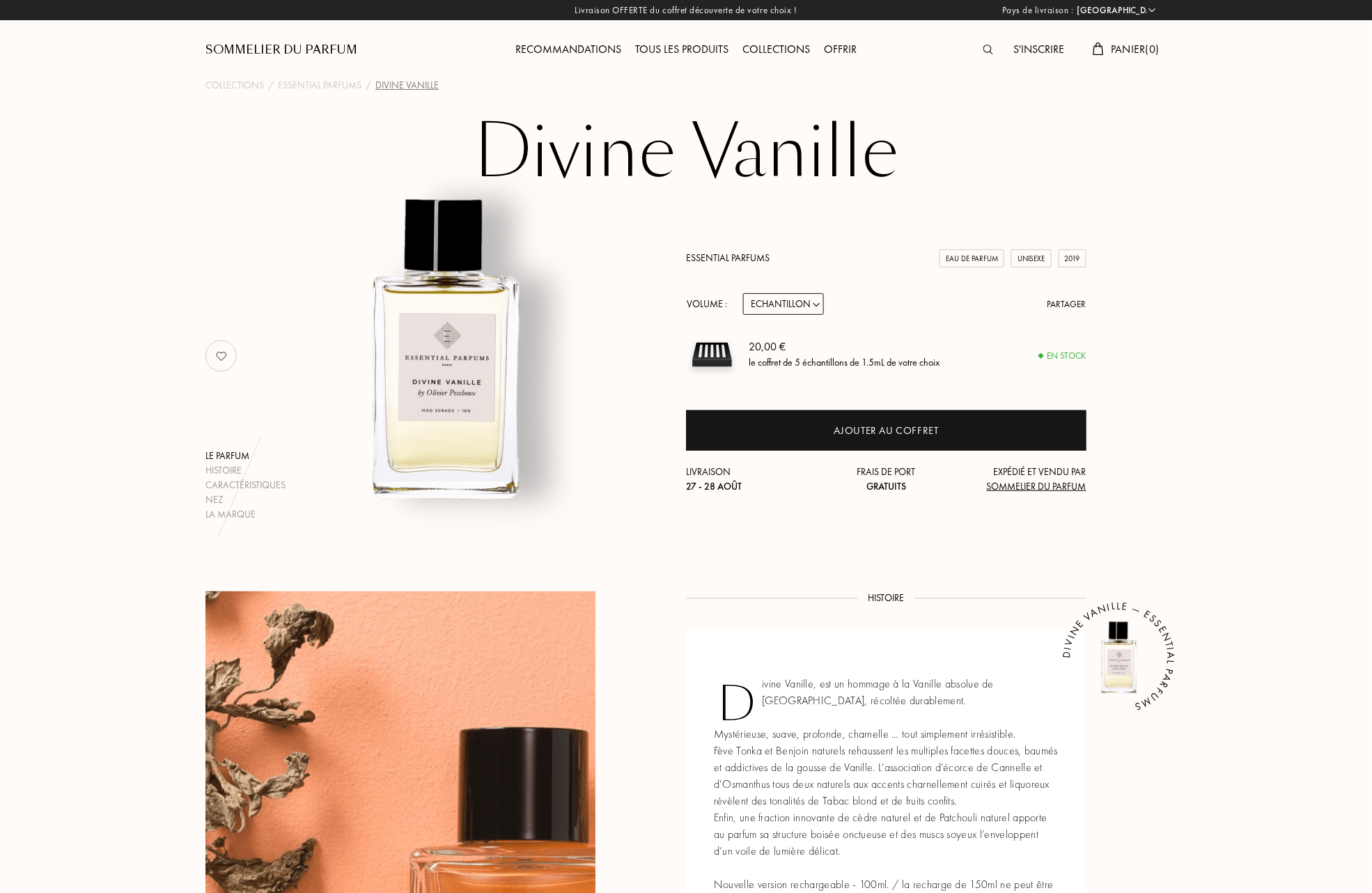
click at [820, 305] on select "Echantillon 10mL 100mL 150mL" at bounding box center [784, 304] width 81 height 22
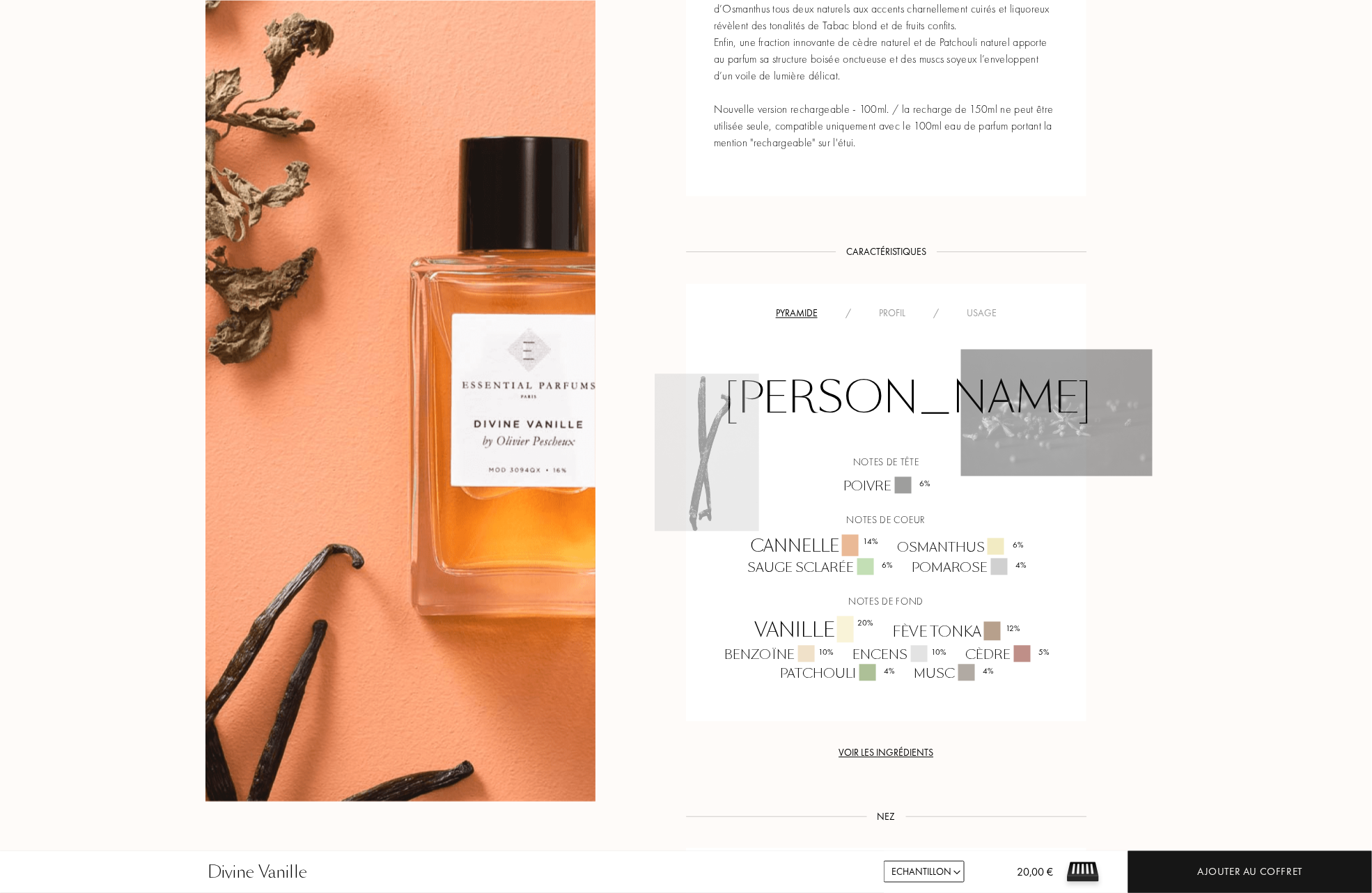
scroll to position [742, 0]
